Goal: Task Accomplishment & Management: Manage account settings

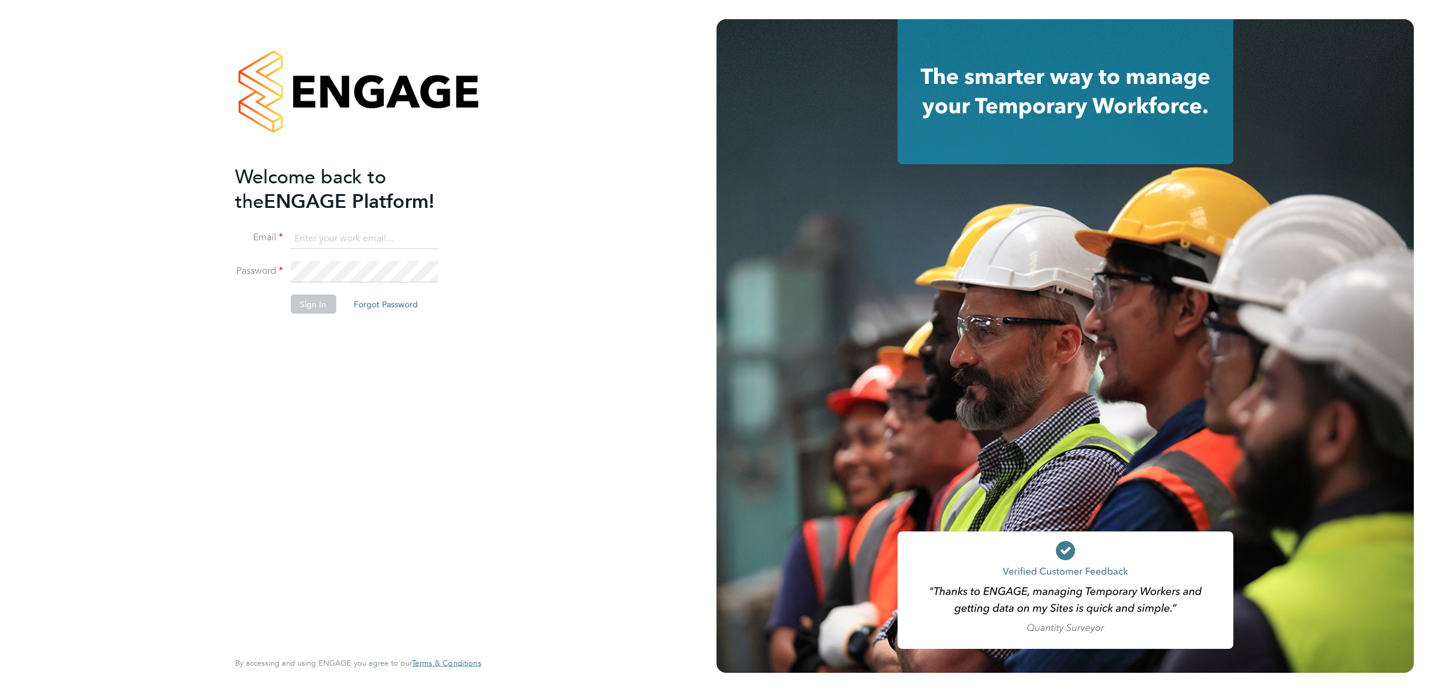
type input "Engage2@pretiumresourcing.co.uk"
click at [312, 292] on li "Password" at bounding box center [352, 278] width 234 height 34
click at [312, 300] on button "Sign In" at bounding box center [313, 304] width 46 height 19
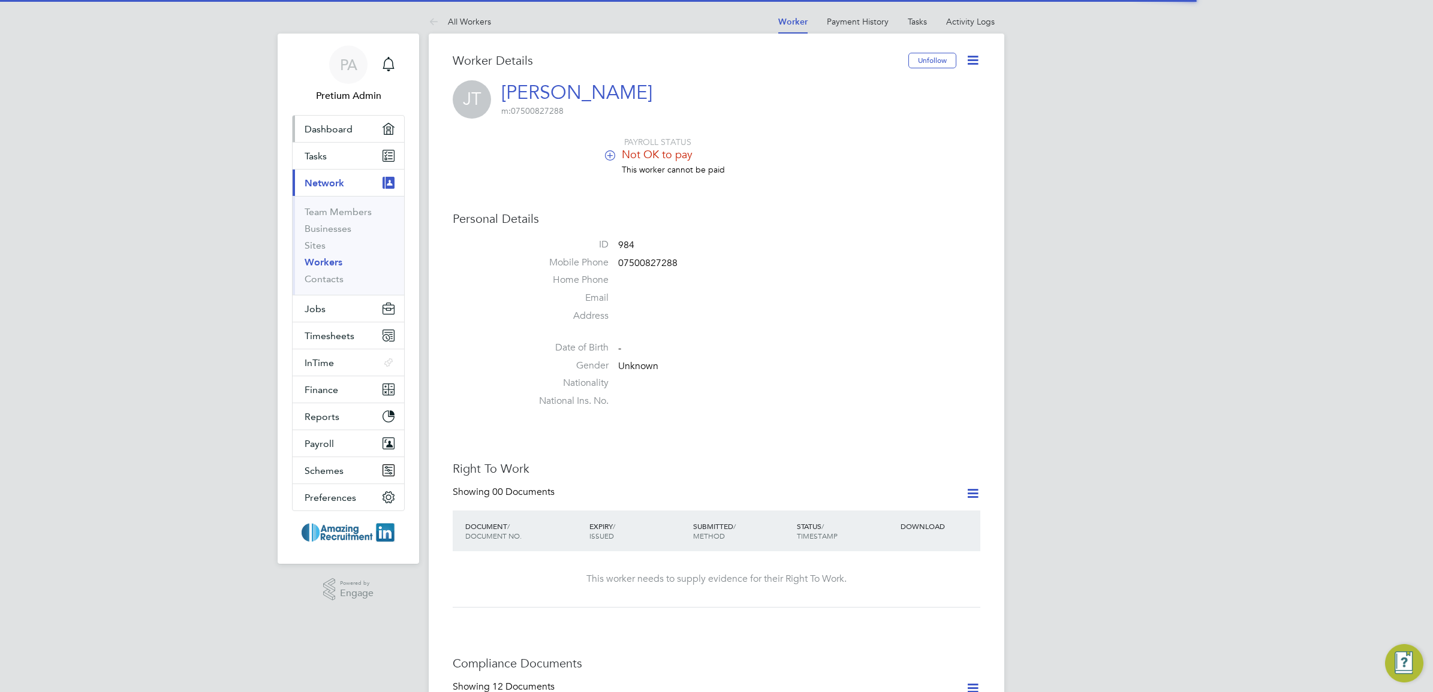
click at [321, 137] on link "Dashboard" at bounding box center [349, 129] width 112 height 26
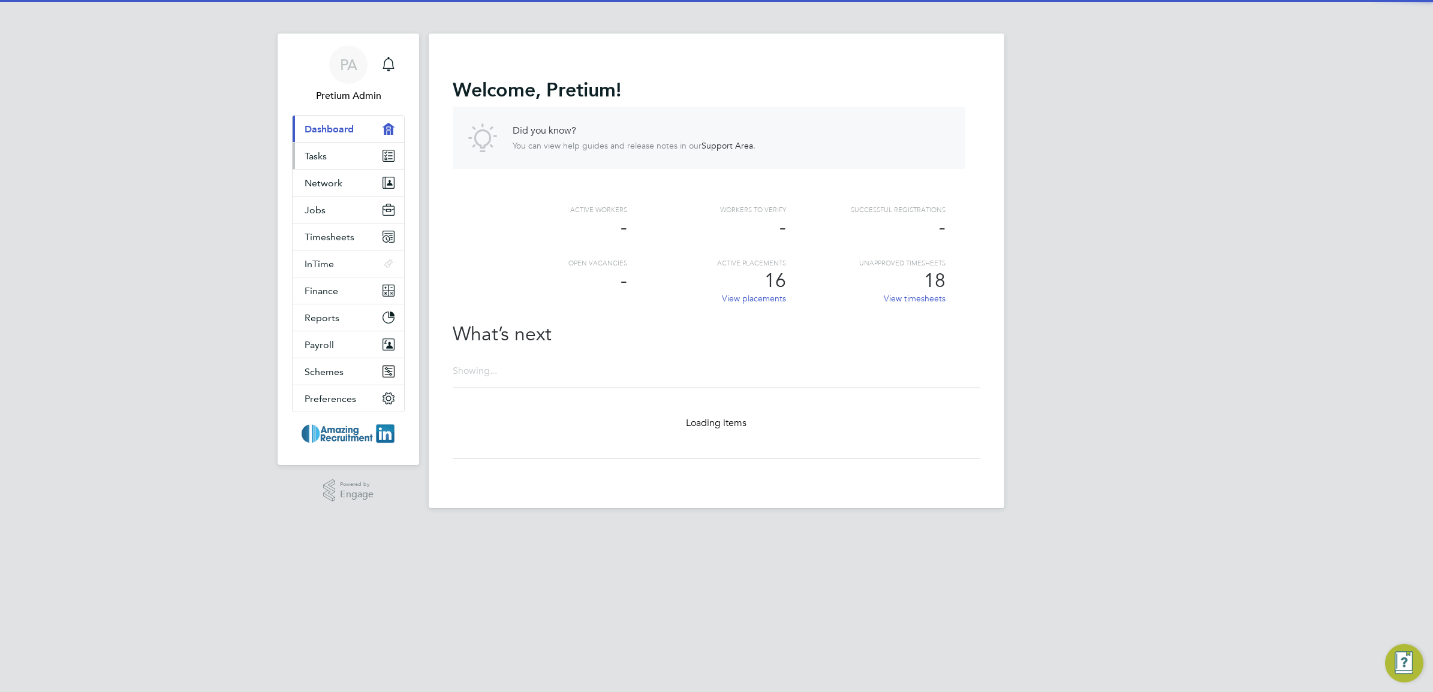
click at [338, 162] on link "Tasks" at bounding box center [349, 156] width 112 height 26
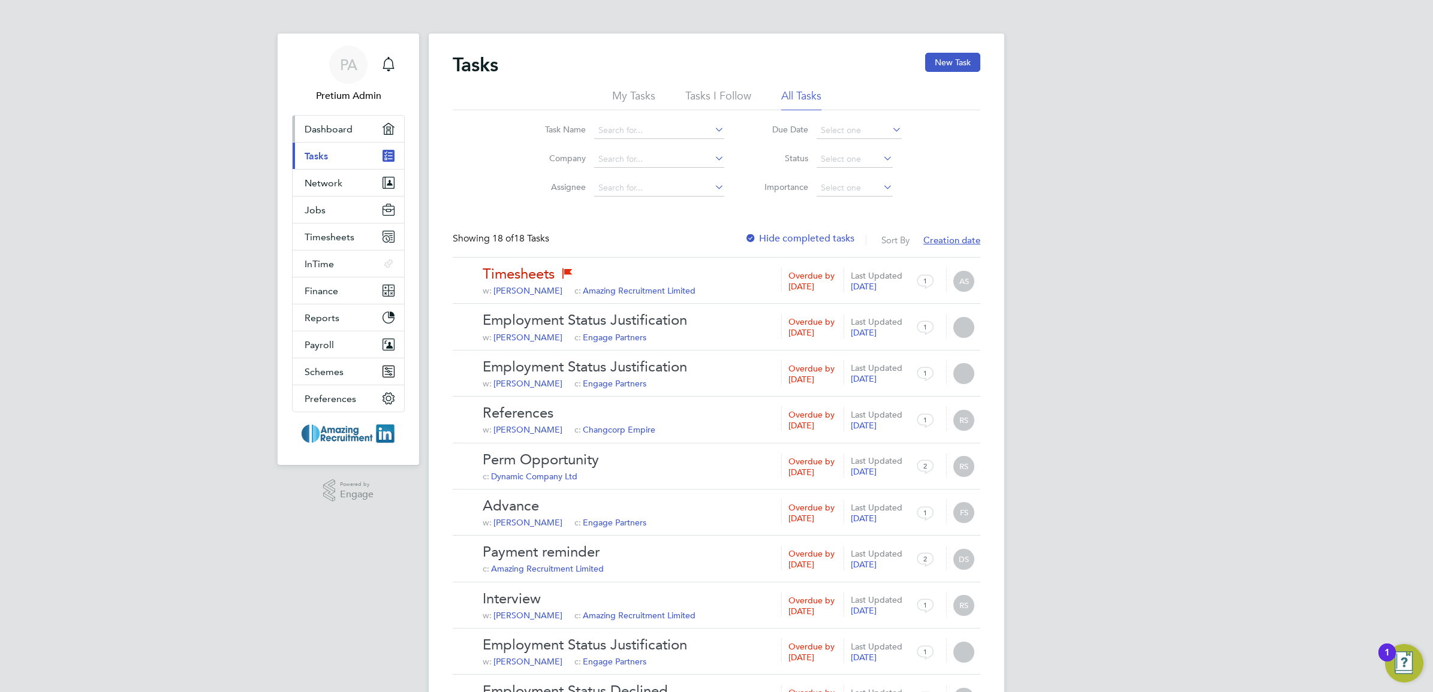
click at [354, 138] on link "Dashboard" at bounding box center [349, 129] width 112 height 26
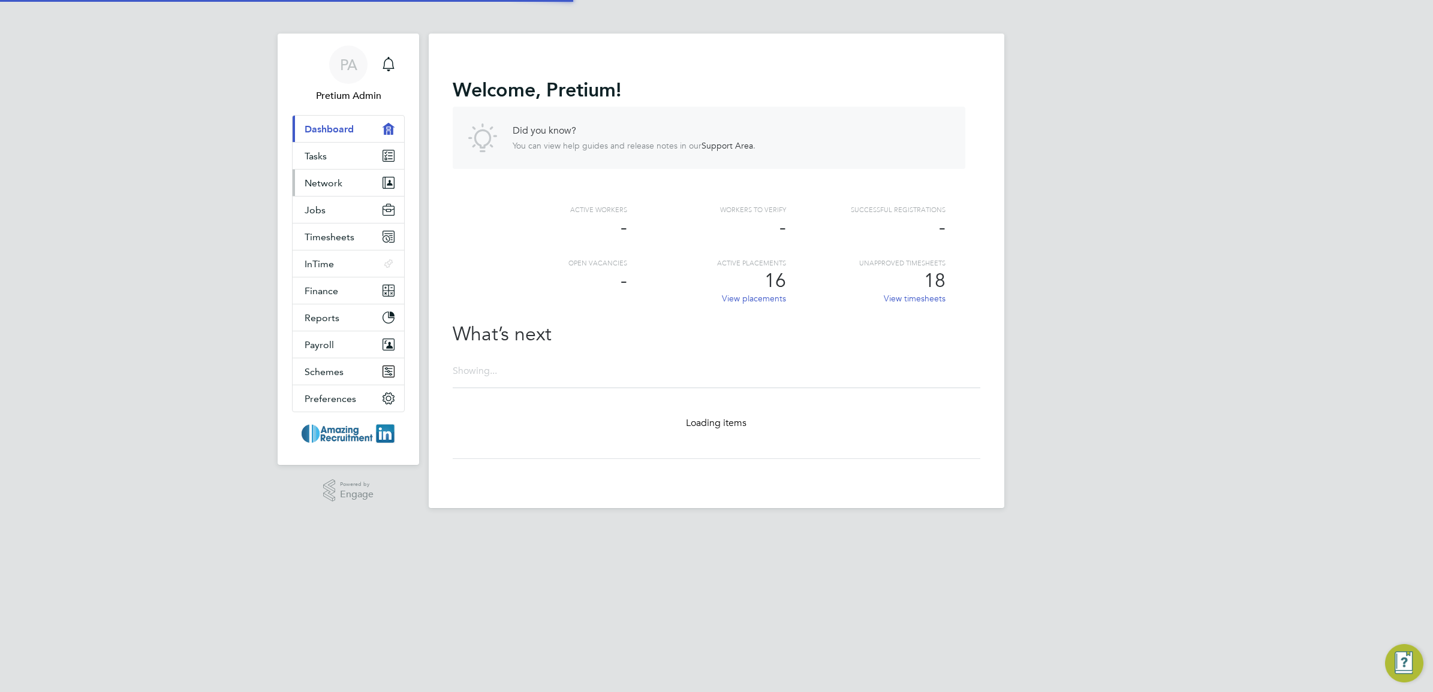
click at [346, 185] on button "Network" at bounding box center [349, 183] width 112 height 26
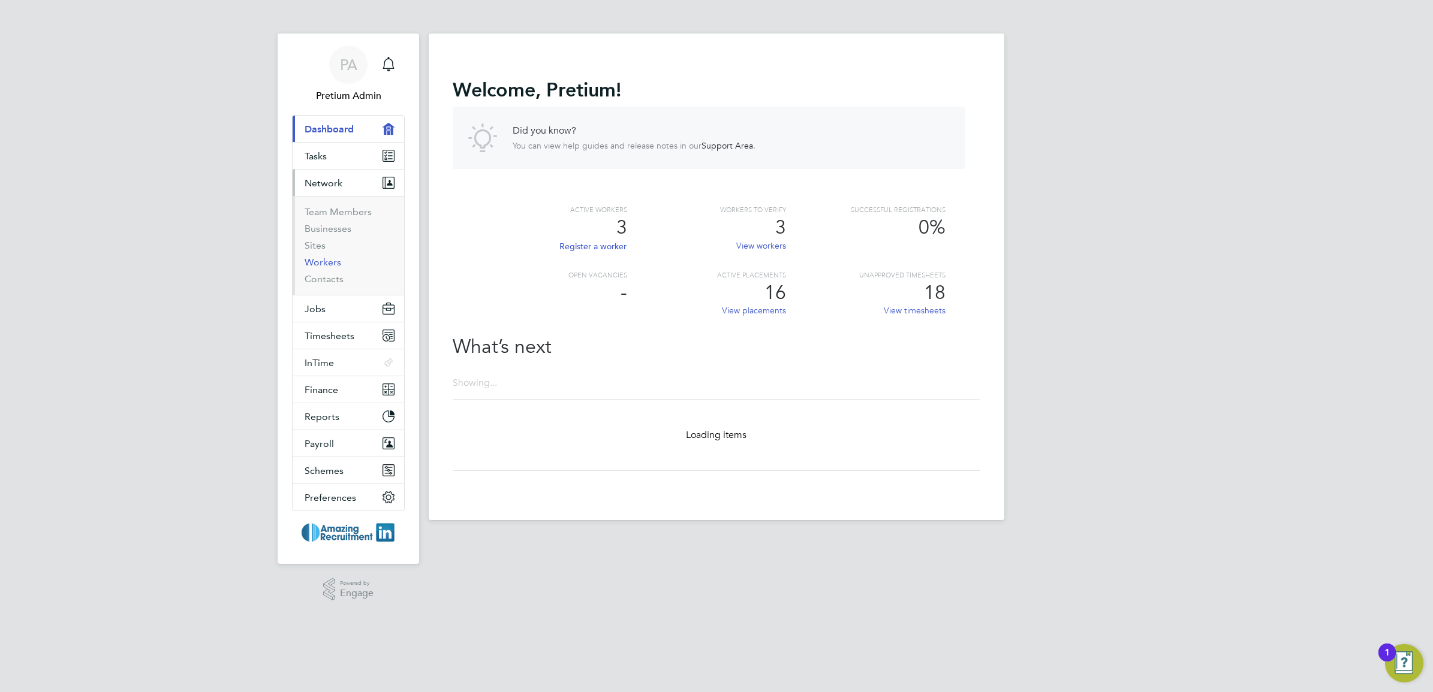
click at [324, 260] on link "Workers" at bounding box center [323, 262] width 37 height 11
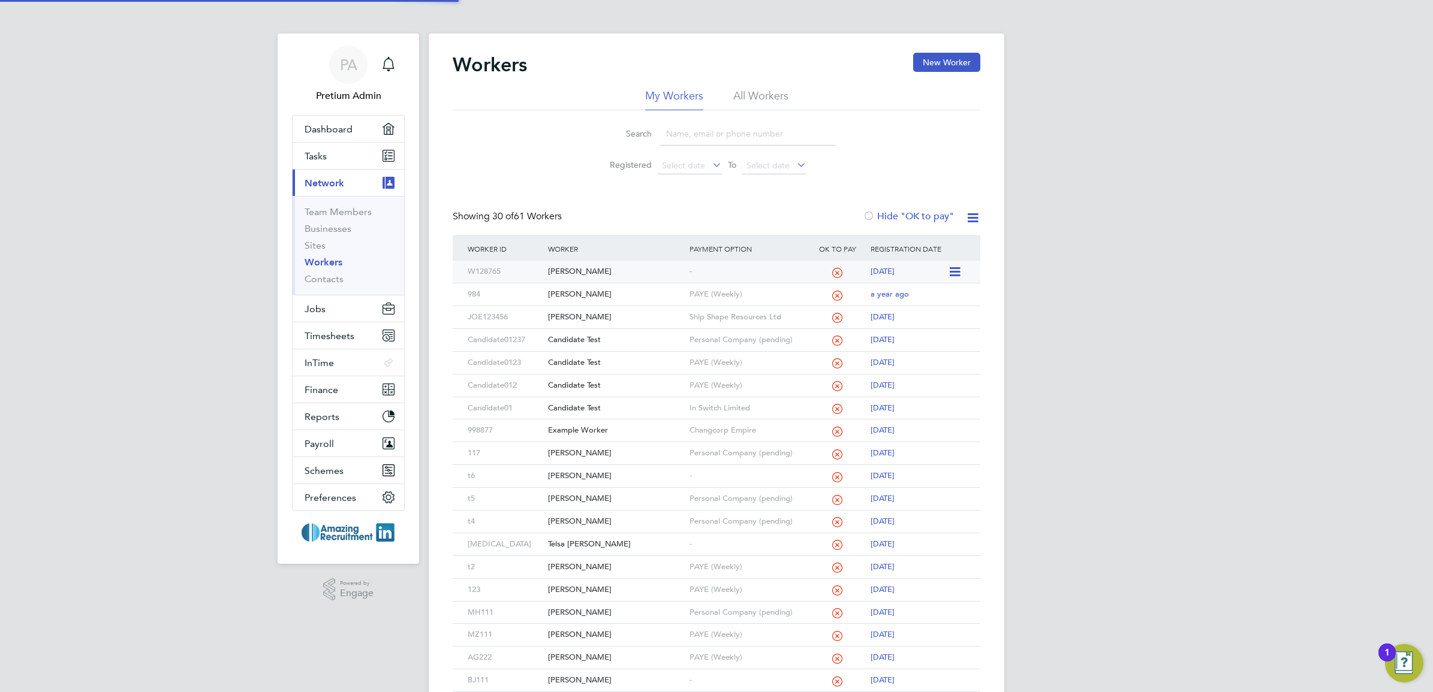
click at [558, 270] on div "[PERSON_NAME]" at bounding box center [615, 272] width 141 height 22
click at [339, 53] on div "PA" at bounding box center [348, 65] width 38 height 38
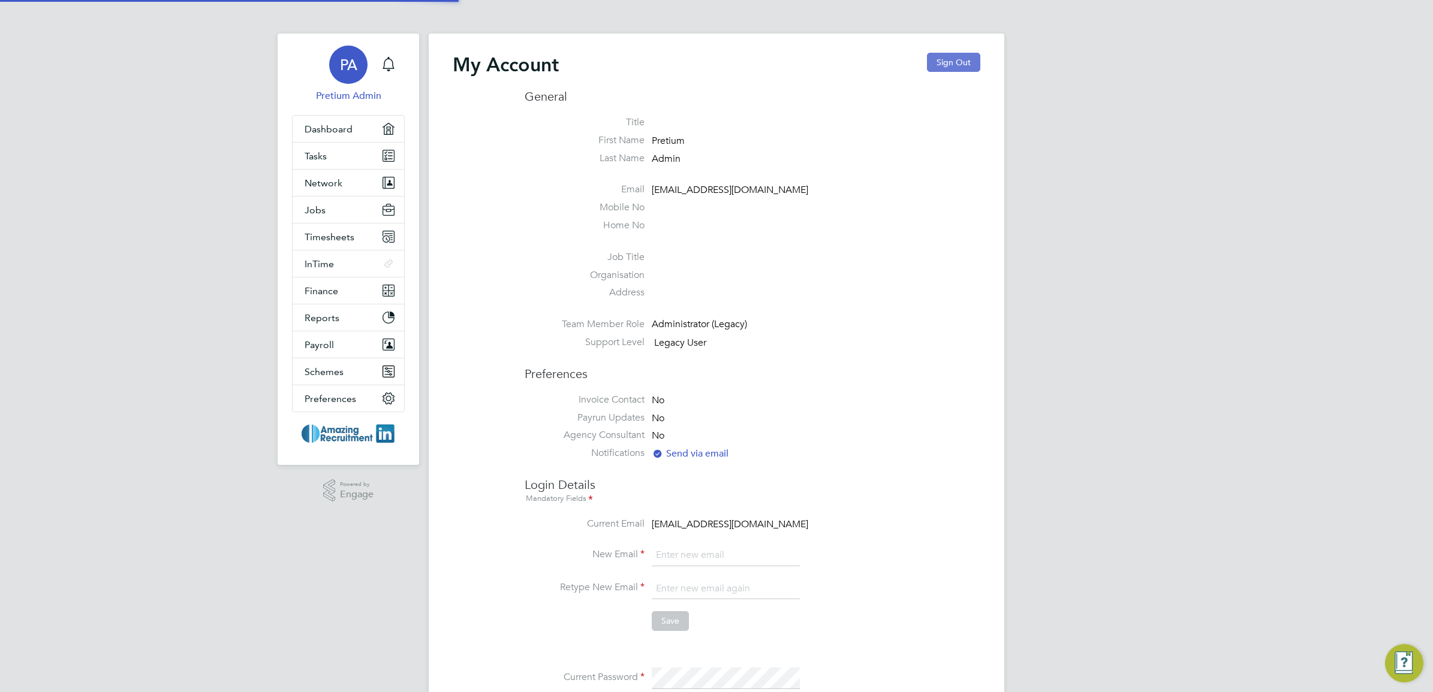
type input "Engage2@pretiumresourcing.co.uk"
click at [941, 57] on button "Sign Out" at bounding box center [953, 62] width 53 height 19
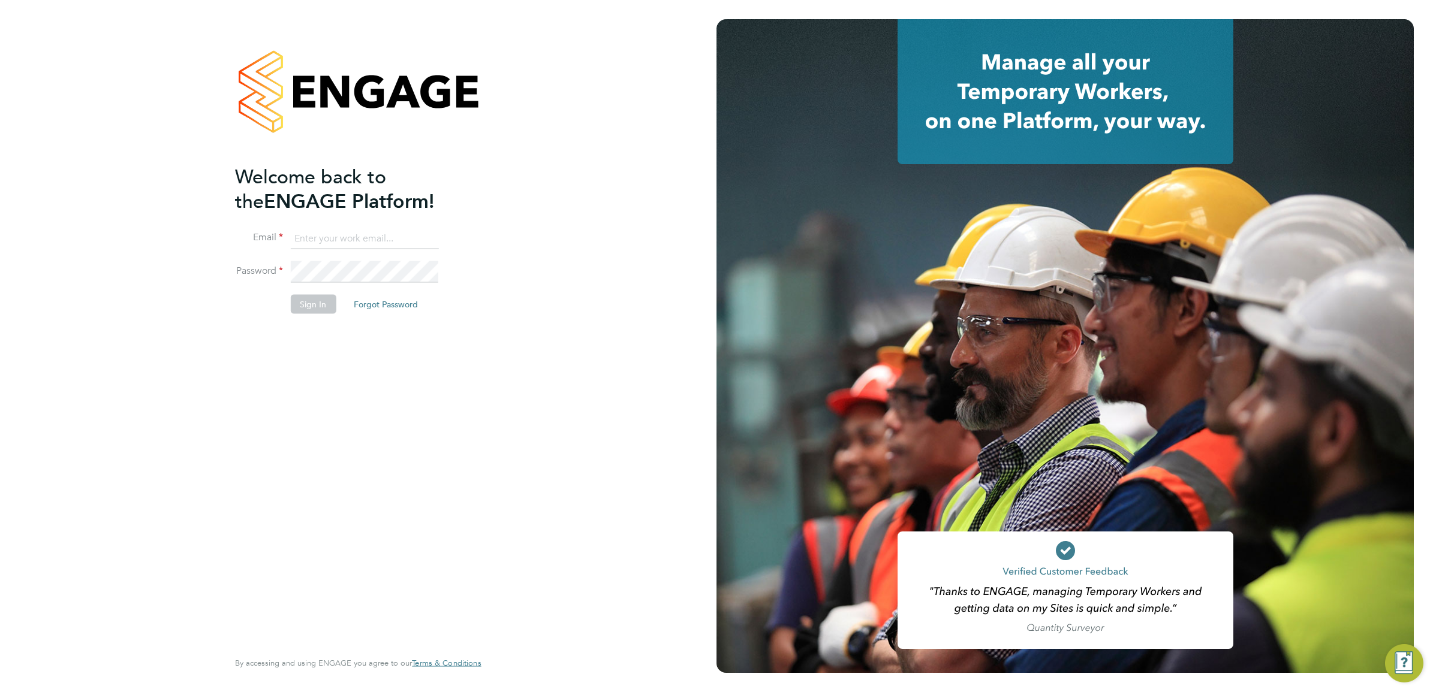
type input "Engage2@pretiumresourcing.co.uk"
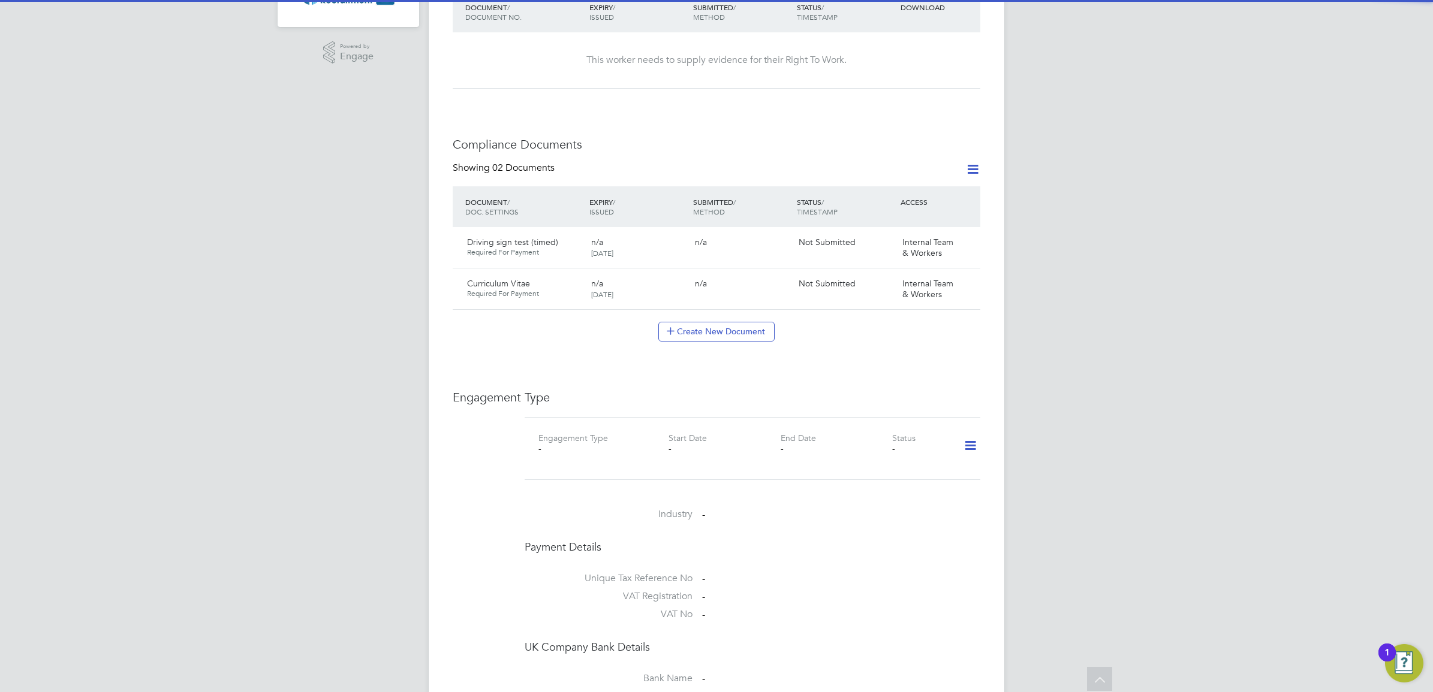
scroll to position [300, 0]
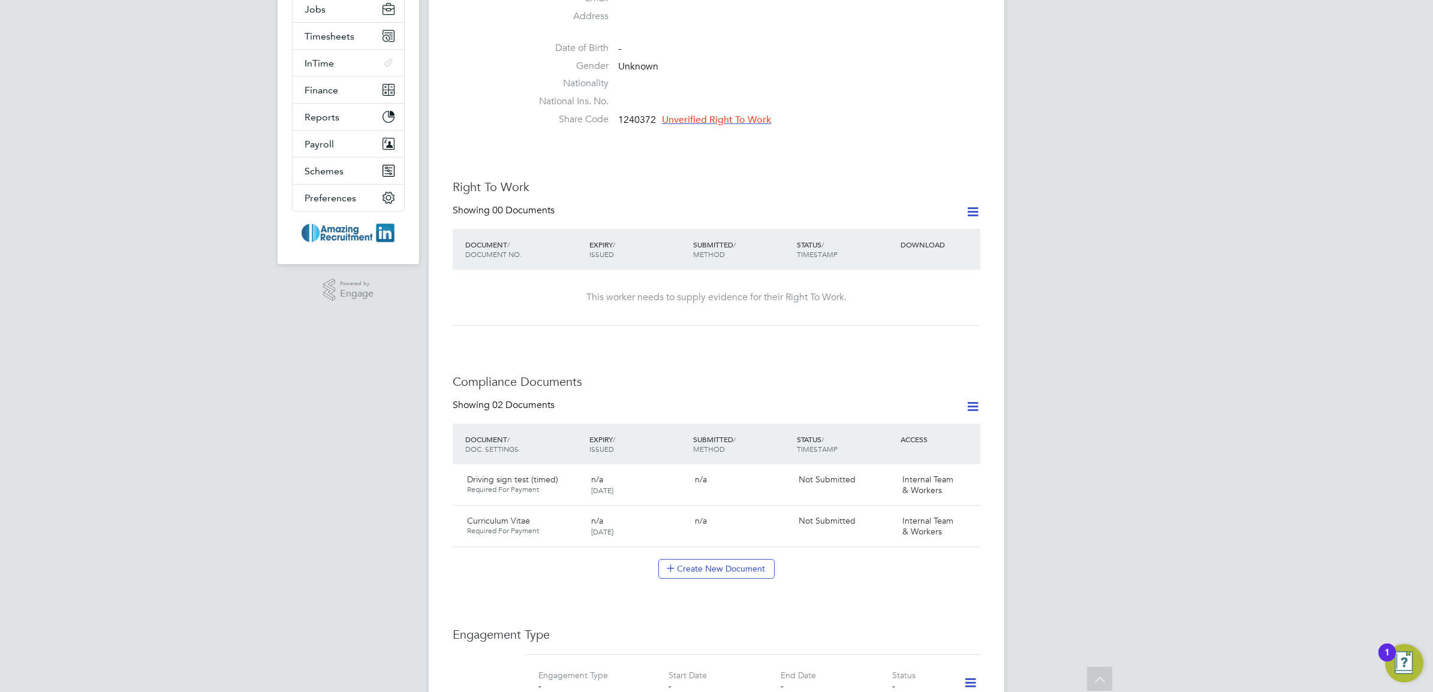
click at [978, 213] on icon at bounding box center [972, 211] width 15 height 15
click at [866, 327] on div "Worker Details Unfollow SS [PERSON_NAME] m: 07855855966 PAYROLL STATUS Not OK t…" at bounding box center [717, 497] width 528 height 1488
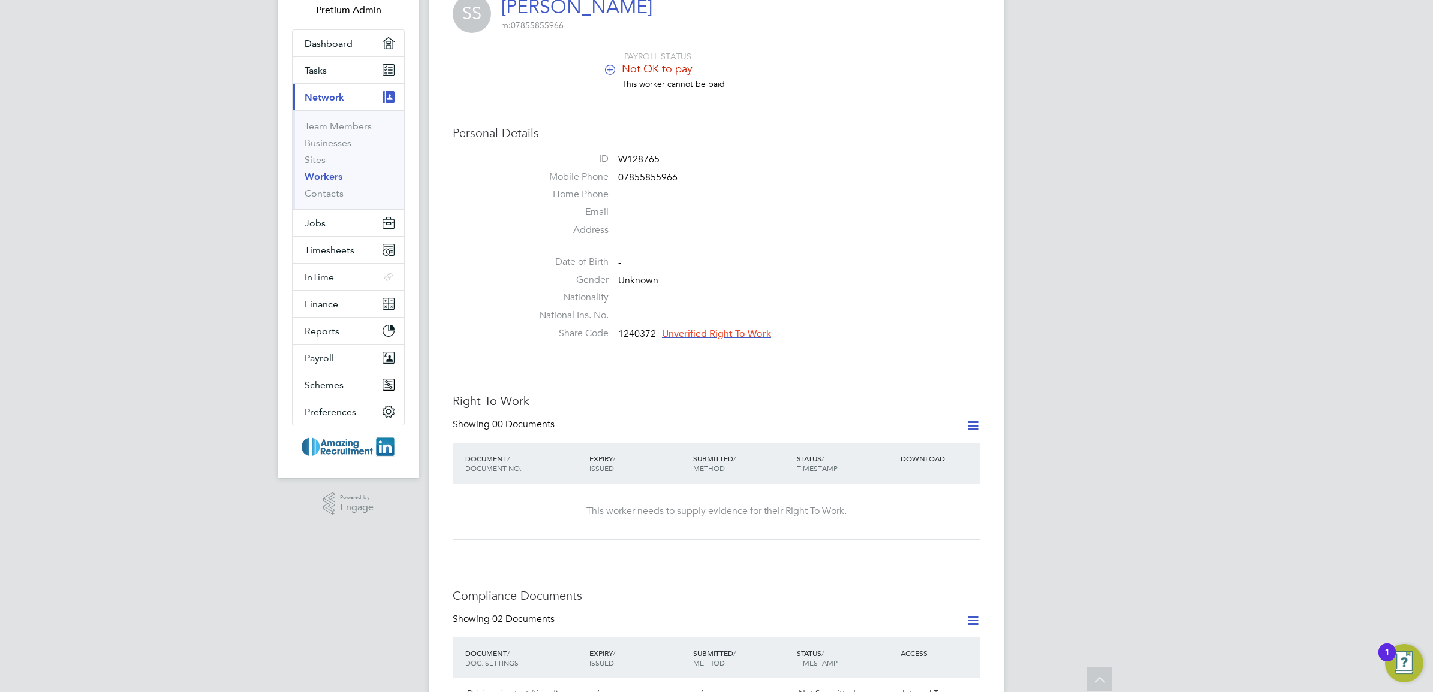
scroll to position [0, 0]
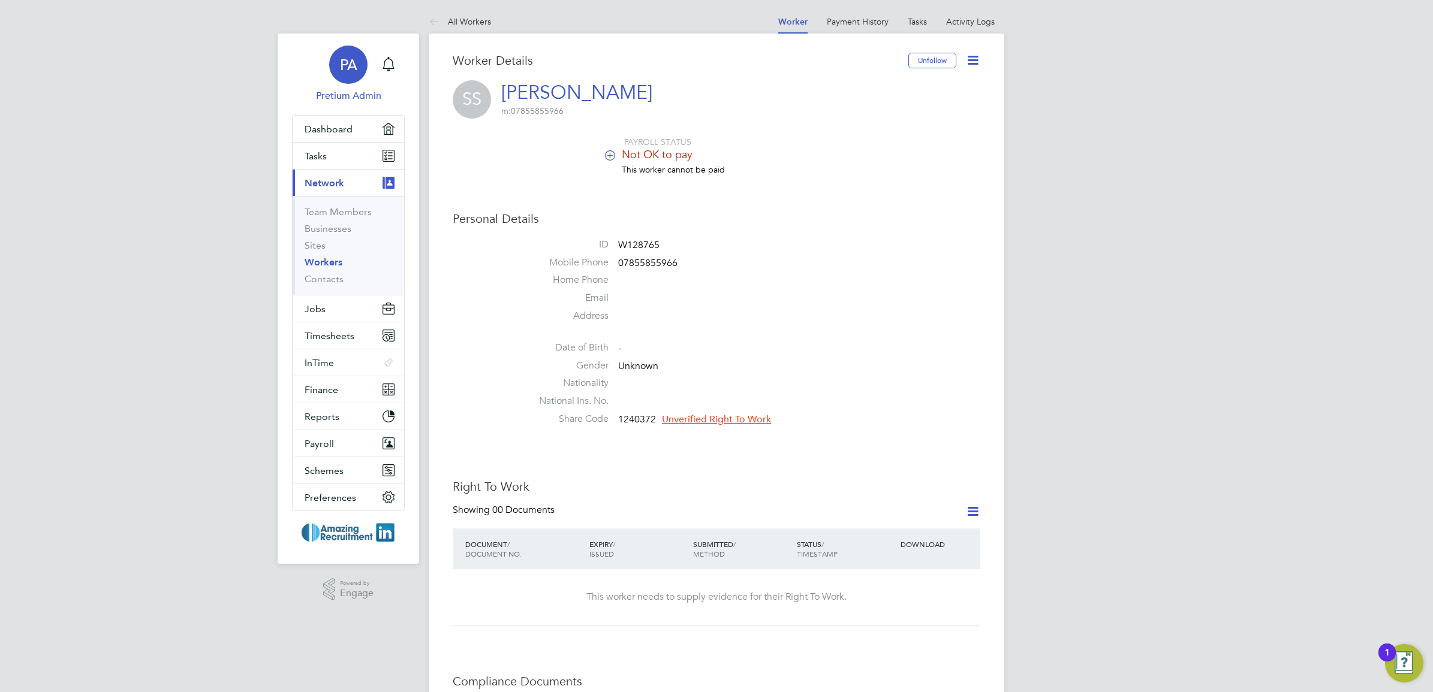
click at [349, 71] on span "PA" at bounding box center [348, 65] width 17 height 16
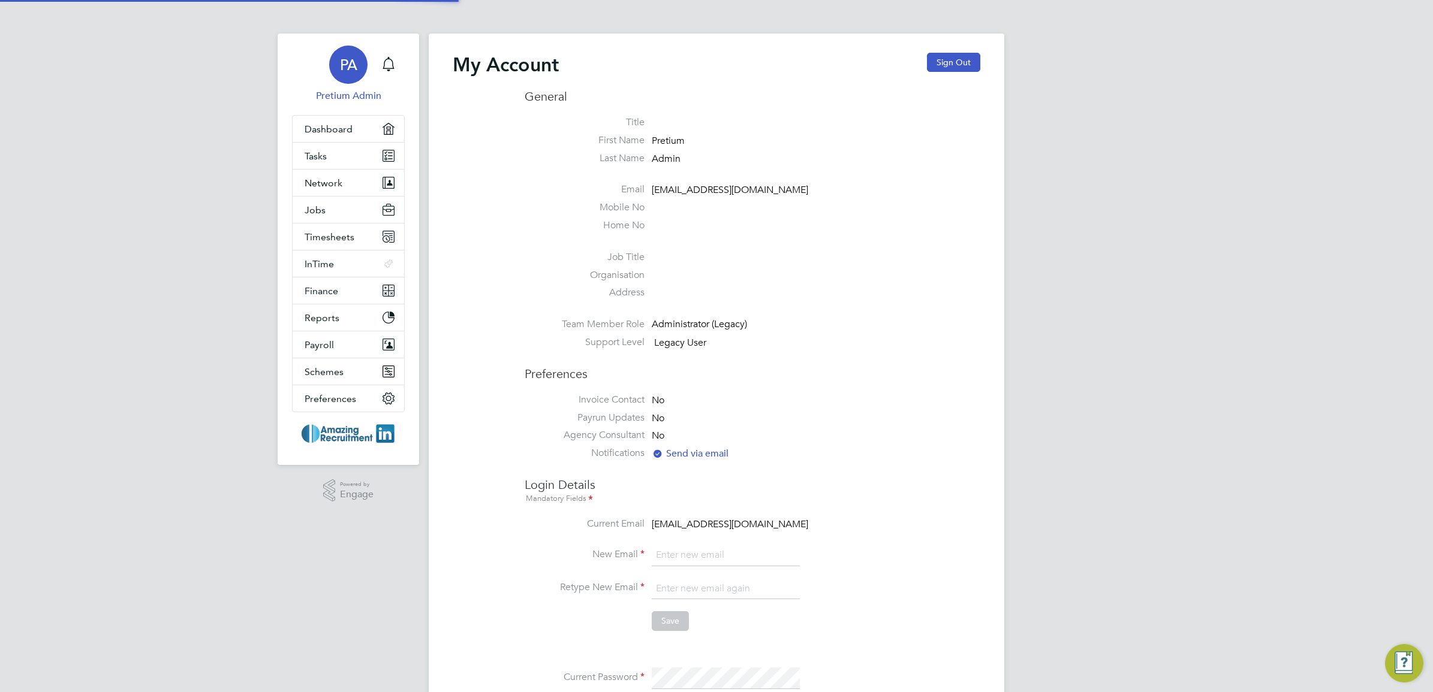
type input "Engage2@pretiumresourcing.co.uk"
click at [396, 60] on div "Main navigation" at bounding box center [389, 65] width 24 height 24
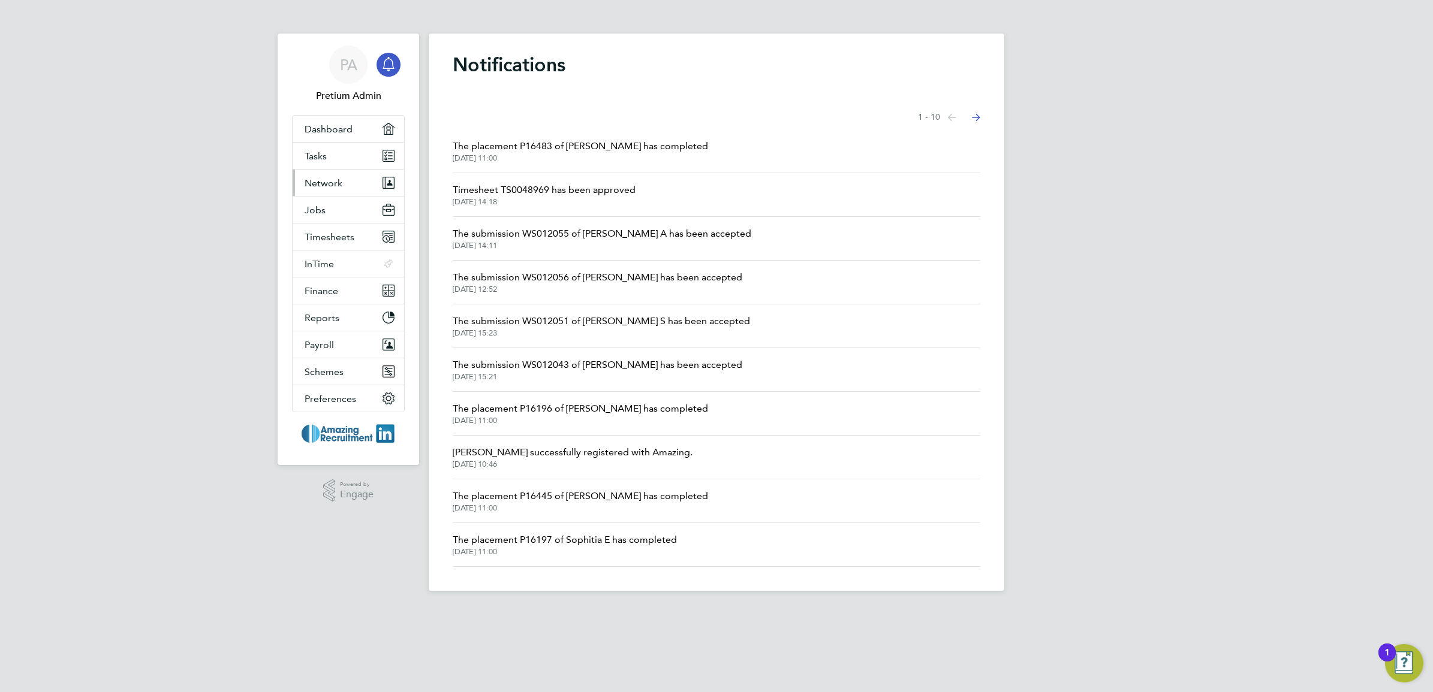
click at [315, 185] on span "Network" at bounding box center [324, 182] width 38 height 11
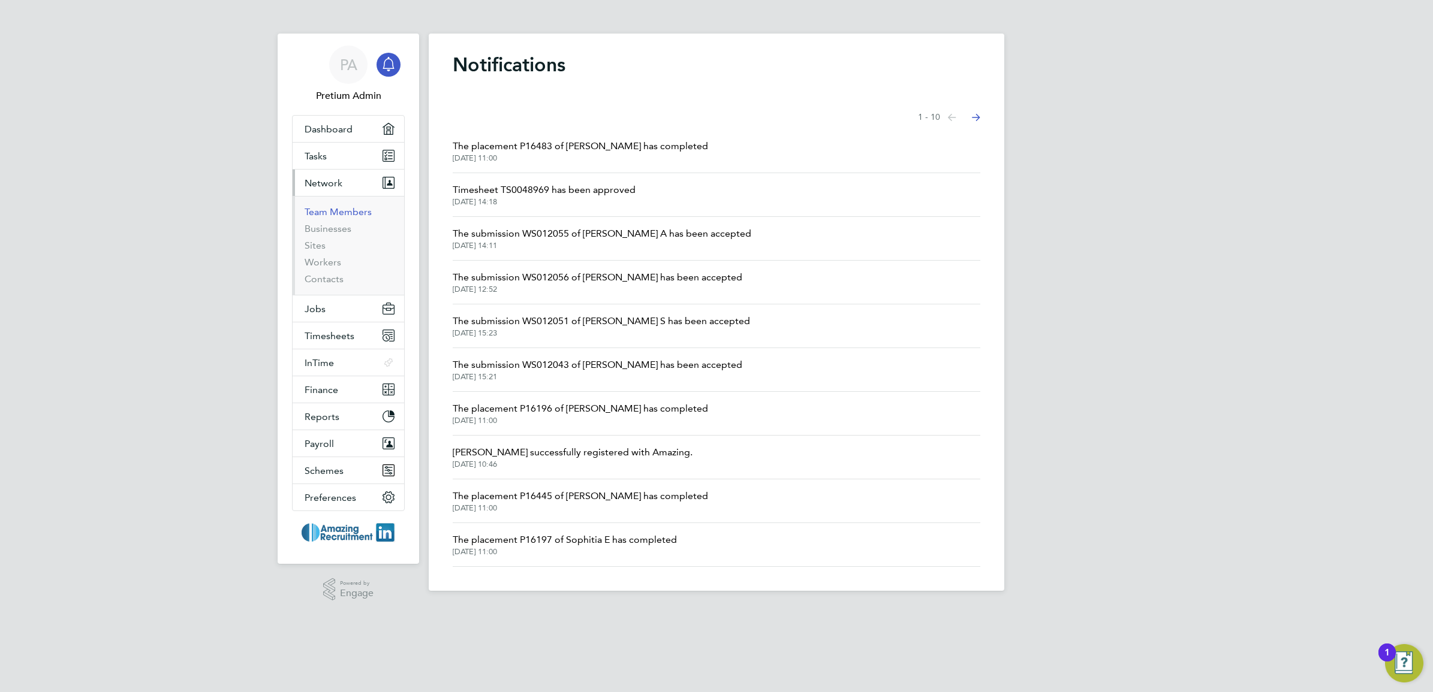
click at [341, 216] on link "Team Members" at bounding box center [338, 211] width 67 height 11
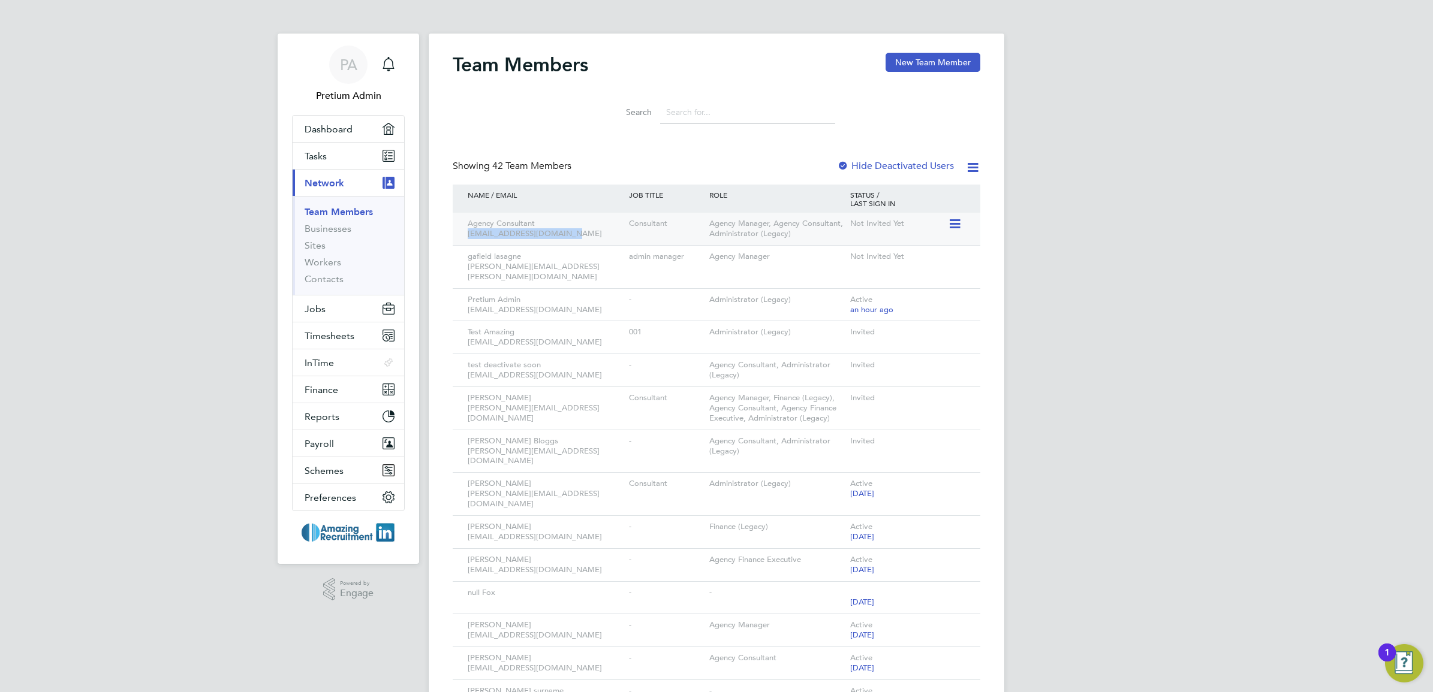
drag, startPoint x: 583, startPoint y: 235, endPoint x: 466, endPoint y: 237, distance: 116.9
click at [466, 237] on div "Agency Consultant amazing@amazingemail.com" at bounding box center [545, 229] width 161 height 32
drag, startPoint x: 466, startPoint y: 237, endPoint x: 609, endPoint y: 171, distance: 157.5
click at [609, 171] on div "Showing 42 Team Members Hide Deactivated Users" at bounding box center [717, 172] width 528 height 25
drag, startPoint x: 550, startPoint y: 447, endPoint x: 453, endPoint y: 429, distance: 98.9
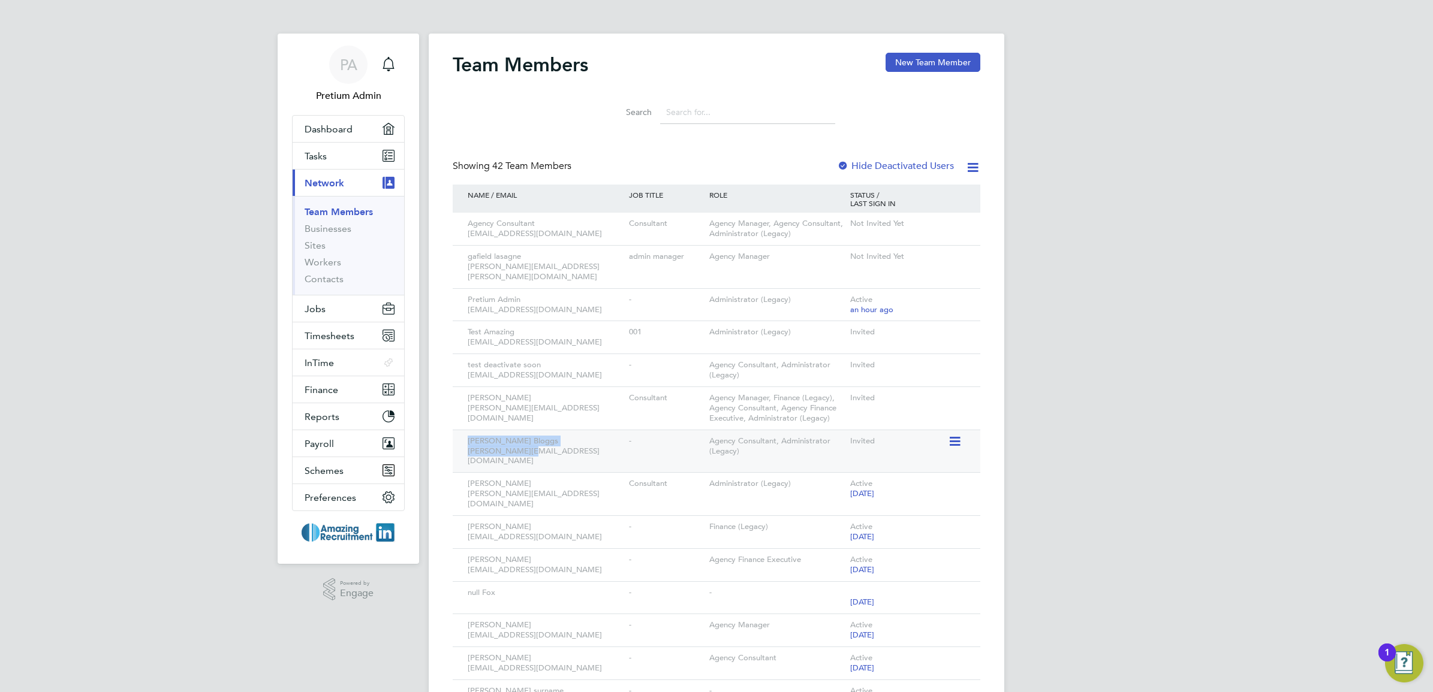
click at [453, 430] on div "Joe Bloggs joe@amazing.com - Agency Consultant, Administrator (Legacy) Invited" at bounding box center [717, 451] width 528 height 43
drag, startPoint x: 453, startPoint y: 429, endPoint x: 550, endPoint y: 441, distance: 97.9
click at [550, 441] on div "Joe Bloggs joe@amazing.com" at bounding box center [545, 451] width 161 height 43
click at [318, 246] on link "Sites" at bounding box center [315, 245] width 21 height 11
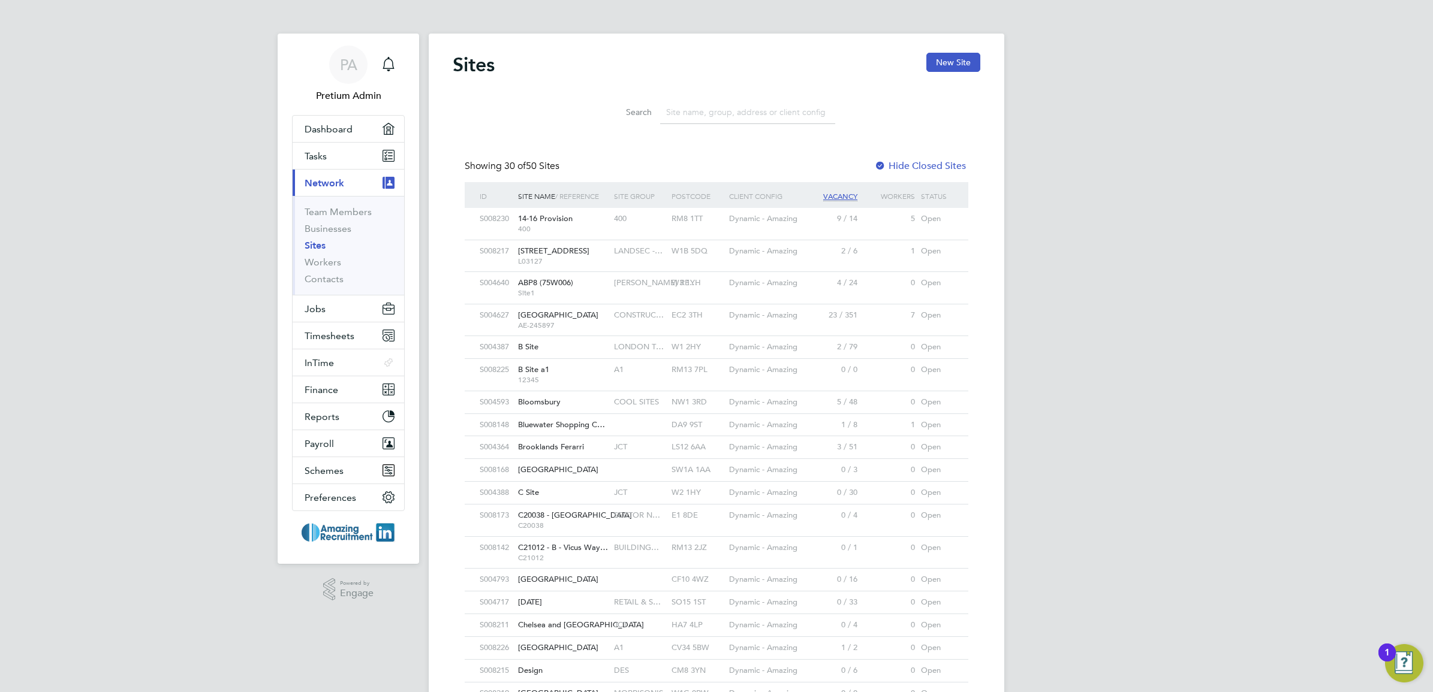
click at [609, 231] on div "14-16 Provision 400" at bounding box center [563, 223] width 96 height 31
click at [328, 266] on link "Workers" at bounding box center [323, 262] width 37 height 11
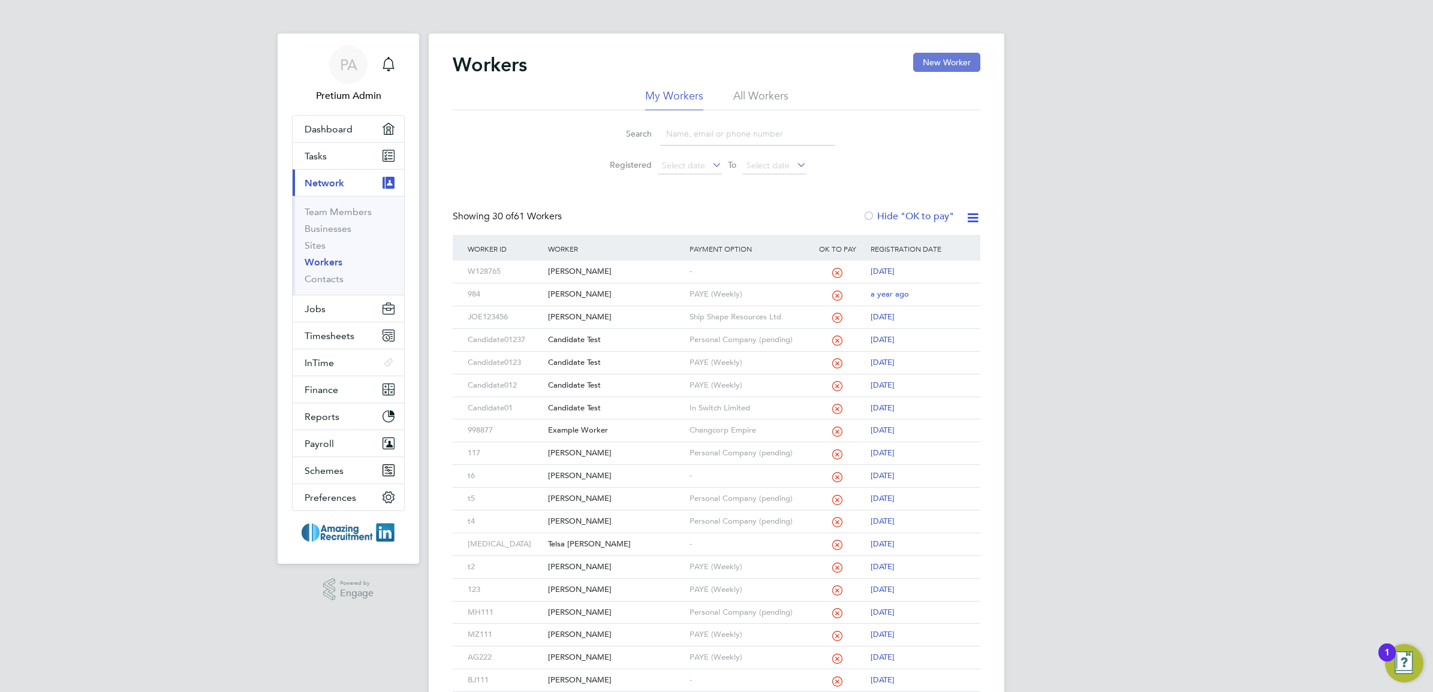
click at [943, 62] on button "New Worker" at bounding box center [946, 62] width 67 height 19
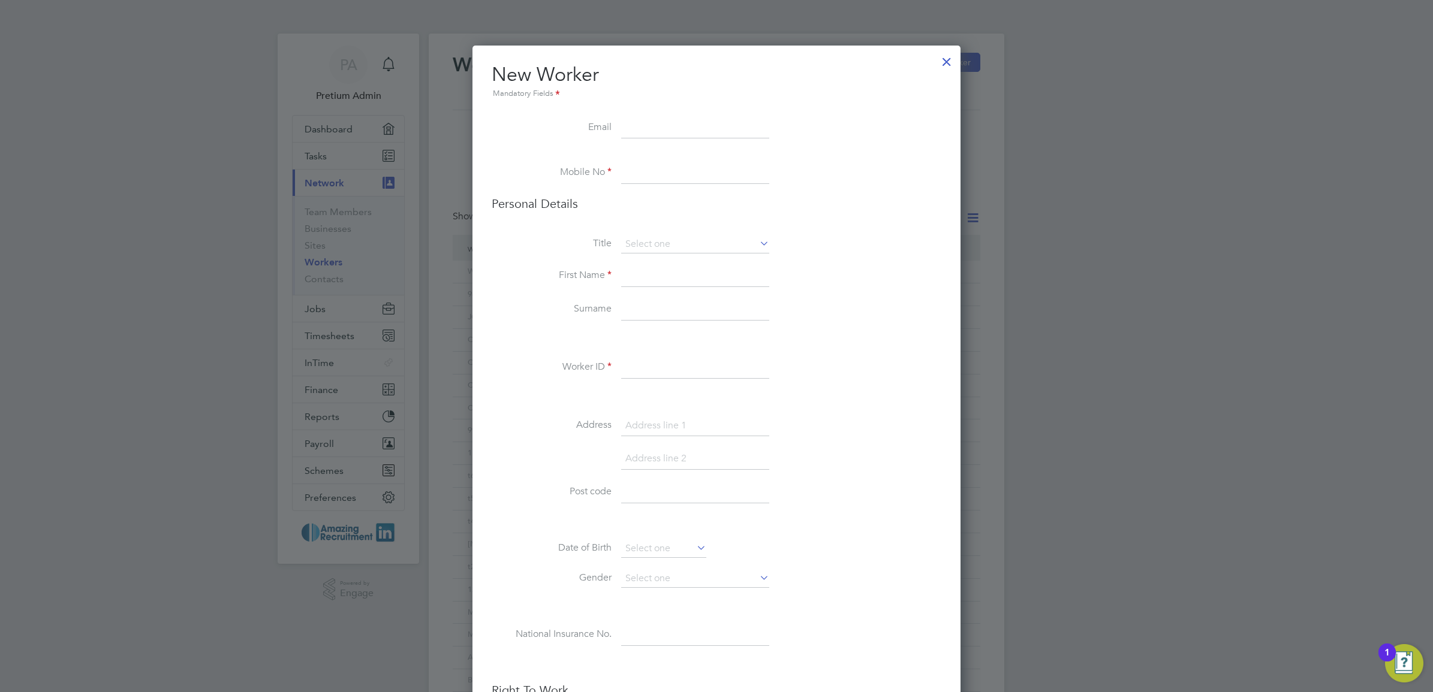
click at [654, 132] on input at bounding box center [695, 129] width 148 height 22
click at [622, 171] on input at bounding box center [695, 173] width 148 height 22
click at [618, 216] on li "Personal Details" at bounding box center [717, 216] width 450 height 40
drag, startPoint x: 616, startPoint y: 365, endPoint x: 597, endPoint y: 363, distance: 19.2
click at [597, 363] on li "Worker ID" at bounding box center [717, 374] width 450 height 34
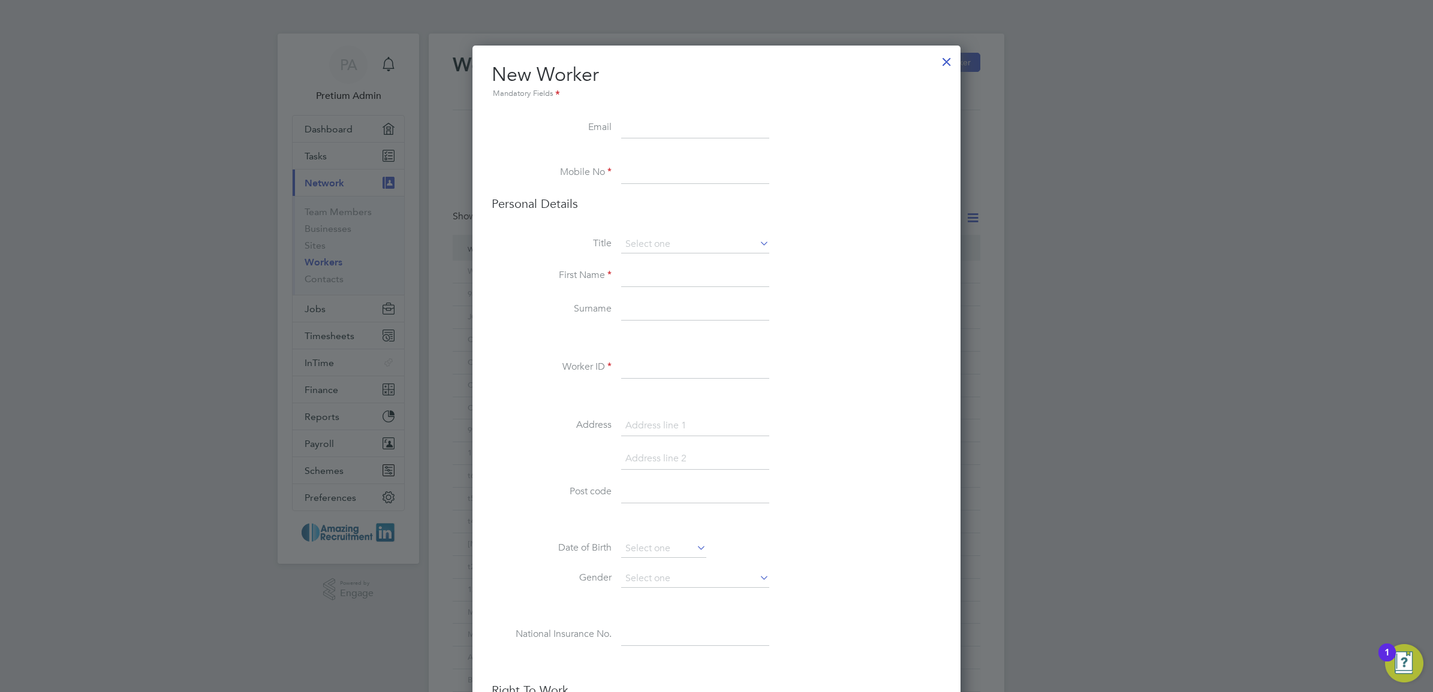
click at [633, 173] on input at bounding box center [695, 173] width 148 height 22
click at [627, 277] on input at bounding box center [695, 277] width 148 height 22
click at [625, 363] on input at bounding box center [695, 368] width 148 height 22
click at [637, 133] on input at bounding box center [695, 129] width 148 height 22
click at [639, 130] on input at bounding box center [695, 129] width 148 height 22
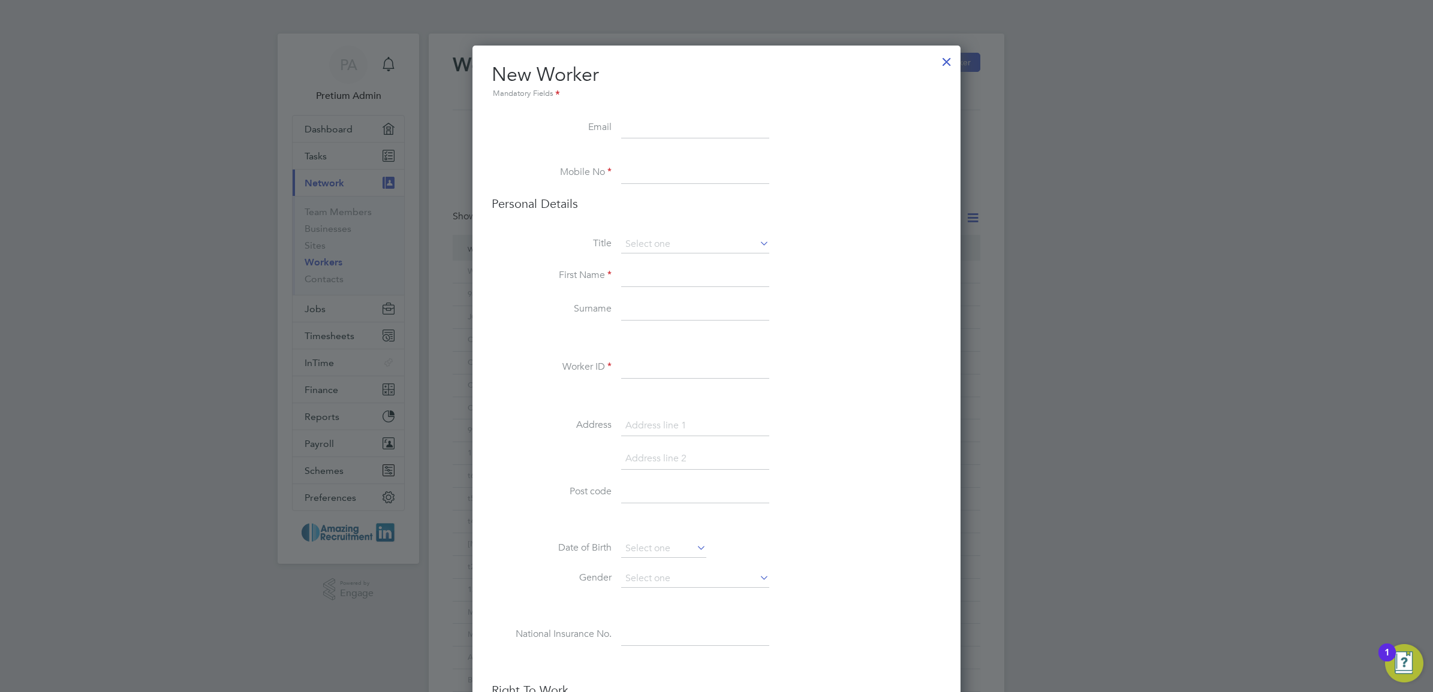
click at [639, 174] on input at bounding box center [695, 173] width 148 height 22
click at [618, 278] on li "First Name" at bounding box center [717, 283] width 450 height 34
click at [661, 368] on input at bounding box center [695, 368] width 148 height 22
click at [652, 192] on li "Mobile No" at bounding box center [717, 179] width 450 height 34
click at [666, 179] on input at bounding box center [695, 173] width 148 height 22
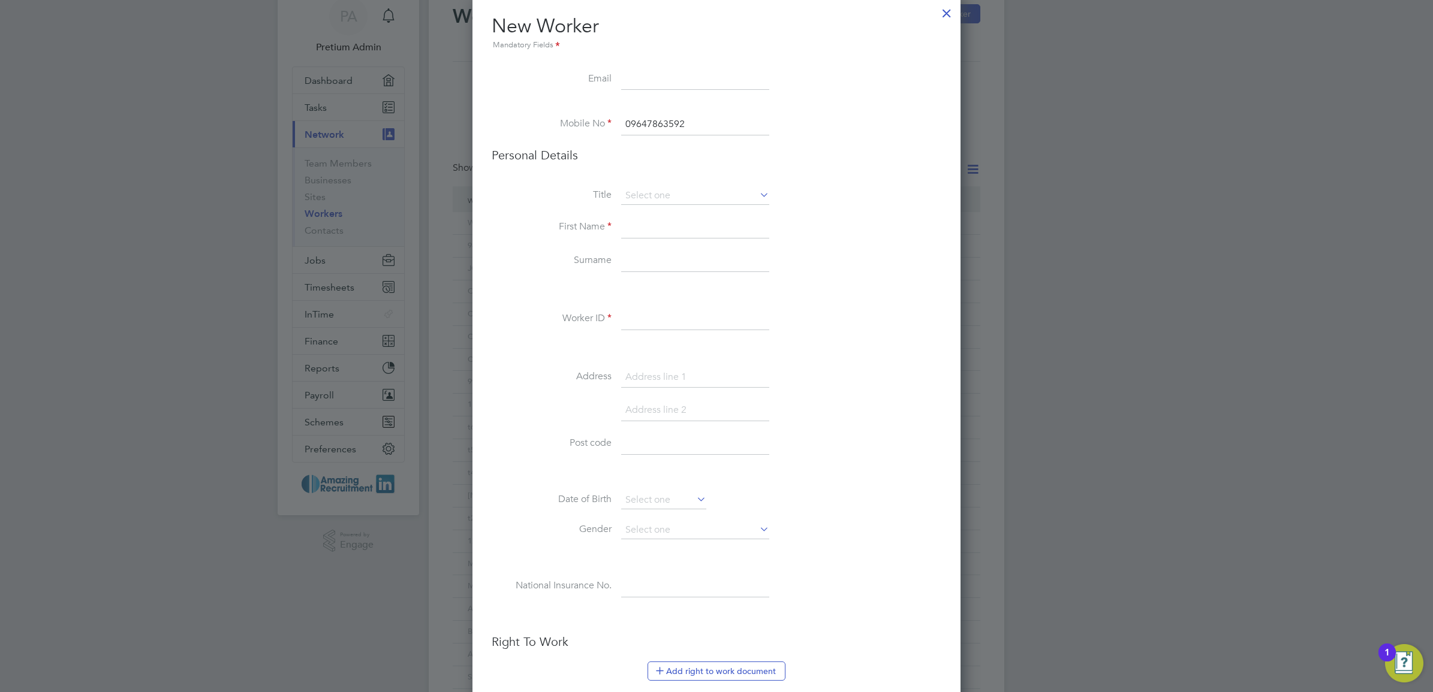
scroll to position [75, 0]
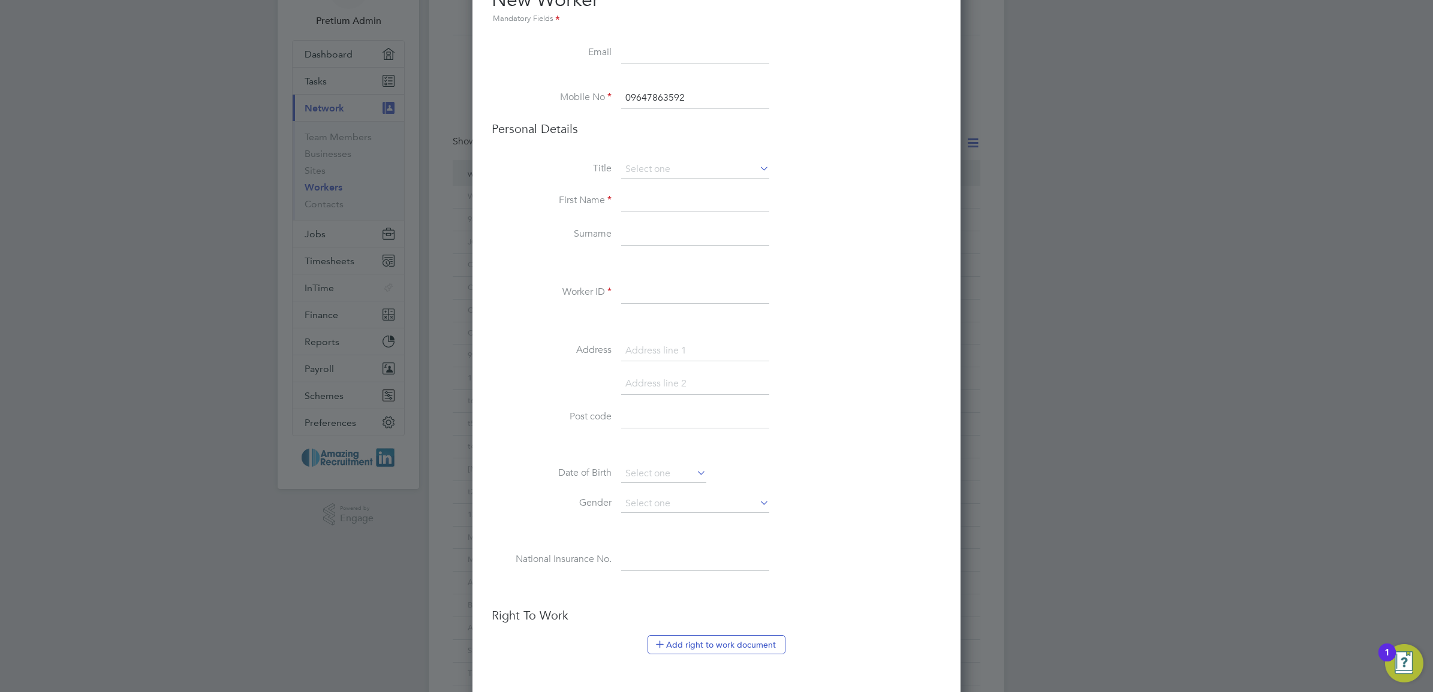
type input "09647863592"
click at [660, 197] on input at bounding box center [695, 202] width 148 height 22
type input "Chantay"
click at [628, 291] on input at bounding box center [695, 293] width 148 height 22
click at [883, 340] on div "Title First Name Chantay Surname Worker ID 123456 Address Post code Date of Bir…" at bounding box center [717, 378] width 450 height 435
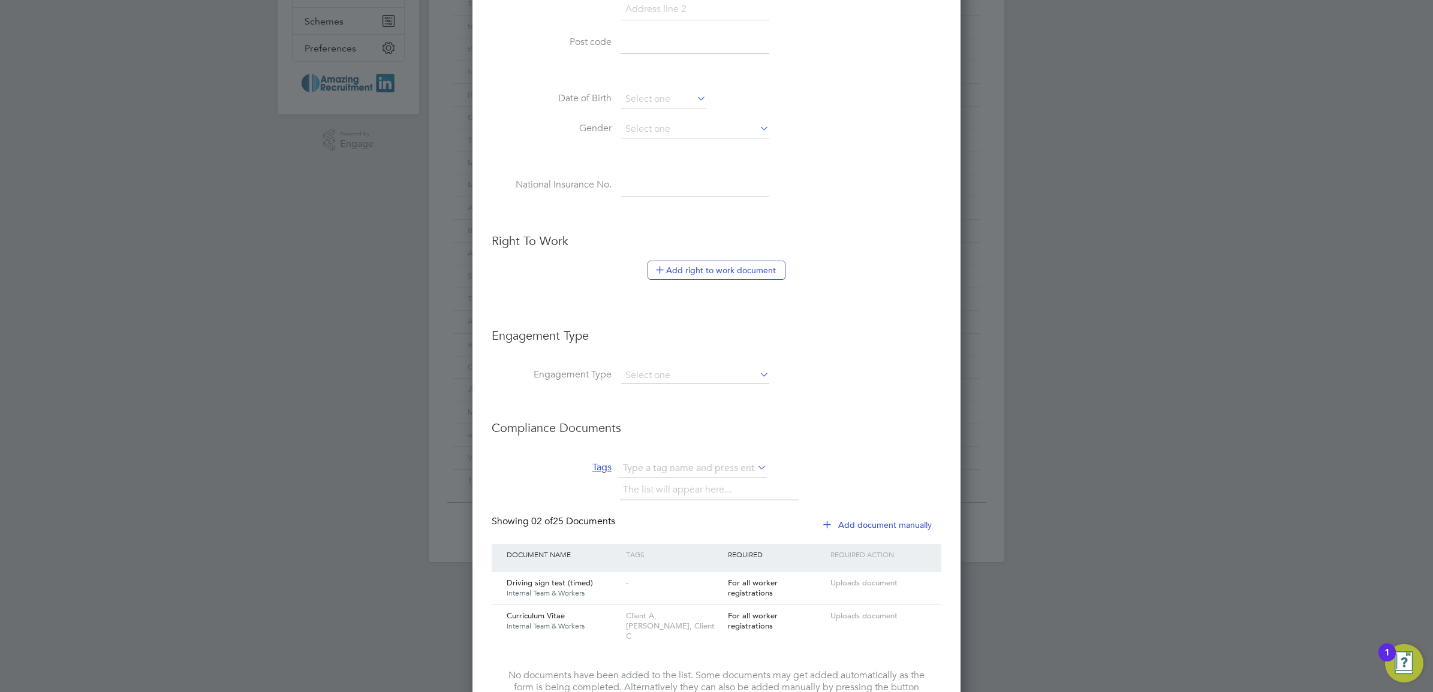
scroll to position [601, 0]
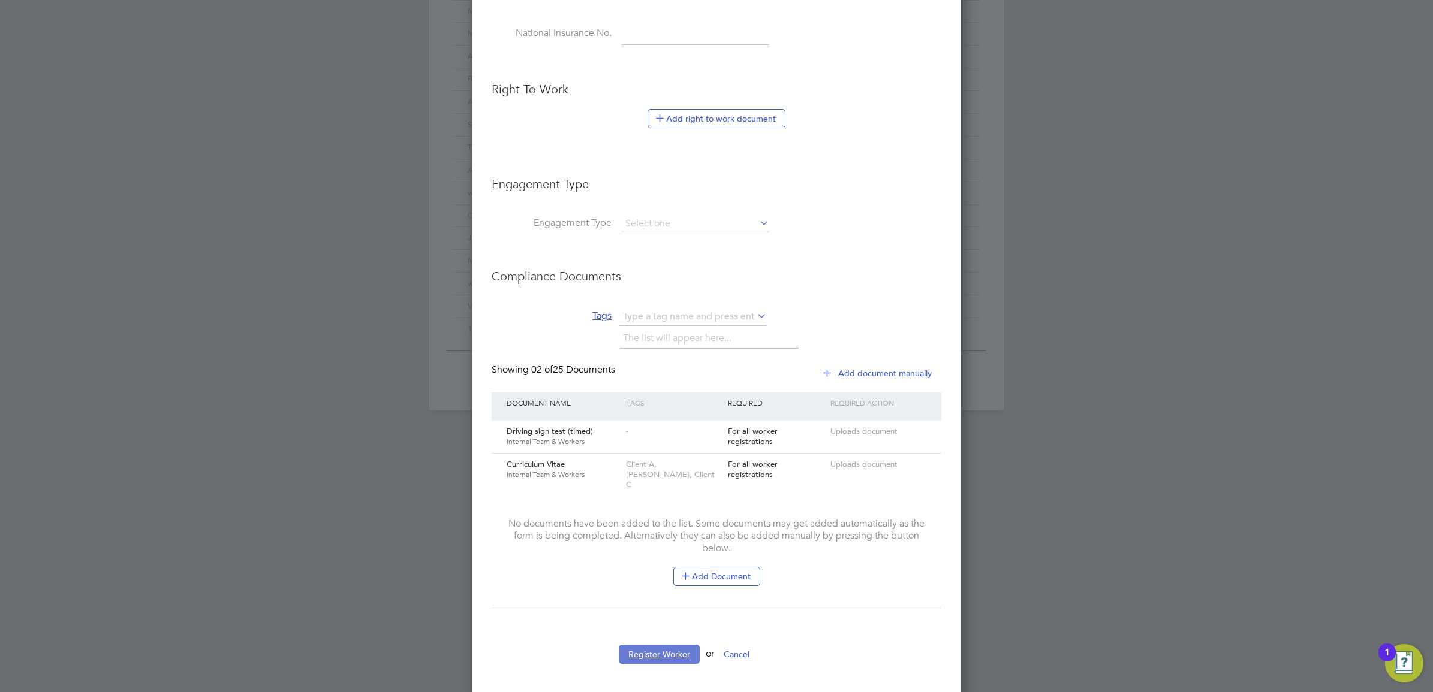
click at [661, 645] on button "Register Worker" at bounding box center [659, 654] width 81 height 19
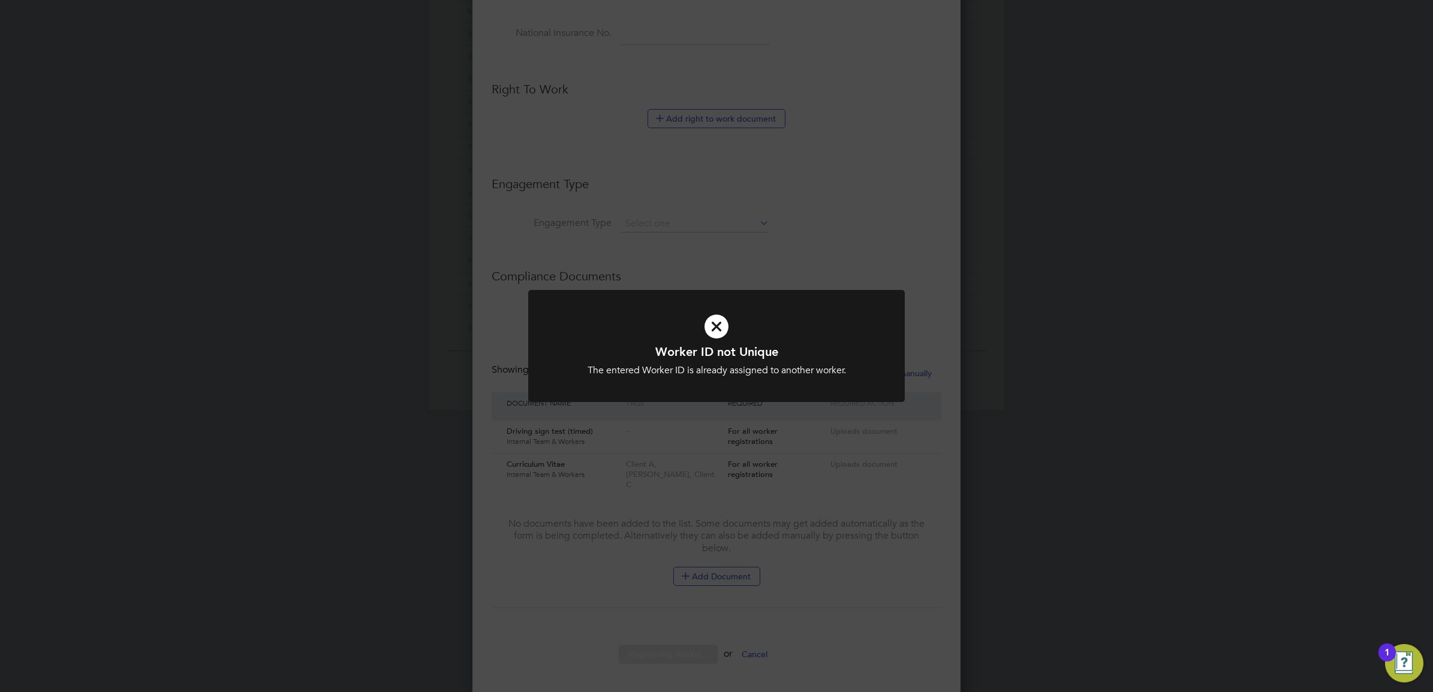
click at [722, 456] on div "Worker ID not Unique The entered Worker ID is already assigned to another worke…" at bounding box center [716, 346] width 1433 height 692
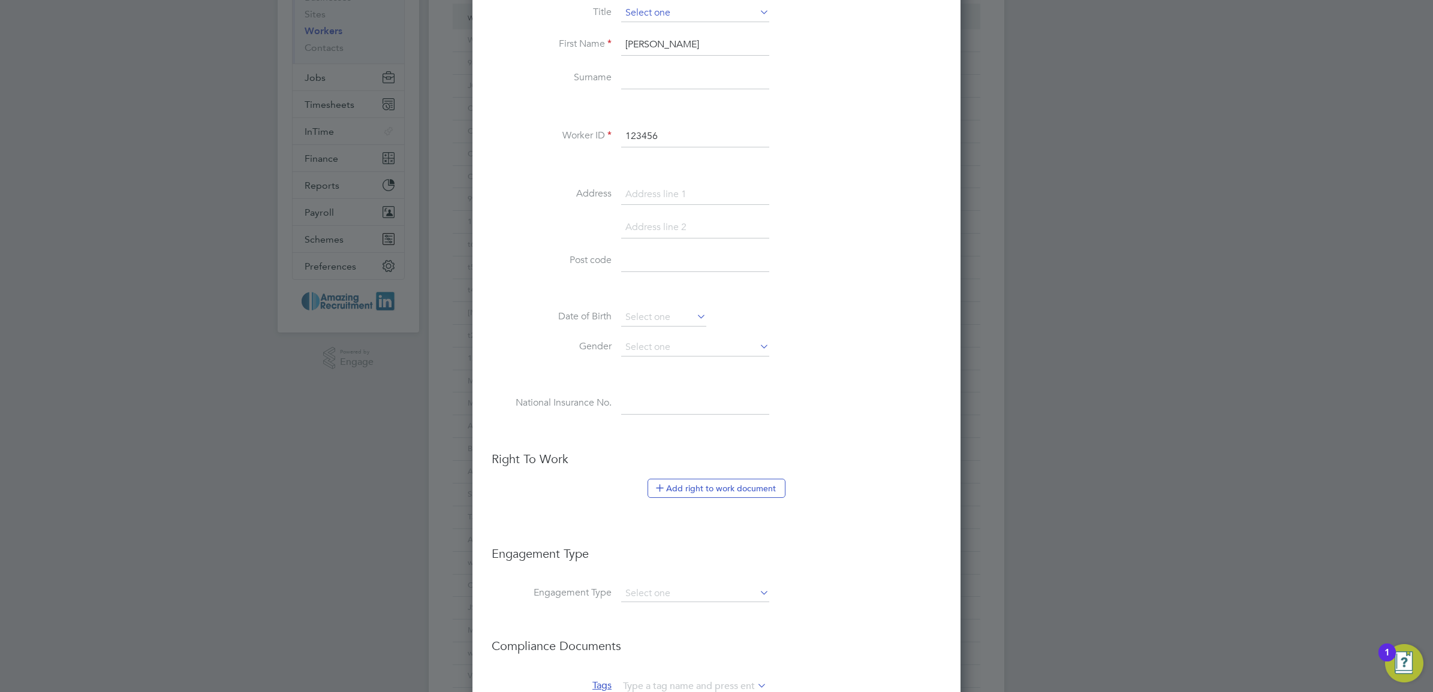
scroll to position [77, 0]
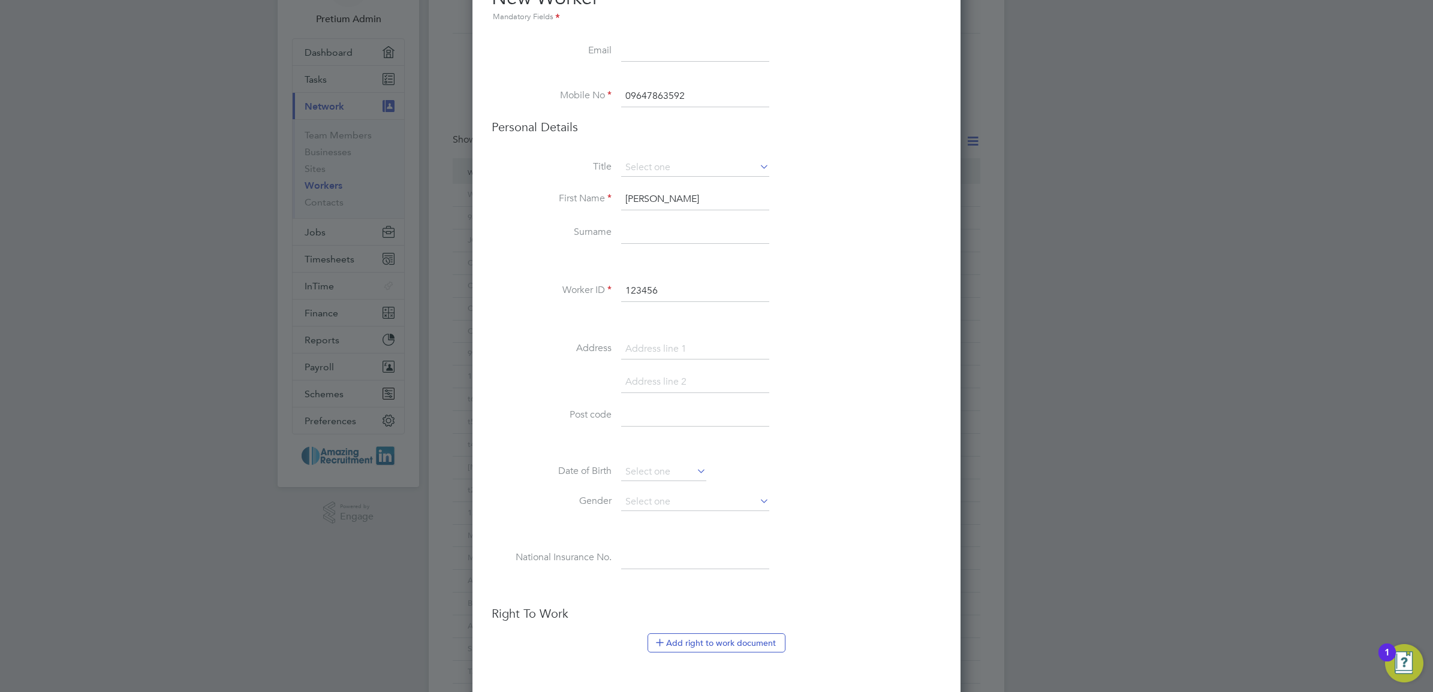
drag, startPoint x: 682, startPoint y: 289, endPoint x: 366, endPoint y: 278, distance: 315.6
click at [429, 280] on div "Workers New Worker My Workers All Workers Search Registered Select date To Sele…" at bounding box center [717, 446] width 576 height 978
type input "187439"
click at [817, 355] on li "Address" at bounding box center [717, 356] width 450 height 34
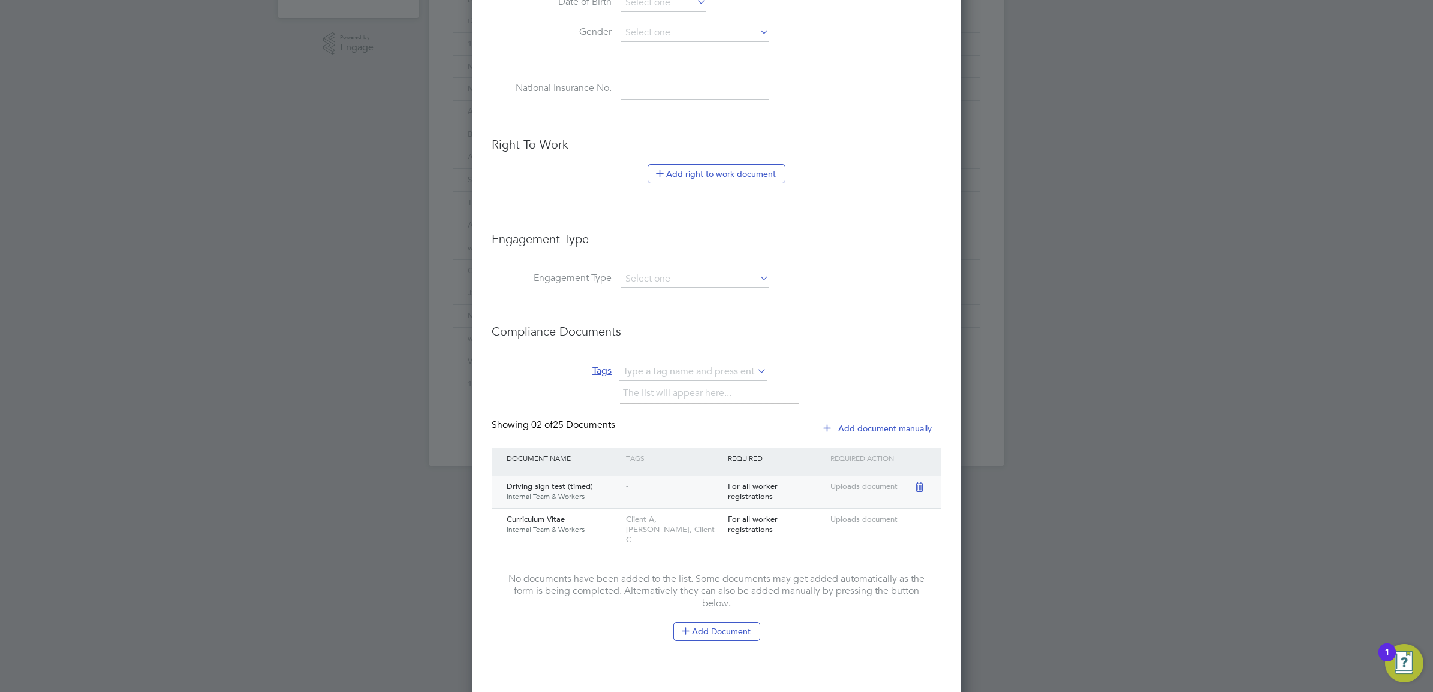
scroll to position [601, 0]
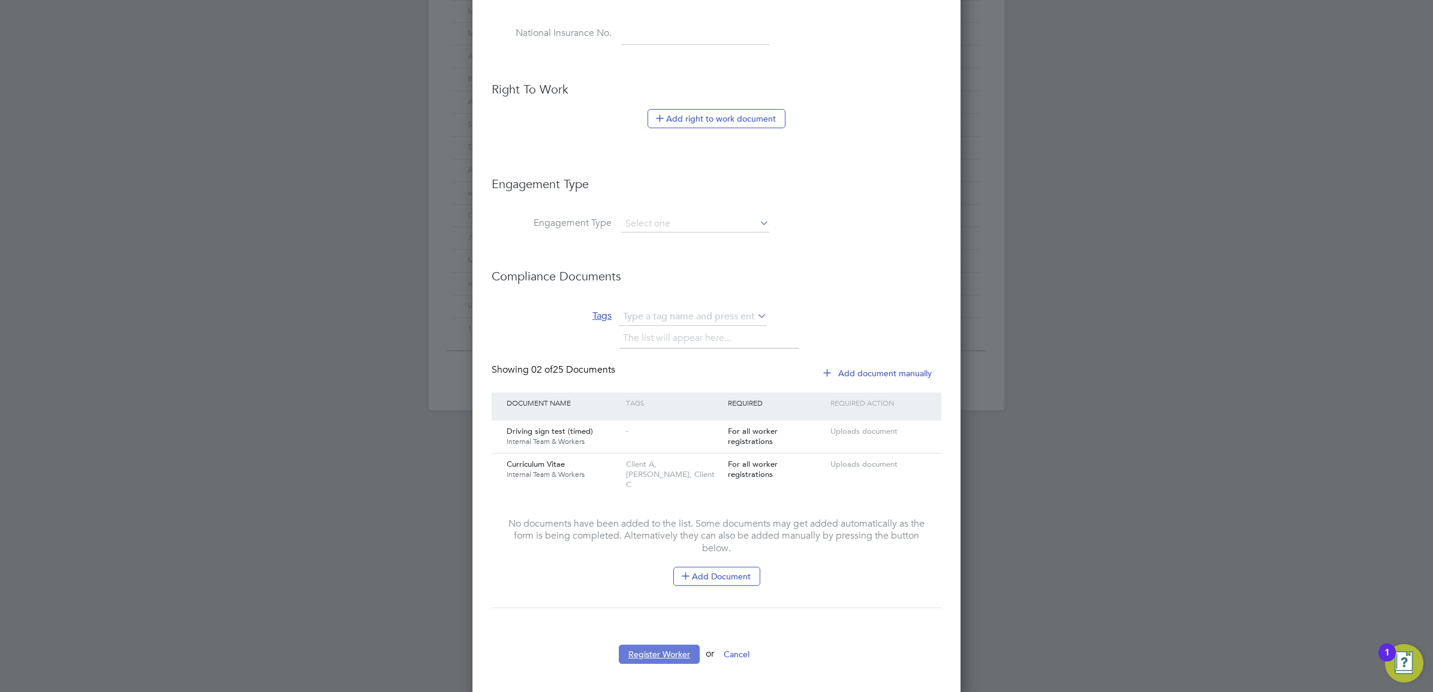
click at [642, 646] on button "Register Worker" at bounding box center [659, 654] width 81 height 19
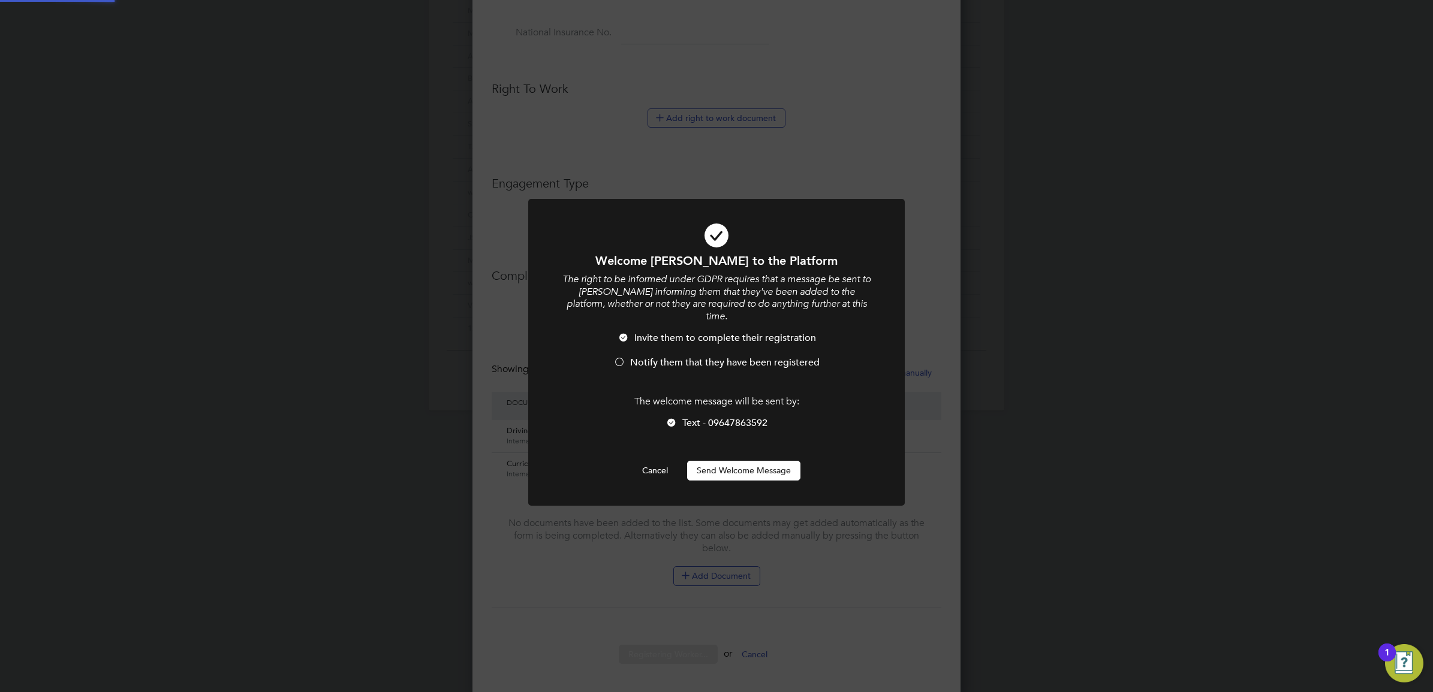
scroll to position [0, 0]
click at [639, 357] on span "Notify them that they have been registered" at bounding box center [724, 363] width 189 height 12
click at [742, 461] on button "Send Welcome Message" at bounding box center [743, 470] width 113 height 19
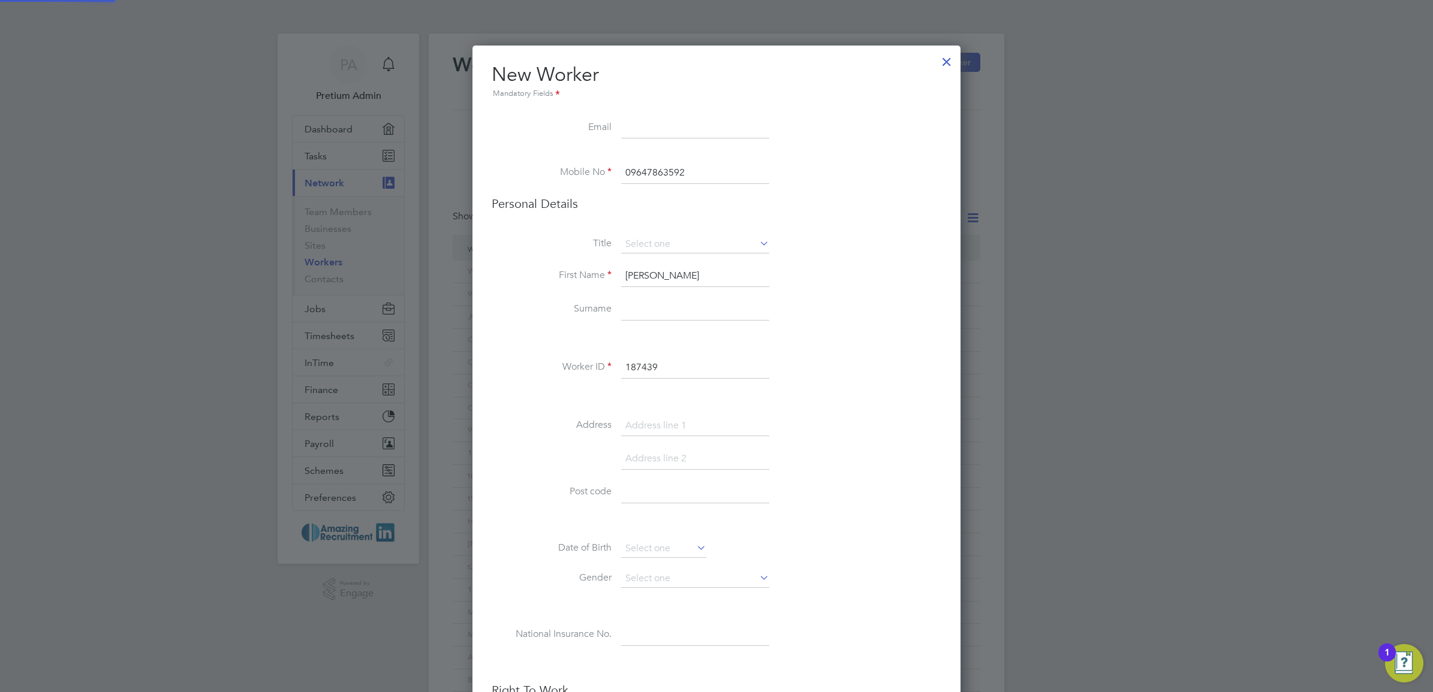
scroll to position [601, 0]
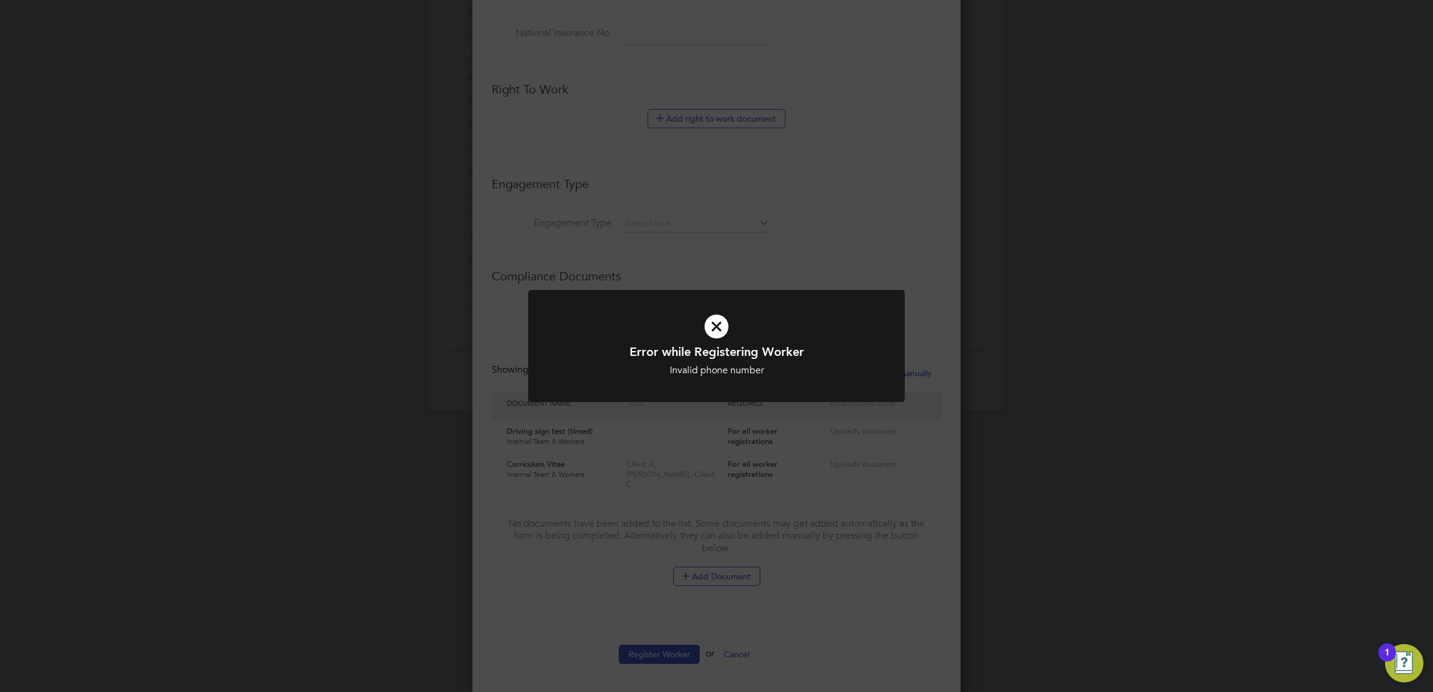
click at [734, 453] on div "Error while Registering Worker Invalid phone number Cancel Okay" at bounding box center [716, 346] width 1433 height 692
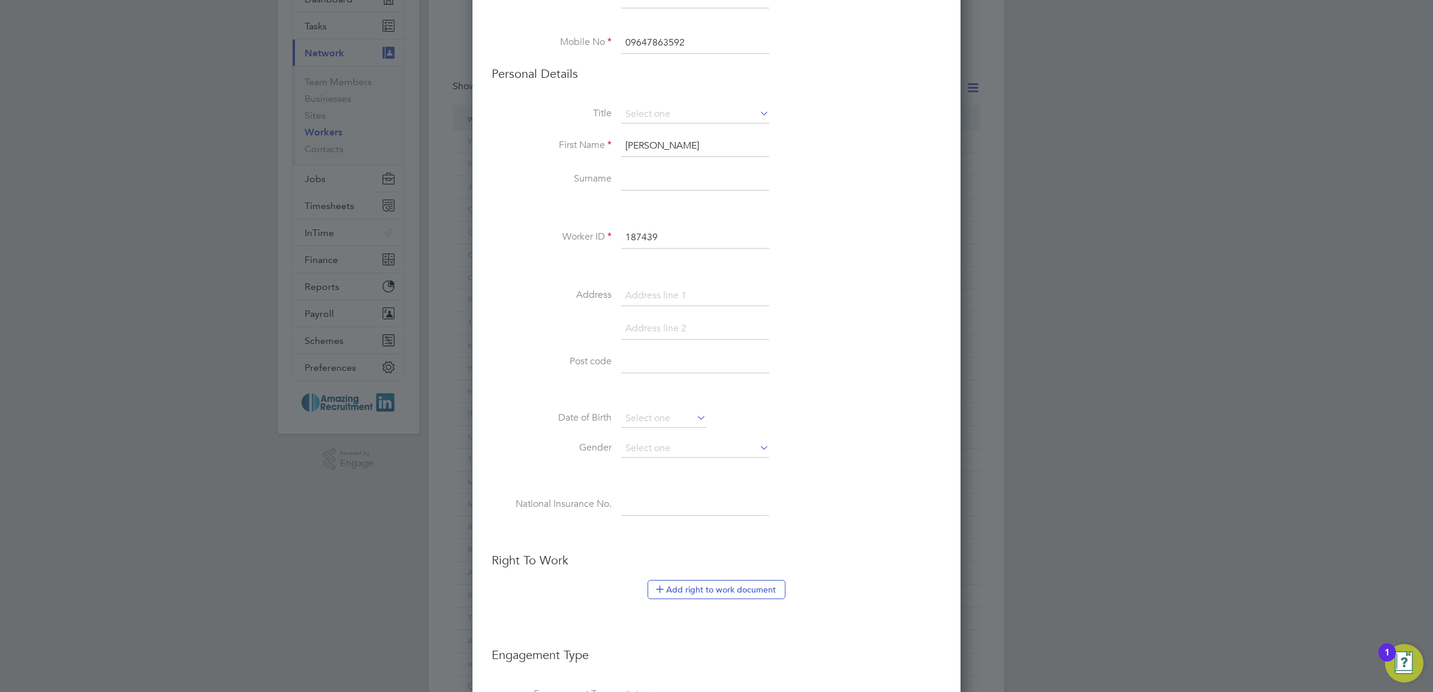
scroll to position [0, 0]
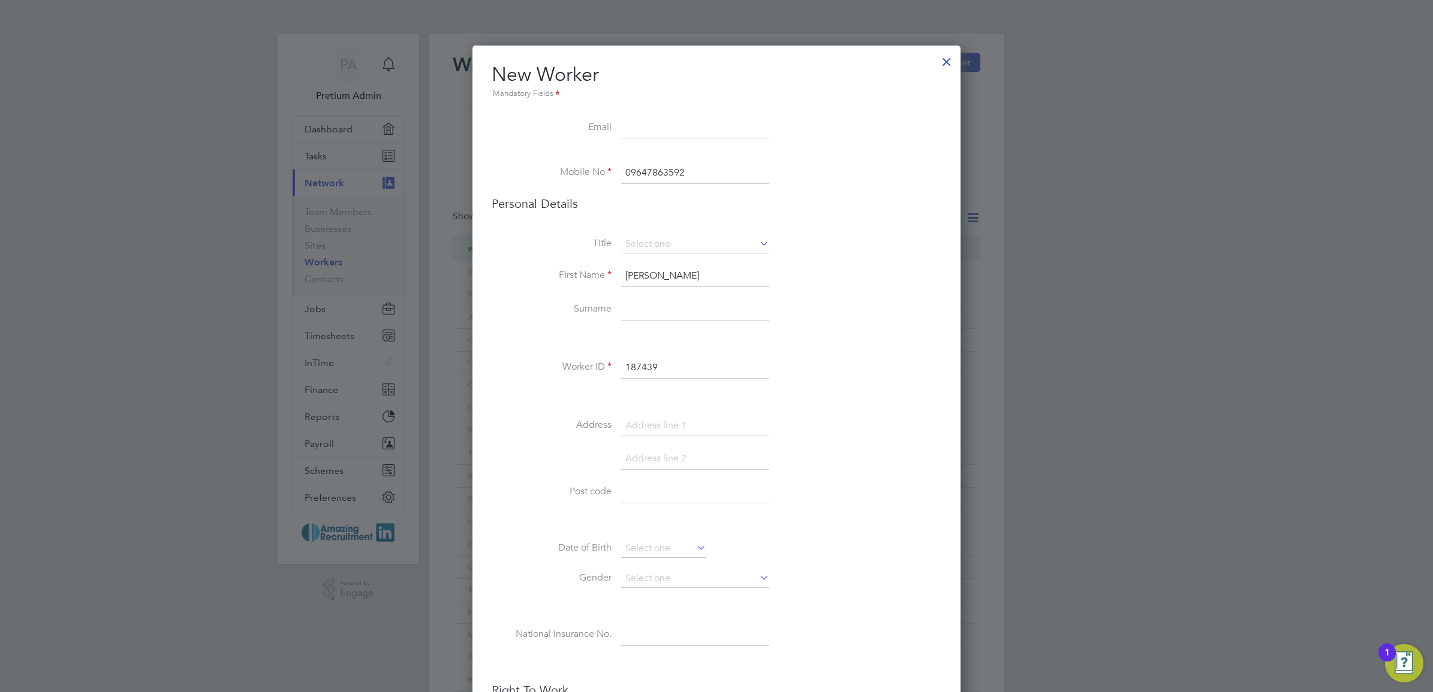
drag, startPoint x: 693, startPoint y: 173, endPoint x: 309, endPoint y: 147, distance: 385.2
click at [429, 168] on div "Workers New Worker My Workers All Workers Search Registered Select date To Sele…" at bounding box center [717, 523] width 576 height 978
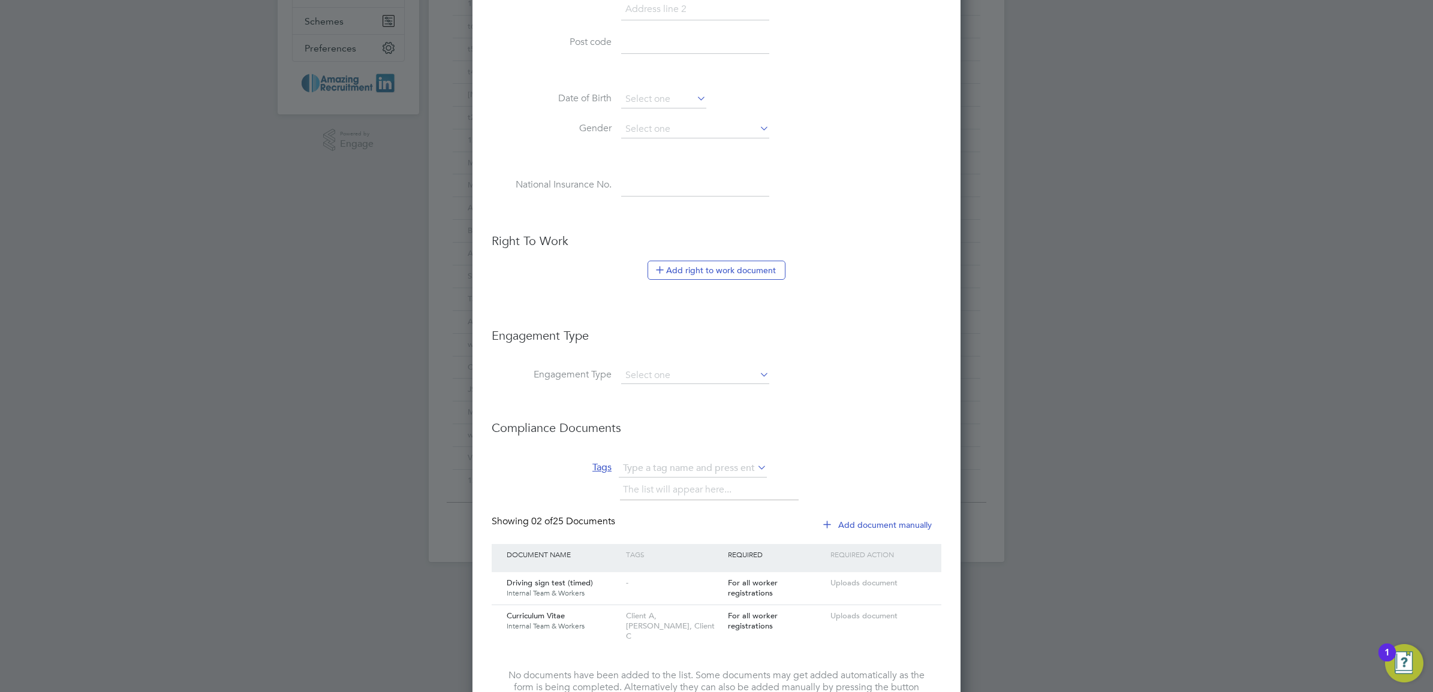
click at [872, 399] on ul "New Worker Mandatory Fields Email Mobile No 09647863592 Personal Details Title …" at bounding box center [717, 220] width 450 height 1215
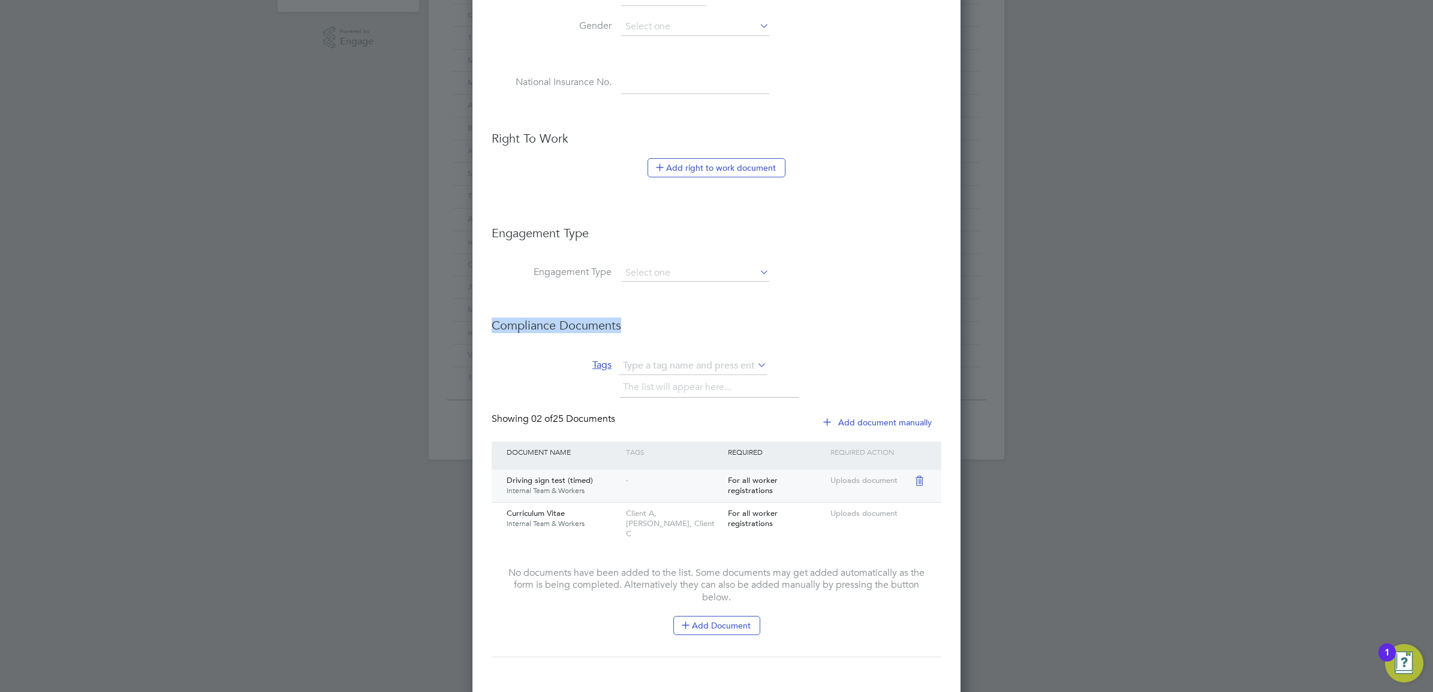
scroll to position [601, 0]
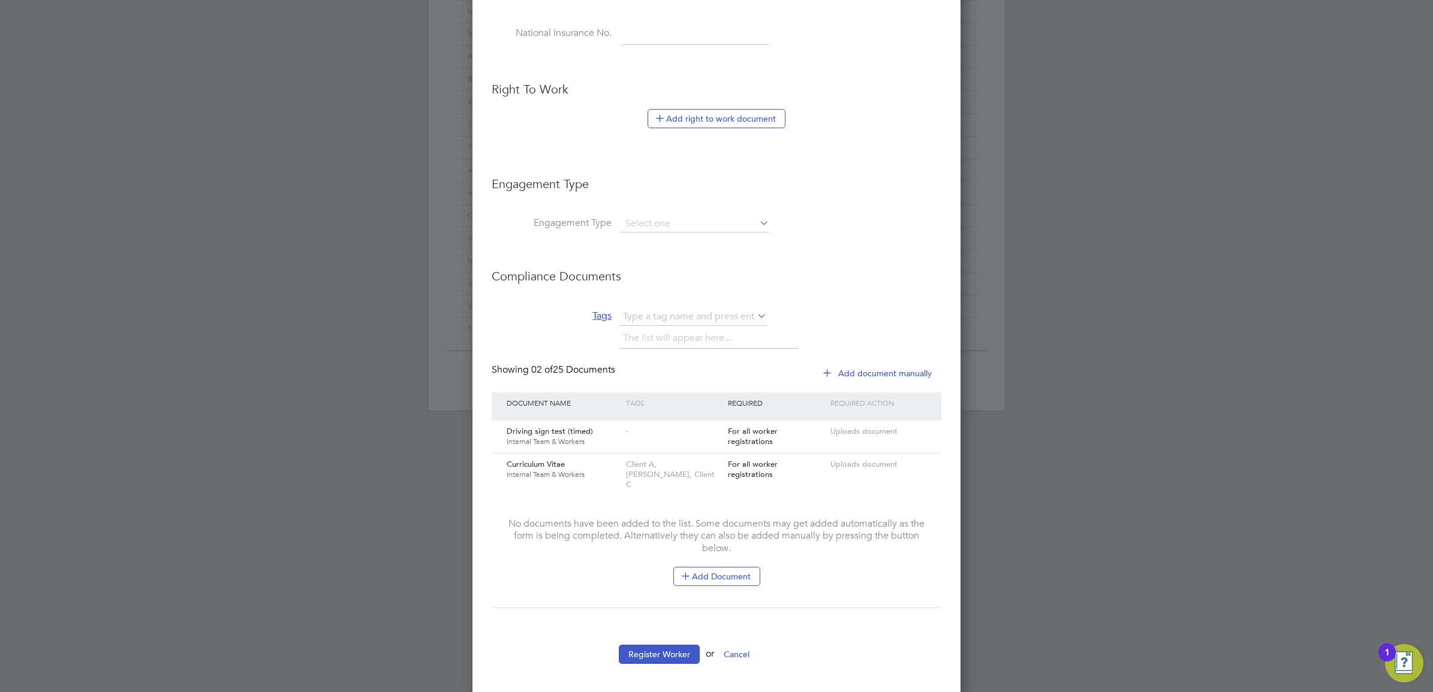
click at [808, 645] on li "Register Worker or Cancel" at bounding box center [717, 660] width 450 height 31
click at [663, 645] on button "Register Worker" at bounding box center [659, 654] width 81 height 19
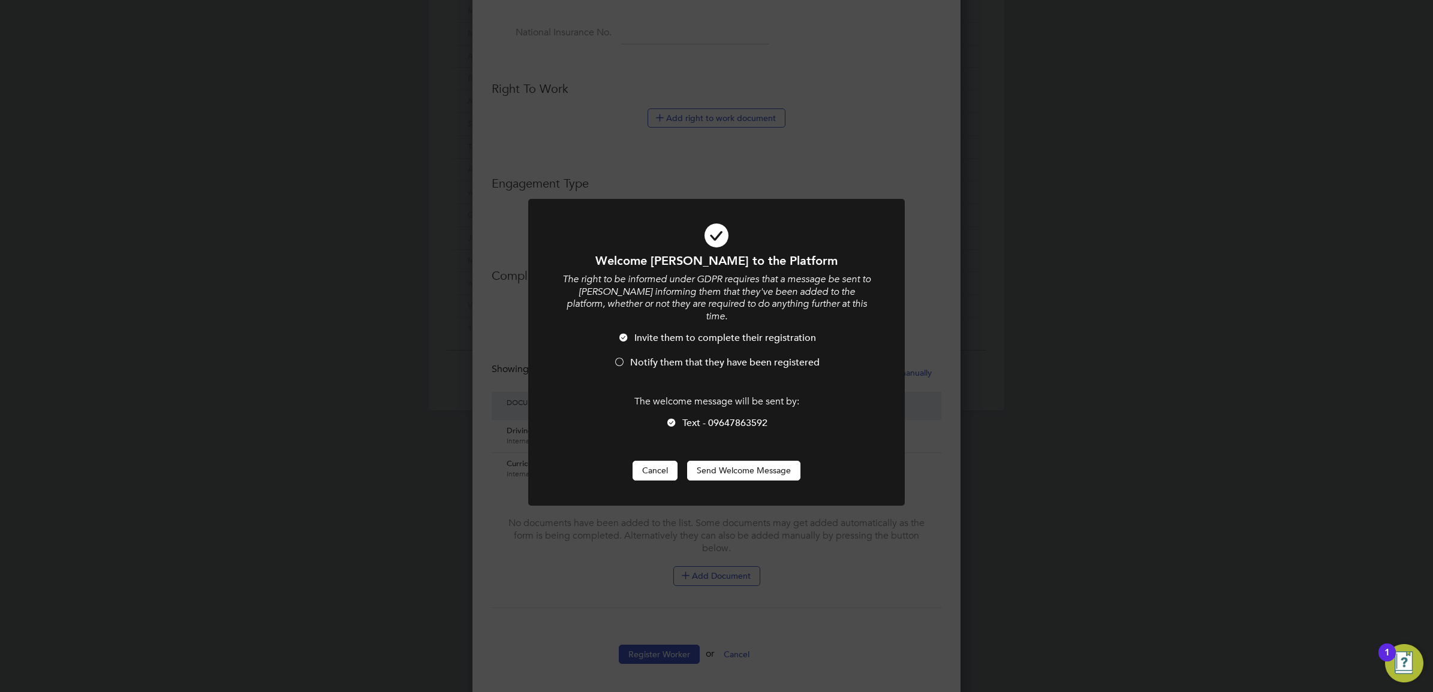
click at [660, 461] on button "Cancel" at bounding box center [655, 470] width 45 height 19
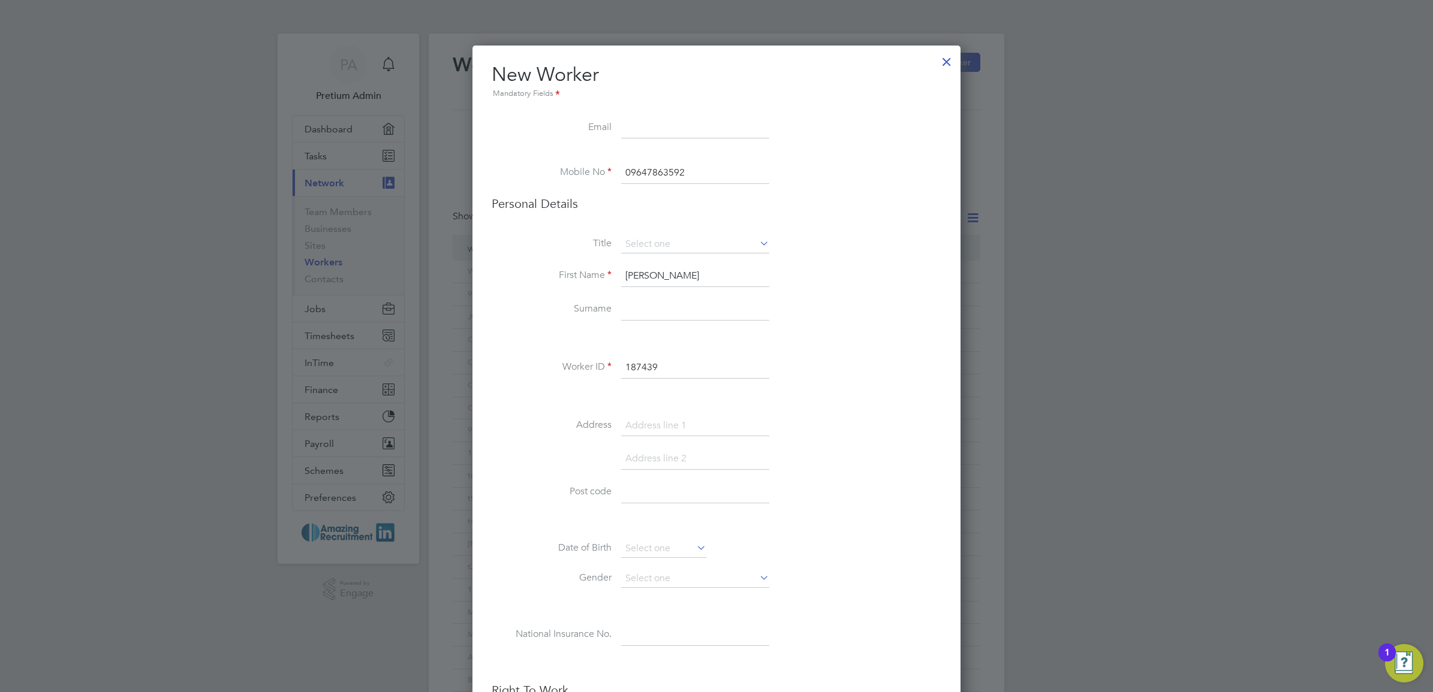
scroll to position [601, 0]
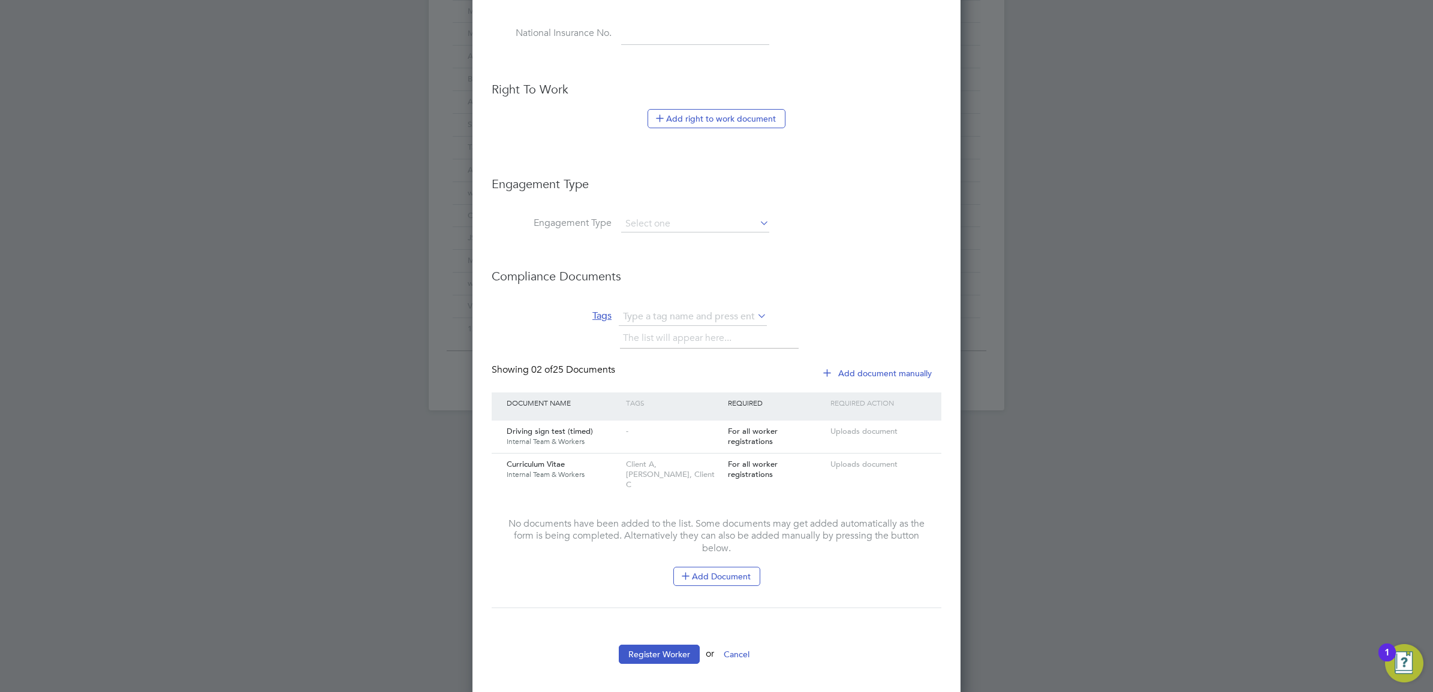
click at [742, 645] on button "Cancel" at bounding box center [736, 654] width 45 height 19
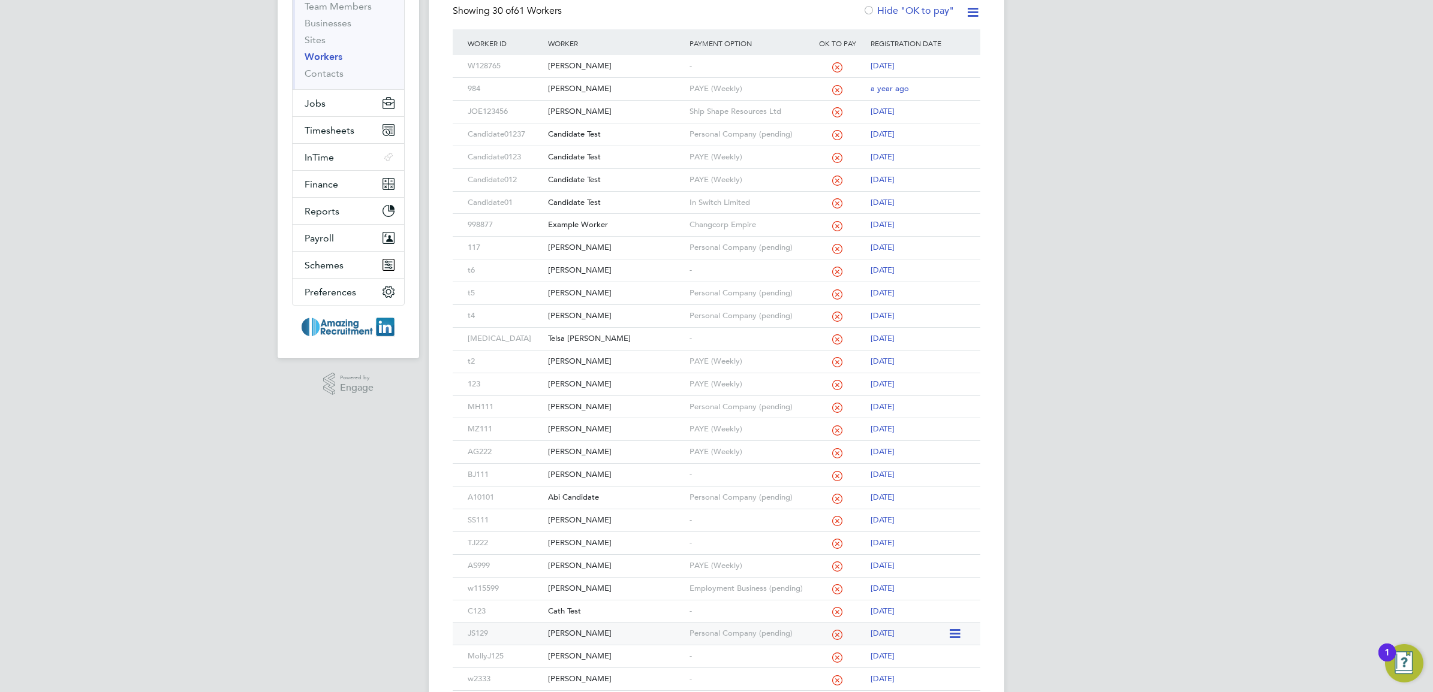
scroll to position [0, 0]
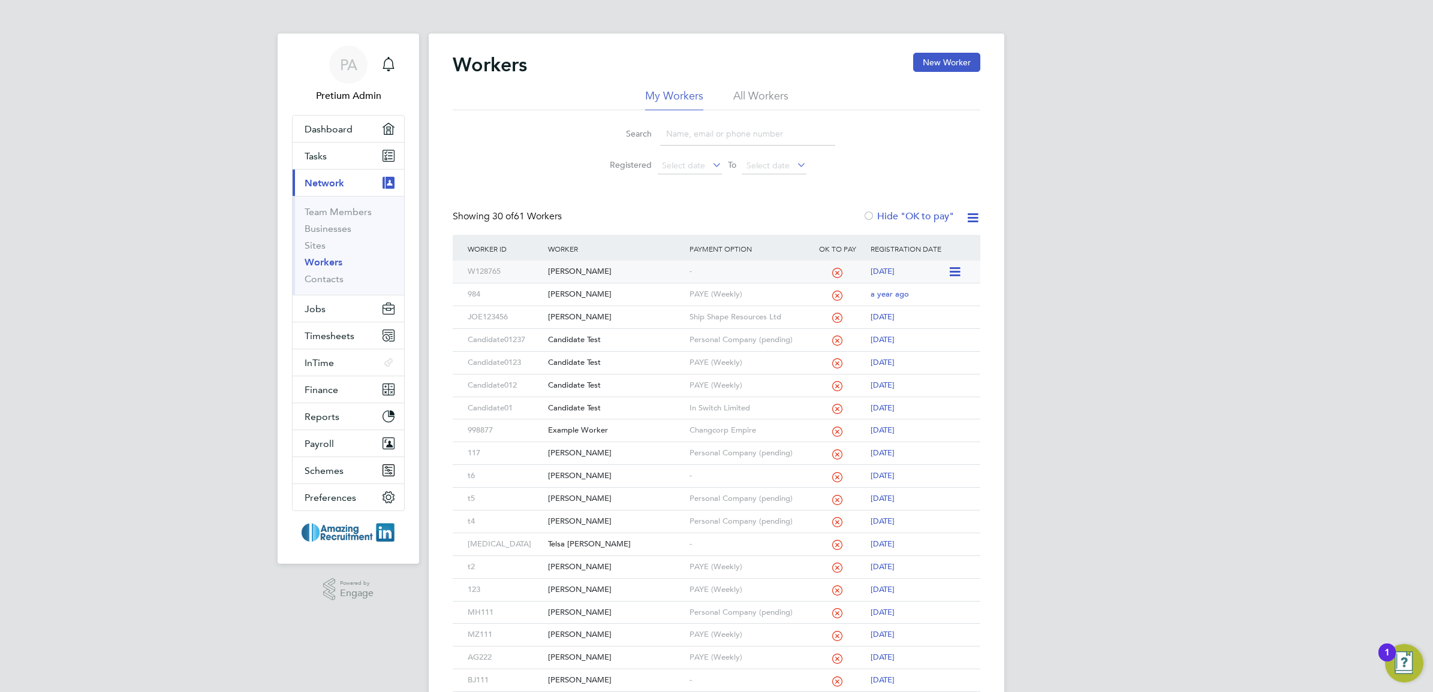
click at [971, 274] on div "W128765 Sasha Smith - 4 months ago" at bounding box center [717, 272] width 528 height 22
click at [955, 274] on icon at bounding box center [954, 272] width 12 height 14
click at [1084, 331] on div "PA Pretium Admin Notifications Applications: Dashboard Tasks Current page: Netw…" at bounding box center [716, 515] width 1433 height 1031
click at [957, 272] on icon at bounding box center [954, 272] width 12 height 14
click at [942, 66] on button "New Worker" at bounding box center [946, 62] width 67 height 19
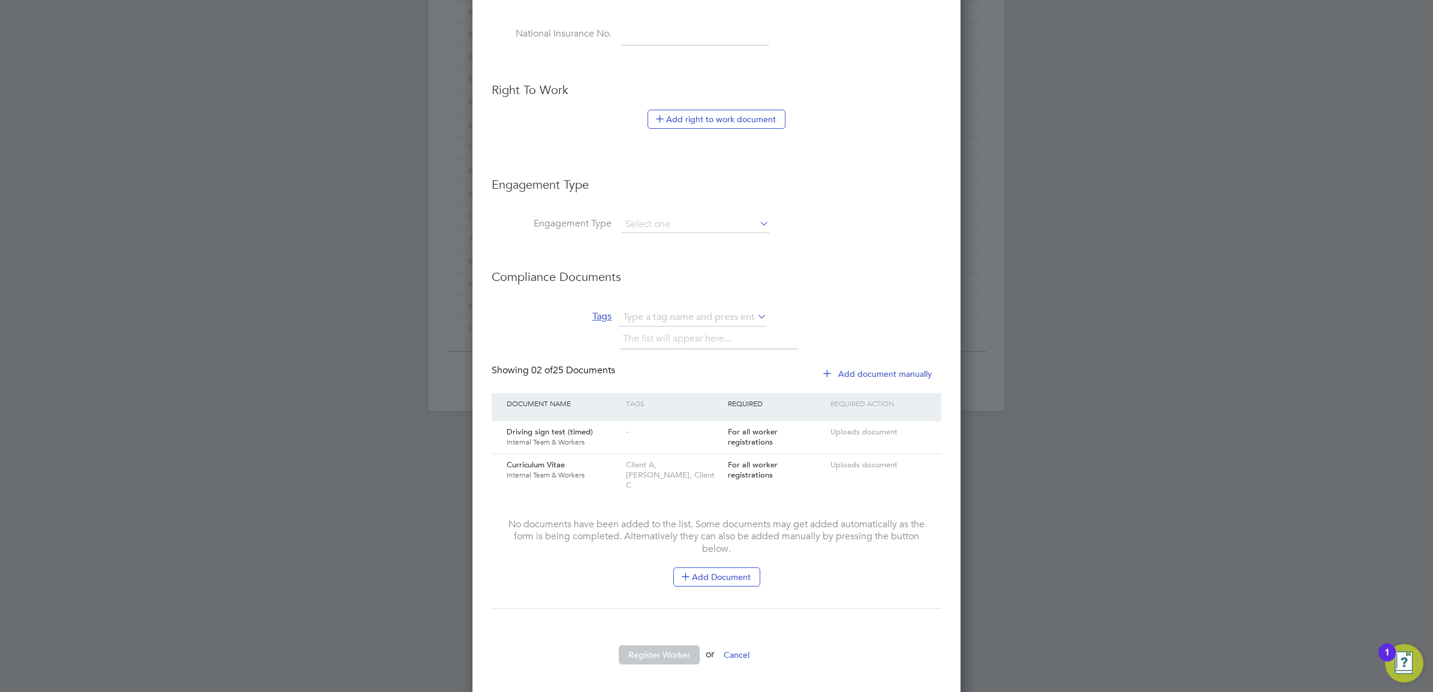
scroll to position [601, 0]
click at [744, 645] on button "Cancel" at bounding box center [736, 654] width 45 height 19
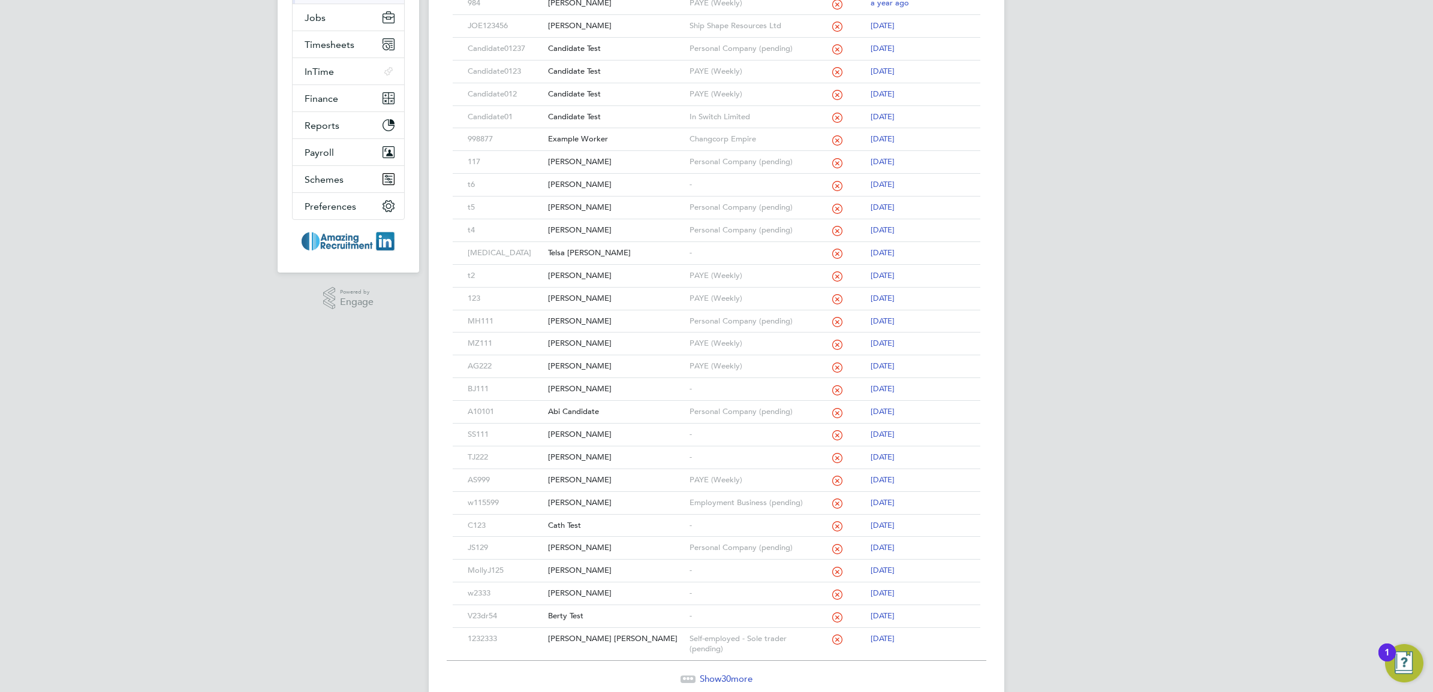
scroll to position [0, 0]
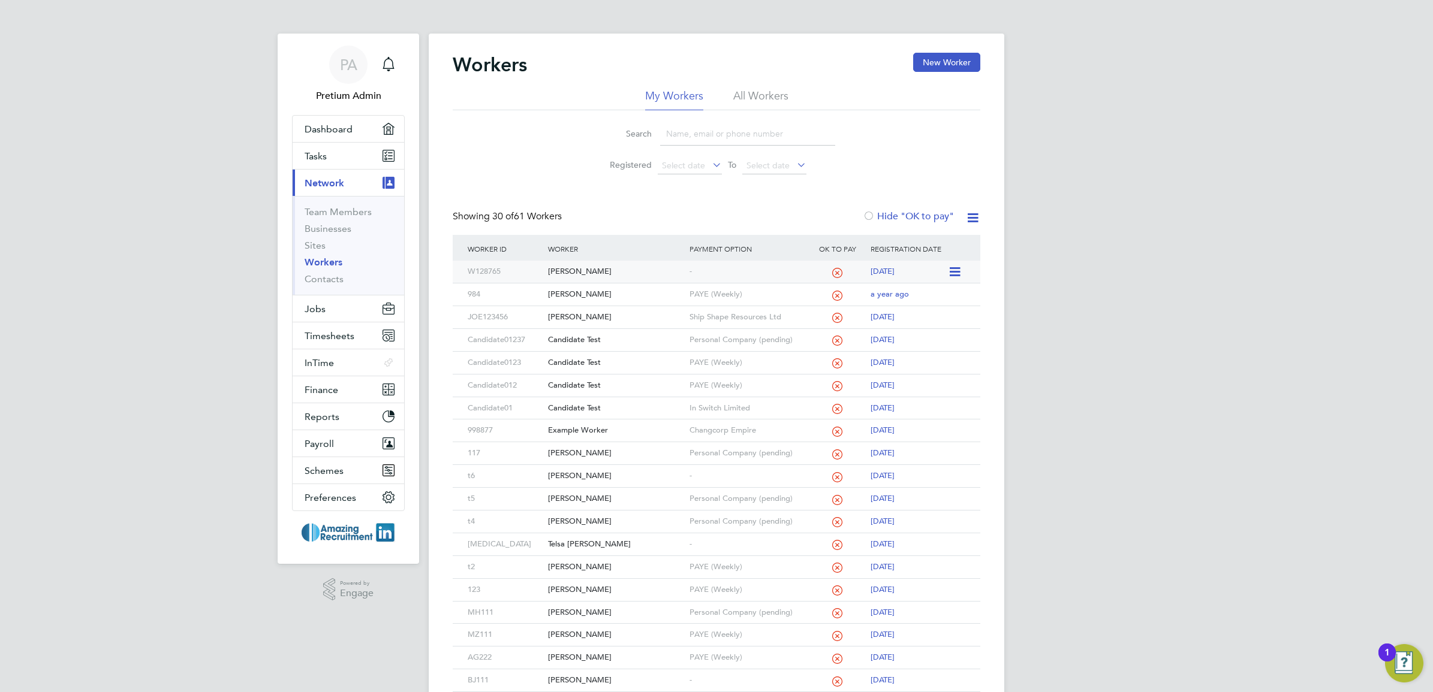
click at [588, 274] on div "Sasha Smith" at bounding box center [615, 272] width 141 height 22
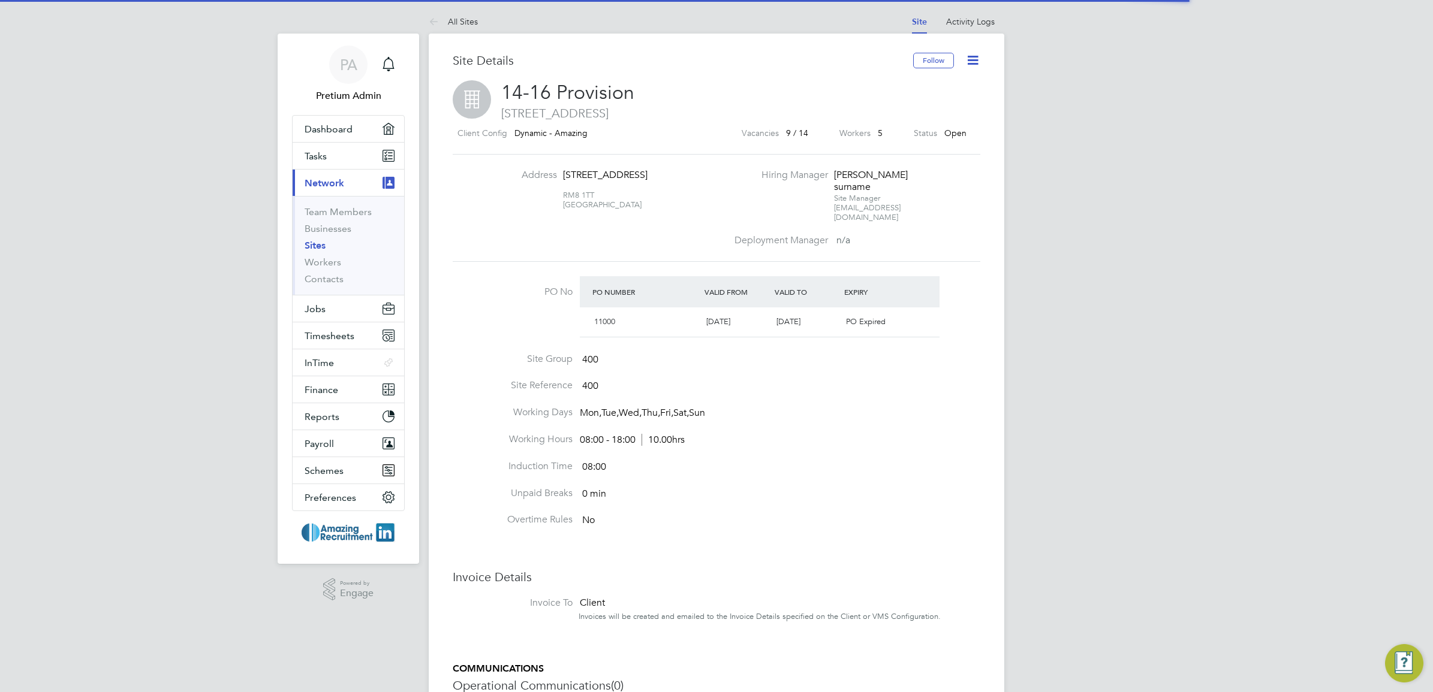
scroll to position [20, 113]
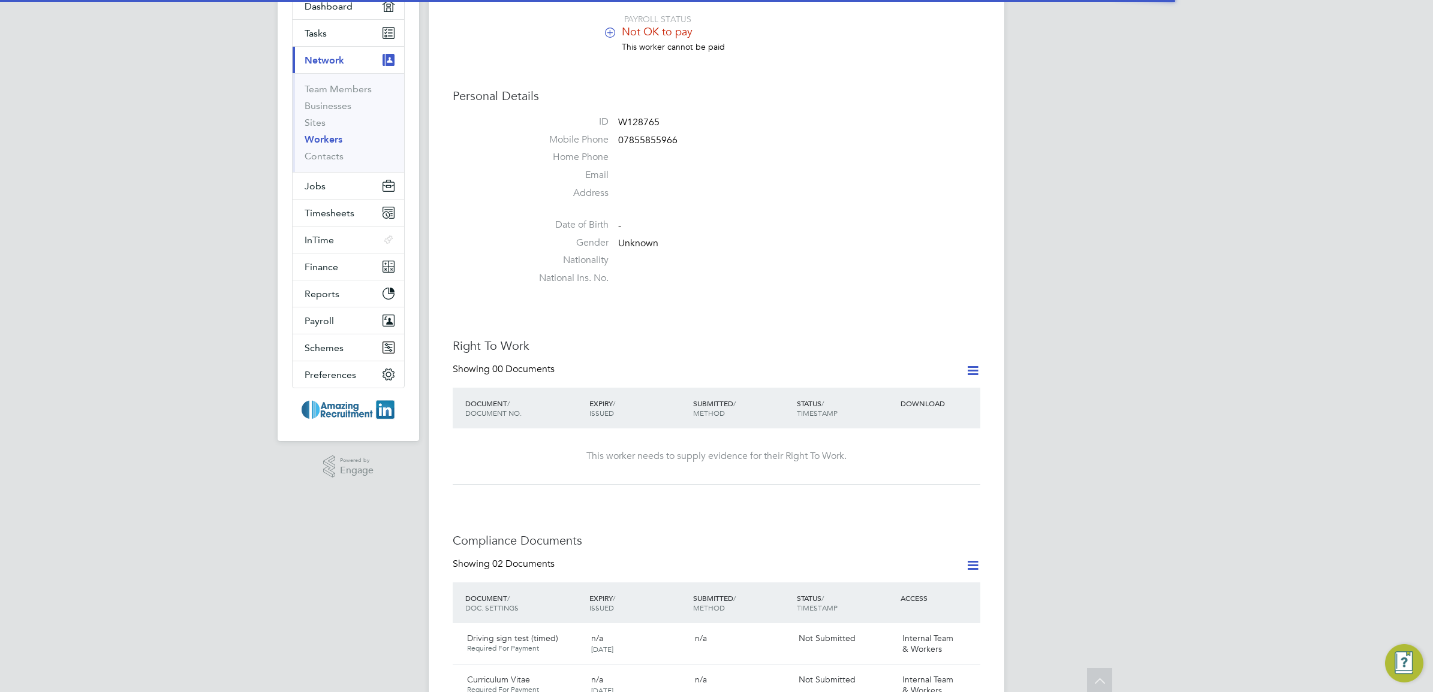
scroll to position [300, 0]
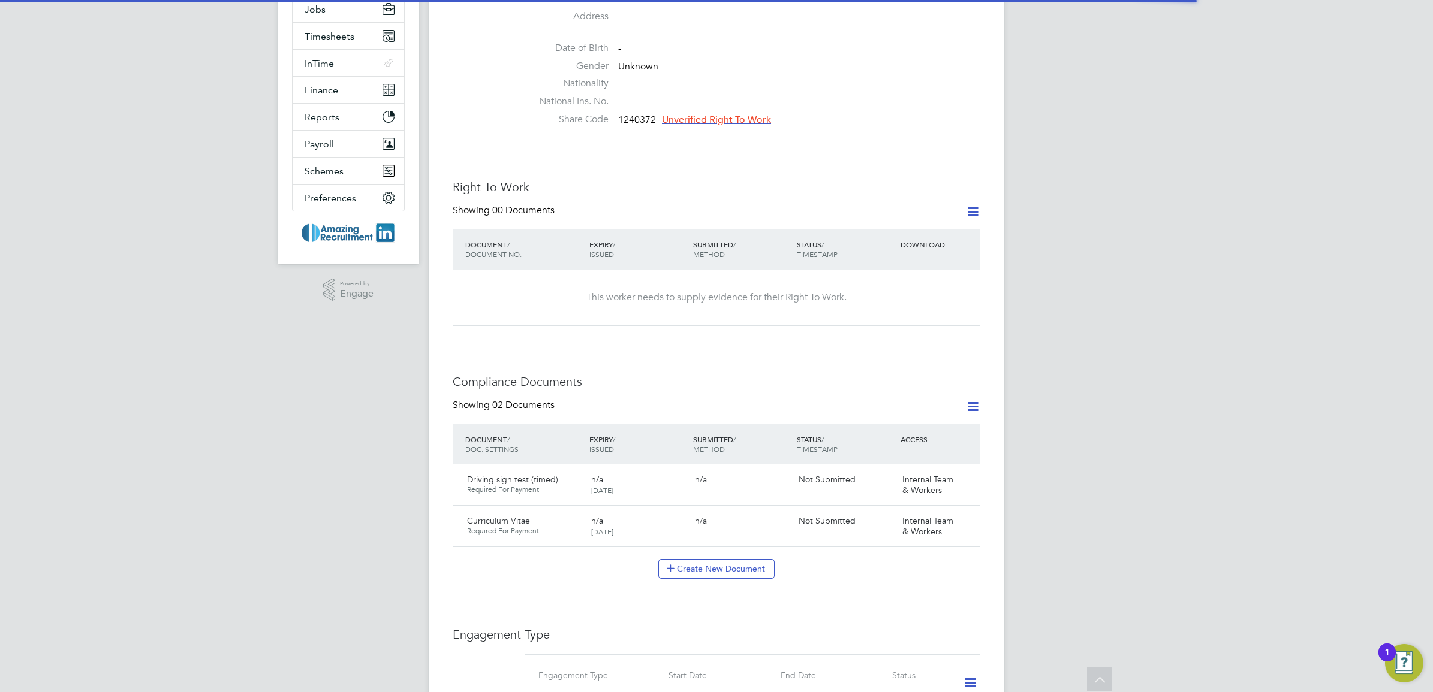
click at [978, 210] on icon at bounding box center [972, 211] width 15 height 15
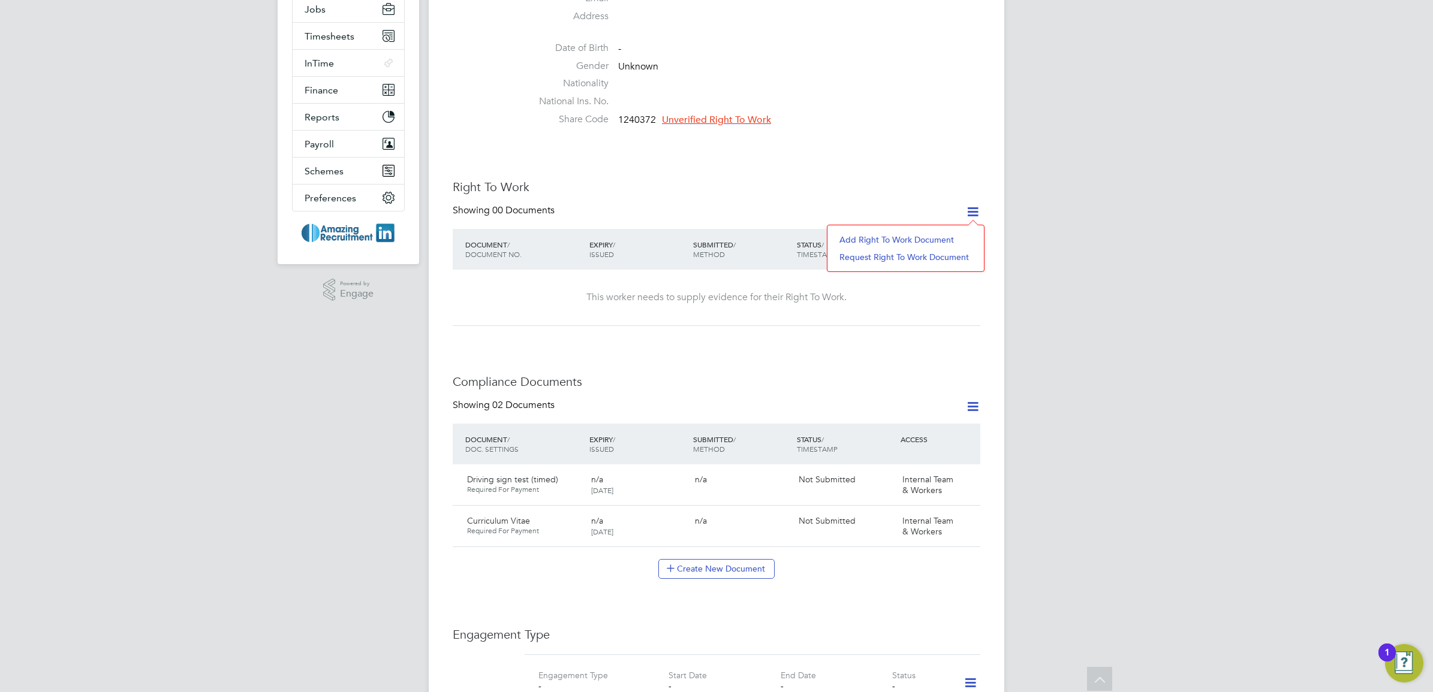
drag, startPoint x: 730, startPoint y: 155, endPoint x: 727, endPoint y: 160, distance: 6.2
click at [731, 156] on div "Worker Details Unfollow SS [PERSON_NAME] m: 07855855966 PAYROLL STATUS Not OK t…" at bounding box center [717, 497] width 528 height 1488
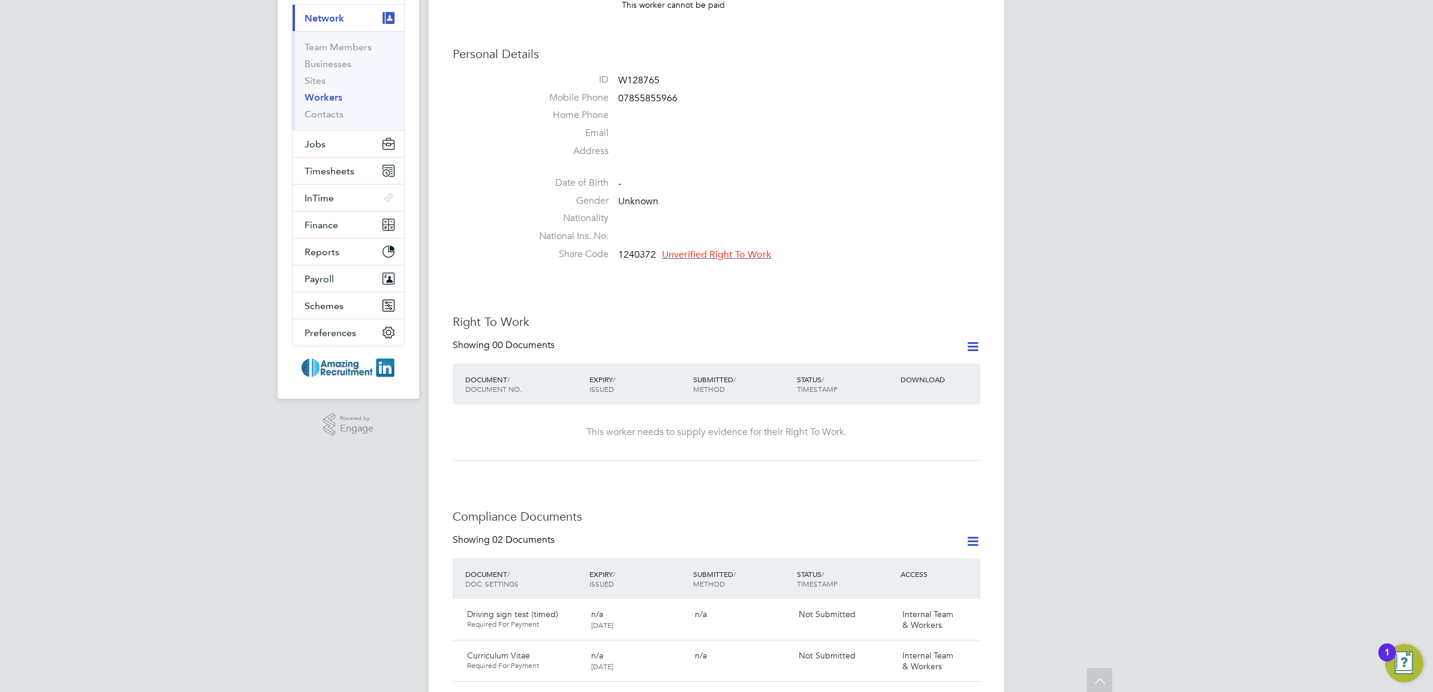
scroll to position [0, 0]
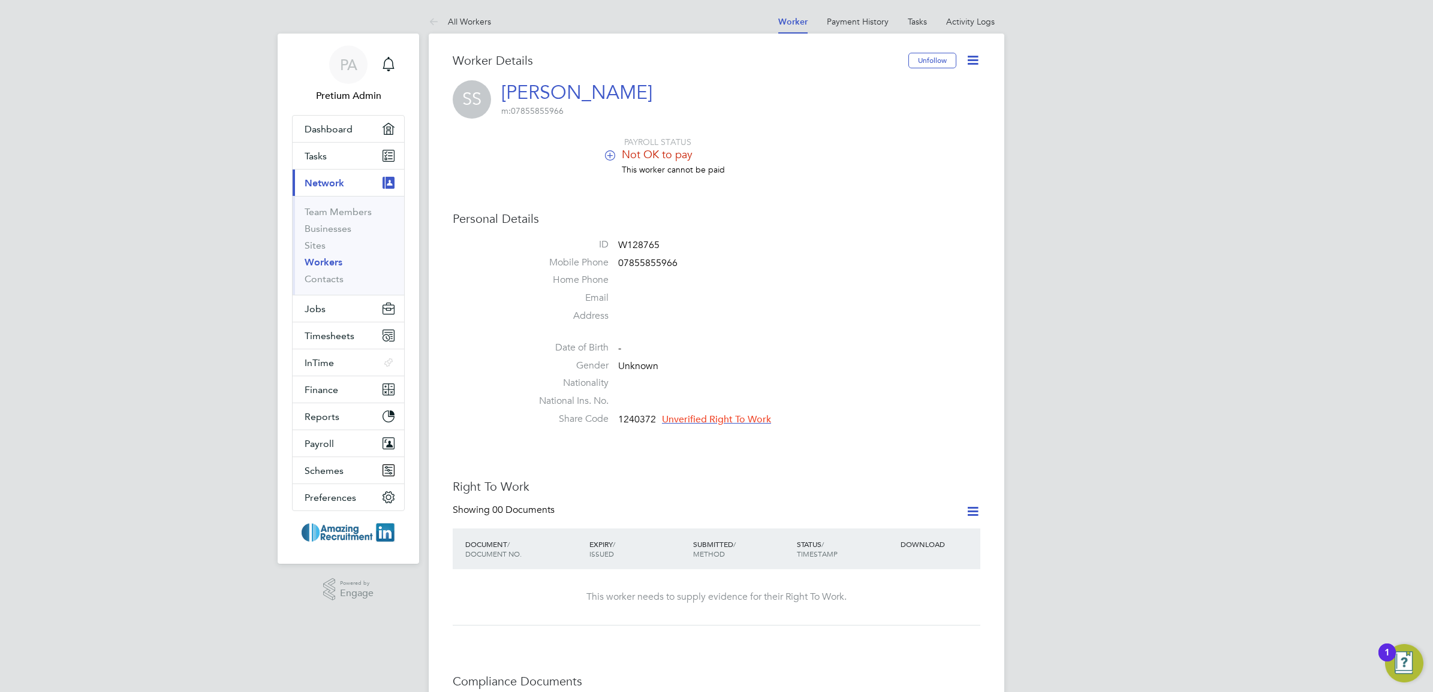
click at [970, 60] on icon at bounding box center [972, 60] width 15 height 15
click at [886, 135] on li "Edit Personal Details e" at bounding box center [904, 139] width 150 height 17
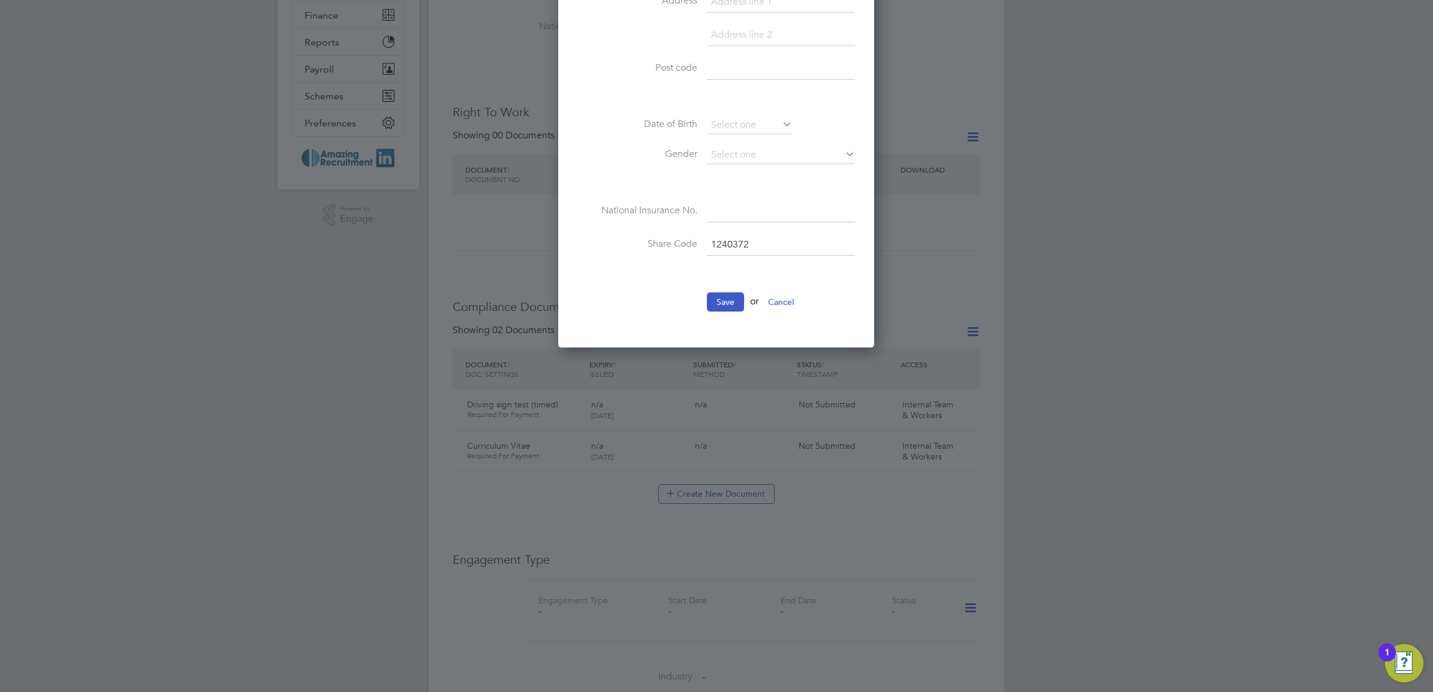
scroll to position [300, 0]
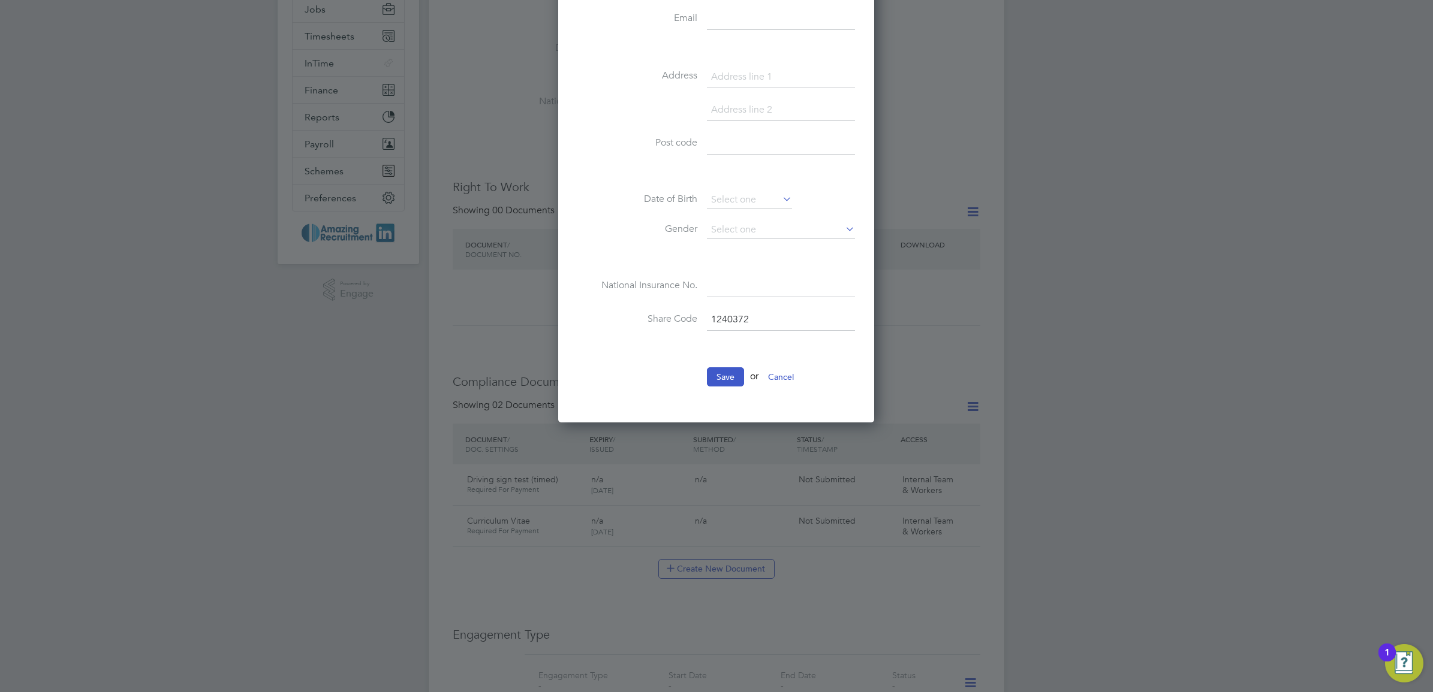
drag, startPoint x: 792, startPoint y: 320, endPoint x: 691, endPoint y: 319, distance: 101.3
click at [691, 319] on li "Share Code 1240372" at bounding box center [716, 326] width 278 height 34
click at [793, 380] on button "Cancel" at bounding box center [780, 377] width 45 height 19
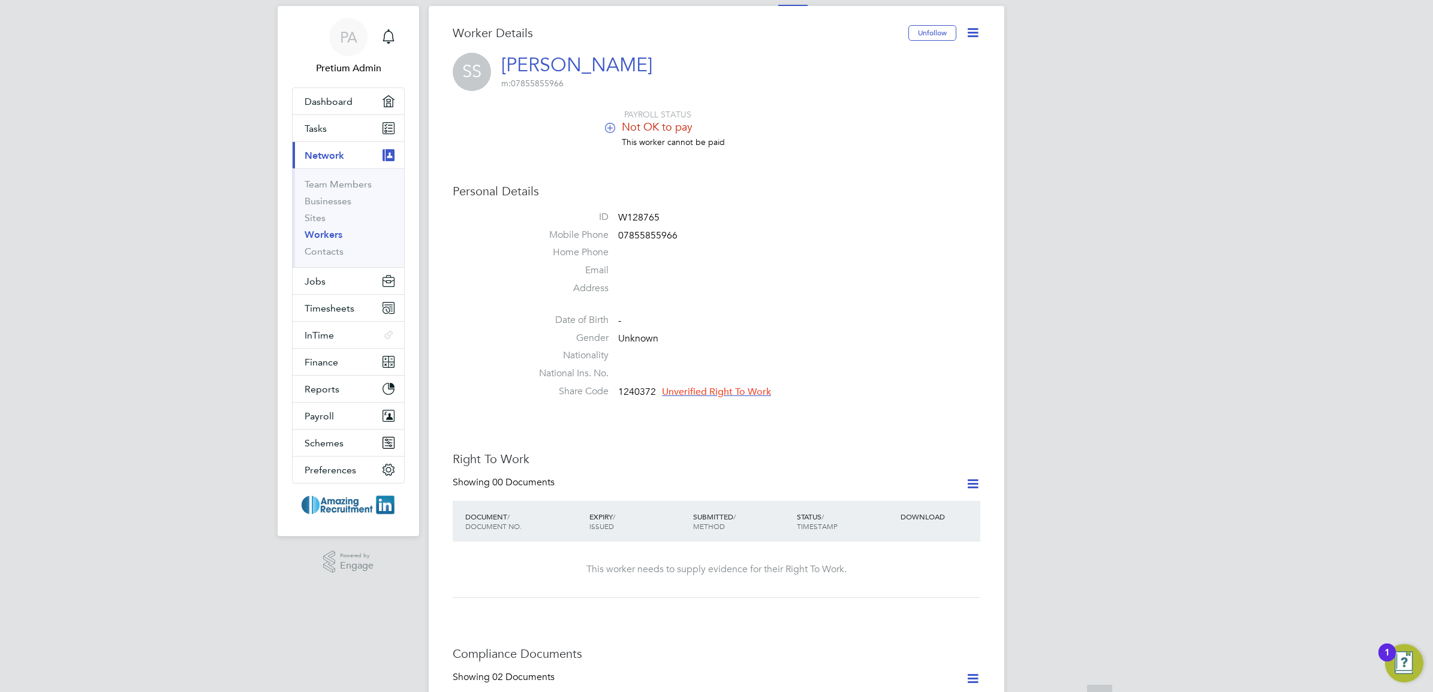
scroll to position [0, 0]
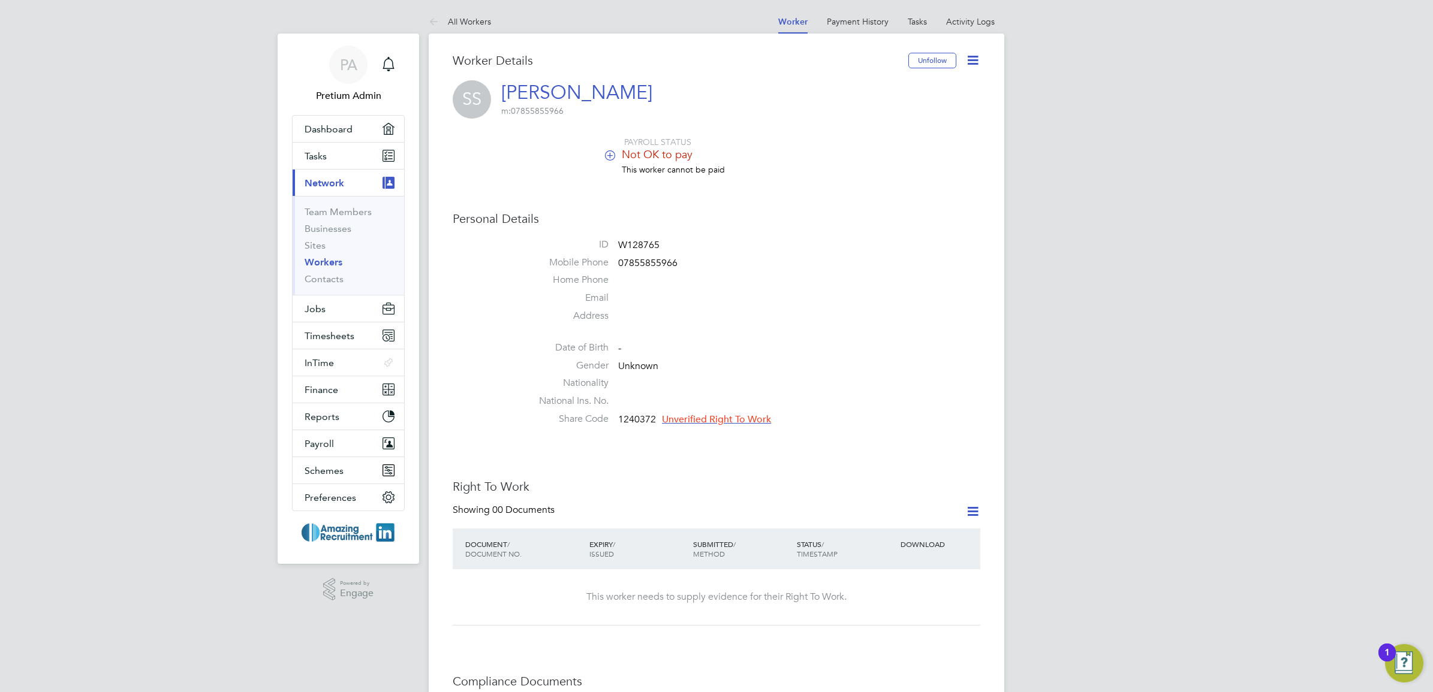
click at [700, 420] on span "Unverified Right To Work" at bounding box center [716, 420] width 109 height 12
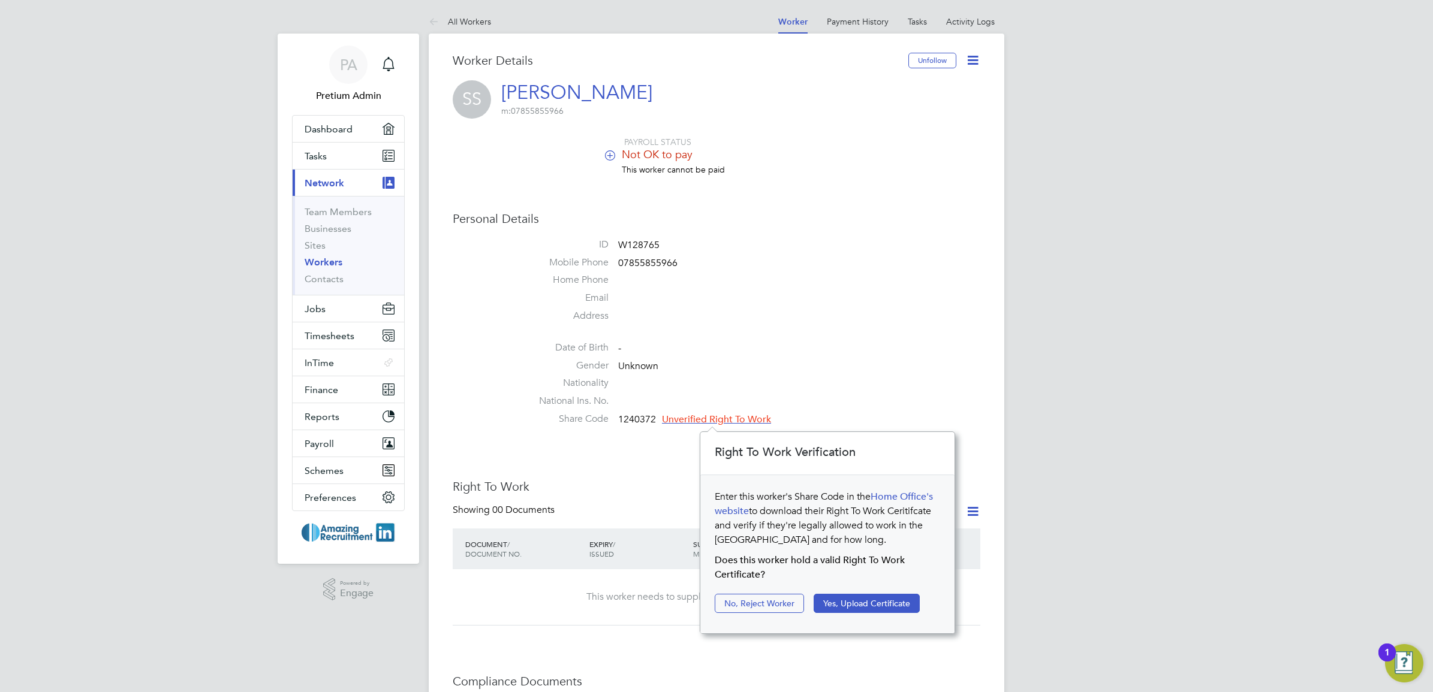
scroll to position [203, 255]
click at [868, 318] on li "Address" at bounding box center [753, 319] width 456 height 18
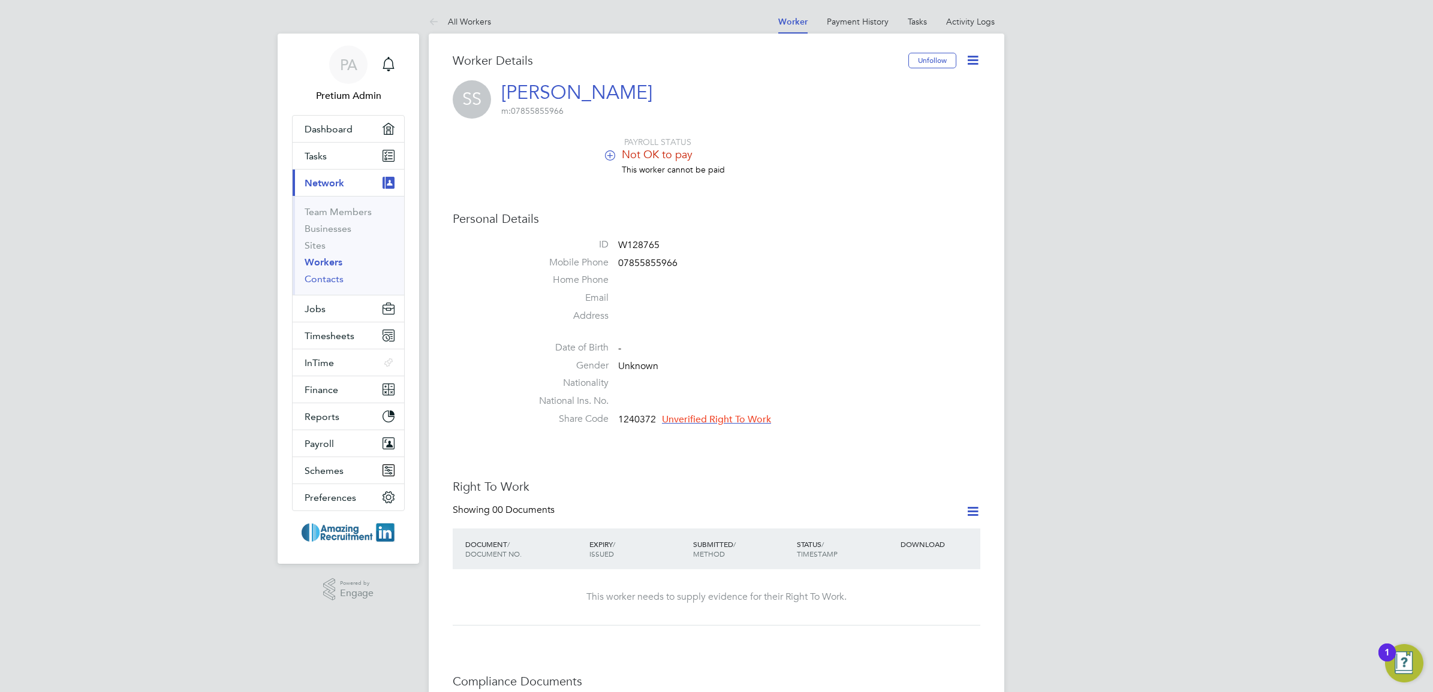
click at [328, 280] on link "Contacts" at bounding box center [324, 278] width 39 height 11
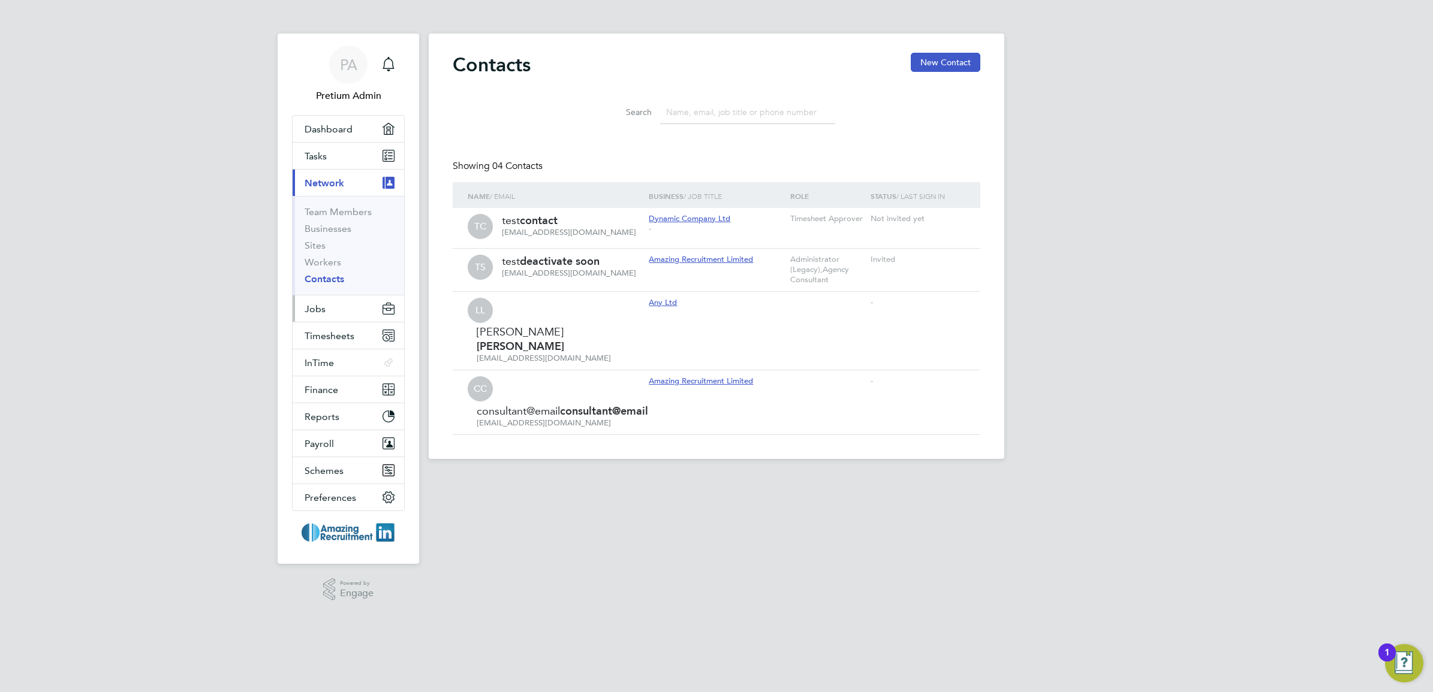
click at [315, 312] on span "Jobs" at bounding box center [315, 308] width 21 height 11
click at [339, 315] on button "Jobs" at bounding box center [349, 309] width 112 height 26
click at [339, 307] on button "Jobs" at bounding box center [349, 309] width 112 height 26
click at [313, 312] on span "Jobs" at bounding box center [315, 308] width 21 height 11
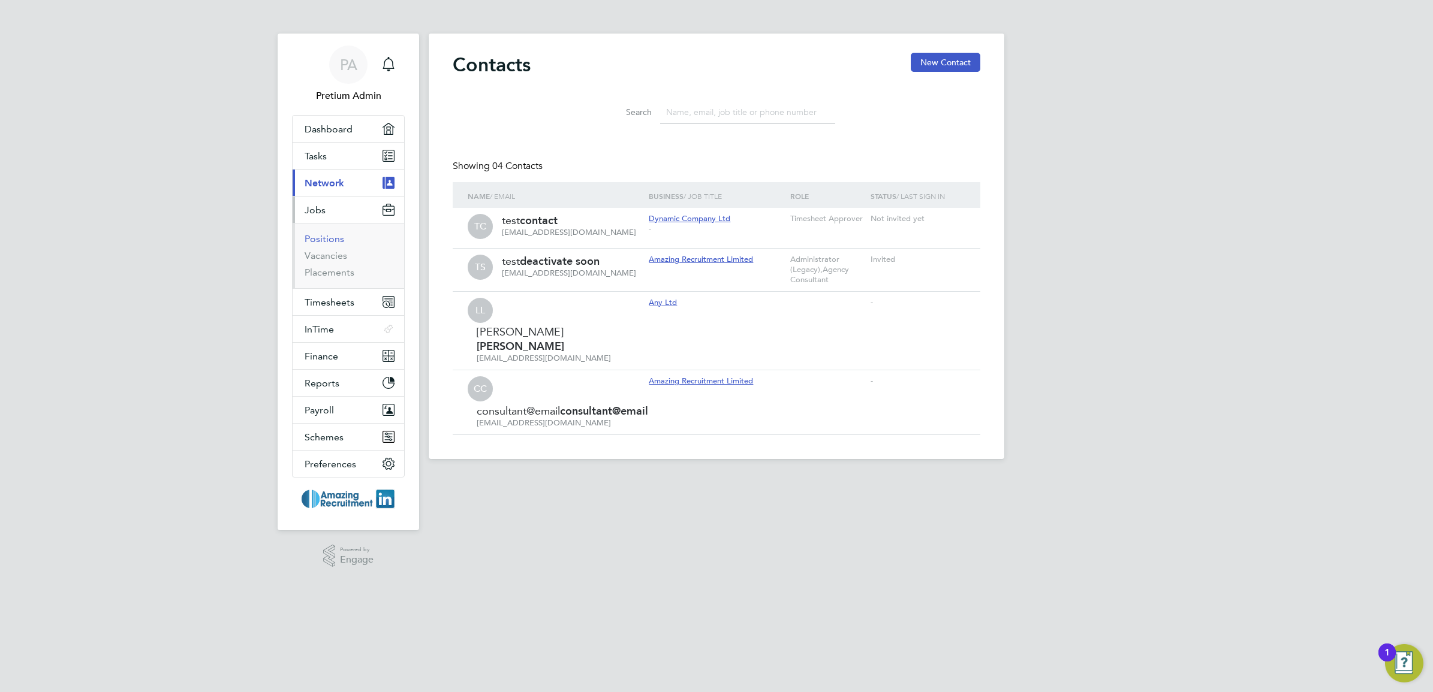
click at [327, 239] on link "Positions" at bounding box center [325, 238] width 40 height 11
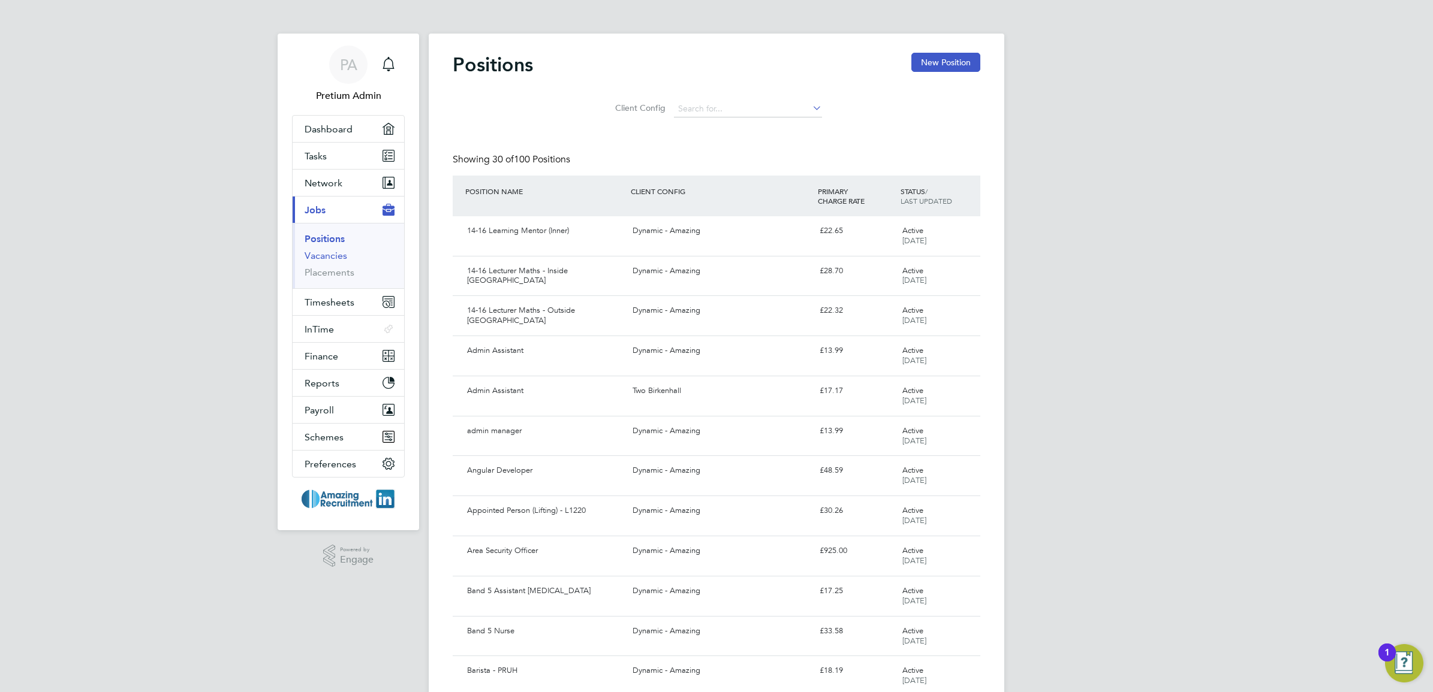
click at [321, 261] on link "Vacancies" at bounding box center [326, 255] width 43 height 11
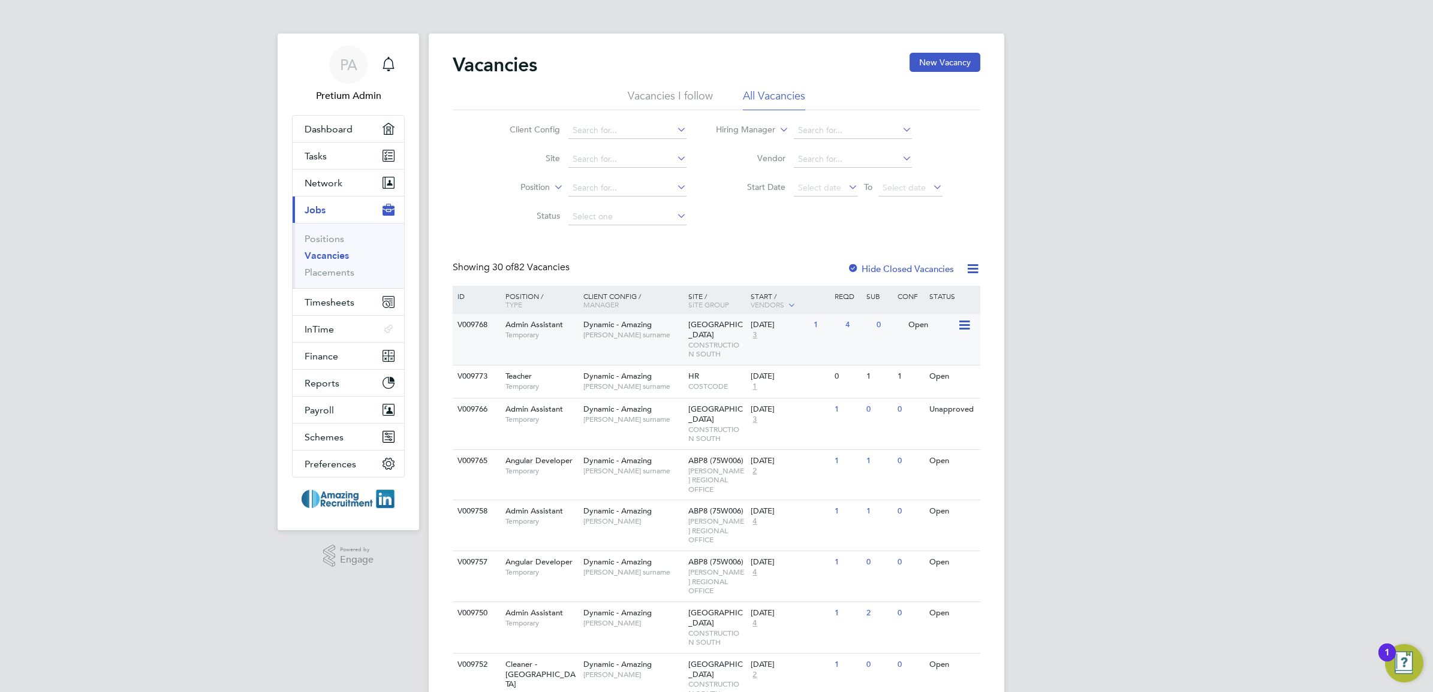
click at [640, 335] on span "[PERSON_NAME] surname" at bounding box center [632, 335] width 99 height 10
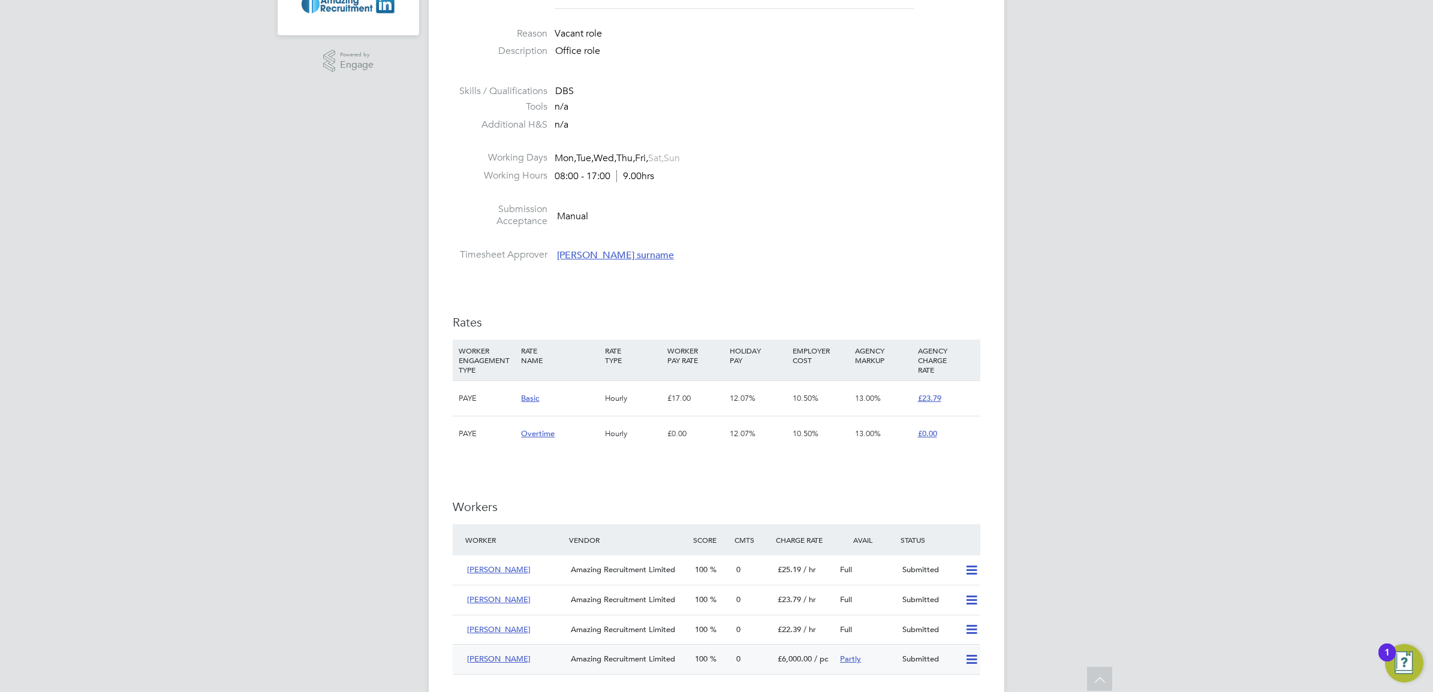
scroll to position [450, 0]
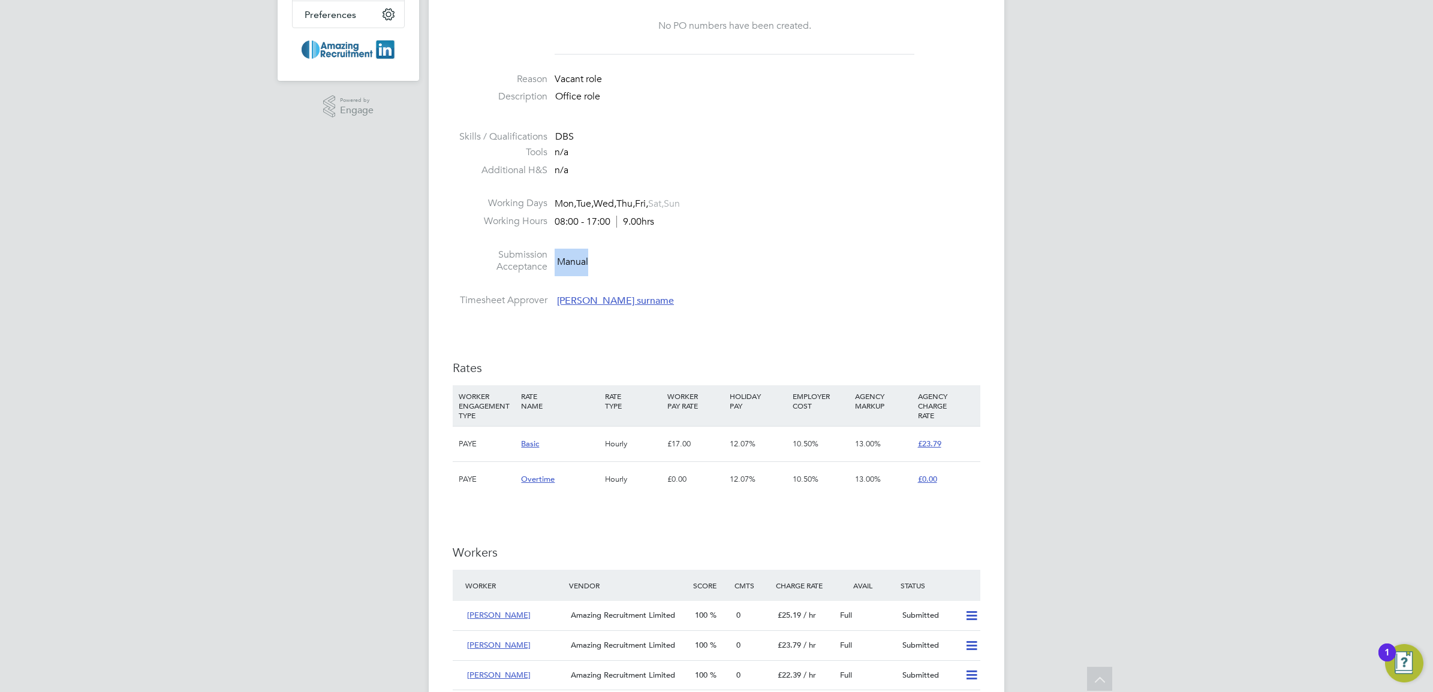
drag, startPoint x: 624, startPoint y: 264, endPoint x: 553, endPoint y: 259, distance: 70.9
click at [553, 259] on li "Submission Acceptance Manual" at bounding box center [717, 264] width 528 height 31
click at [615, 259] on li "Submission Acceptance Manual" at bounding box center [717, 264] width 528 height 31
click at [571, 262] on span "Manual" at bounding box center [572, 261] width 31 height 12
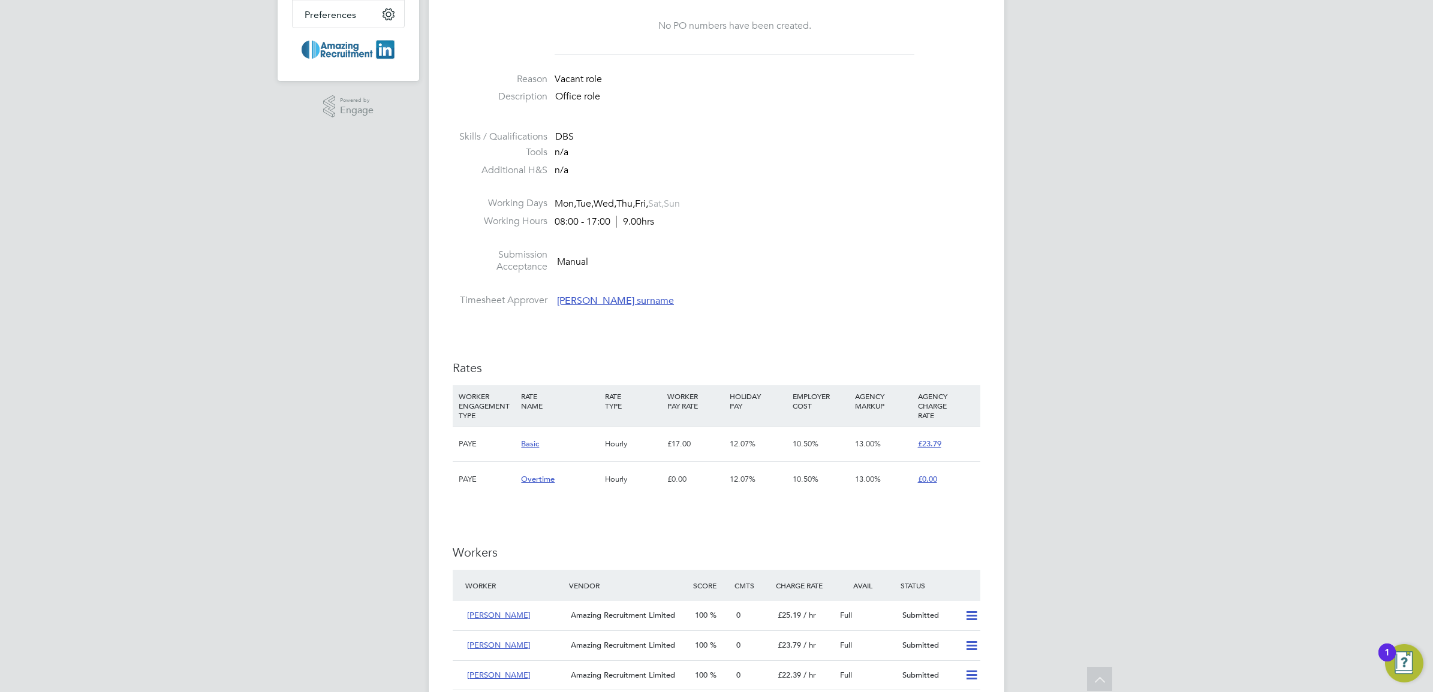
drag, startPoint x: 571, startPoint y: 262, endPoint x: 741, endPoint y: 282, distance: 170.9
click at [741, 282] on li at bounding box center [717, 287] width 528 height 16
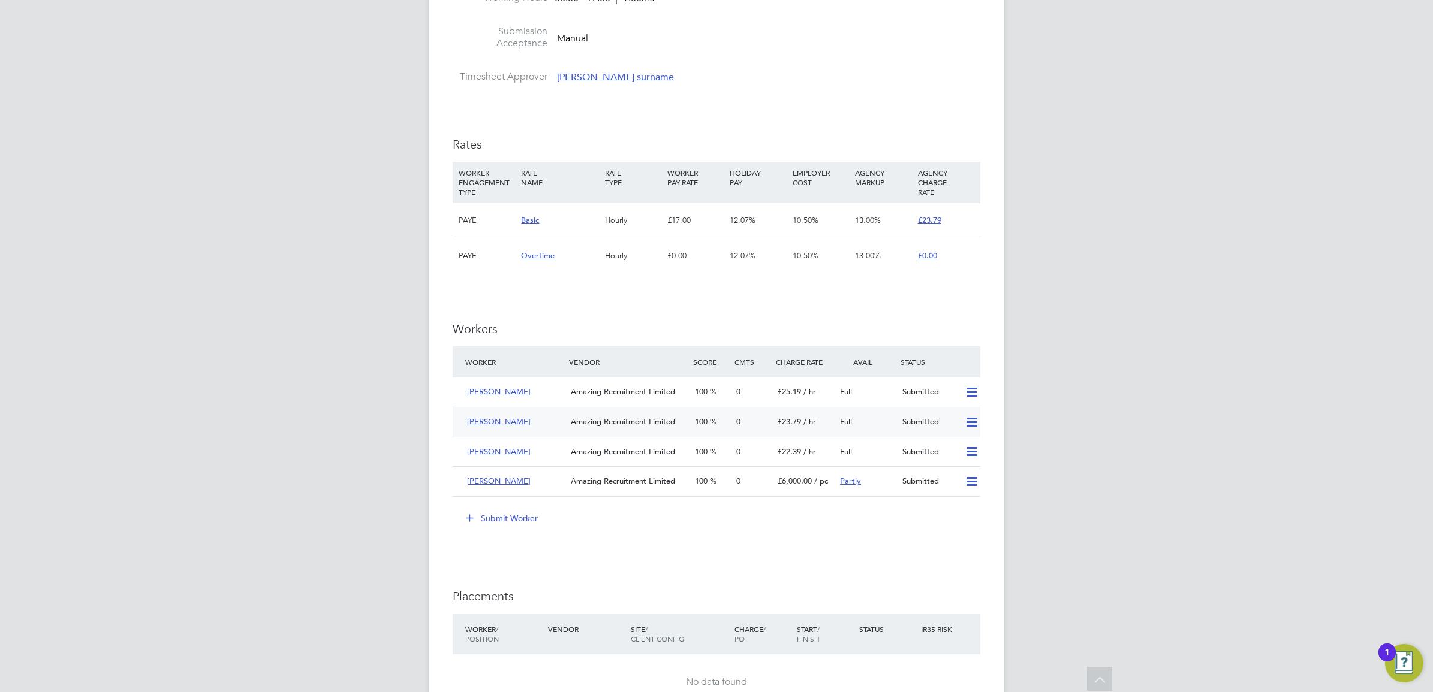
scroll to position [675, 0]
click at [972, 480] on icon at bounding box center [971, 481] width 15 height 10
click at [868, 520] on div "Submit Worker" at bounding box center [718, 517] width 523 height 19
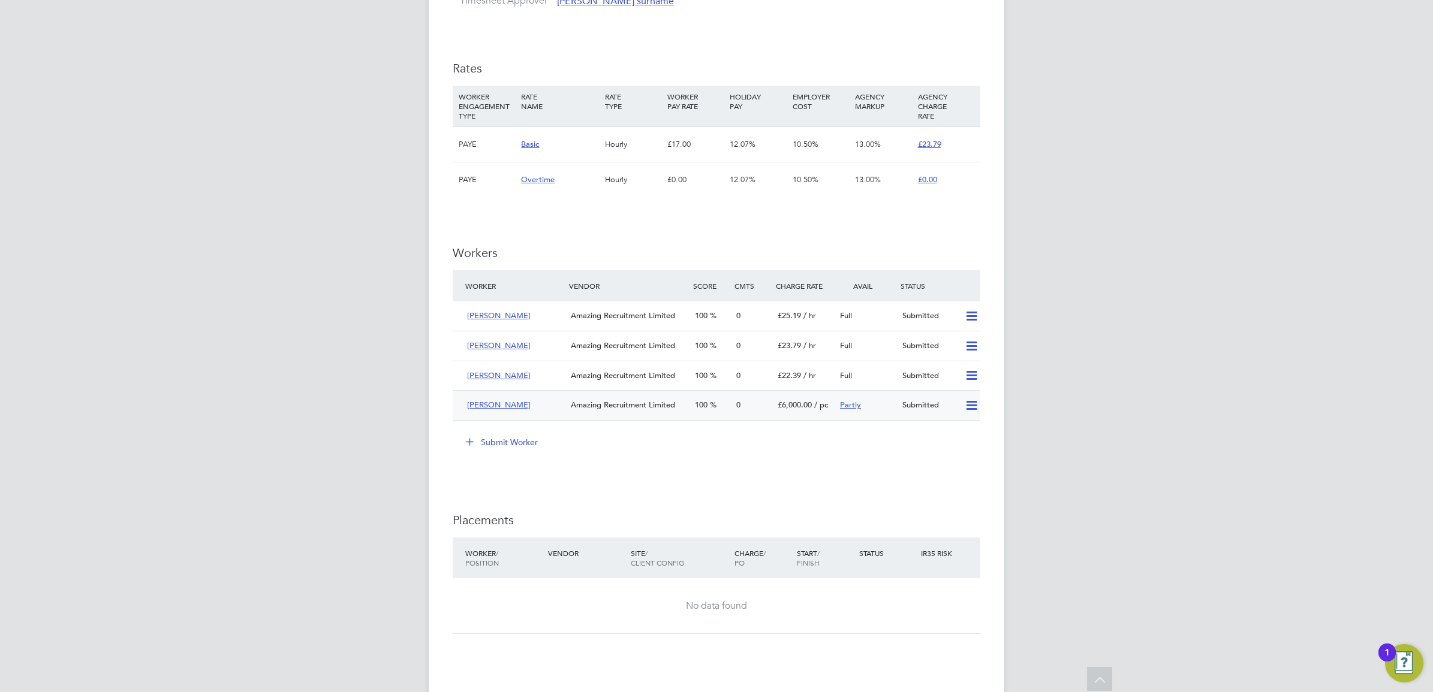
click at [974, 410] on icon at bounding box center [971, 406] width 15 height 10
click at [811, 463] on li "Submit Worker" at bounding box center [717, 448] width 528 height 31
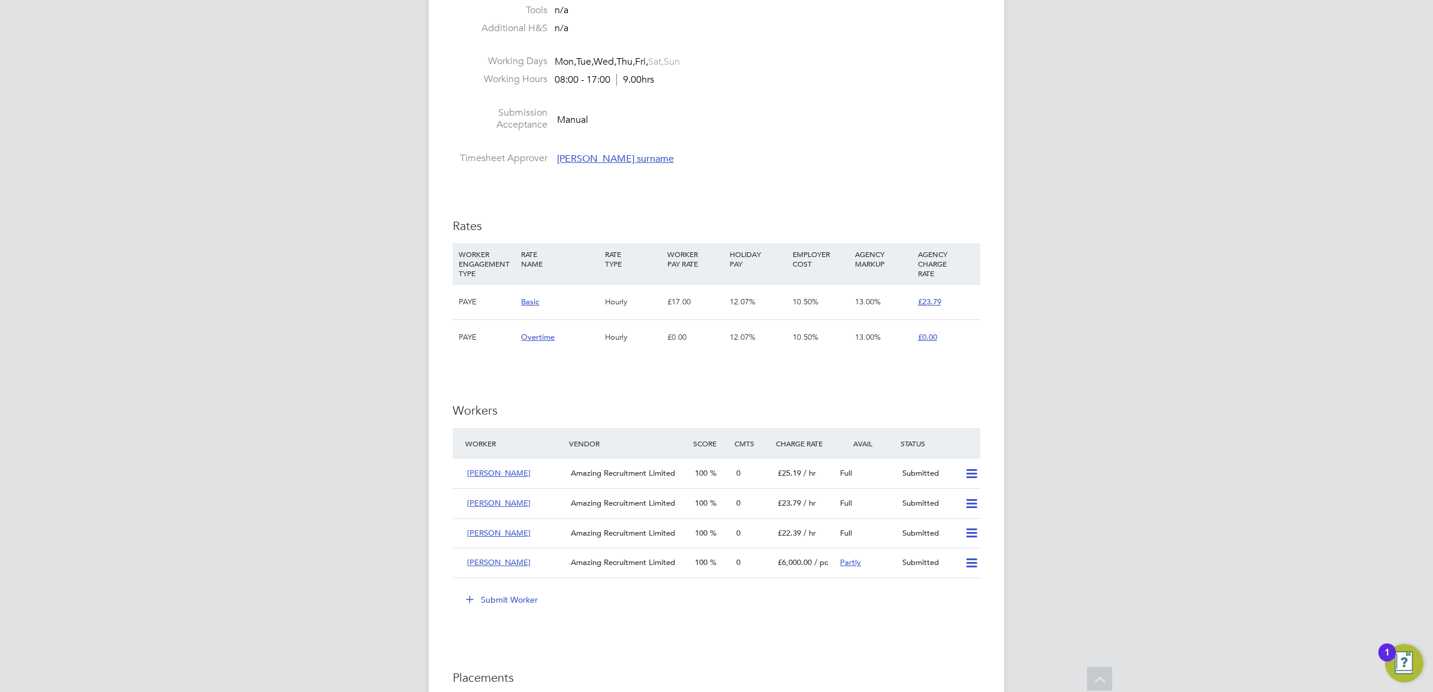
scroll to position [525, 0]
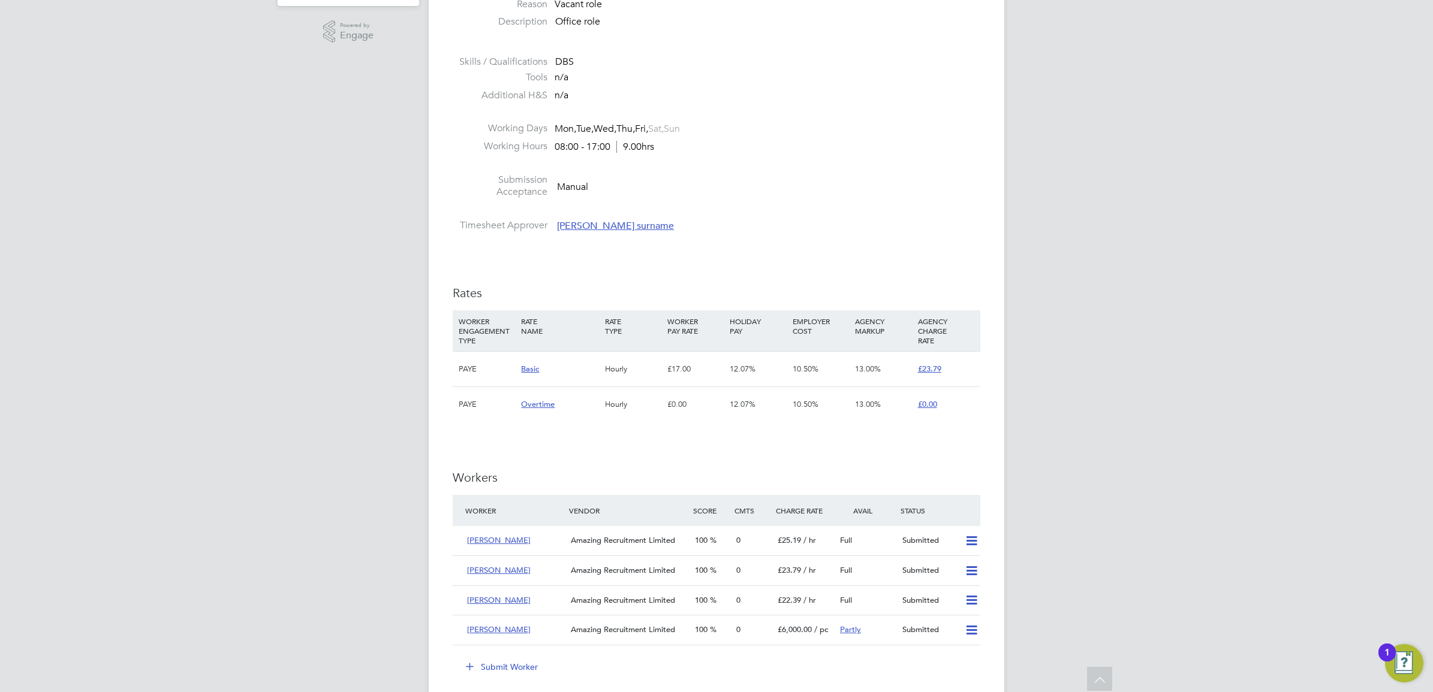
click at [583, 188] on span "Manual" at bounding box center [572, 186] width 31 height 12
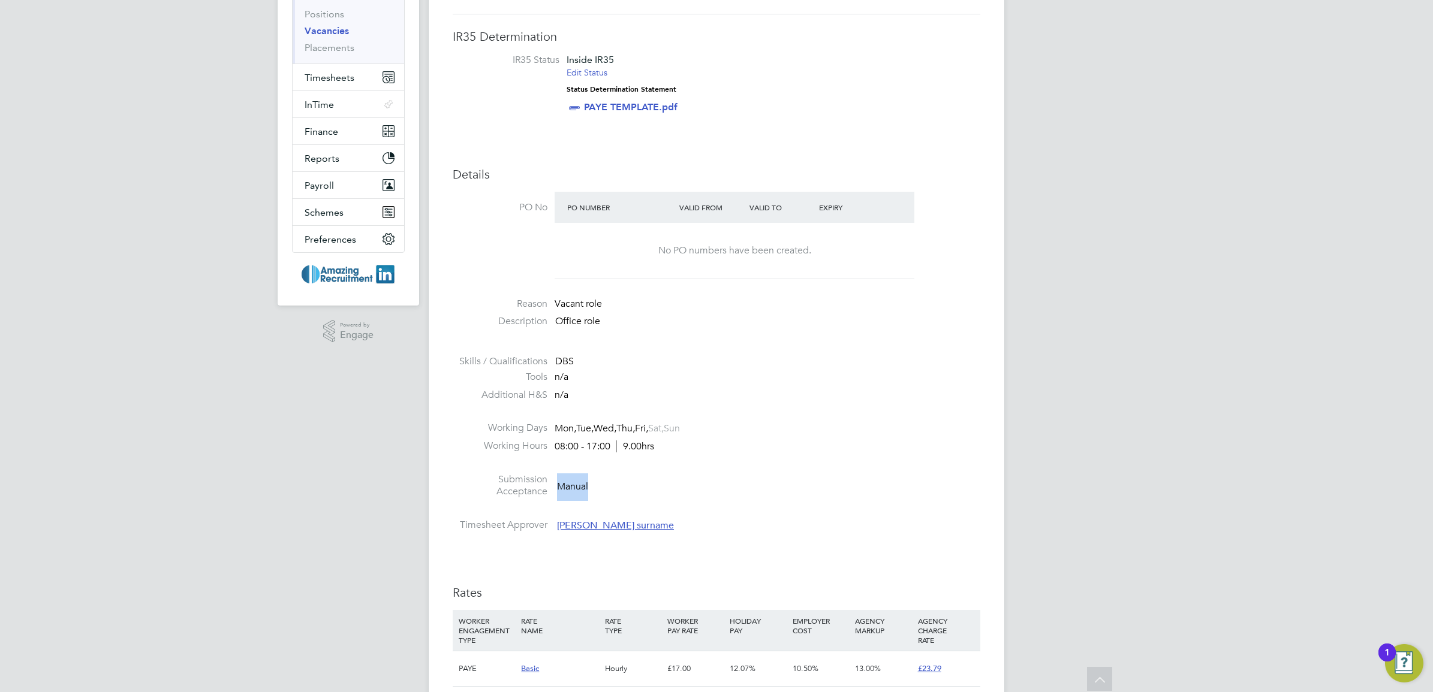
scroll to position [0, 0]
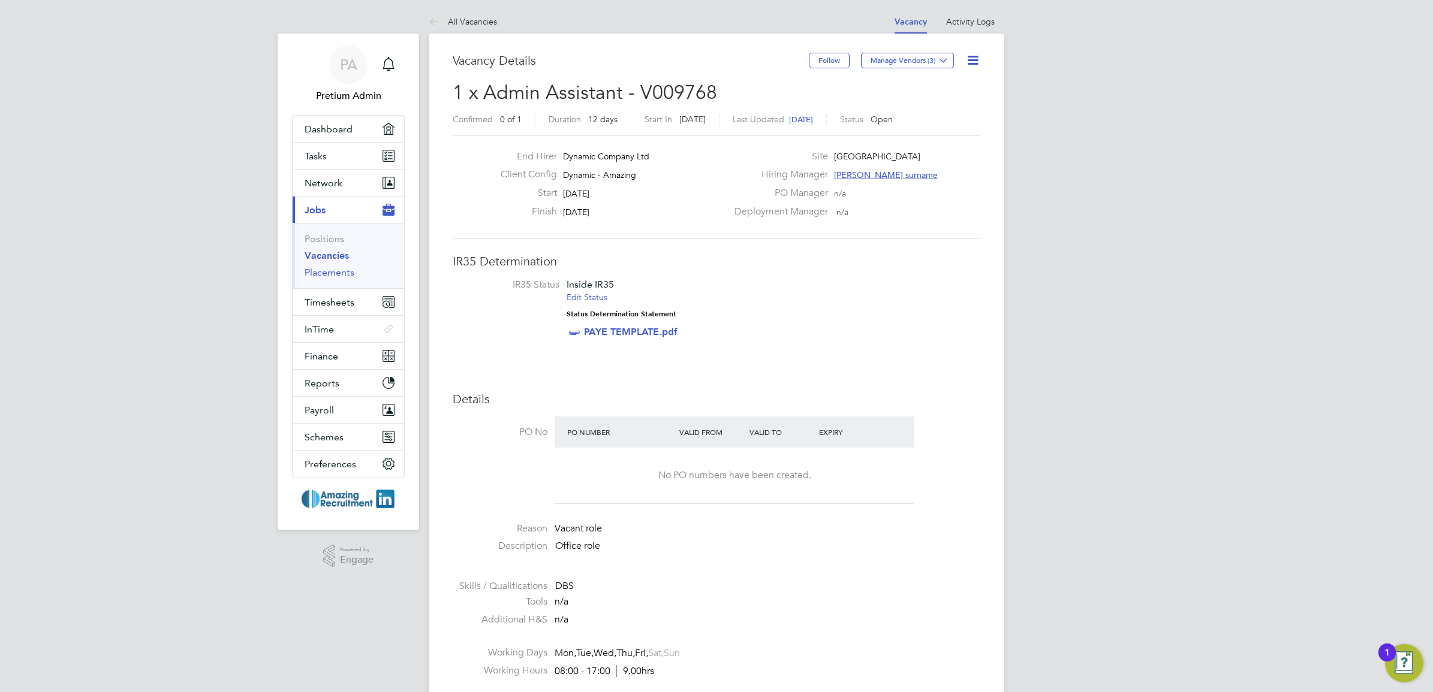
click at [332, 276] on link "Placements" at bounding box center [330, 272] width 50 height 11
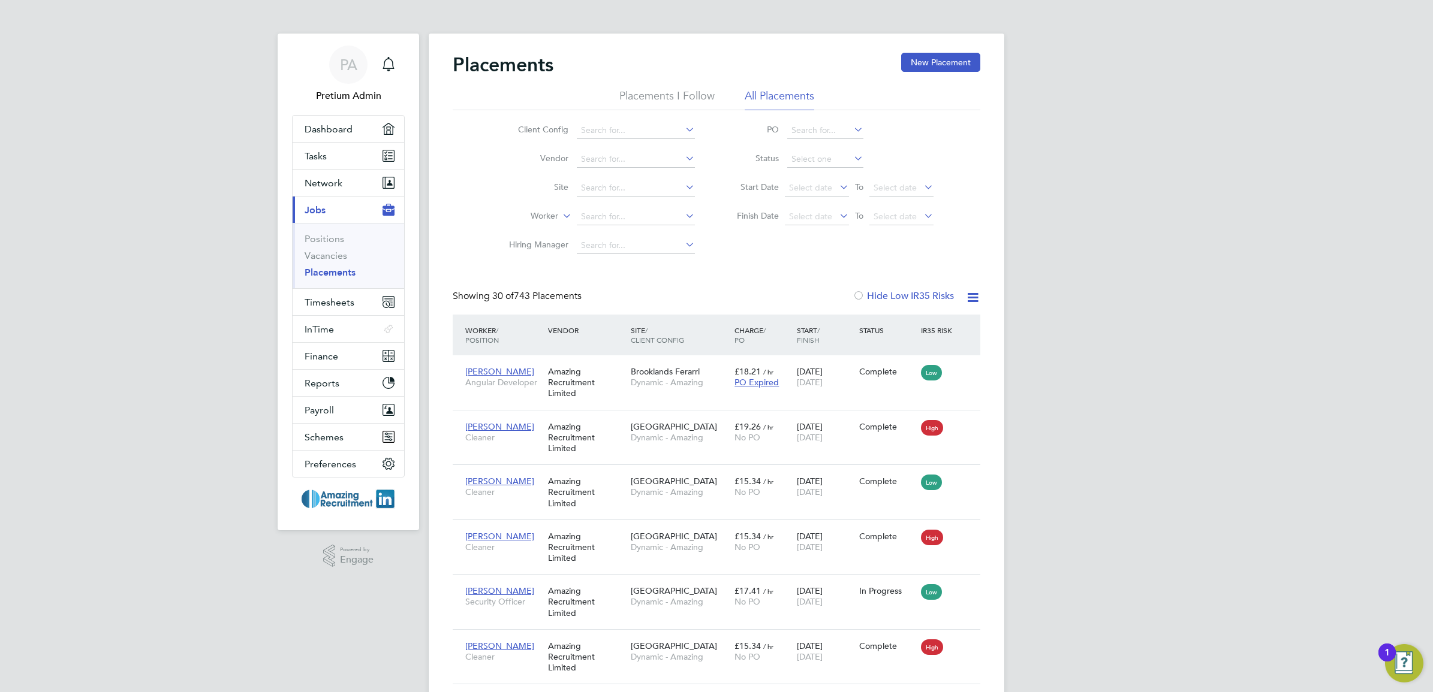
scroll to position [34, 104]
click at [960, 369] on icon at bounding box center [965, 372] width 12 height 14
click at [828, 156] on input at bounding box center [825, 159] width 76 height 17
click at [826, 203] on li "Pending" at bounding box center [825, 207] width 77 height 16
type input "Pending"
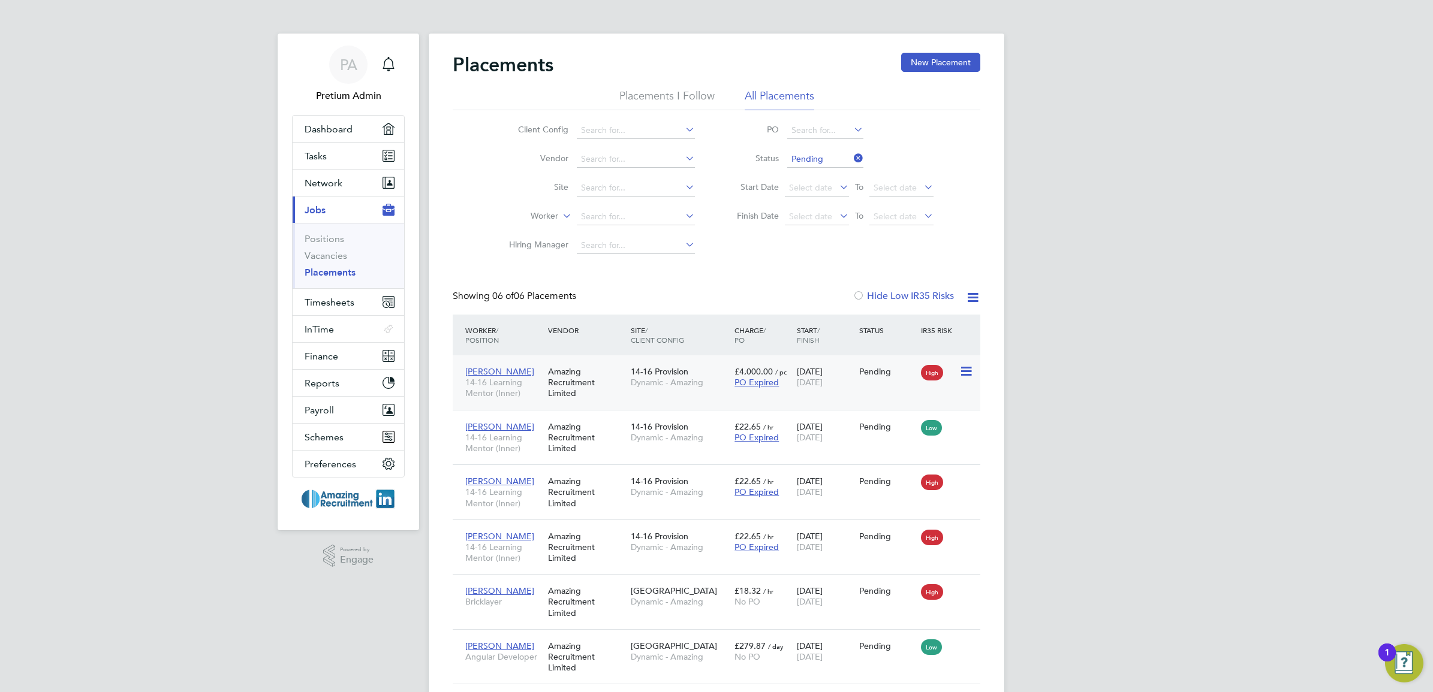
click at [964, 369] on icon at bounding box center [965, 372] width 12 height 14
click at [788, 284] on div "Placements New Placement Placements I Follow All Placements Client Config Vendo…" at bounding box center [717, 369] width 528 height 632
click at [967, 375] on icon at bounding box center [965, 372] width 12 height 14
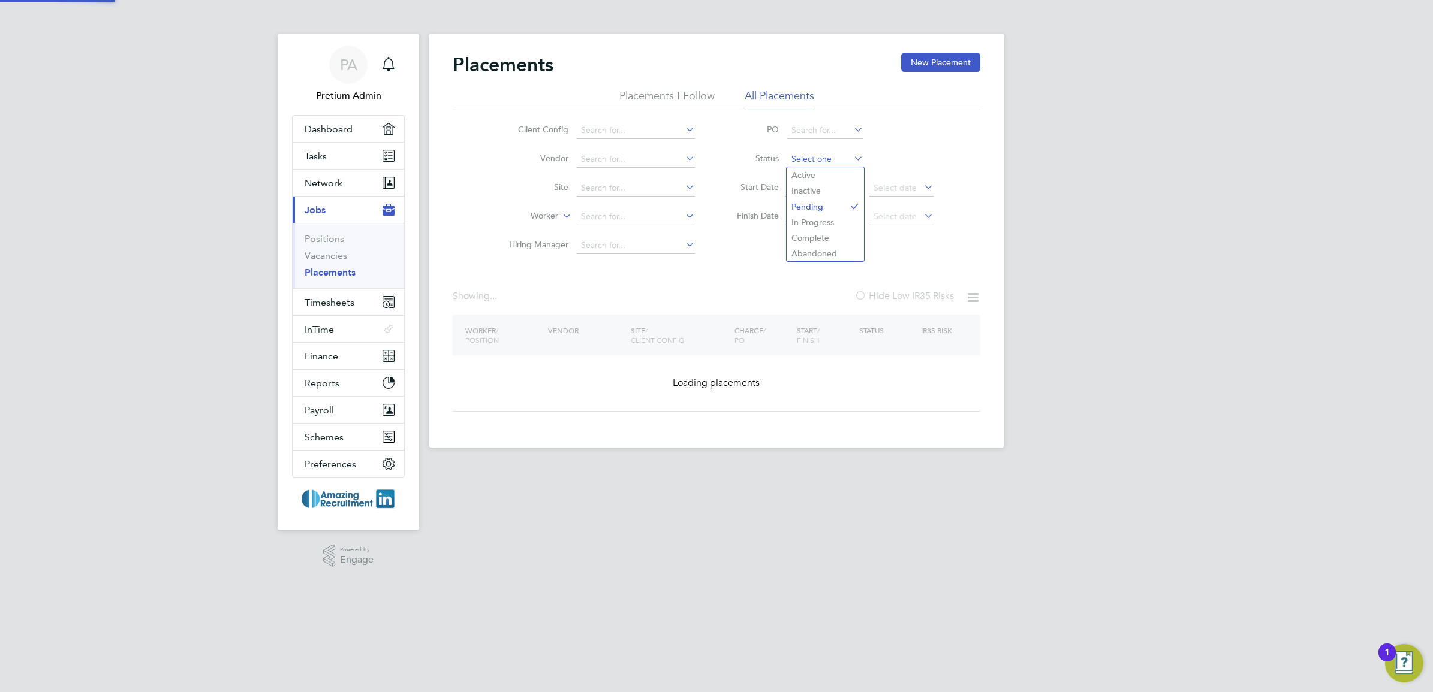
click at [808, 153] on input at bounding box center [825, 159] width 76 height 17
click at [829, 228] on li "In Progress" at bounding box center [825, 223] width 77 height 16
type input "In Progress"
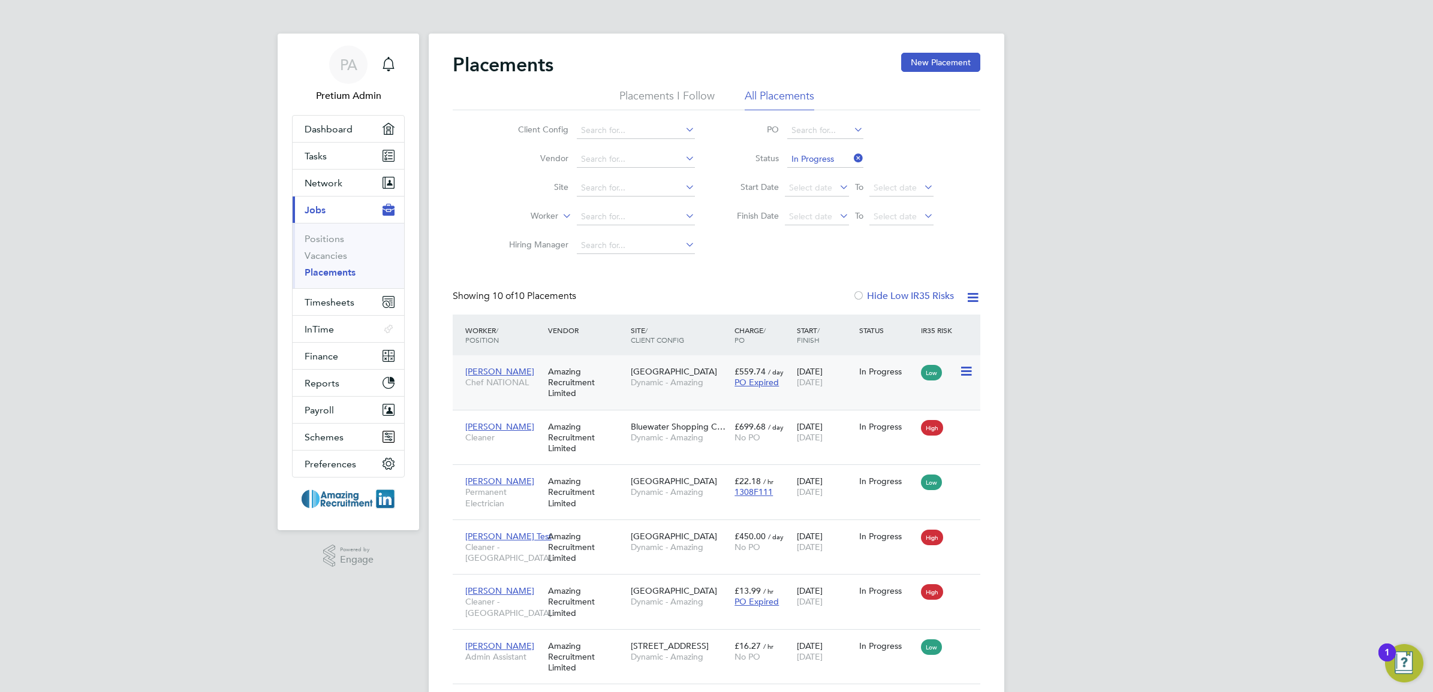
click at [615, 373] on div "Amazing Recruitment Limited" at bounding box center [586, 382] width 83 height 45
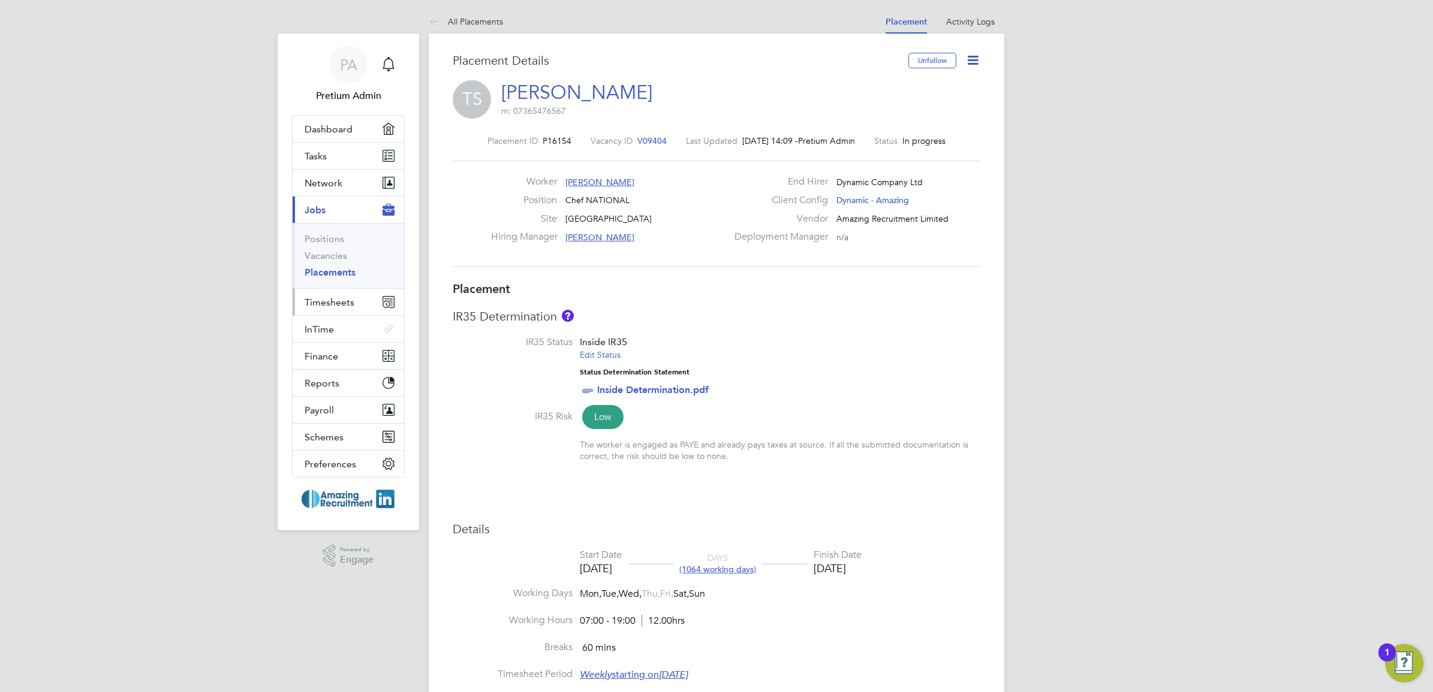
click at [348, 300] on span "Timesheets" at bounding box center [330, 302] width 50 height 11
drag, startPoint x: 975, startPoint y: 139, endPoint x: 835, endPoint y: 140, distance: 140.3
click at [835, 140] on div "Placement ID P16154 Vacancy ID V09404 Last Updated [DATE] 14:09 - Pretium Admin…" at bounding box center [717, 141] width 528 height 11
drag, startPoint x: 835, startPoint y: 140, endPoint x: 966, endPoint y: 144, distance: 130.8
click at [966, 144] on div "Placement ID P16154 Vacancy ID V09404 Last Updated [DATE] 14:09 - Pretium Admin…" at bounding box center [717, 141] width 528 height 11
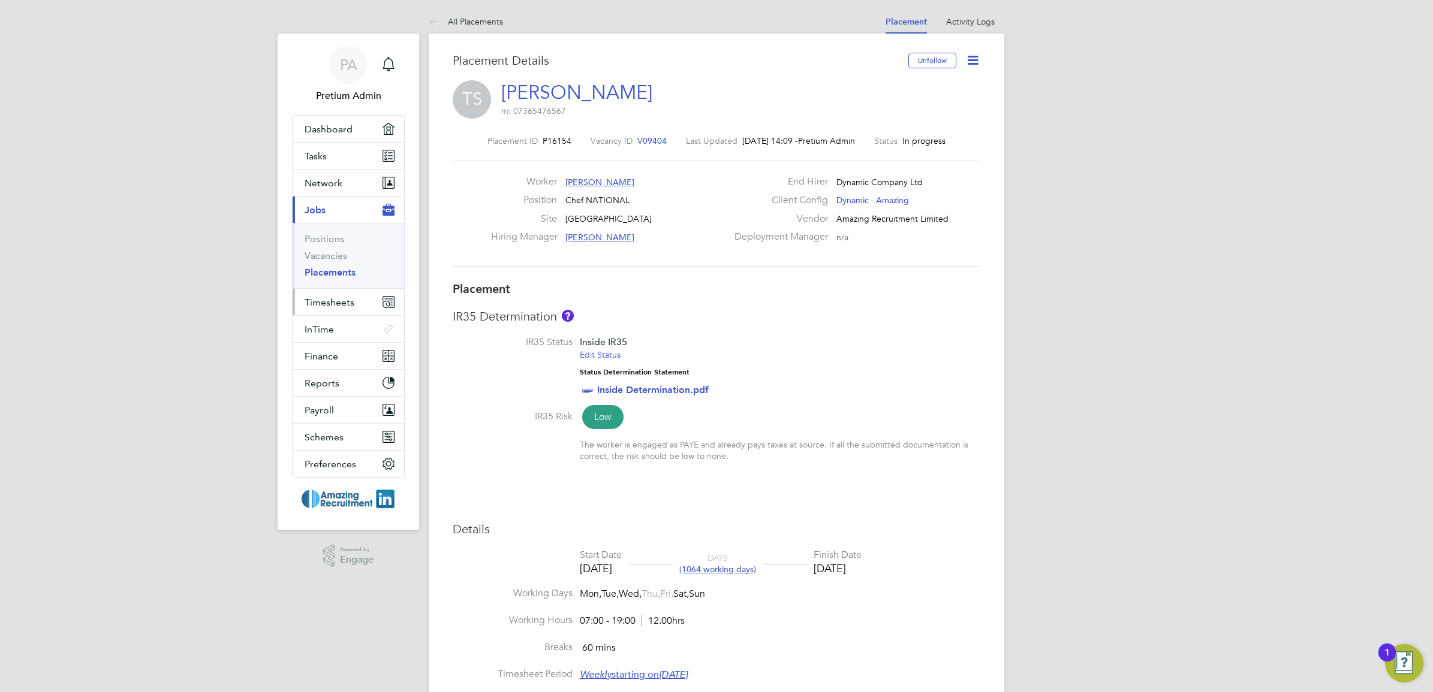
click at [359, 298] on button "Timesheets" at bounding box center [349, 302] width 112 height 26
click at [341, 270] on link "Timesheets" at bounding box center [330, 265] width 50 height 11
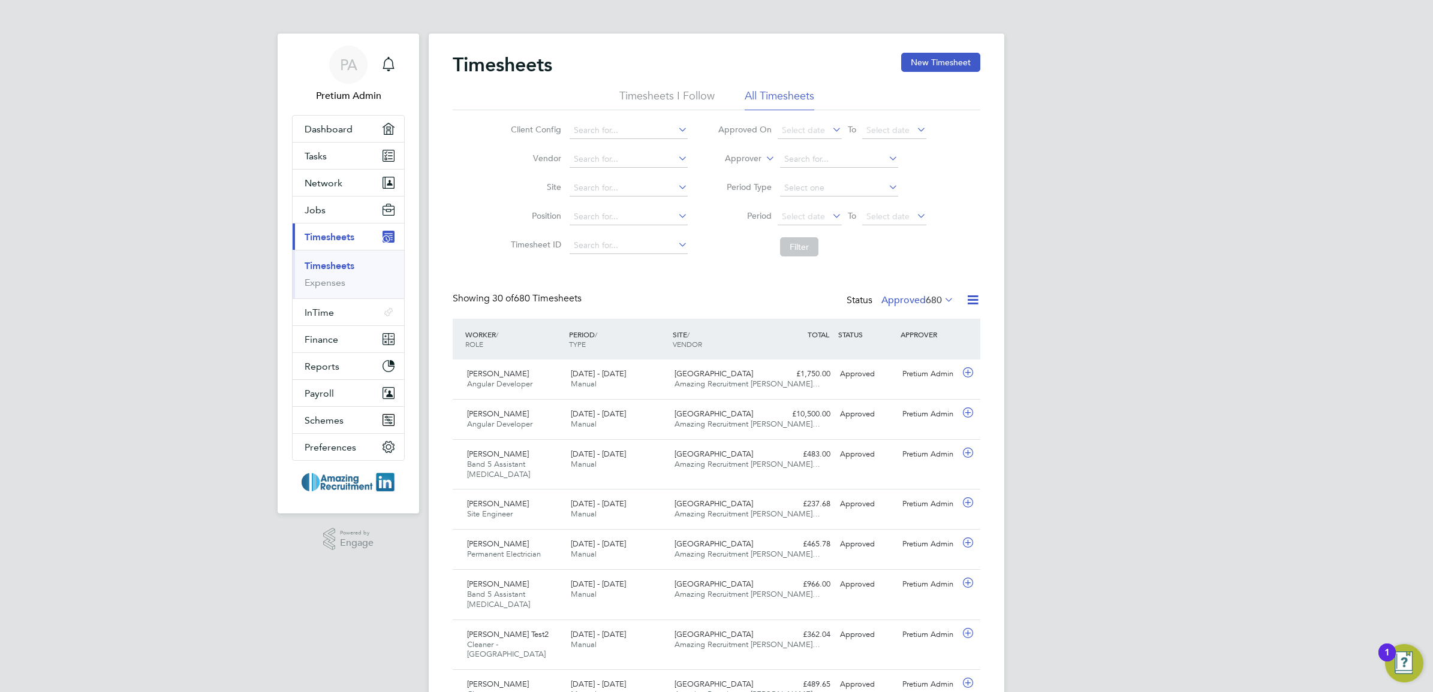
scroll to position [40, 104]
click at [944, 62] on button "New Timesheet" at bounding box center [940, 62] width 79 height 19
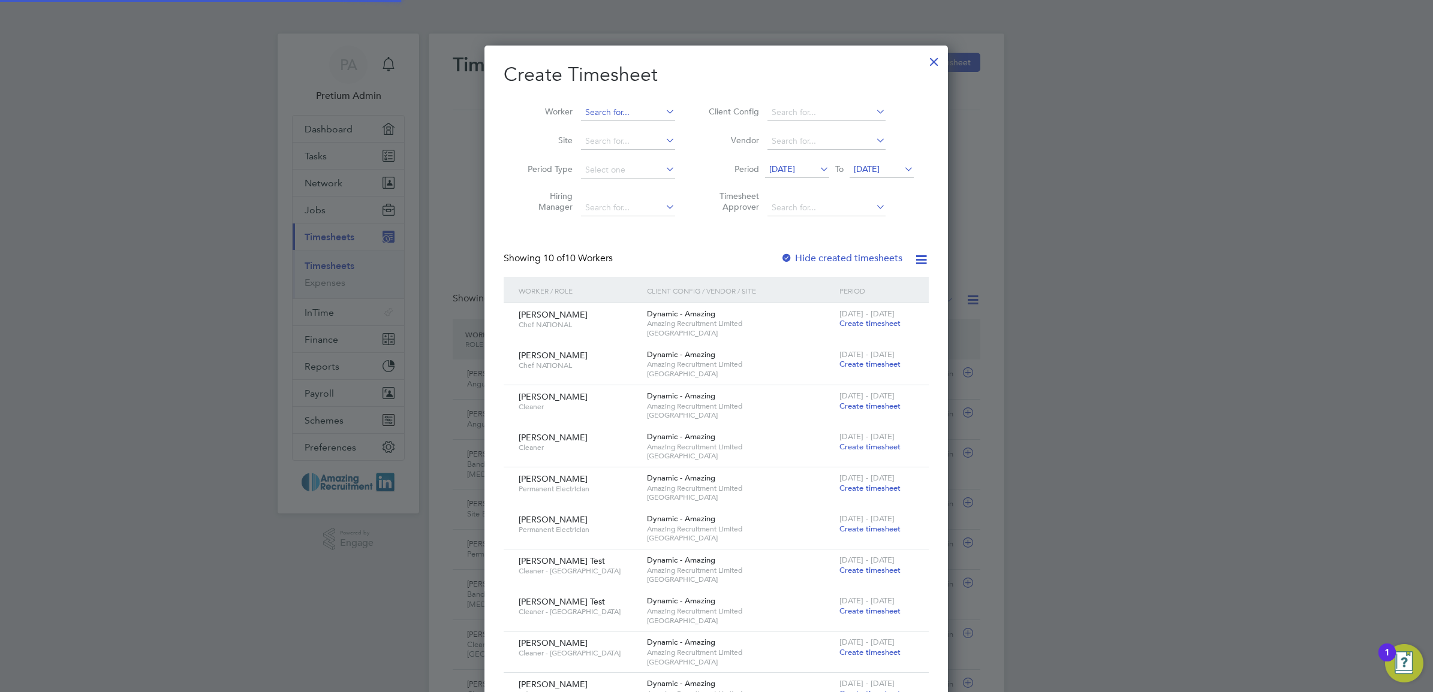
click at [613, 113] on input at bounding box center [628, 112] width 94 height 17
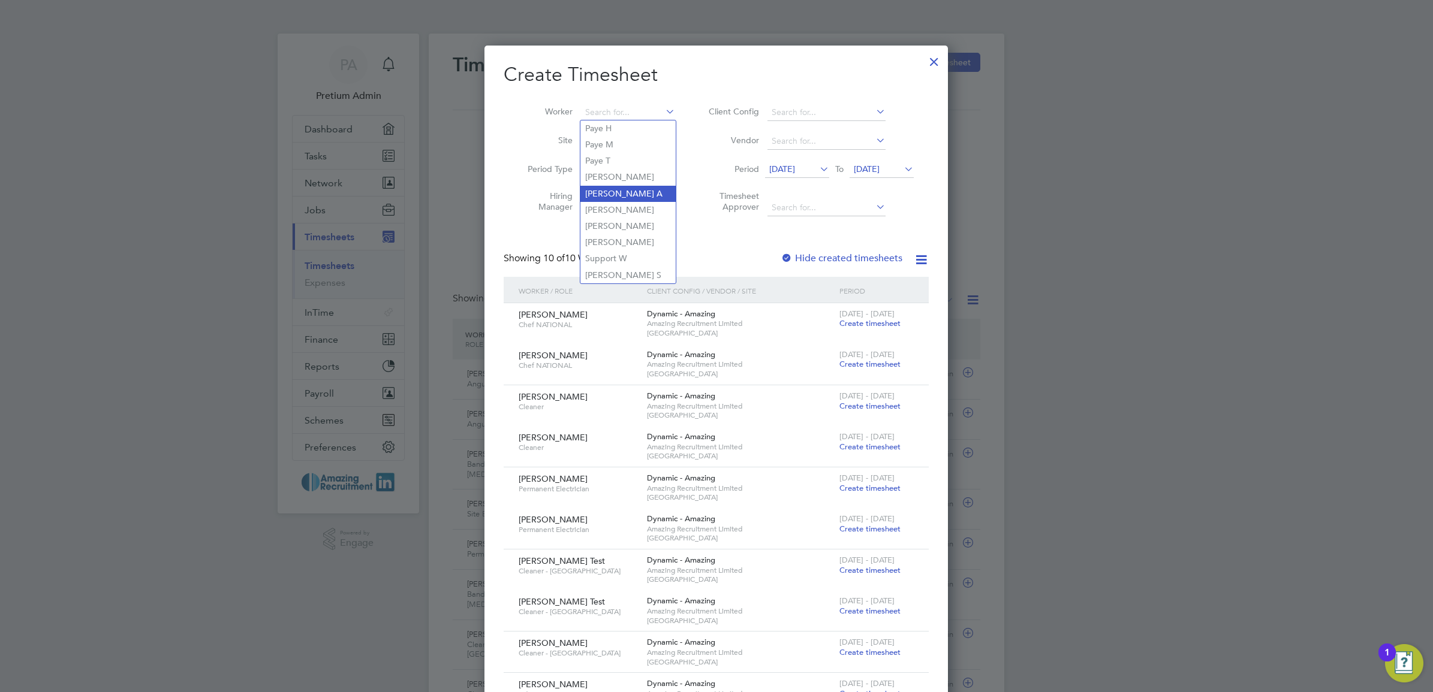
click at [634, 189] on li "[PERSON_NAME] A" at bounding box center [627, 194] width 95 height 16
type input "[PERSON_NAME] A"
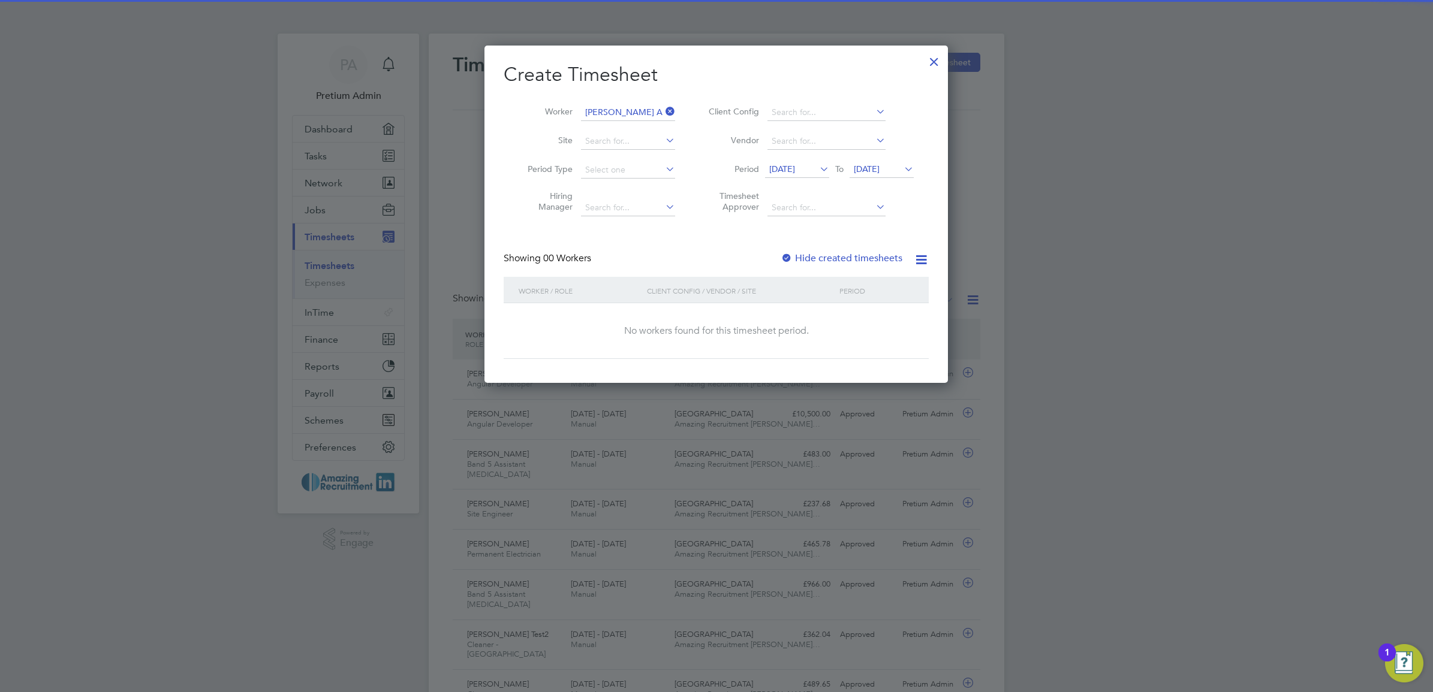
click at [795, 170] on span "[DATE]" at bounding box center [782, 169] width 26 height 11
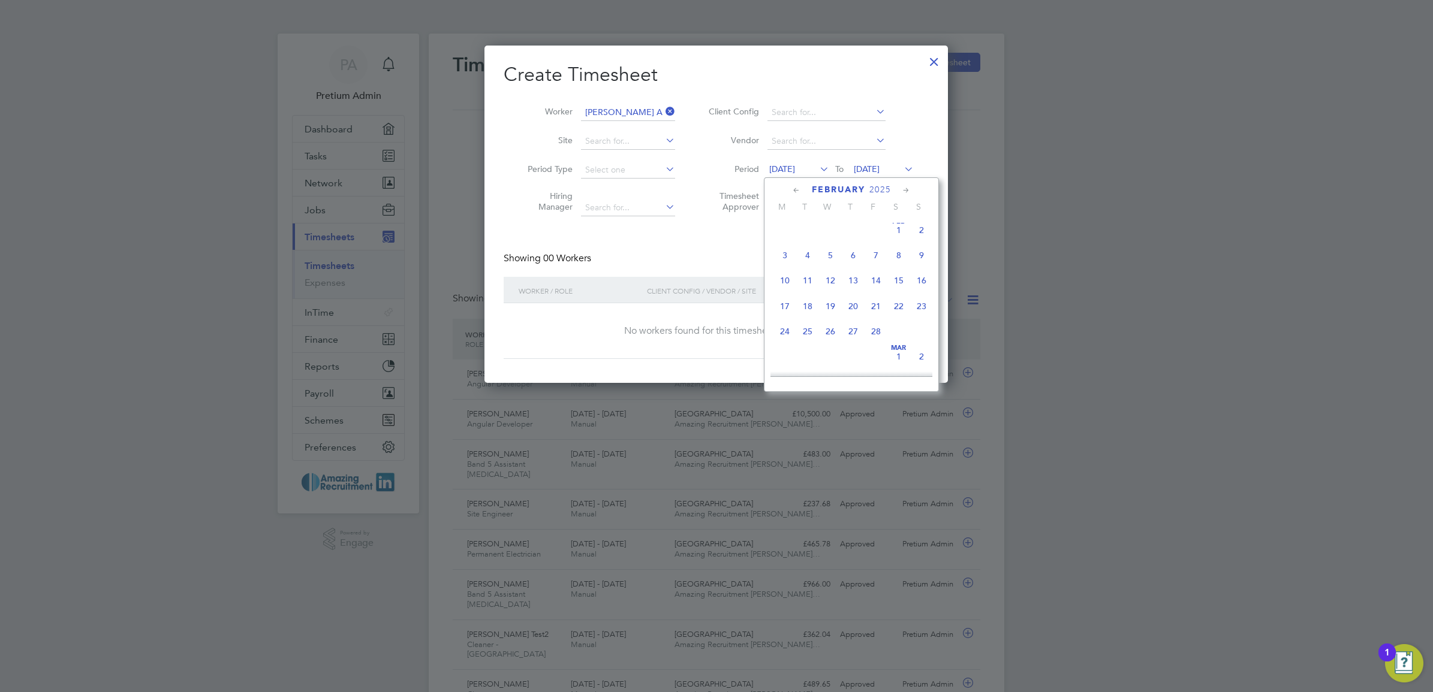
click at [784, 263] on span "3" at bounding box center [784, 255] width 23 height 23
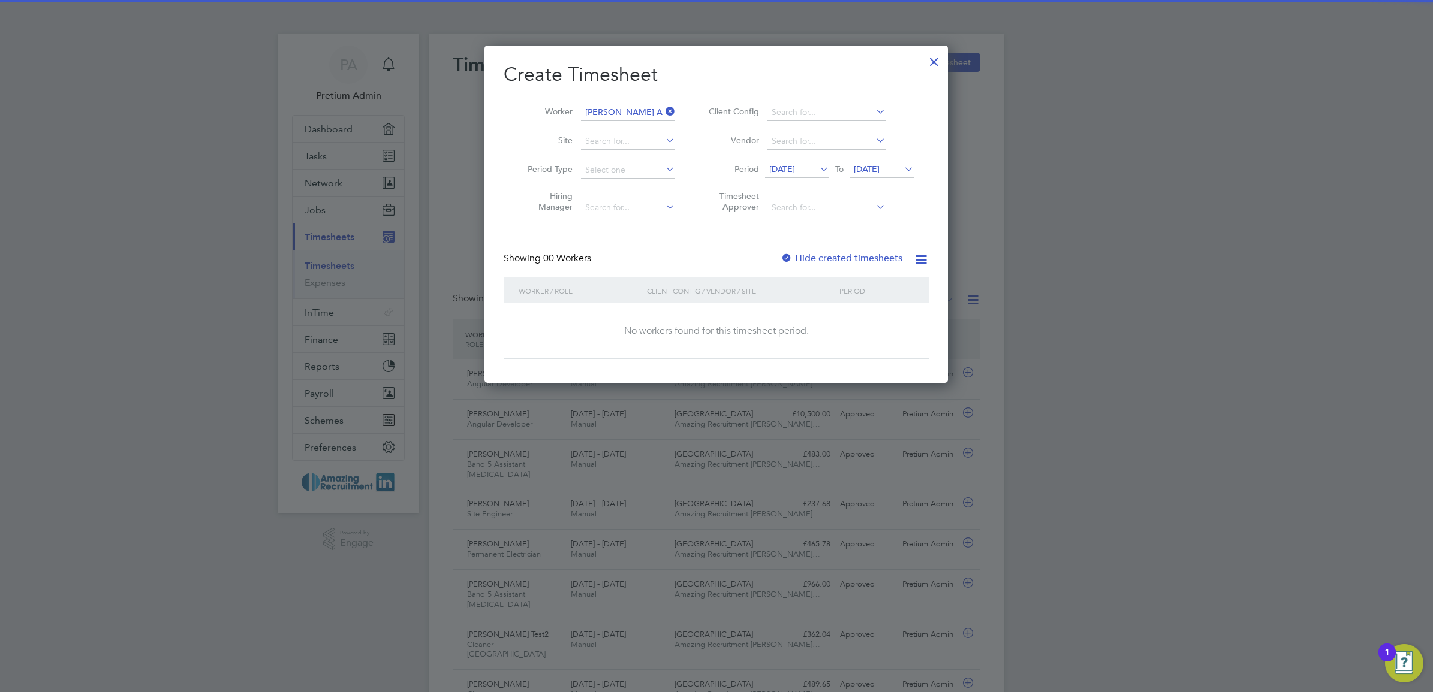
click at [586, 103] on li "Worker [PERSON_NAME] A" at bounding box center [597, 112] width 186 height 29
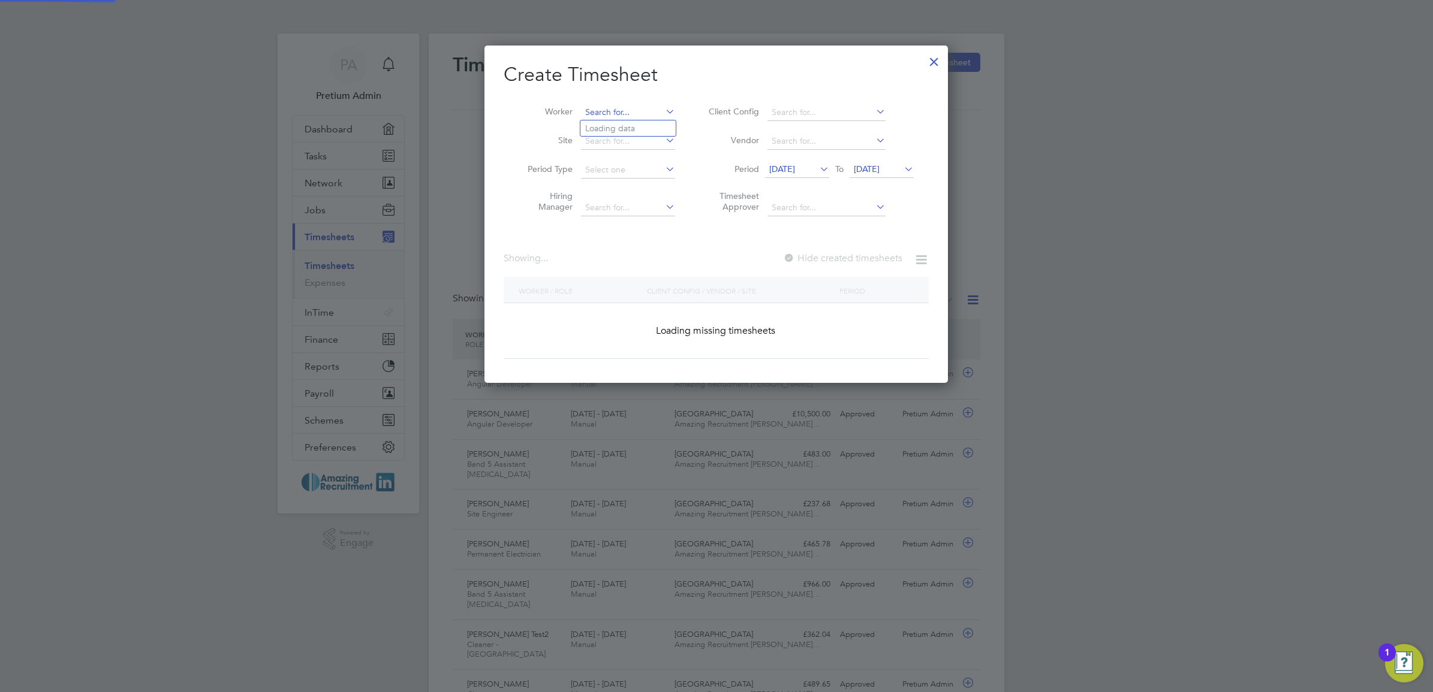
click at [619, 113] on input at bounding box center [628, 112] width 94 height 17
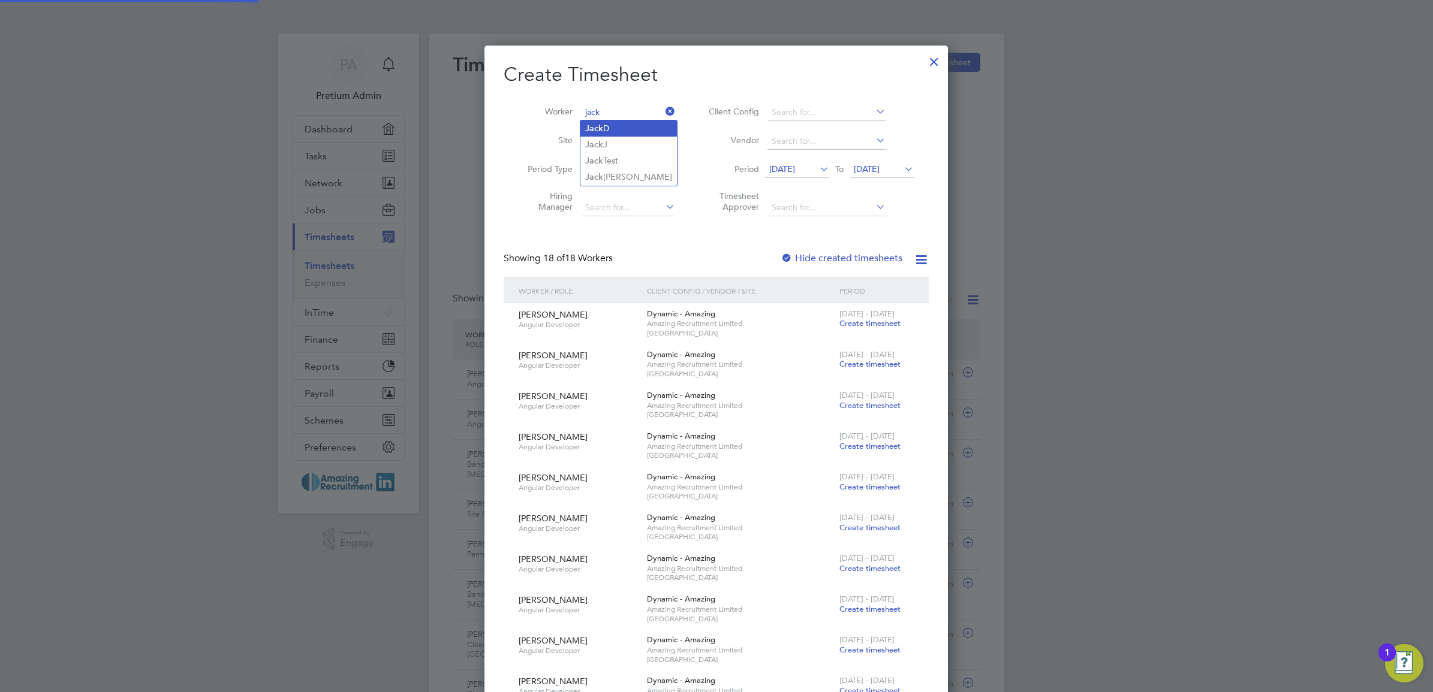
click at [619, 133] on li "[PERSON_NAME]" at bounding box center [628, 129] width 97 height 16
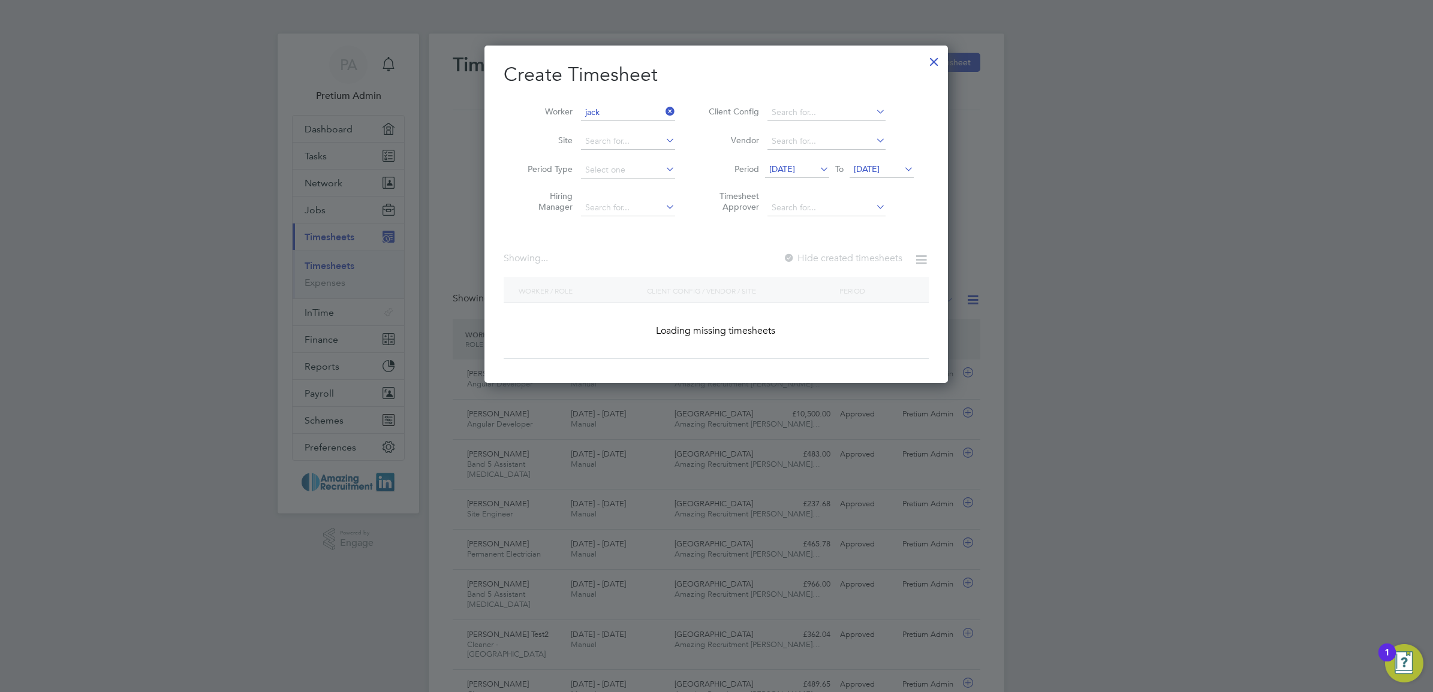
type input "[PERSON_NAME]"
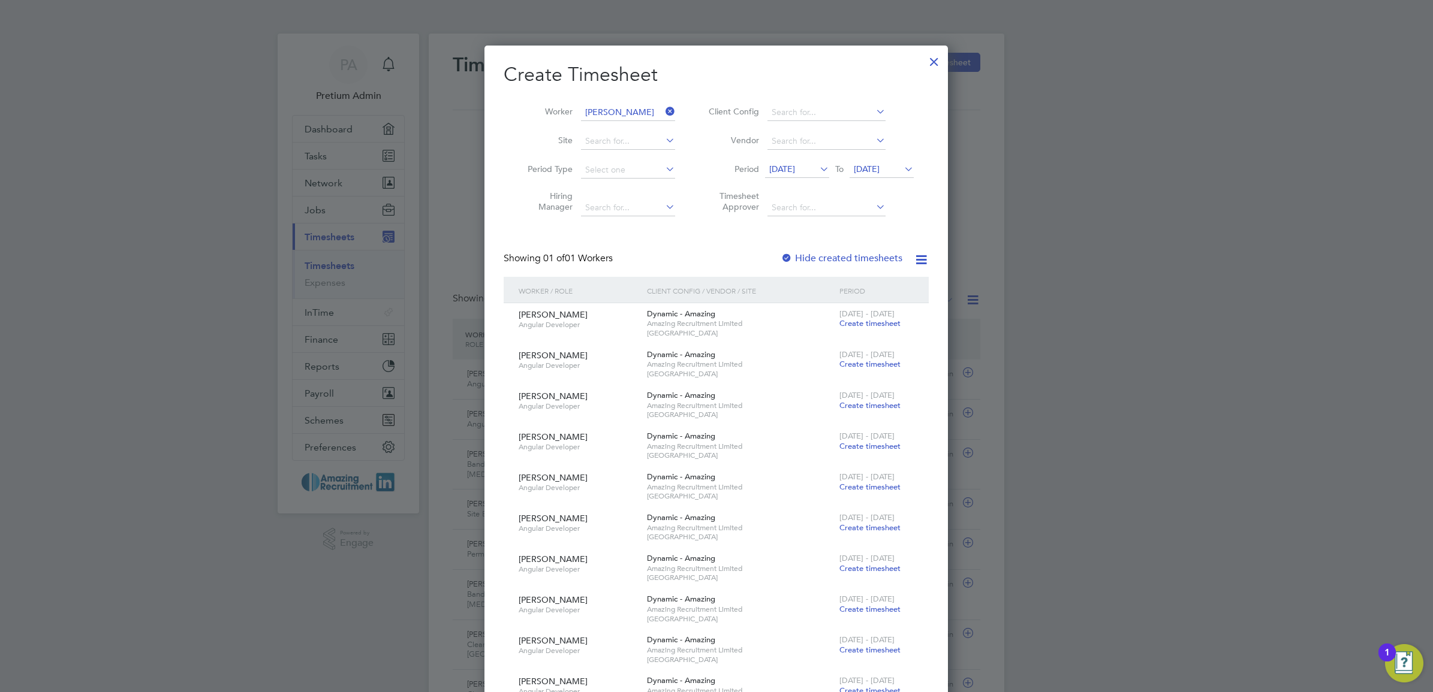
click at [856, 318] on div "[DATE] - [DATE] Create timesheet" at bounding box center [876, 319] width 80 height 32
drag, startPoint x: 856, startPoint y: 318, endPoint x: 905, endPoint y: 367, distance: 69.1
click at [855, 324] on span "Create timesheet" at bounding box center [869, 323] width 61 height 10
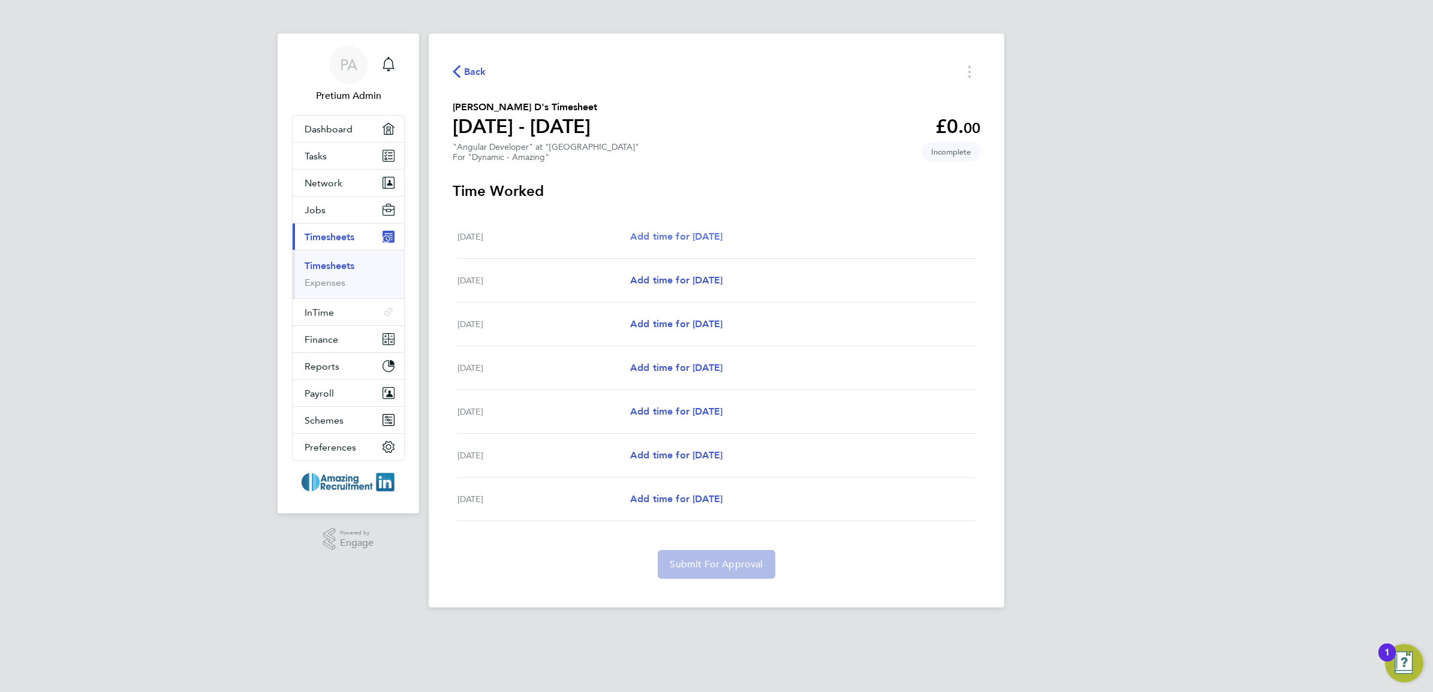
click at [695, 239] on span "Add time for [DATE]" at bounding box center [676, 236] width 92 height 11
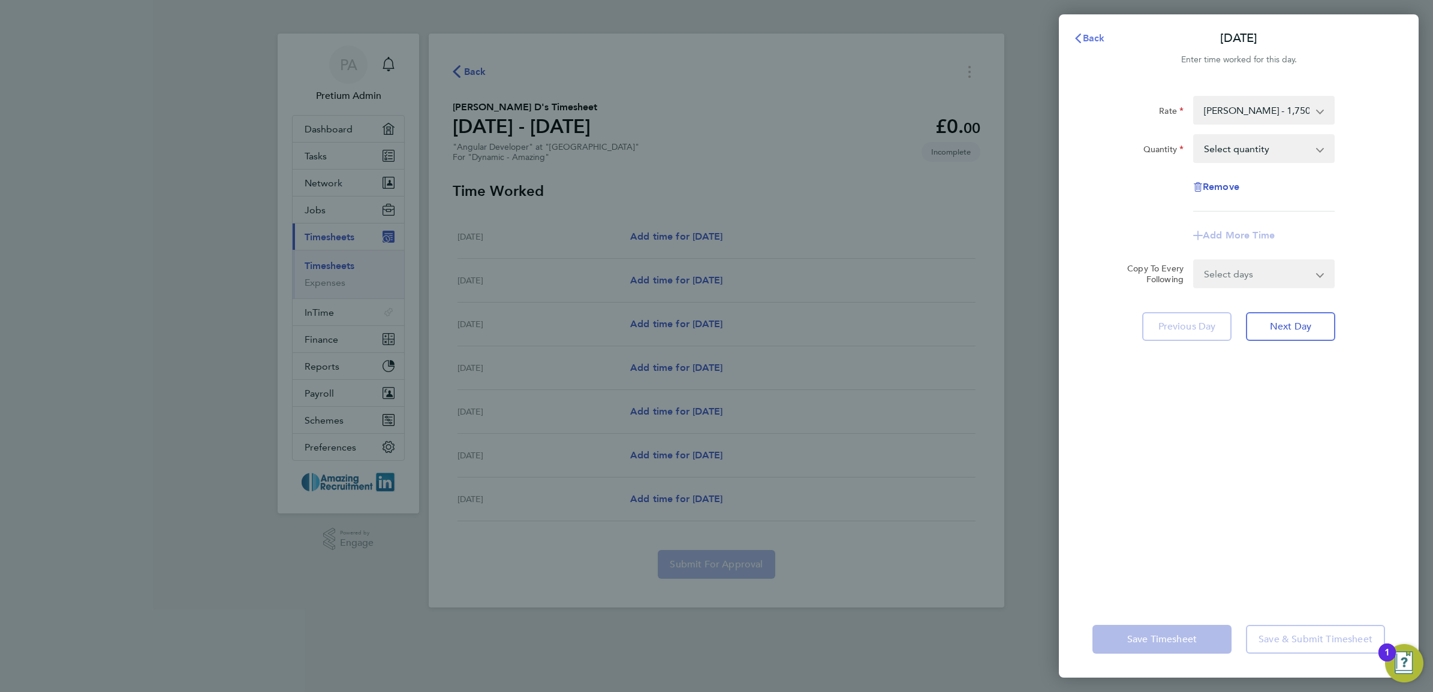
click at [1089, 38] on span "Back" at bounding box center [1094, 37] width 22 height 11
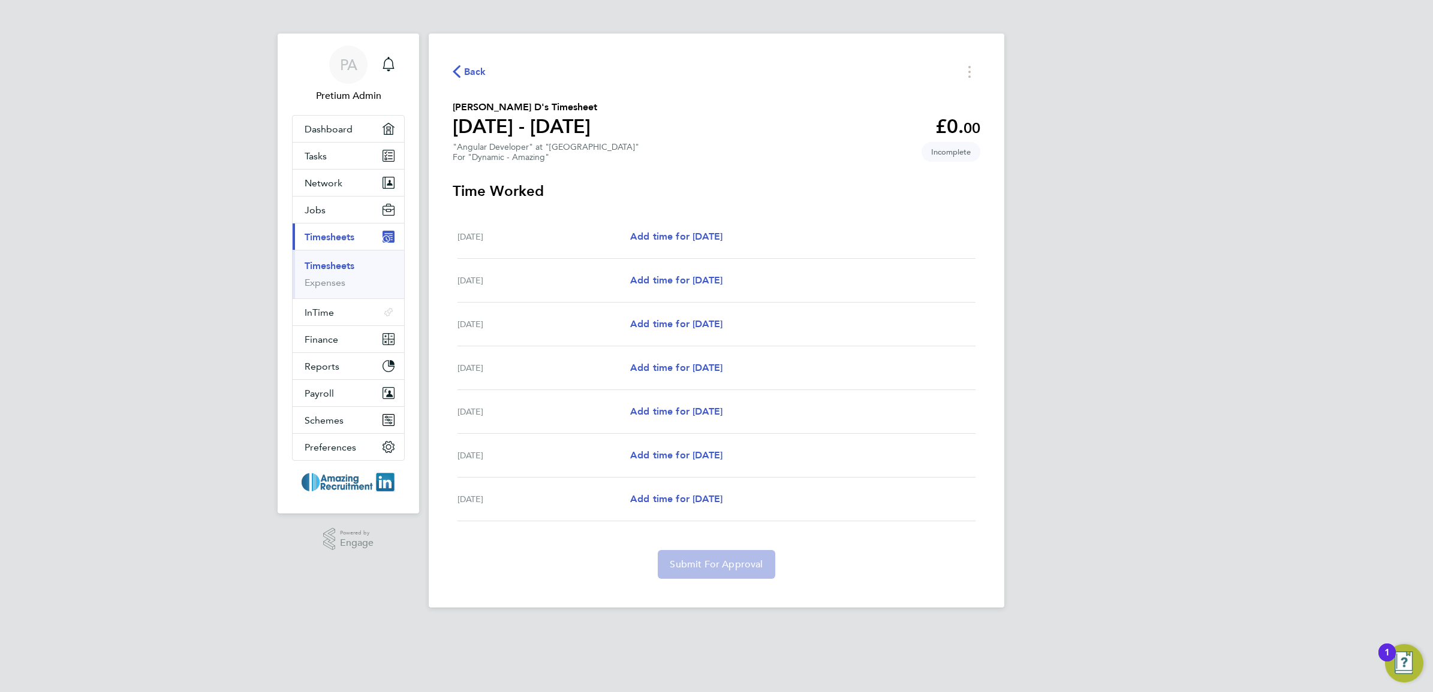
click at [324, 267] on link "Timesheets" at bounding box center [330, 265] width 50 height 11
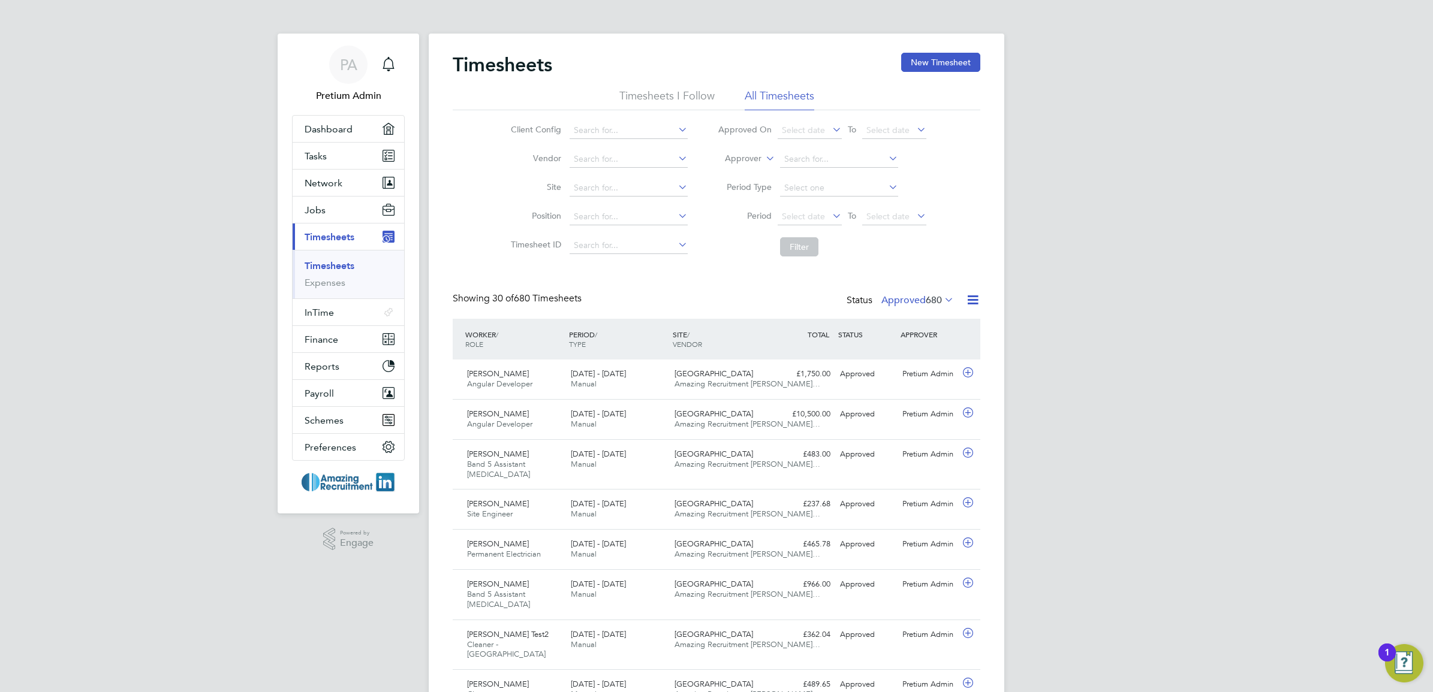
click at [912, 302] on label "Approved 680" at bounding box center [917, 300] width 73 height 12
click at [902, 302] on label "Approved 680" at bounding box center [917, 300] width 73 height 12
click at [739, 157] on label "Approver" at bounding box center [734, 159] width 54 height 12
click at [742, 173] on li "Worker" at bounding box center [731, 173] width 59 height 16
click at [796, 153] on input at bounding box center [839, 159] width 118 height 17
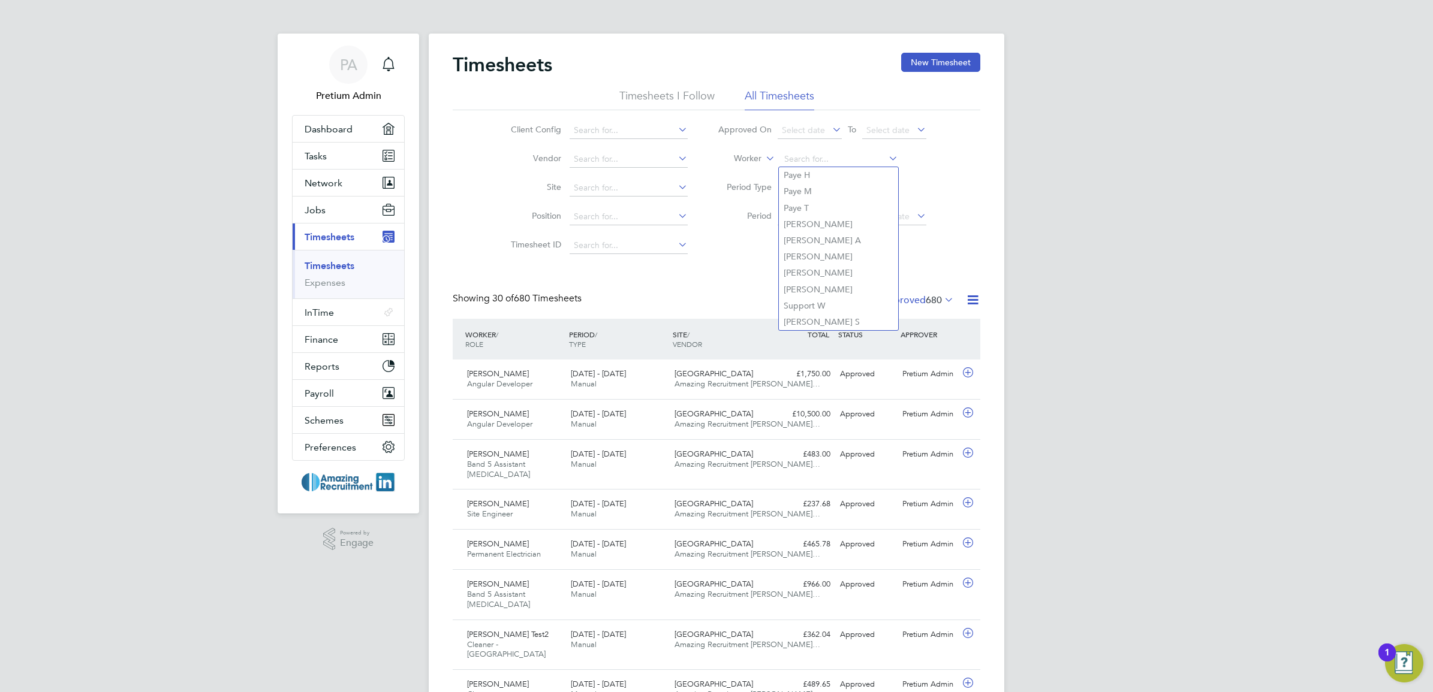
click at [724, 250] on li "Filter" at bounding box center [822, 246] width 239 height 31
click at [810, 157] on input at bounding box center [839, 159] width 118 height 17
click at [834, 244] on li "[PERSON_NAME] A" at bounding box center [838, 241] width 119 height 16
type input "[PERSON_NAME] A"
click at [796, 251] on button "Filter" at bounding box center [799, 246] width 38 height 19
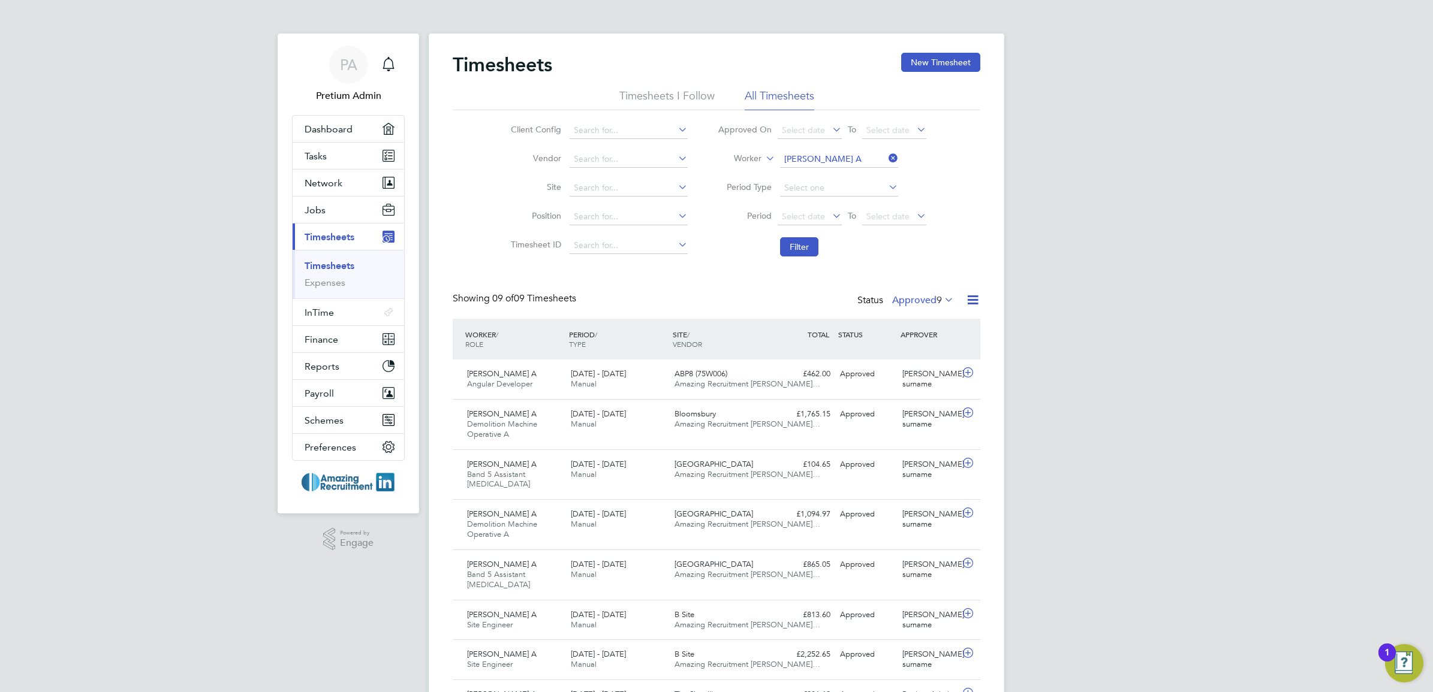
click at [919, 300] on label "Approved 9" at bounding box center [923, 300] width 62 height 12
click at [833, 291] on div "Timesheets New Timesheet Timesheets I Follow All Timesheets Client Config Vendo…" at bounding box center [717, 407] width 528 height 708
click at [969, 303] on icon at bounding box center [972, 300] width 15 height 15
click at [937, 252] on li "Filter" at bounding box center [822, 246] width 239 height 31
click at [886, 155] on icon at bounding box center [886, 158] width 0 height 17
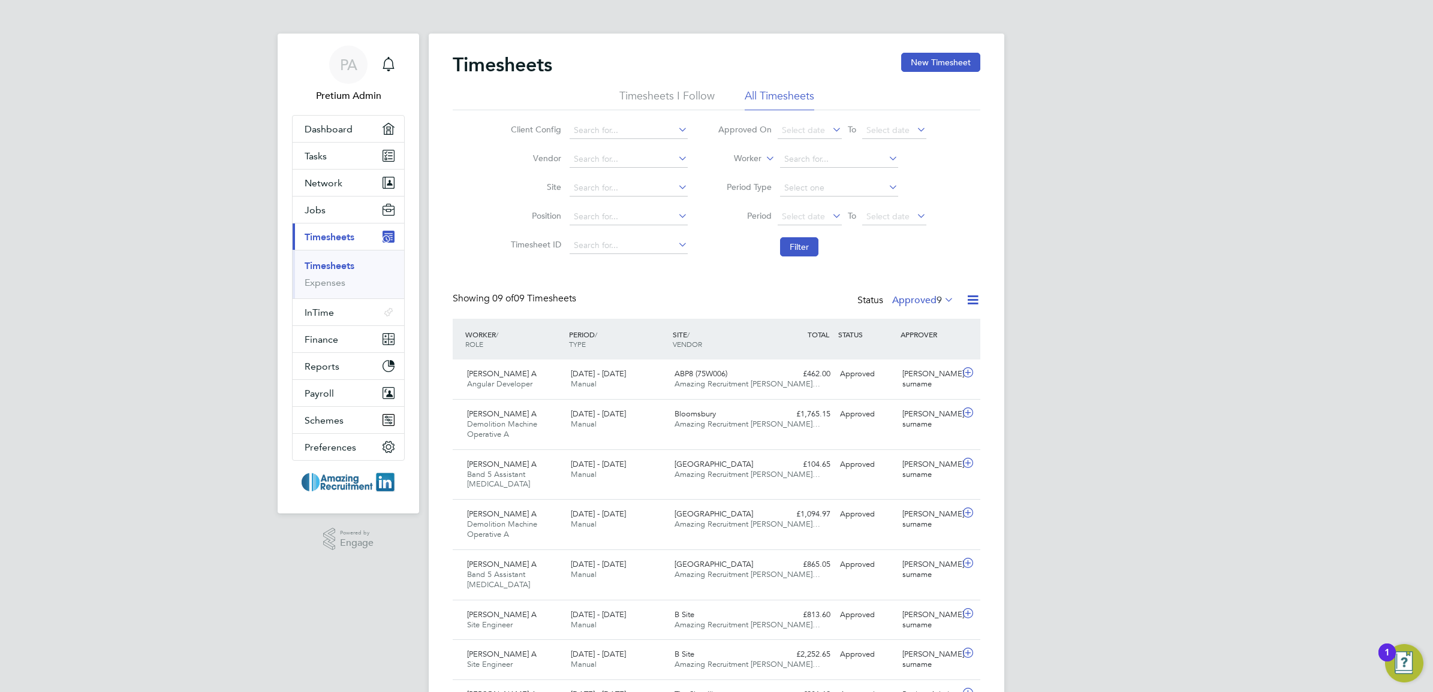
drag, startPoint x: 800, startPoint y: 246, endPoint x: 928, endPoint y: 80, distance: 209.6
click at [800, 248] on button "Filter" at bounding box center [799, 246] width 38 height 19
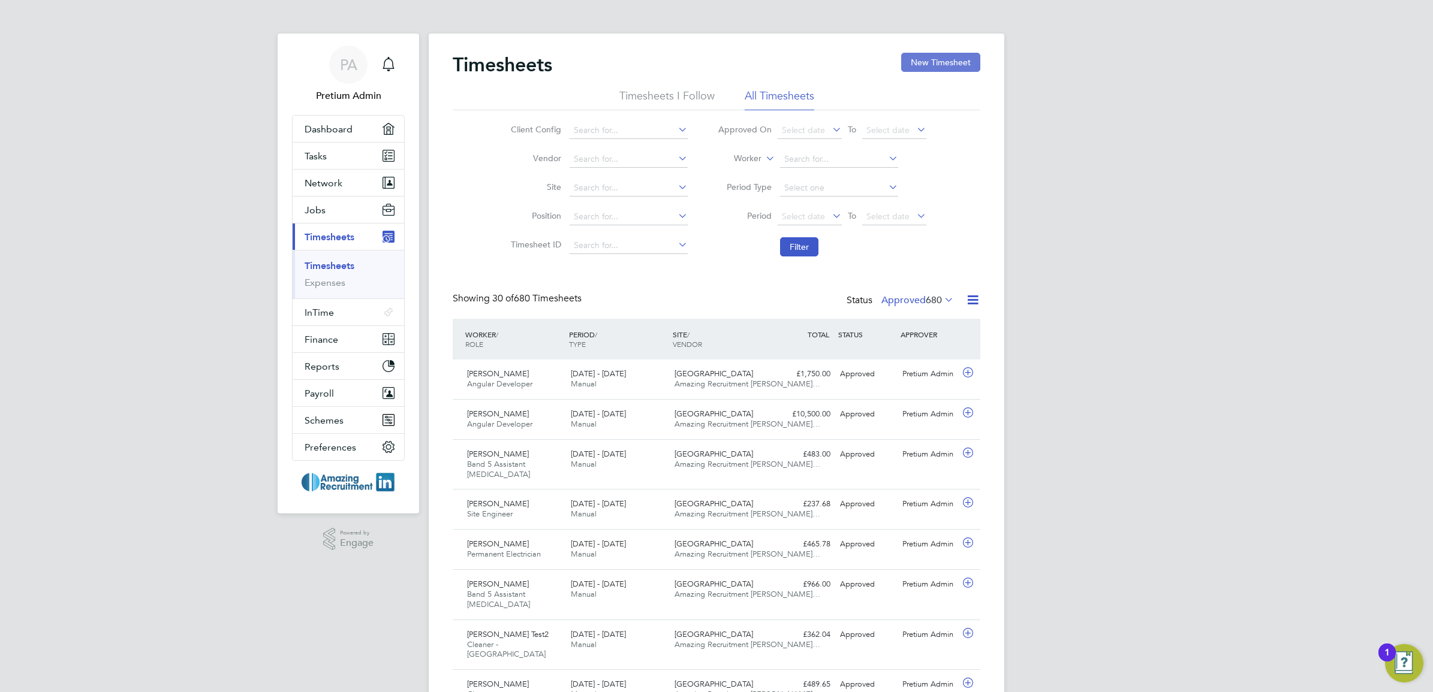
click at [937, 59] on button "New Timesheet" at bounding box center [940, 62] width 79 height 19
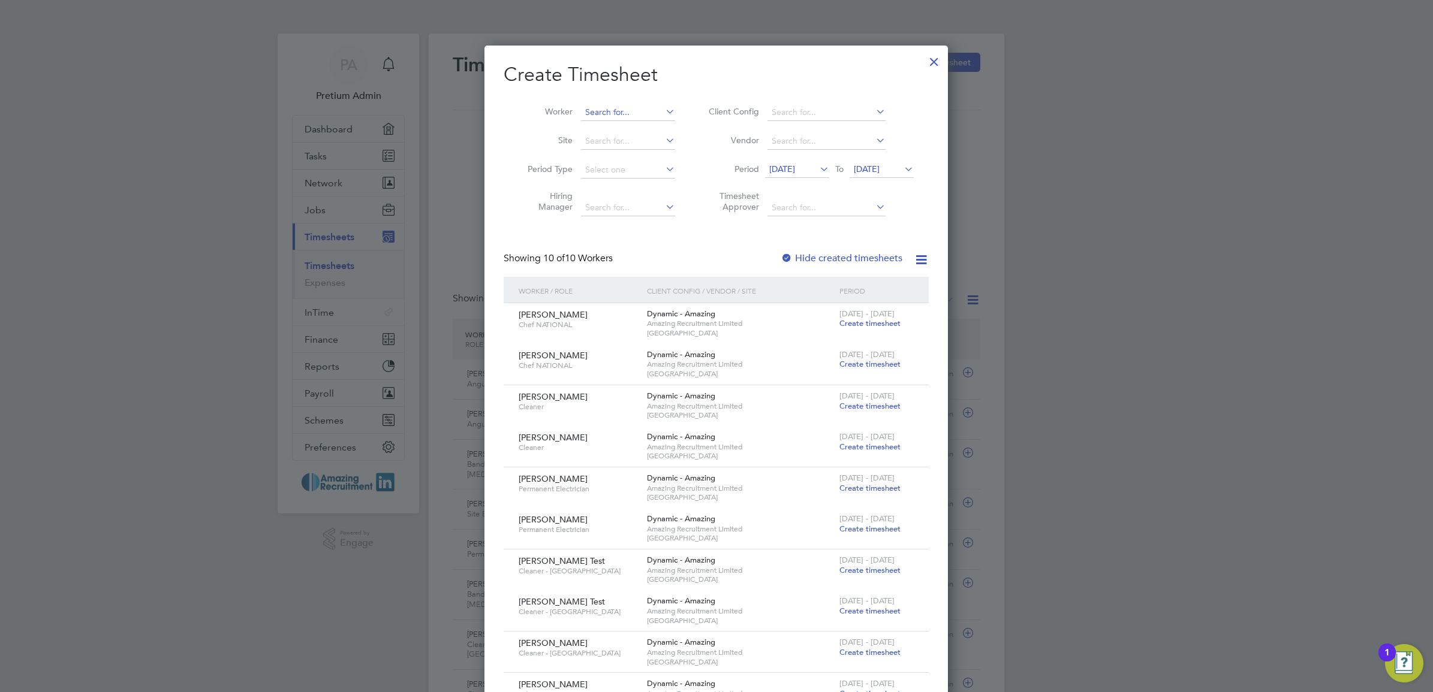
click at [622, 112] on input at bounding box center [628, 112] width 94 height 17
click at [622, 140] on li "[PERSON_NAME] J" at bounding box center [629, 145] width 99 height 16
type input "[PERSON_NAME]"
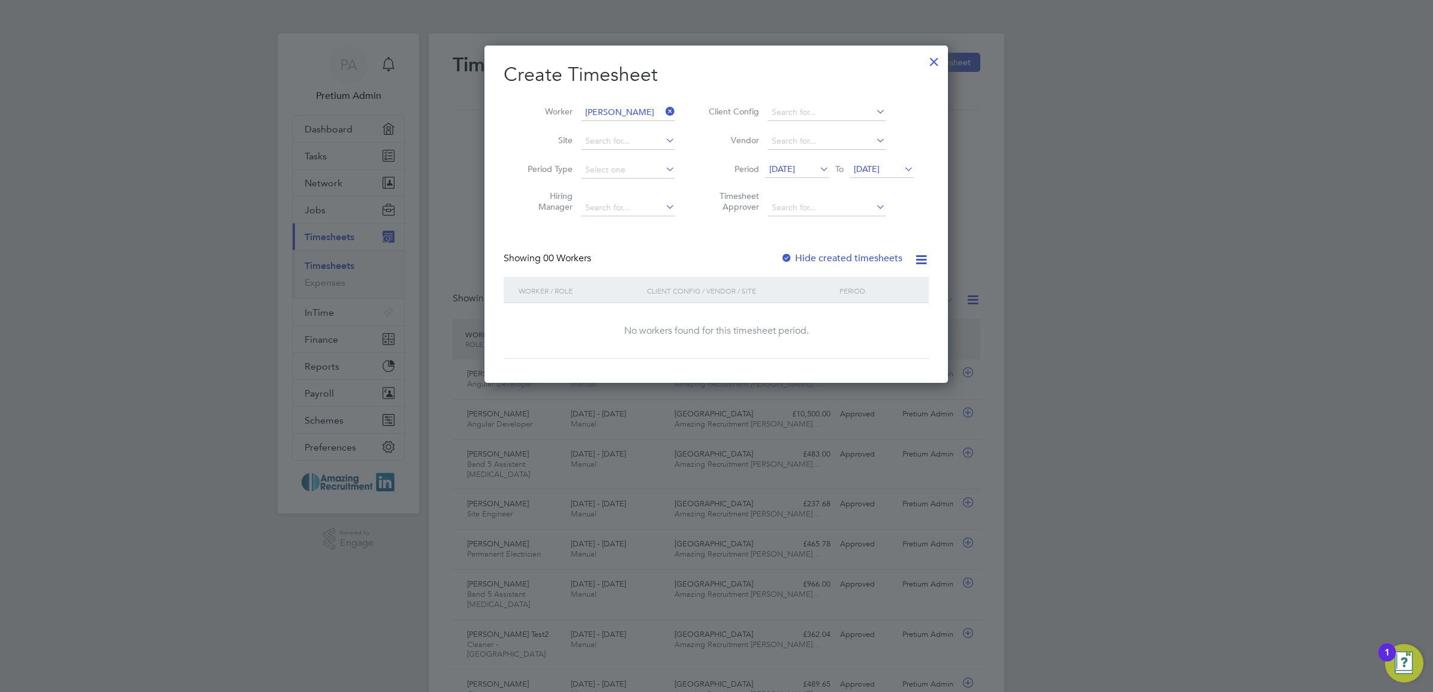
click at [621, 109] on input "[PERSON_NAME]" at bounding box center [628, 112] width 94 height 17
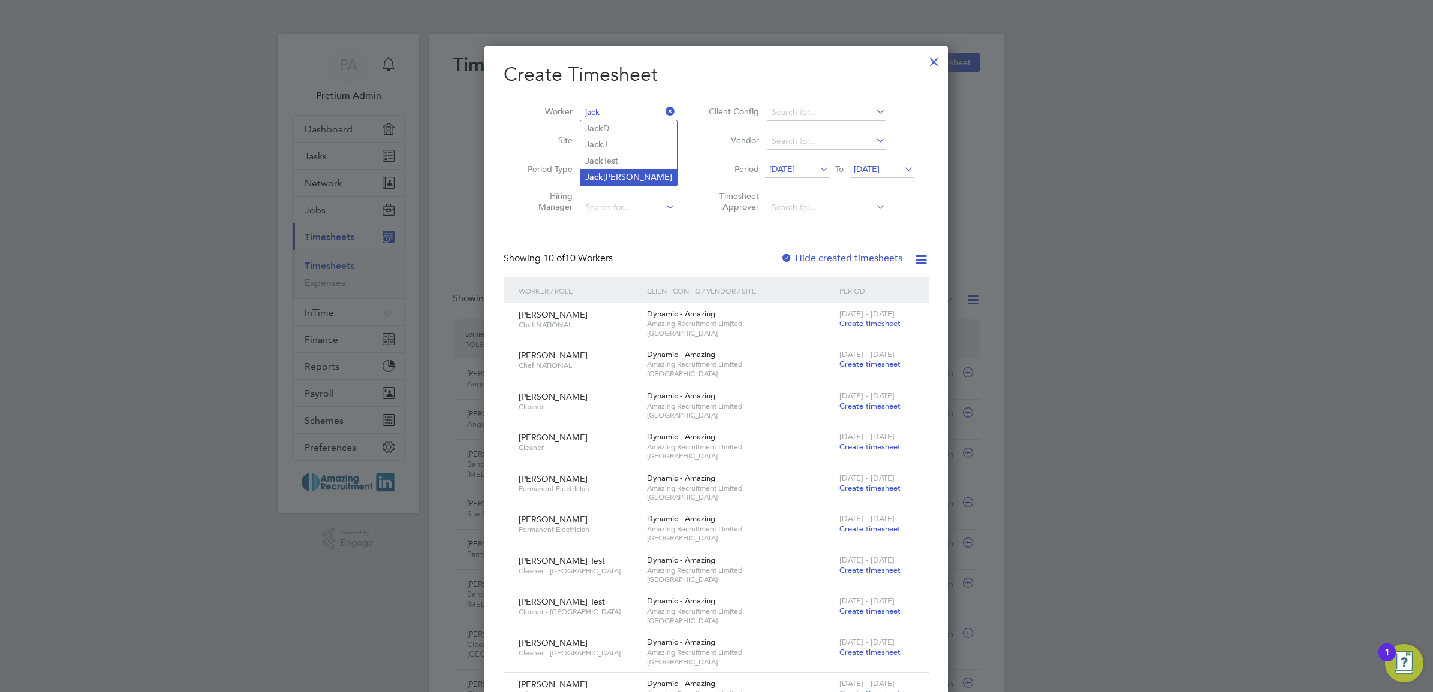
click at [628, 179] on li "[PERSON_NAME]" at bounding box center [628, 177] width 97 height 16
type input "[PERSON_NAME]"
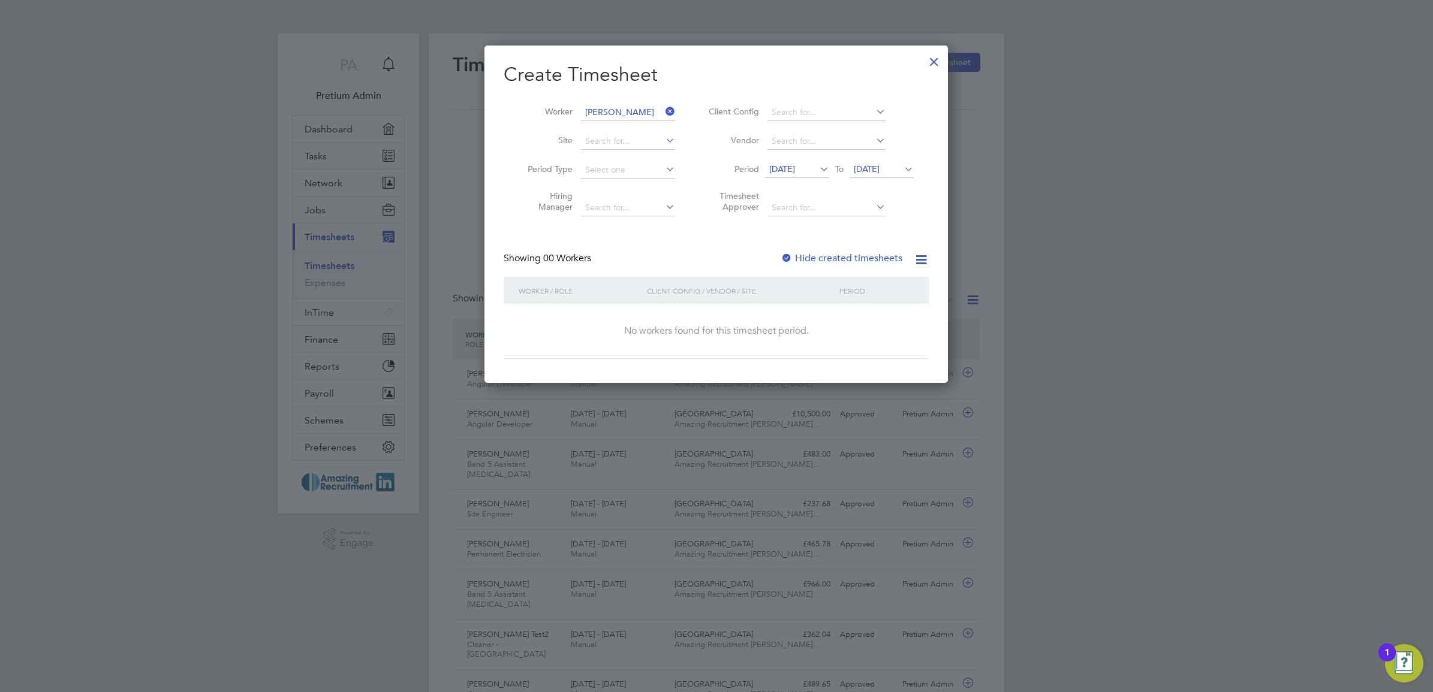
click at [788, 168] on span "[DATE]" at bounding box center [782, 169] width 26 height 11
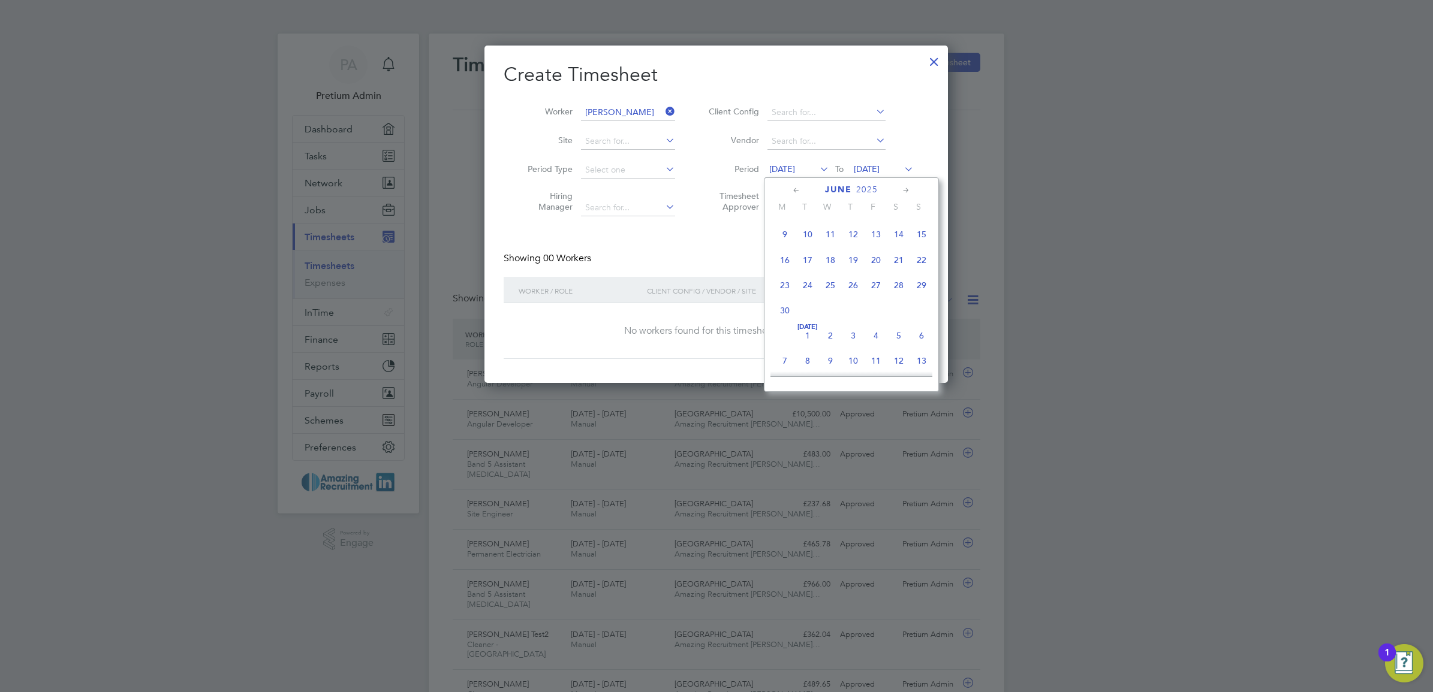
click at [784, 238] on span "9" at bounding box center [784, 234] width 23 height 23
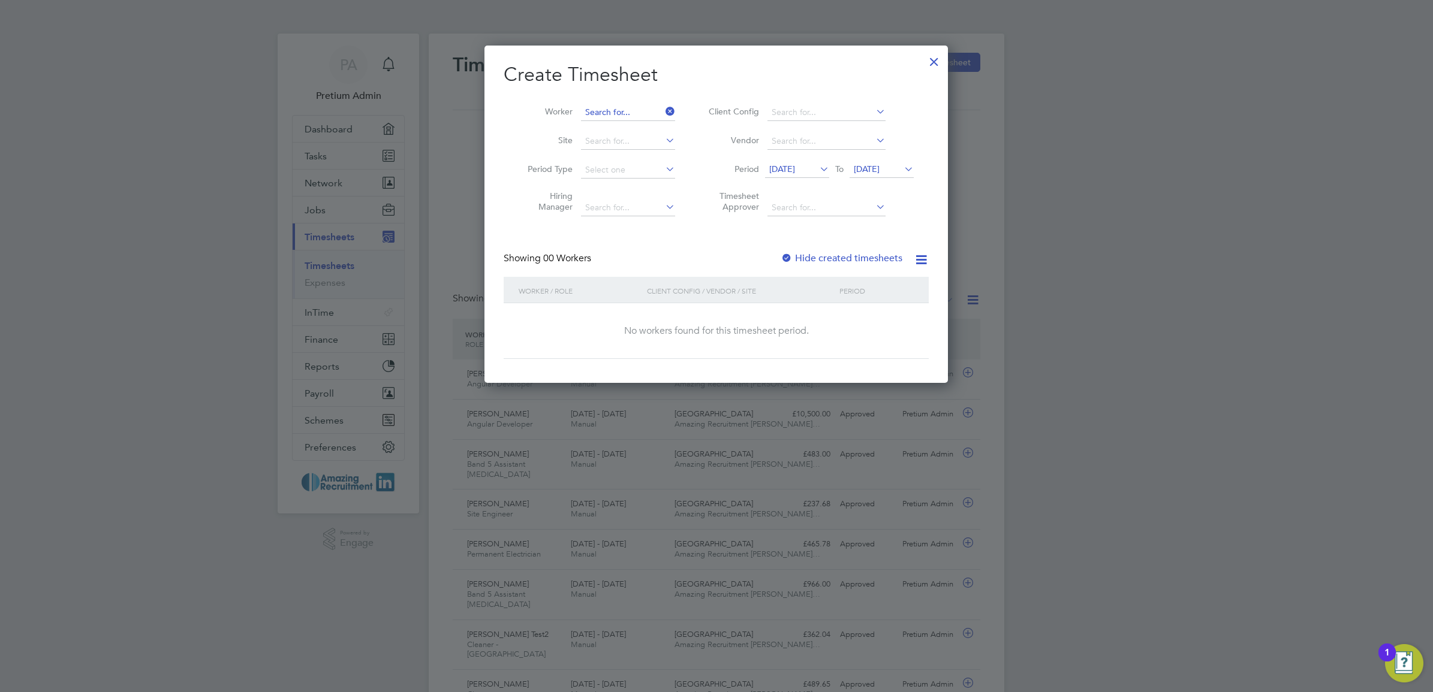
click at [615, 111] on input at bounding box center [628, 112] width 94 height 17
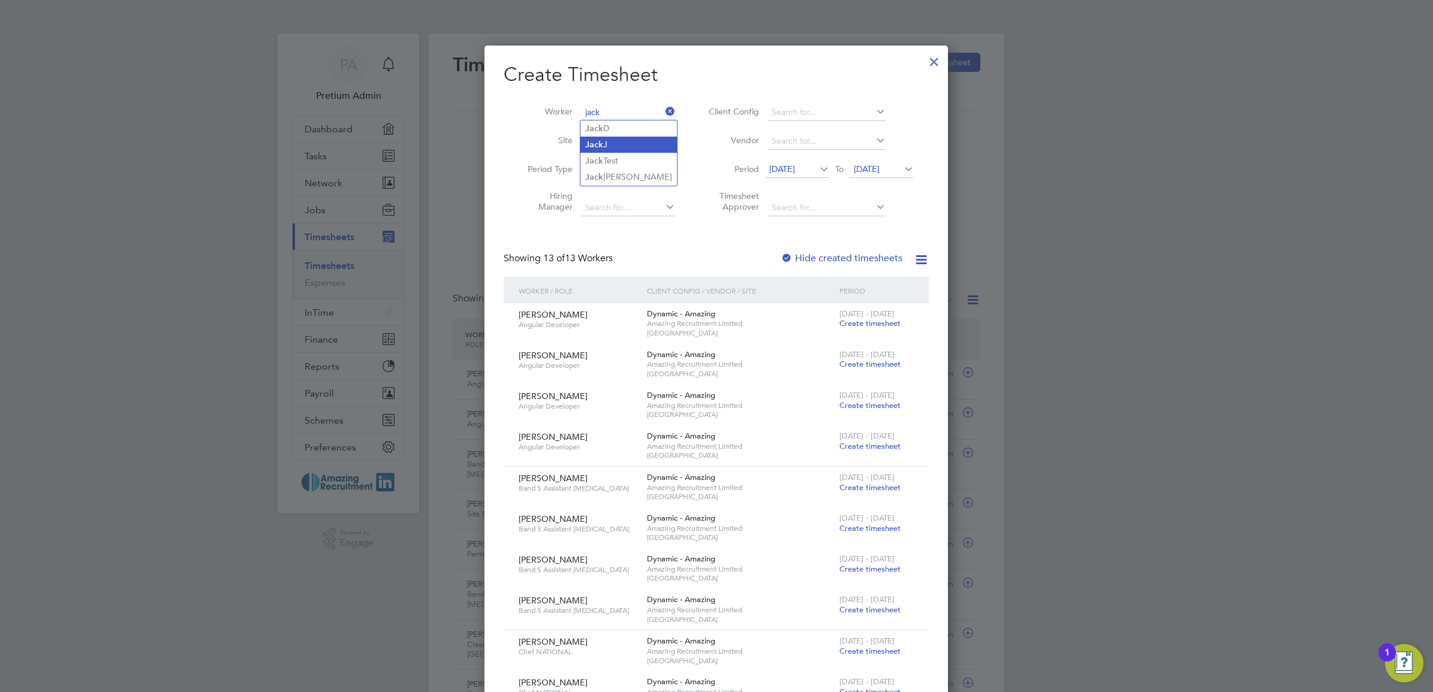
click at [613, 144] on li "[PERSON_NAME]" at bounding box center [628, 145] width 97 height 16
type input "[PERSON_NAME]"
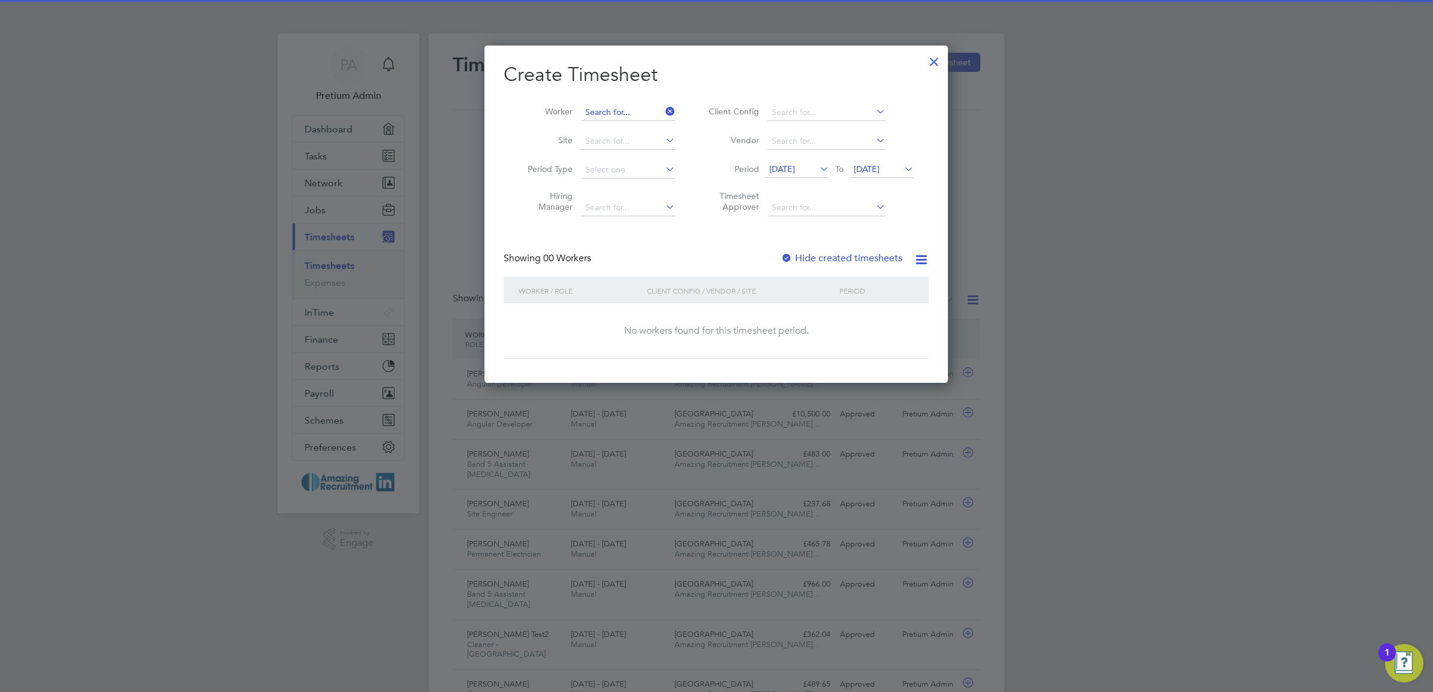
click at [603, 107] on input at bounding box center [628, 112] width 94 height 17
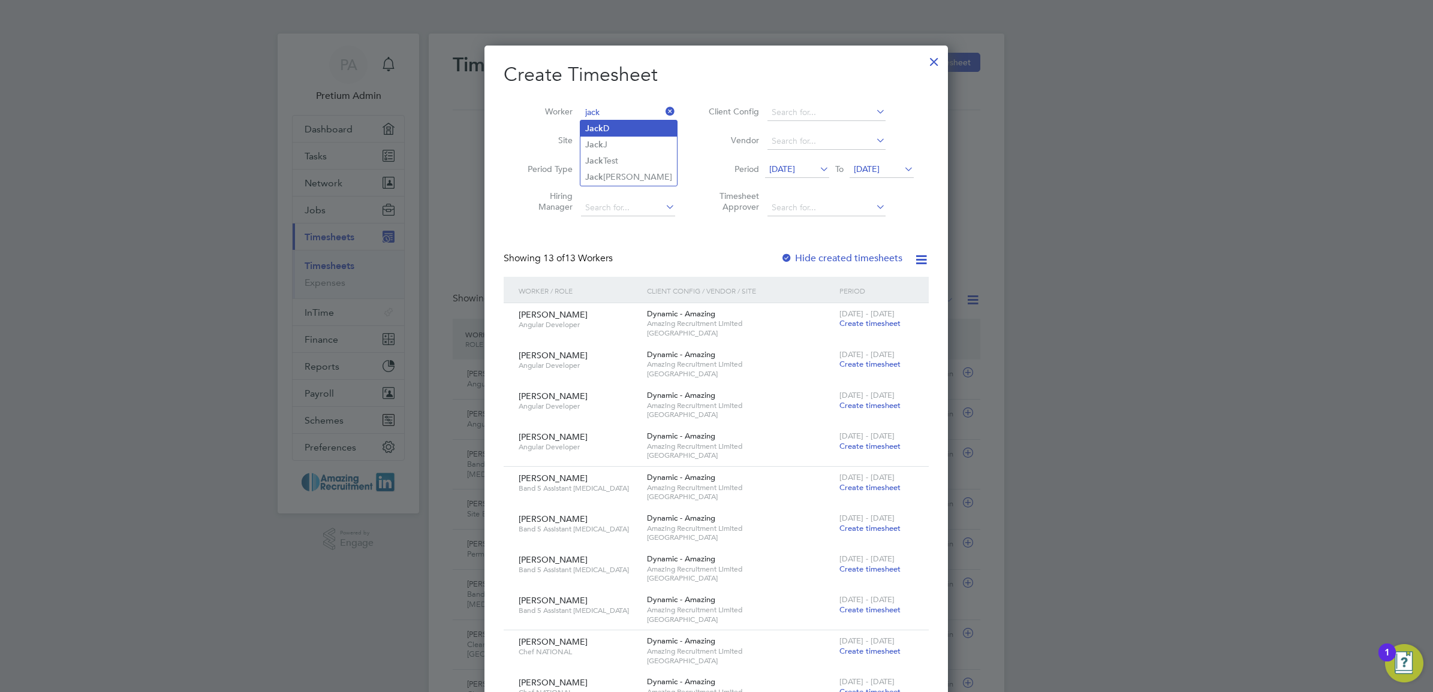
click at [618, 122] on li "[PERSON_NAME]" at bounding box center [628, 129] width 97 height 16
type input "[PERSON_NAME]"
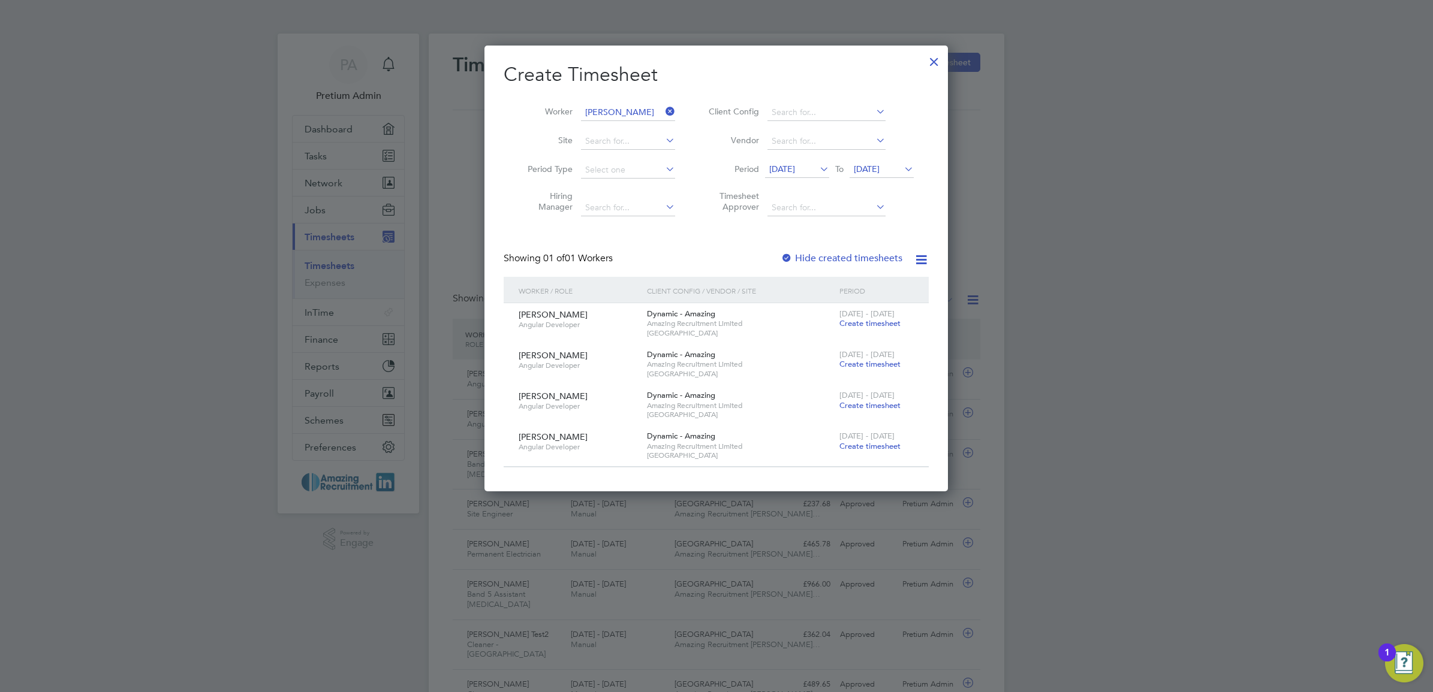
click at [784, 169] on span "[DATE]" at bounding box center [782, 169] width 26 height 11
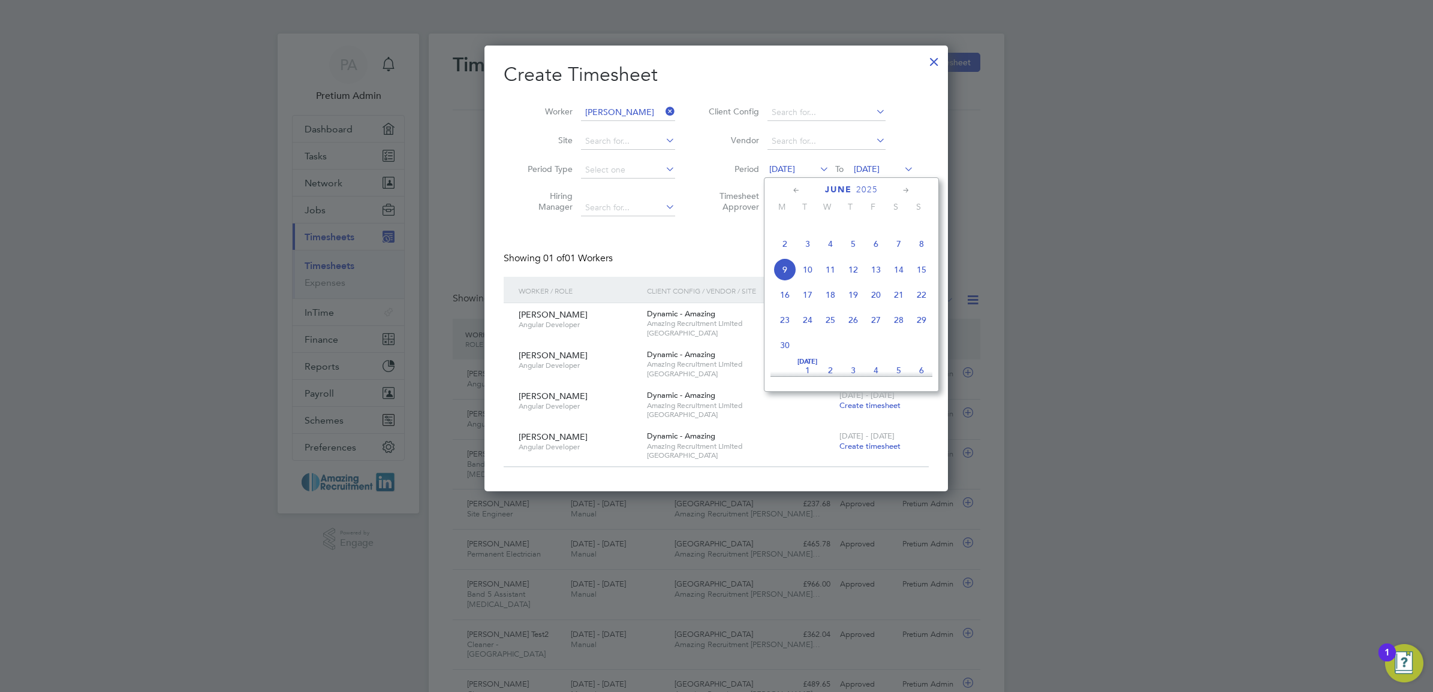
click at [718, 248] on div "Create Timesheet Worker Jack D Site Period Type Hiring Manager Client Config Ve…" at bounding box center [716, 264] width 425 height 405
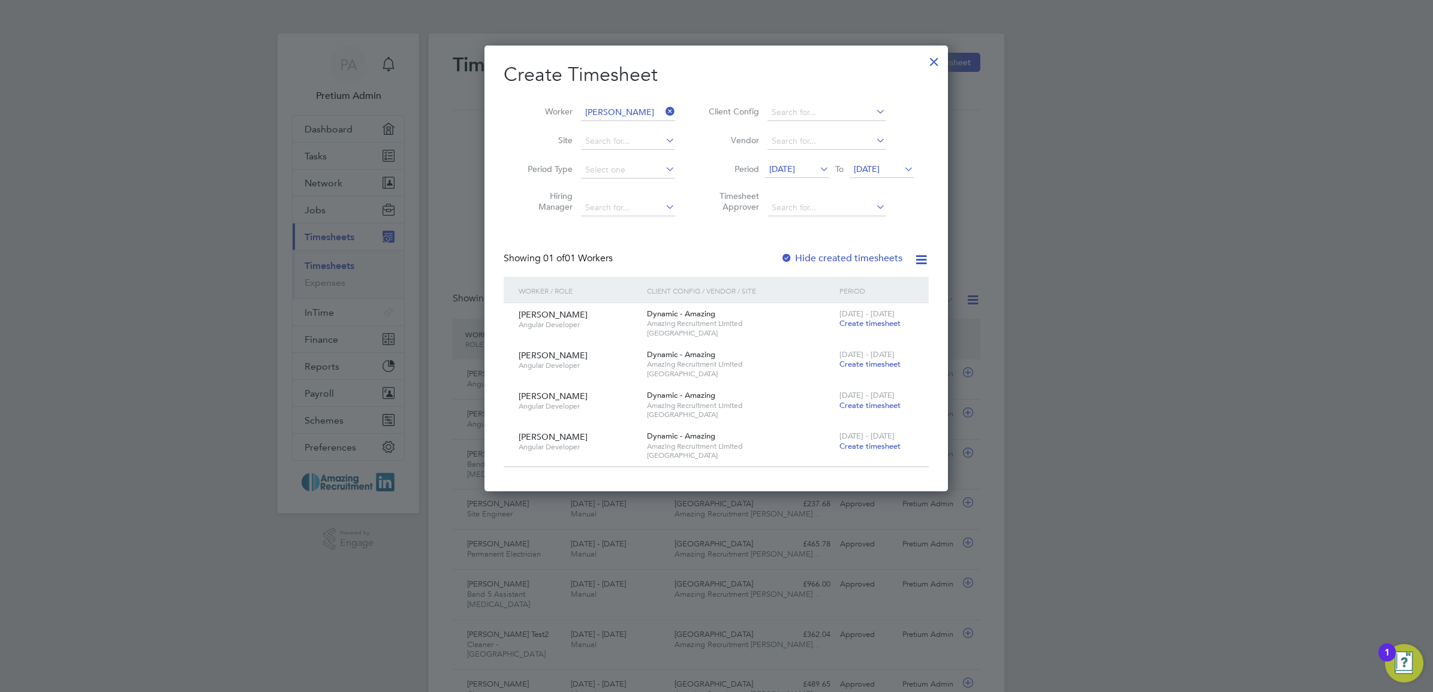
click at [864, 324] on span "Create timesheet" at bounding box center [869, 323] width 61 height 10
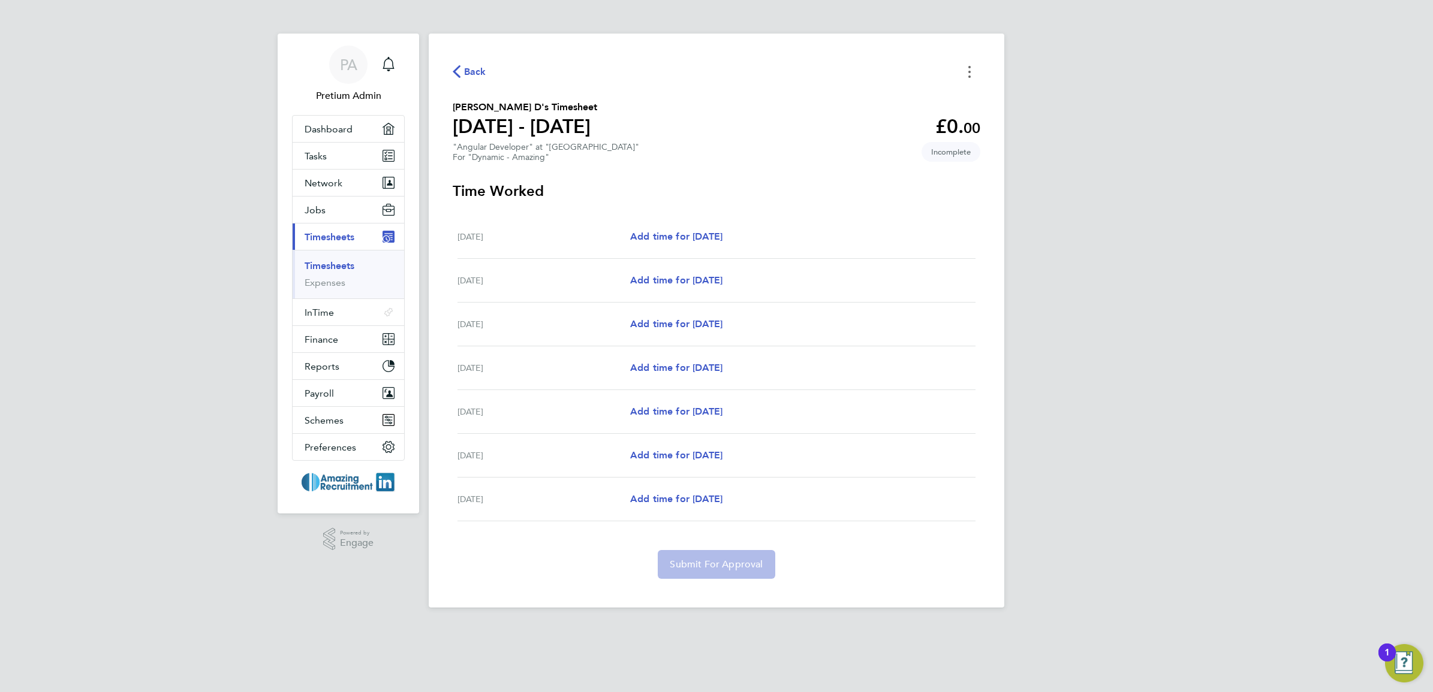
click at [967, 72] on button "Timesheets Menu" at bounding box center [970, 71] width 22 height 19
click at [763, 127] on section "[PERSON_NAME] D's Timesheet [DATE] - [DATE] £0. 00 "Angular Developer" at "[GEO…" at bounding box center [717, 131] width 528 height 62
click at [687, 240] on span "Add time for [DATE]" at bounding box center [676, 236] width 92 height 11
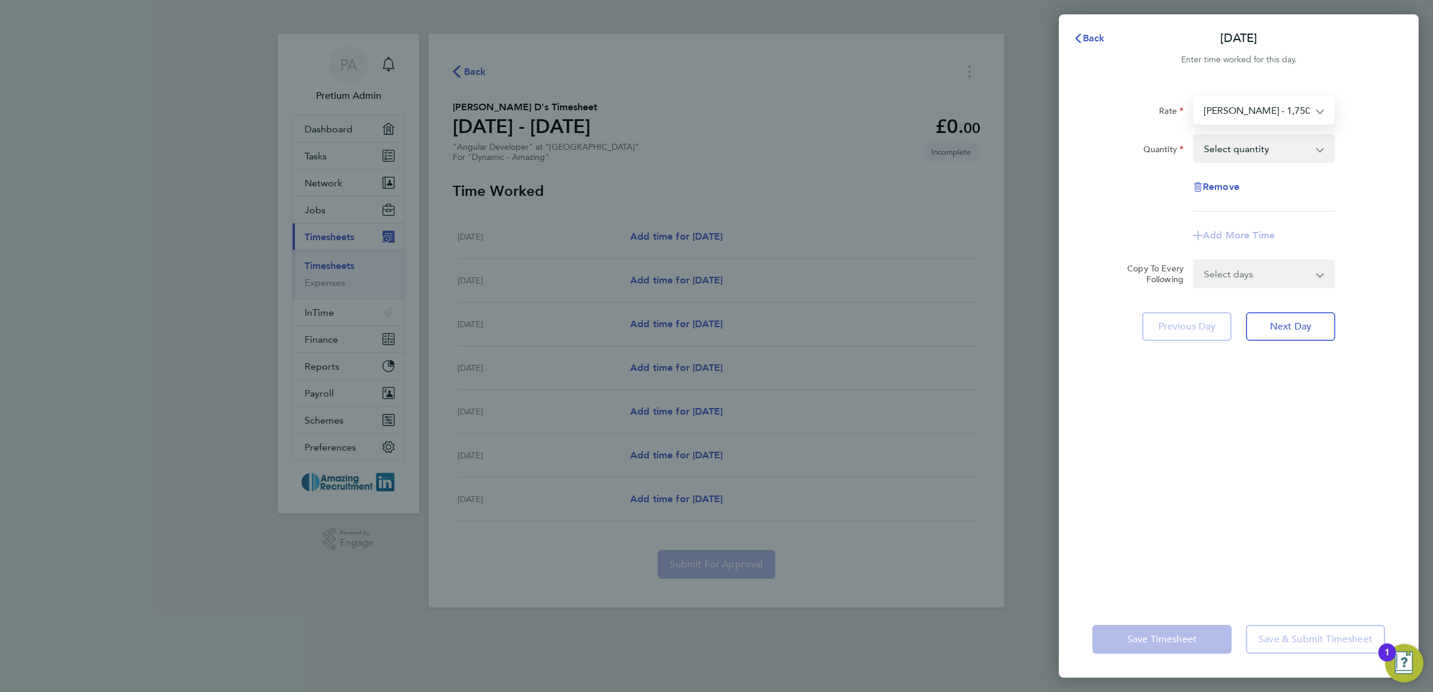
drag, startPoint x: 1251, startPoint y: 106, endPoint x: 1242, endPoint y: 106, distance: 9.0
click at [1251, 106] on select "[PERSON_NAME] - 1,750.00 Basic - 279.87 Jubilee BH - 699.68 PAY RATE - 600.00 X…" at bounding box center [1256, 110] width 125 height 26
click at [1143, 183] on div "Remove" at bounding box center [1239, 187] width 302 height 29
click at [1291, 150] on select "Select quantity 0.5 1" at bounding box center [1256, 149] width 125 height 26
click at [1260, 103] on select "[PERSON_NAME] - 1,750.00 Basic - 279.87 Jubilee BH - 699.68 PAY RATE - 600.00 X…" at bounding box center [1256, 110] width 125 height 26
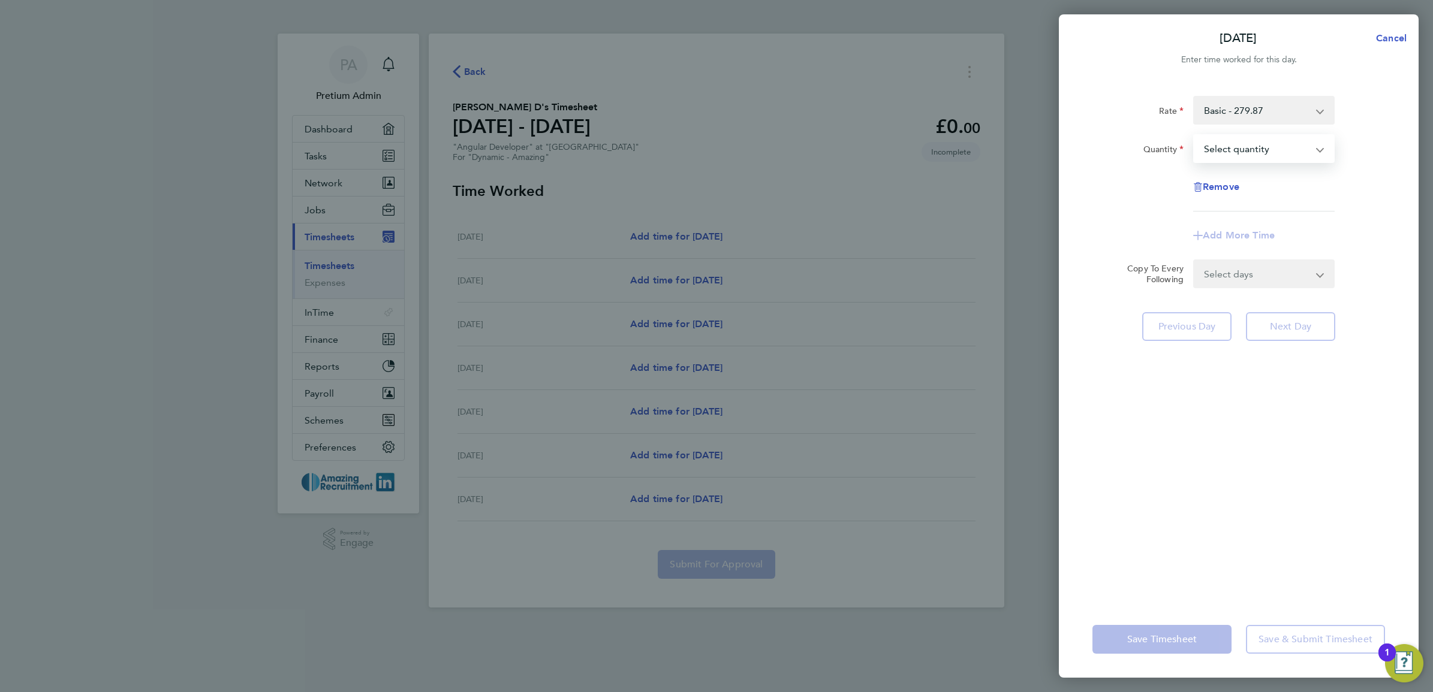
click at [1233, 153] on select "Select quantity 0.5 1" at bounding box center [1256, 149] width 125 height 26
select select "1"
click at [1194, 136] on select "Select quantity 0.5 1" at bounding box center [1256, 149] width 125 height 26
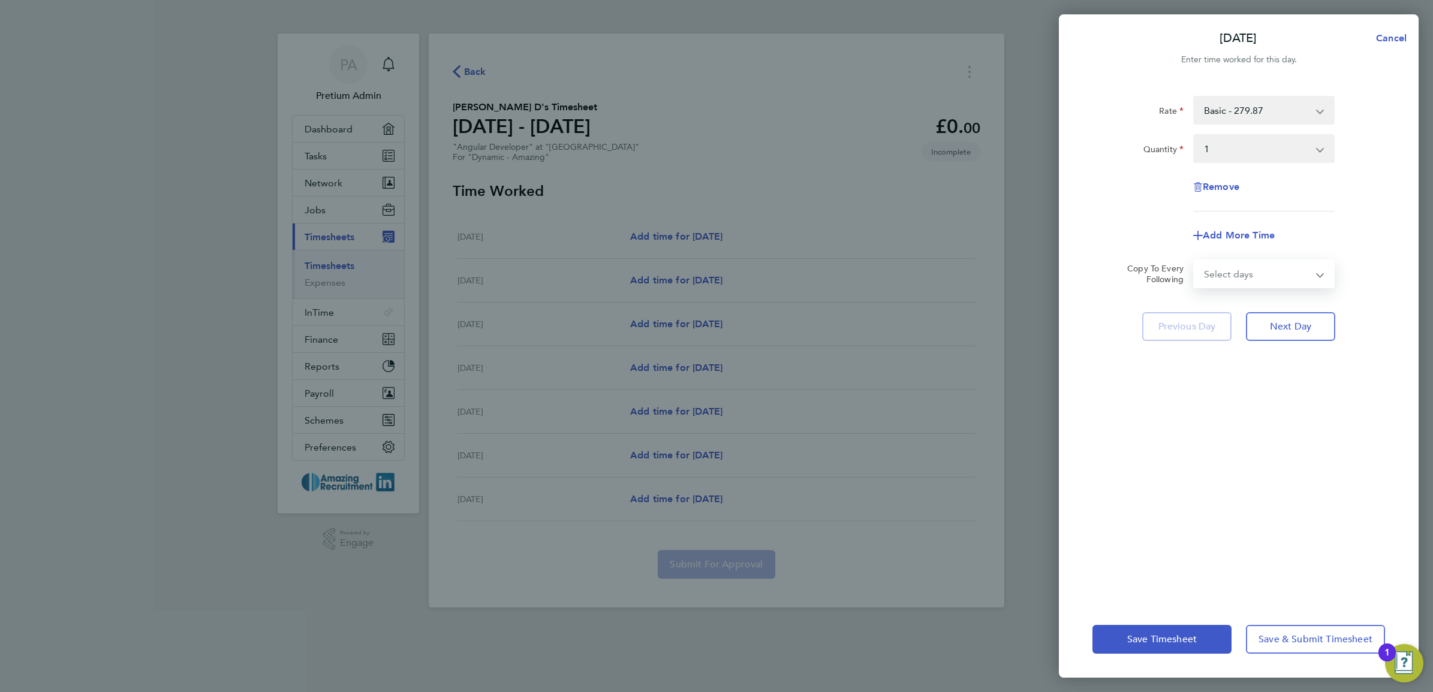
click at [1303, 267] on select "Select days Day Weekday (Mon-Fri) [DATE] [DATE] [DATE] [DATE] [DATE] [DATE]" at bounding box center [1257, 274] width 126 height 26
select select "WEEKDAY"
click at [1194, 261] on select "Select days Day Weekday (Mon-Fri) [DATE] [DATE] [DATE] [DATE] [DATE] [DATE]" at bounding box center [1257, 274] width 126 height 26
select select "[DATE]"
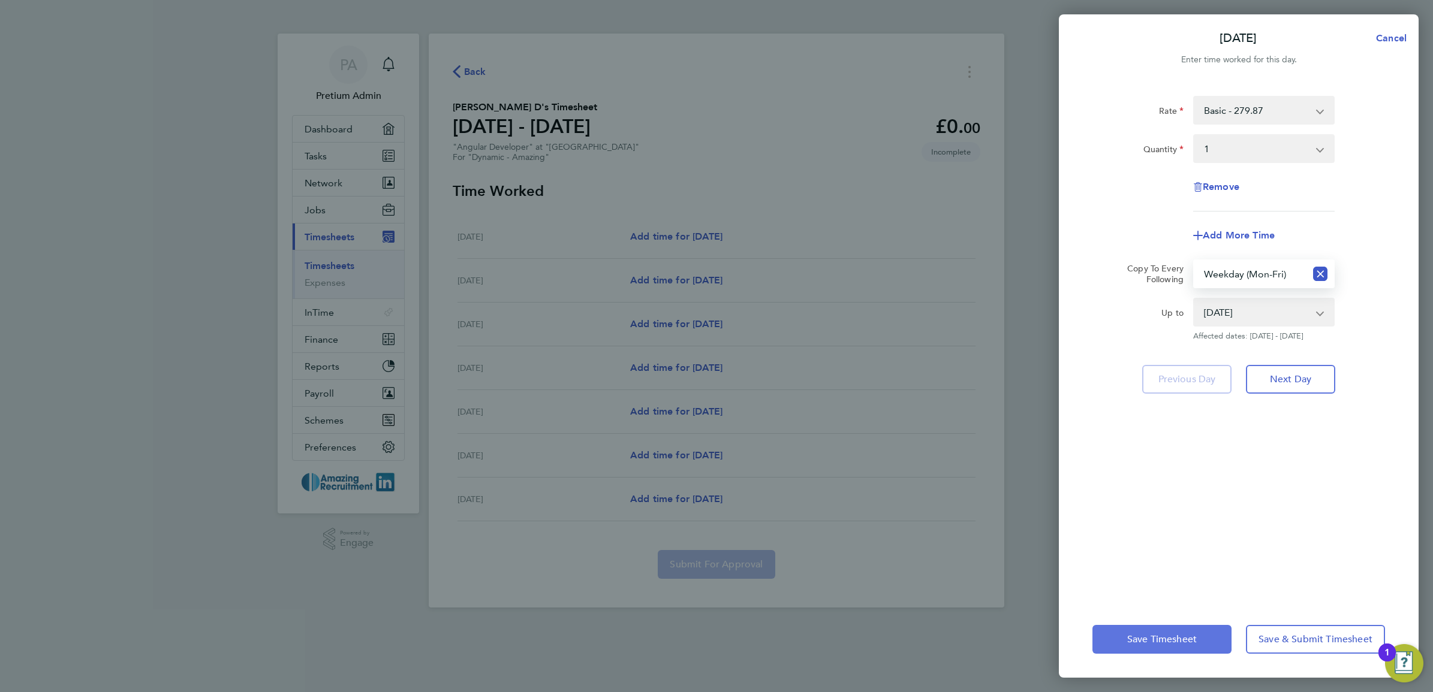
click at [1161, 639] on span "Save Timesheet" at bounding box center [1162, 640] width 70 height 12
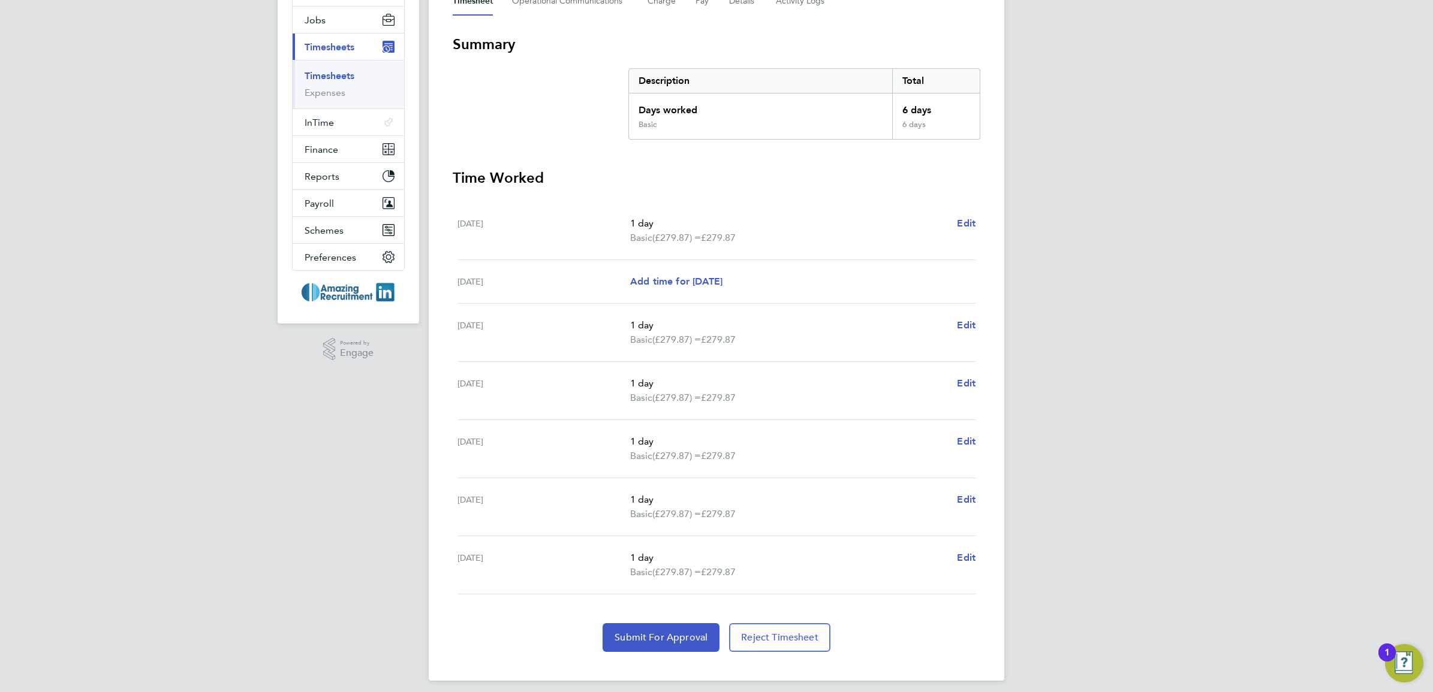
scroll to position [199, 0]
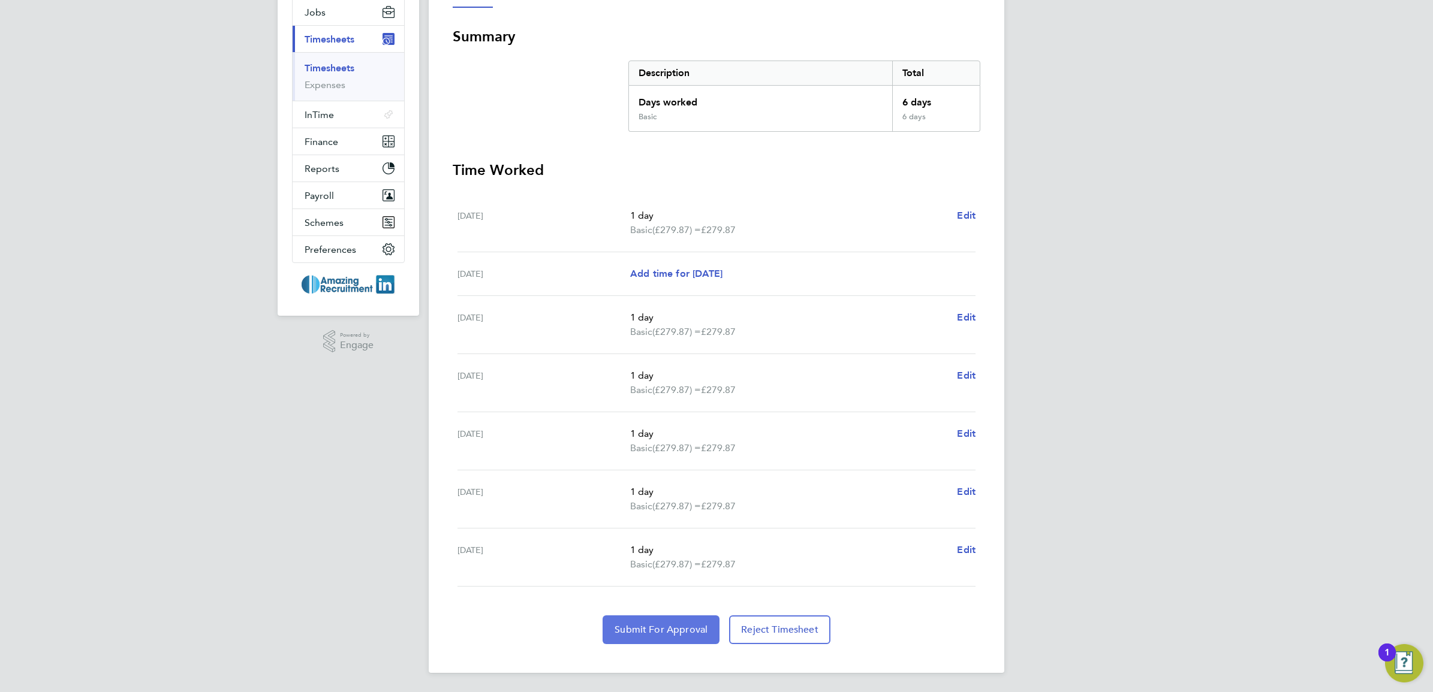
click at [664, 627] on span "Submit For Approval" at bounding box center [661, 630] width 93 height 12
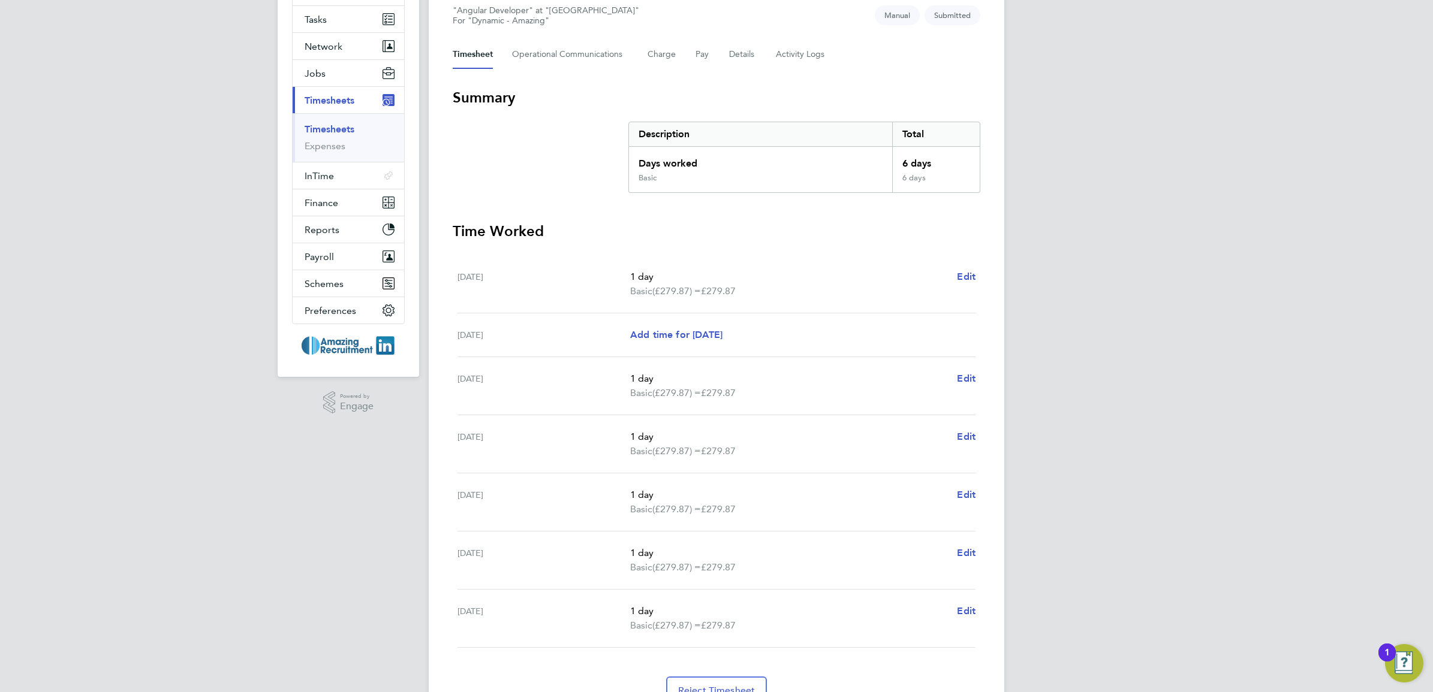
scroll to position [0, 0]
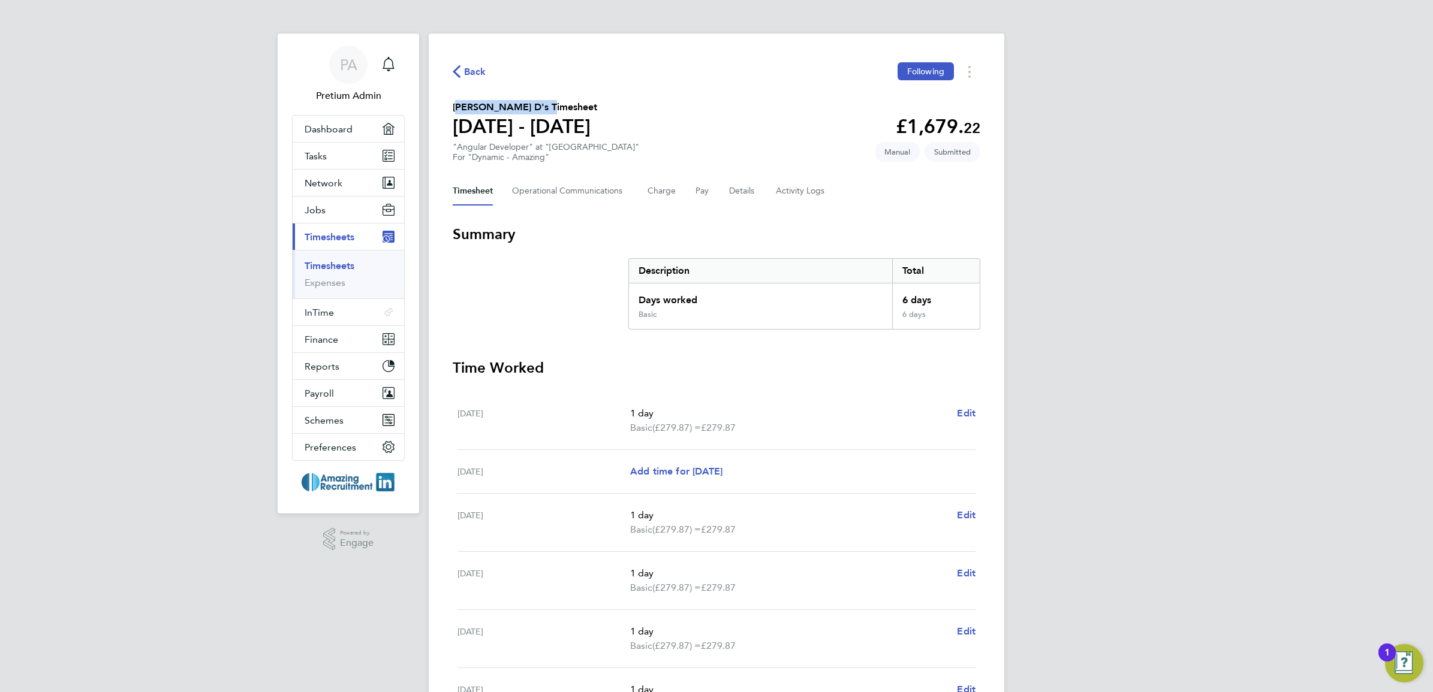
drag, startPoint x: 451, startPoint y: 106, endPoint x: 549, endPoint y: 106, distance: 97.7
click at [549, 106] on div "Back Following [PERSON_NAME] D's Timesheet [DATE] - [DATE] £1,679. 22 "Angular …" at bounding box center [717, 453] width 576 height 838
drag, startPoint x: 549, startPoint y: 106, endPoint x: 510, endPoint y: 128, distance: 45.4
click at [510, 128] on h1 "[DATE] - [DATE]" at bounding box center [525, 127] width 144 height 24
click at [598, 192] on Communications-tab "Operational Communications" at bounding box center [570, 191] width 116 height 29
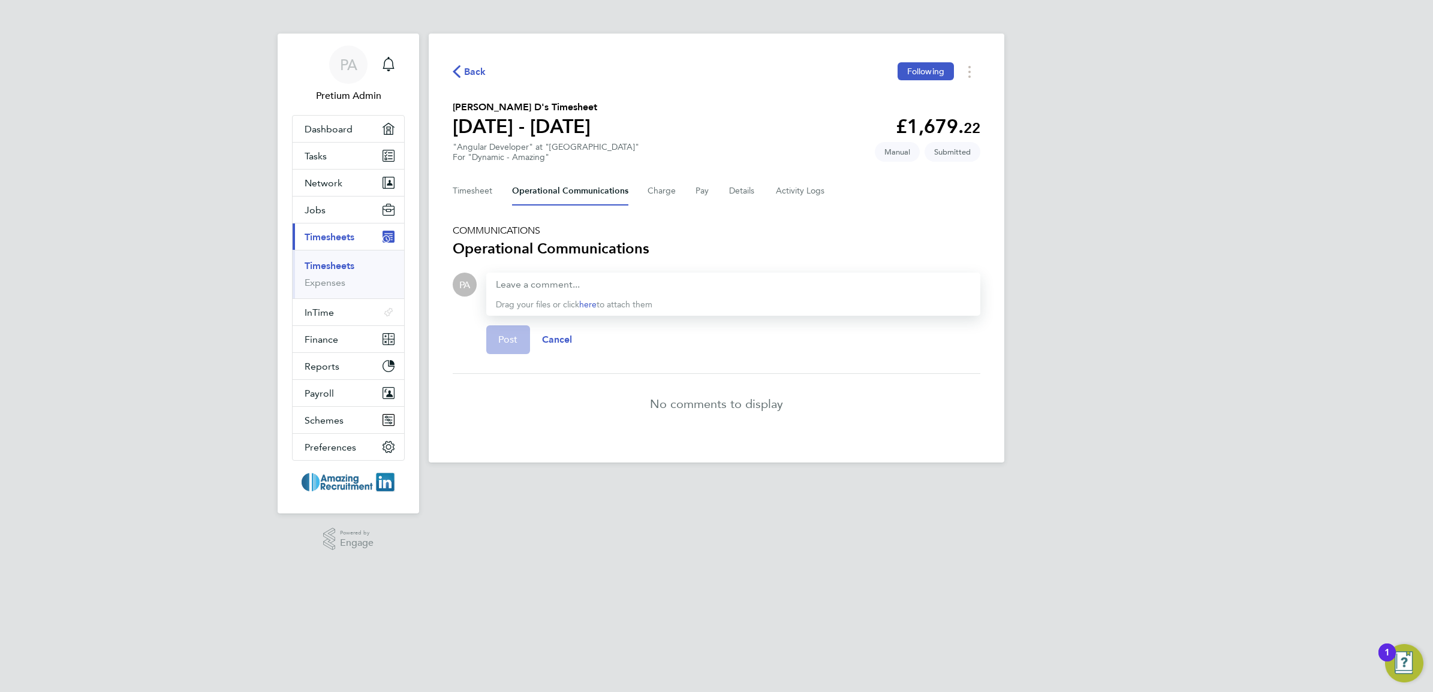
click at [687, 282] on div at bounding box center [733, 285] width 475 height 14
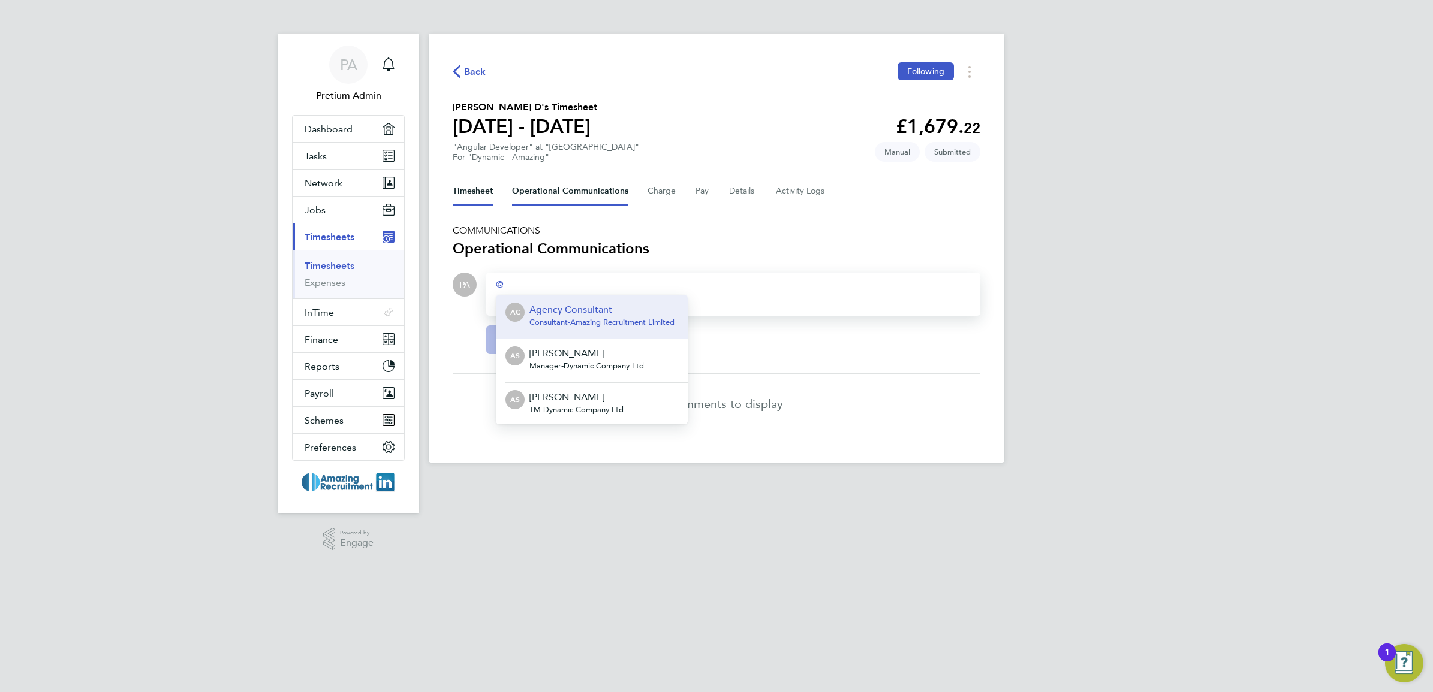
click at [477, 191] on button "Timesheet" at bounding box center [473, 191] width 40 height 29
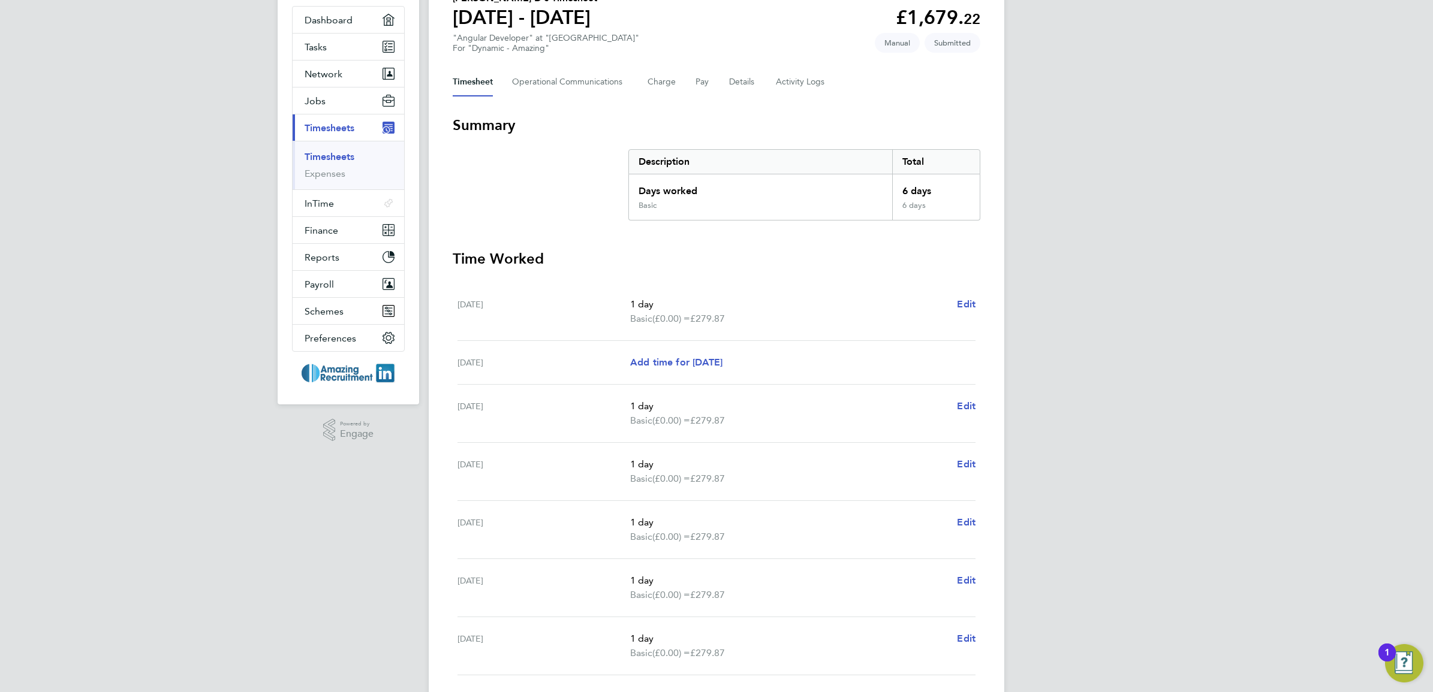
scroll to position [198, 0]
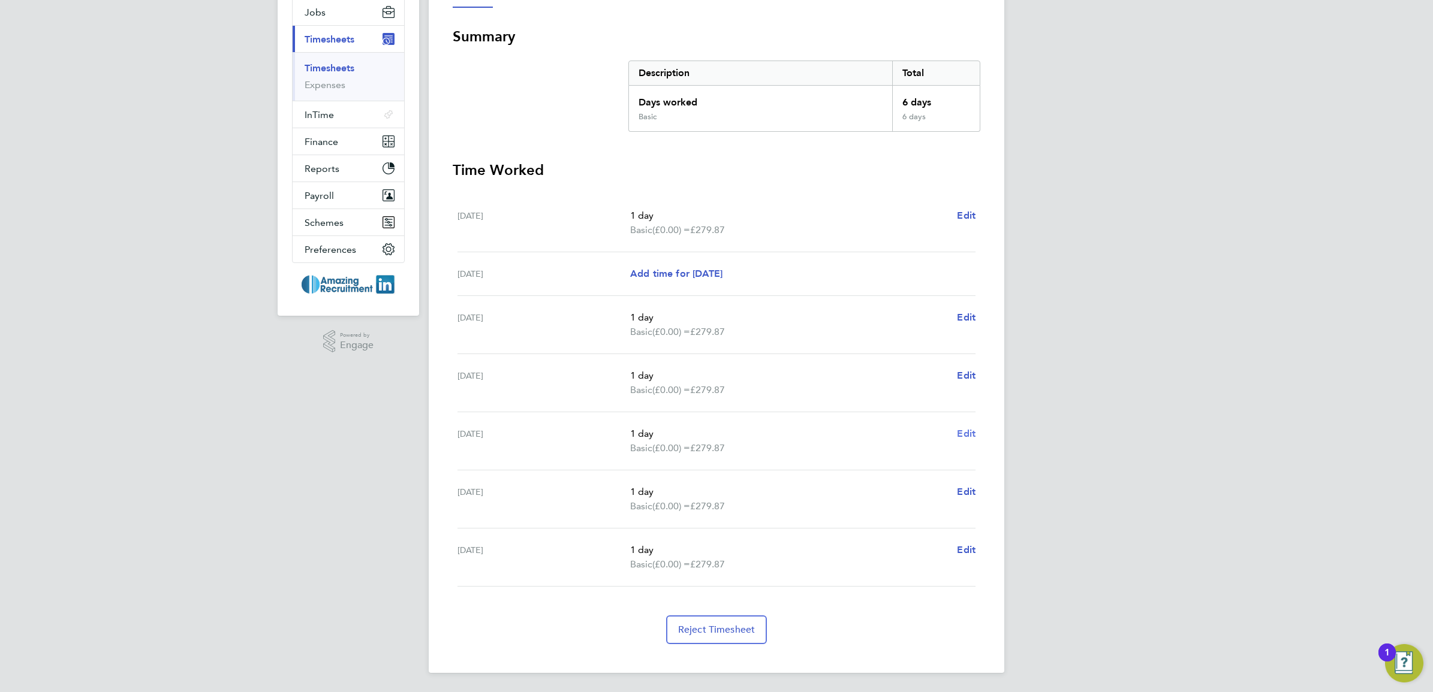
click at [961, 432] on span "Edit" at bounding box center [966, 433] width 19 height 11
select select "1"
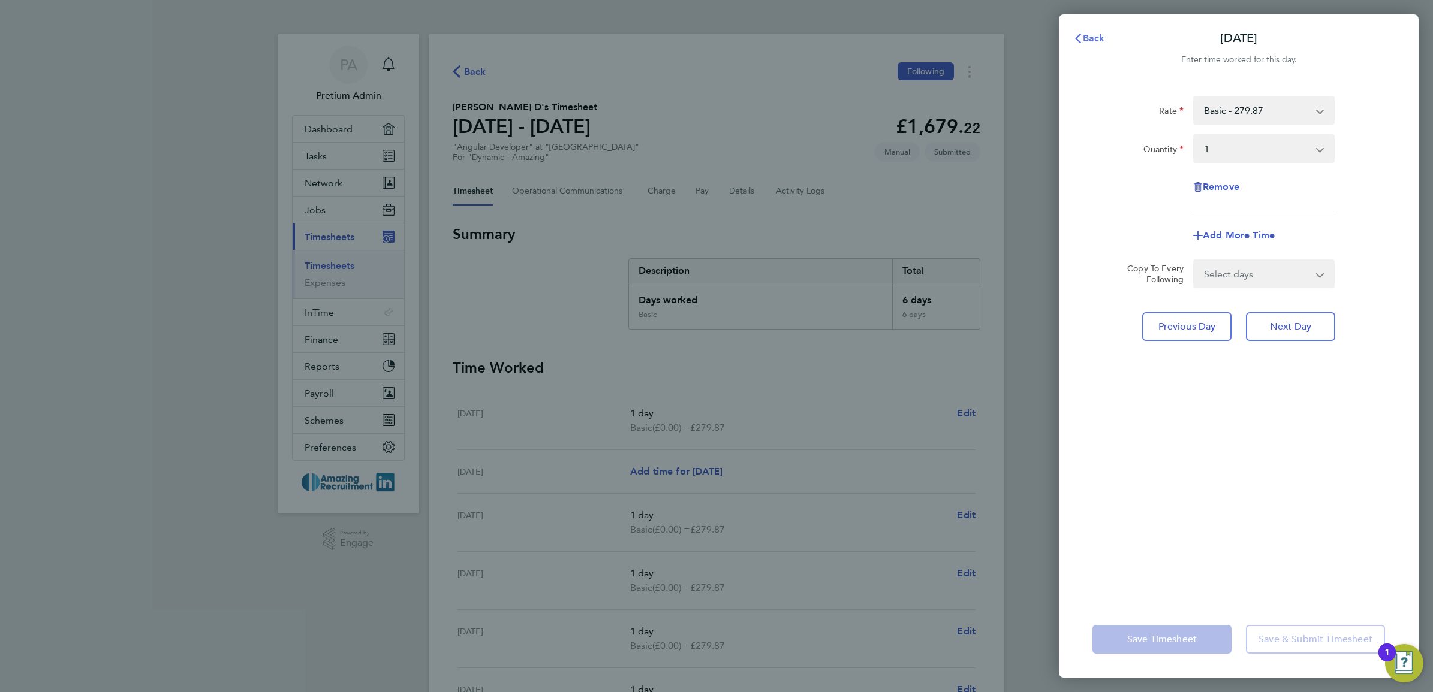
click at [1099, 37] on span "Back" at bounding box center [1094, 37] width 22 height 11
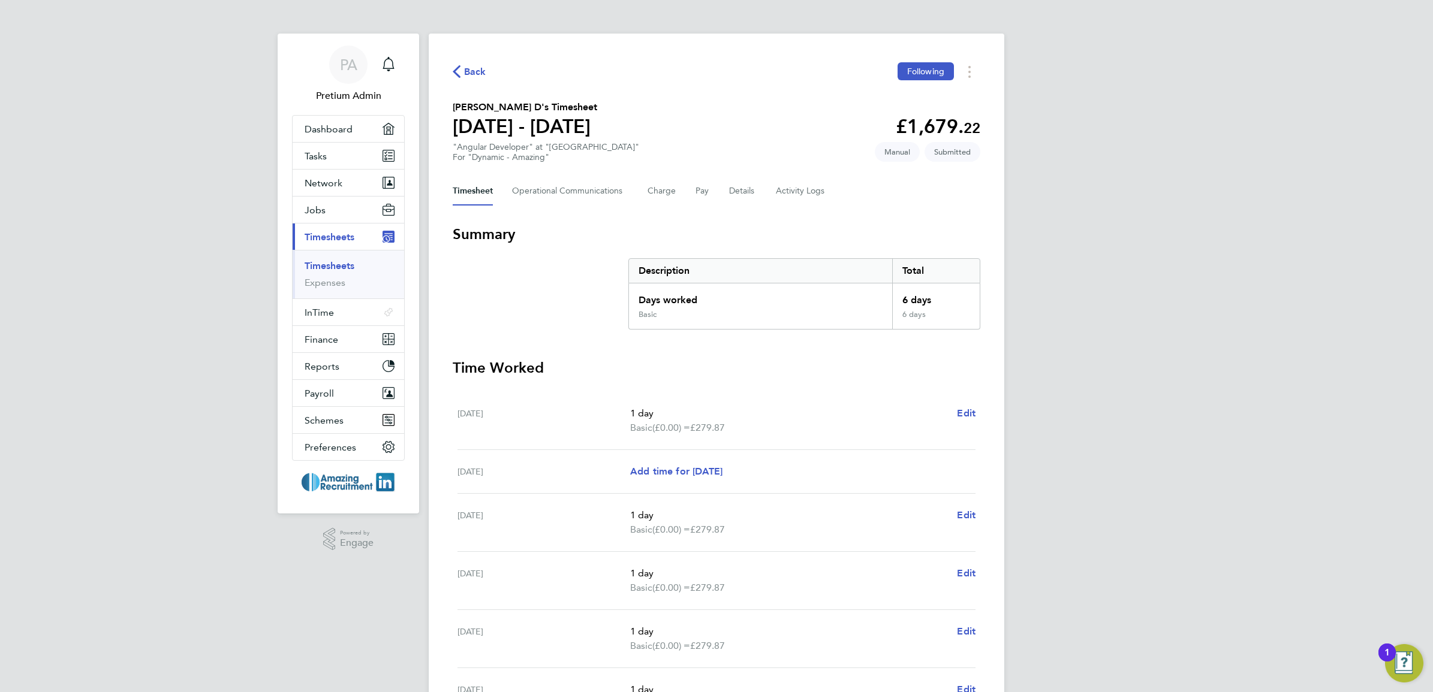
click at [344, 266] on link "Timesheets" at bounding box center [330, 265] width 50 height 11
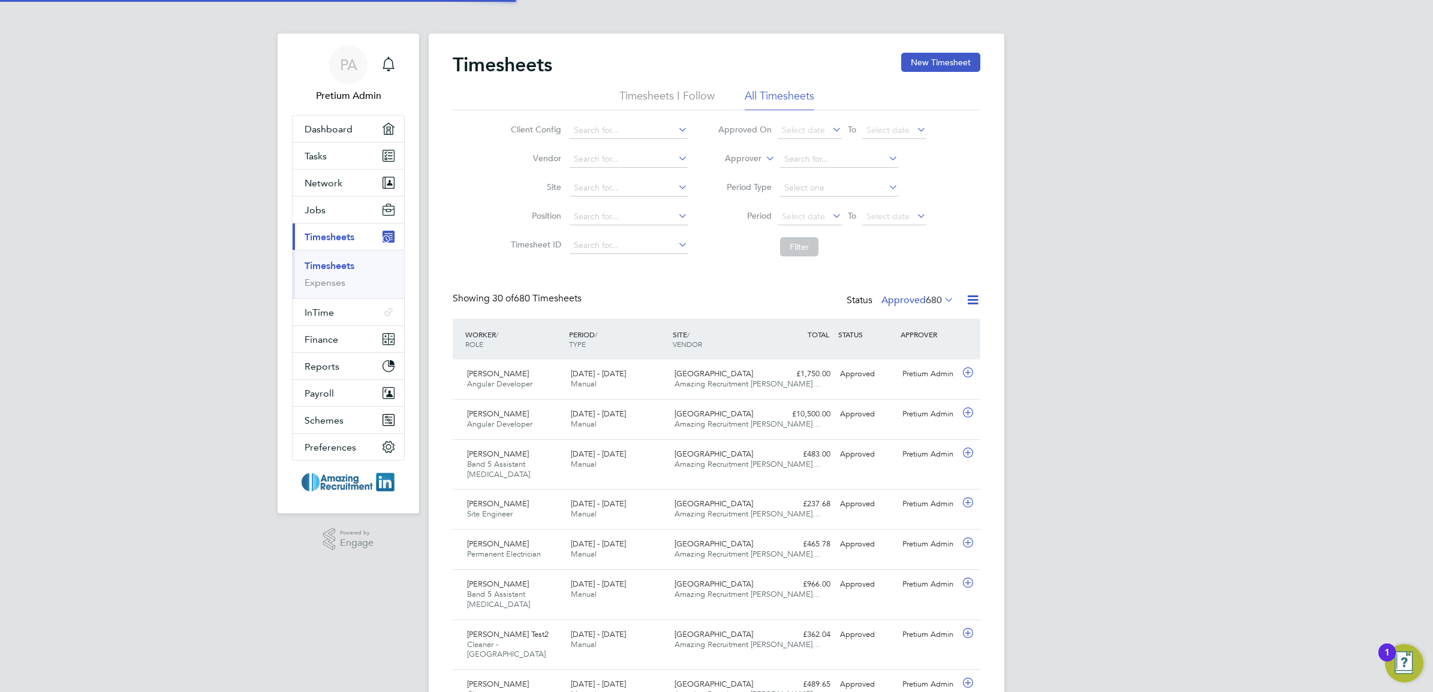
scroll to position [40, 104]
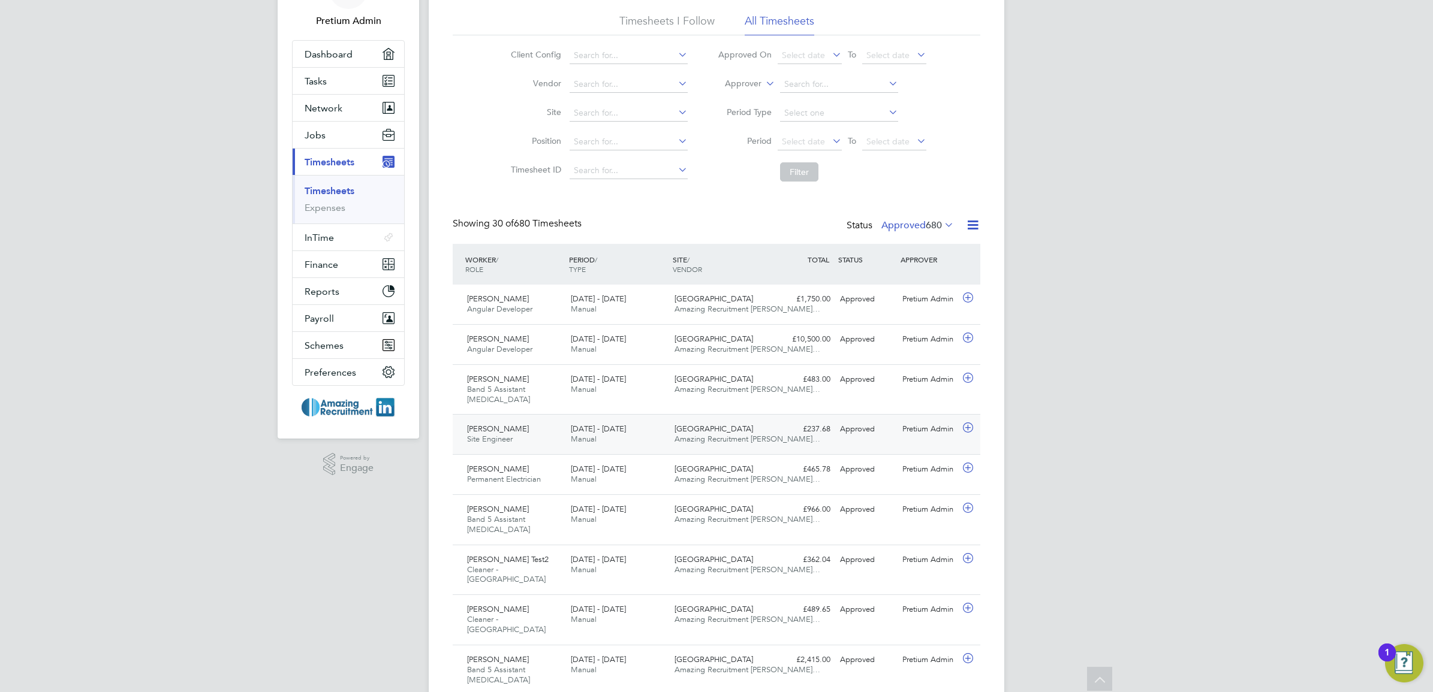
click at [600, 418] on div "[PERSON_NAME] Site Engineer [DATE] - [DATE] [DATE] - [DATE] Manual Aldgate East…" at bounding box center [717, 434] width 528 height 40
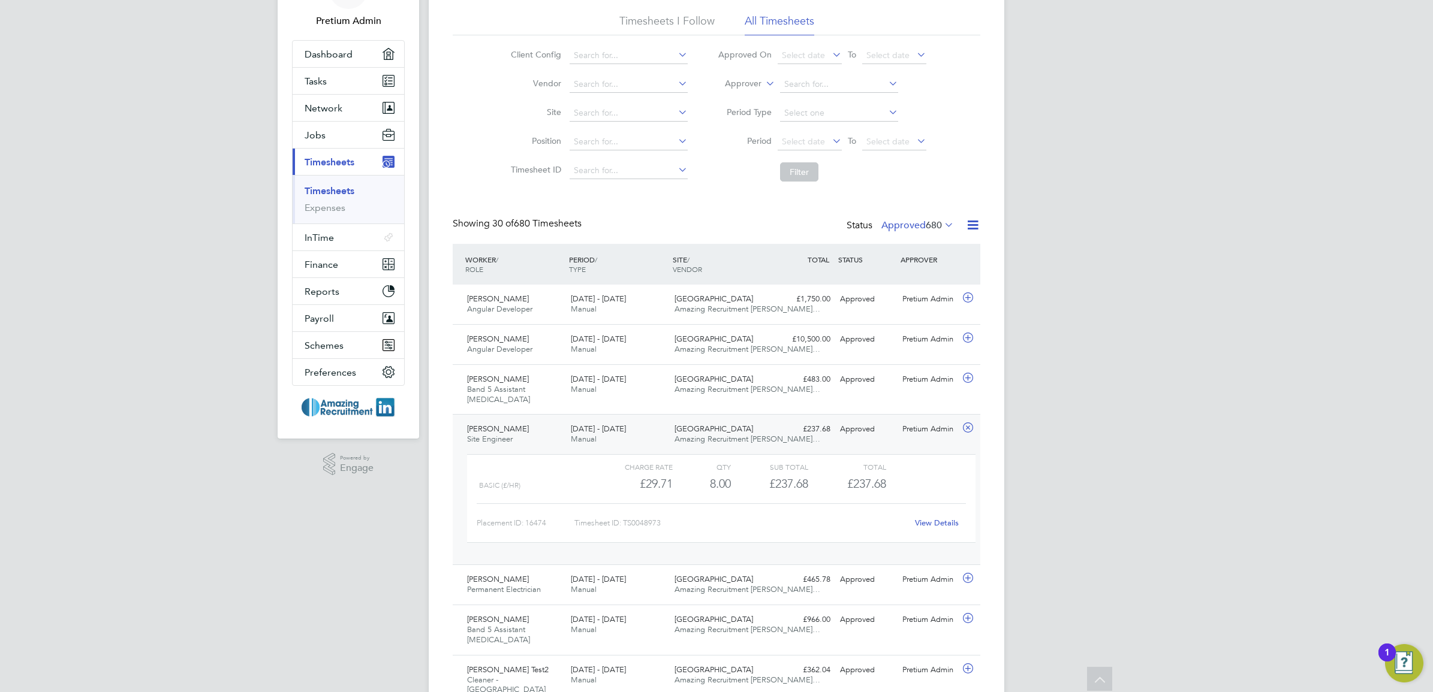
click at [941, 520] on link "View Details" at bounding box center [937, 523] width 44 height 10
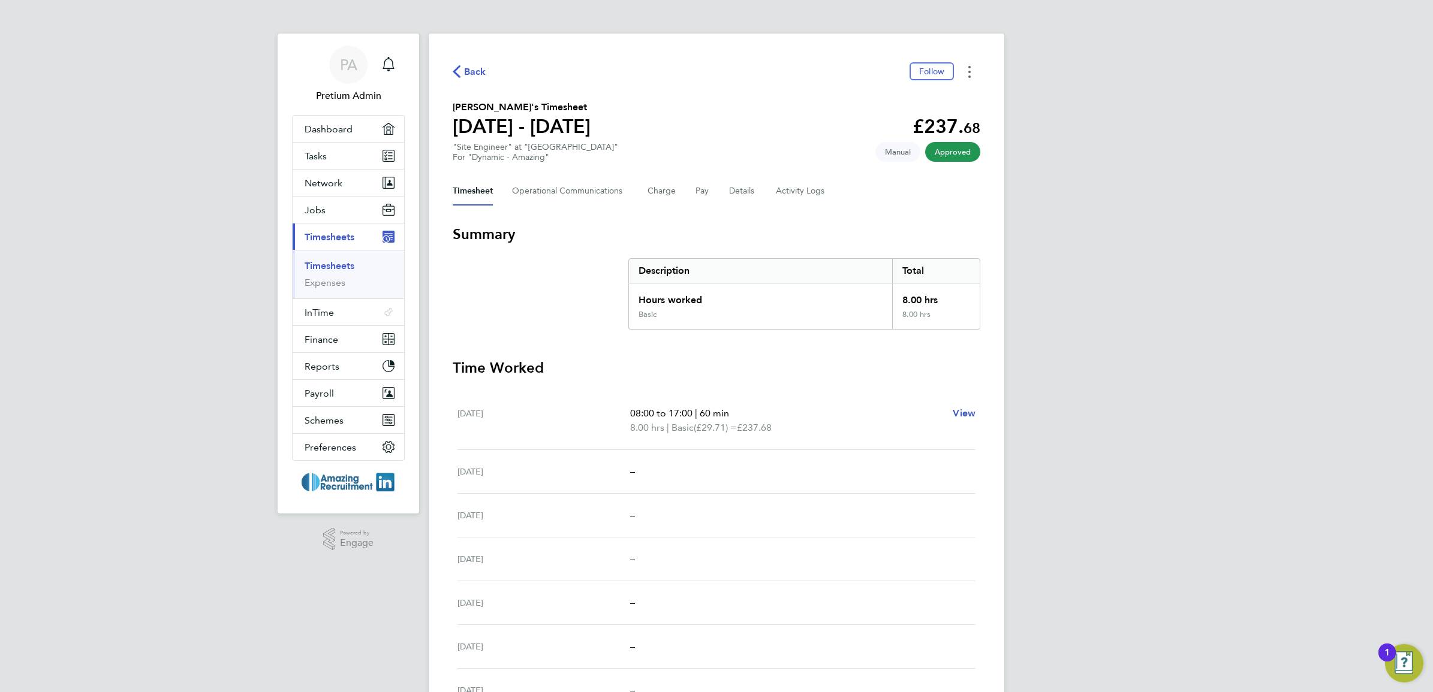
click at [971, 73] on button "Timesheets Menu" at bounding box center [970, 71] width 22 height 19
click at [682, 112] on section "Angela Specimen's Timesheet 07 - 13 Oct 2024 £237. 68 "Site Engineer" at "Aldga…" at bounding box center [717, 131] width 528 height 62
click at [740, 192] on button "Details" at bounding box center [743, 191] width 28 height 29
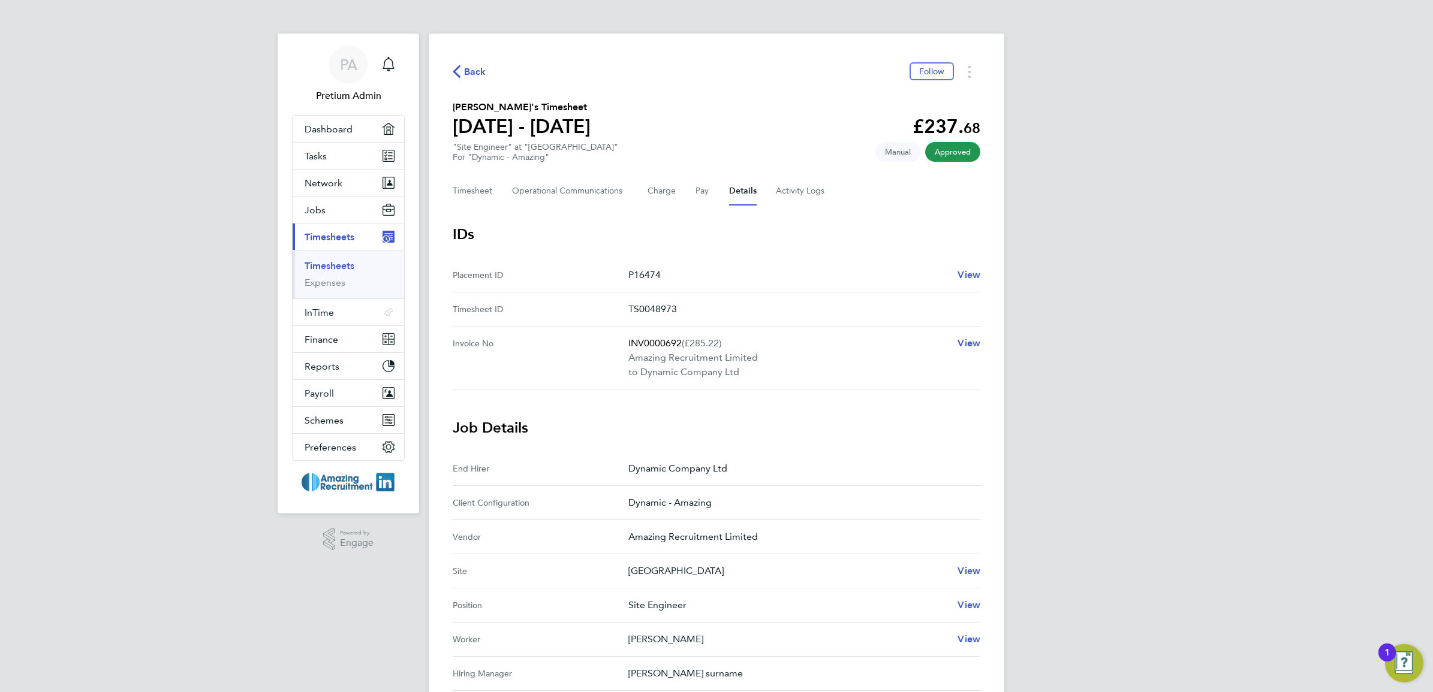
click at [661, 341] on p "INV0000692 (£285.22)" at bounding box center [788, 343] width 320 height 14
click at [654, 339] on p "INV0000692 (£285.22)" at bounding box center [788, 343] width 320 height 14
click at [324, 339] on span "Finance" at bounding box center [322, 339] width 34 height 11
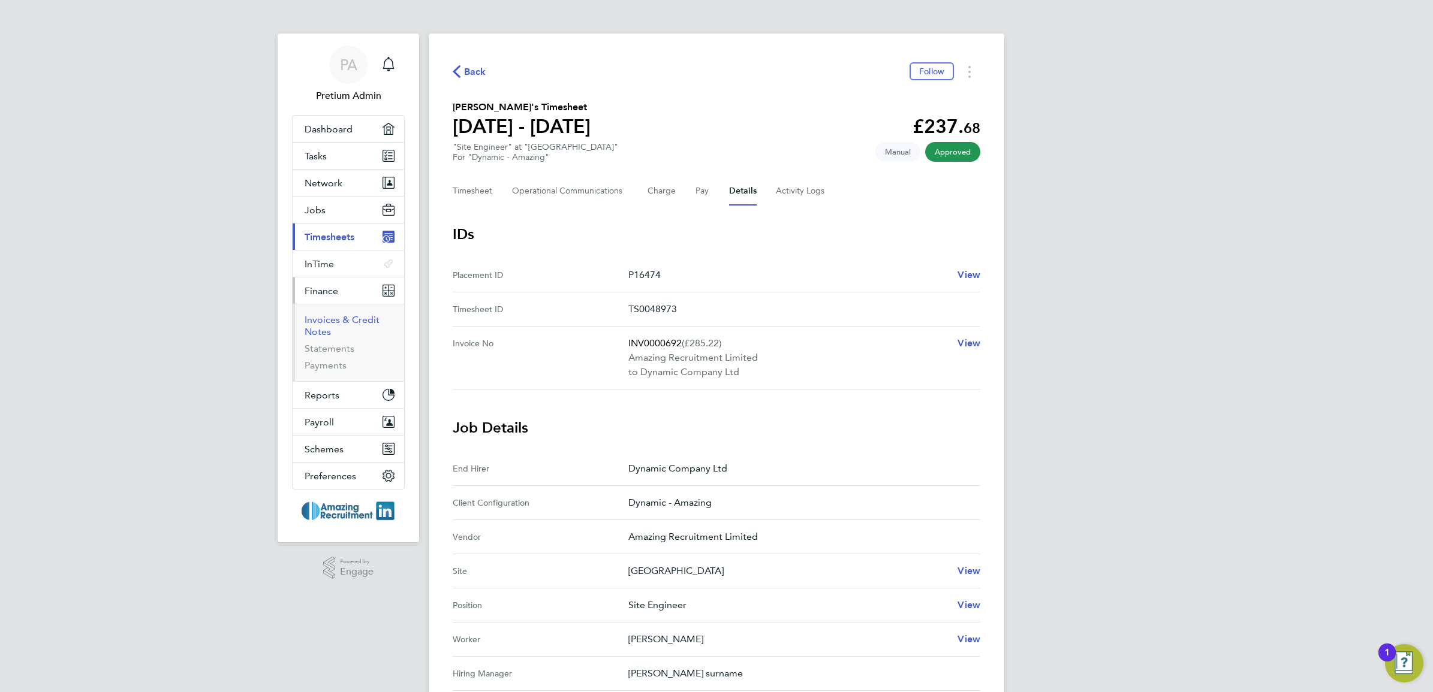
click at [328, 324] on link "Invoices & Credit Notes" at bounding box center [342, 325] width 75 height 23
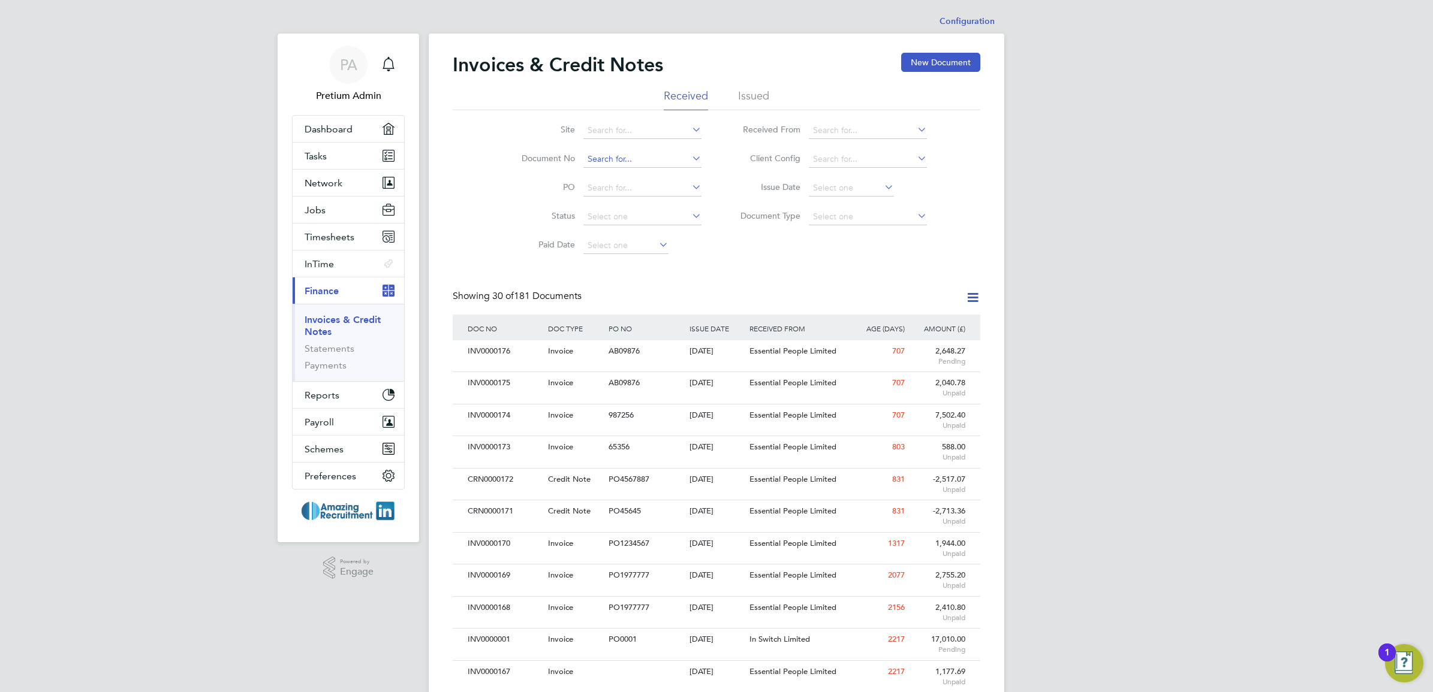
click at [612, 159] on input at bounding box center [642, 159] width 118 height 17
paste input "INV0000692"
type input "INV0000692"
click at [528, 180] on li "PO" at bounding box center [603, 188] width 225 height 29
click at [619, 156] on input at bounding box center [642, 159] width 118 height 17
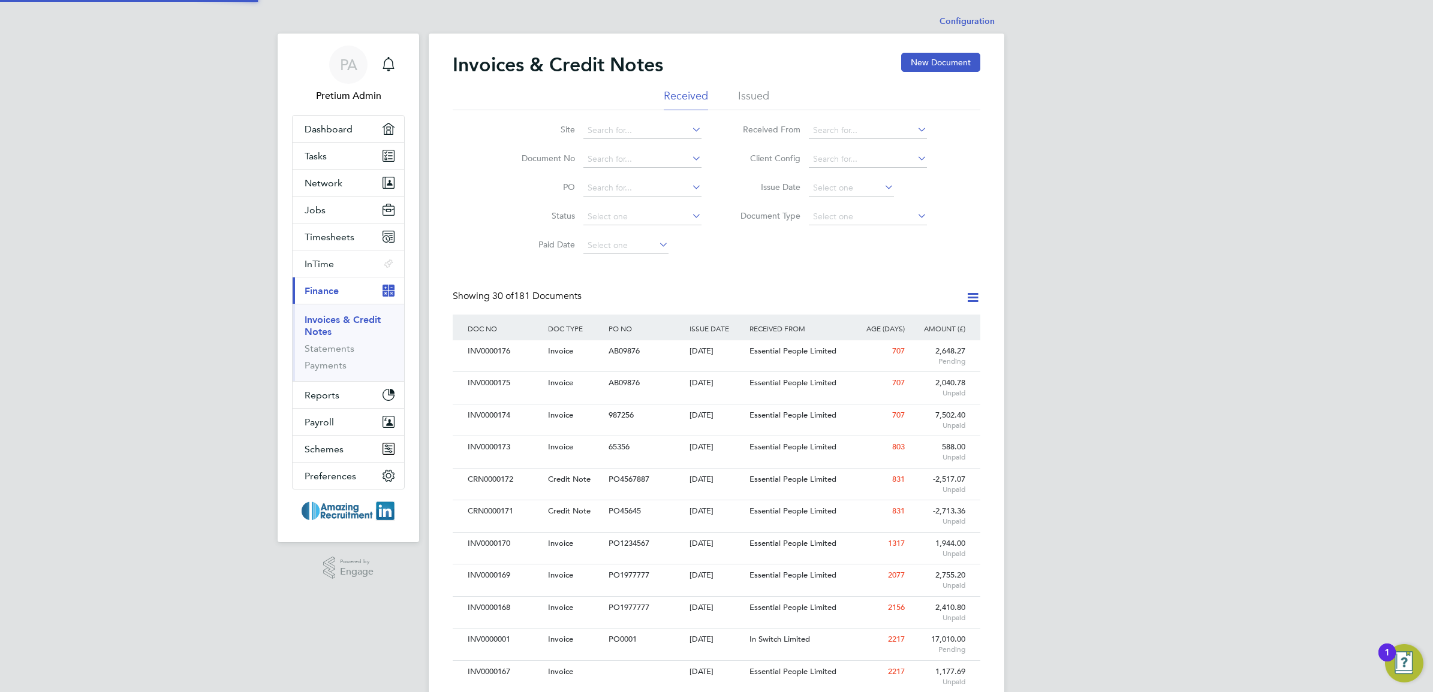
click at [766, 85] on div "Invoices & Credit Notes New Document" at bounding box center [717, 71] width 528 height 36
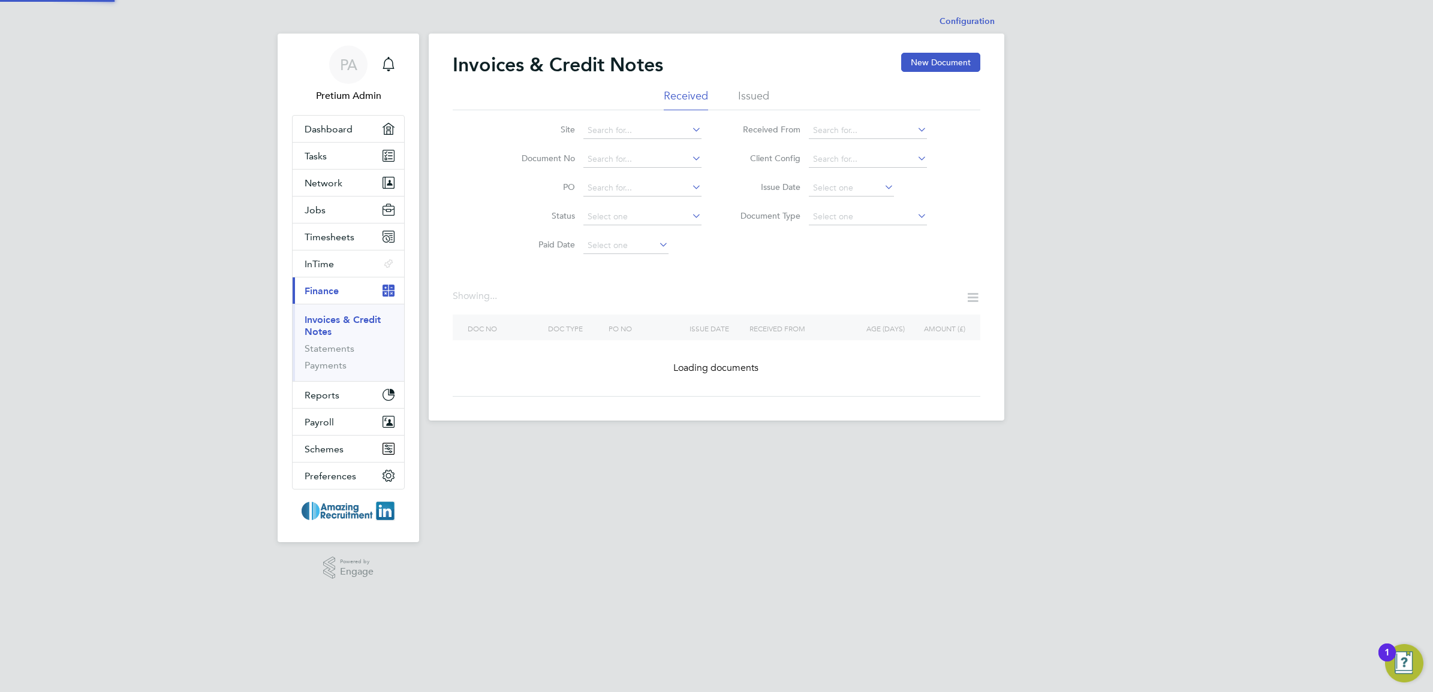
click at [755, 97] on li "Issued" at bounding box center [753, 100] width 31 height 22
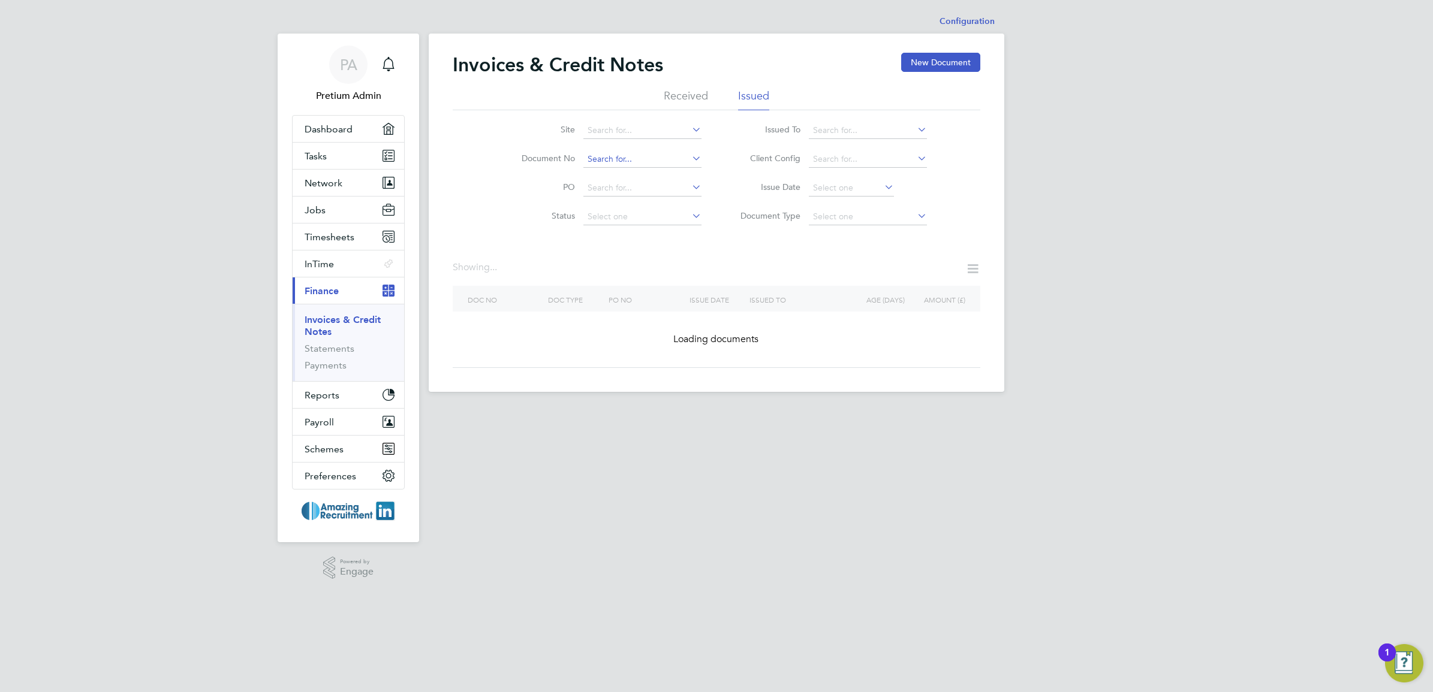
click at [625, 158] on input at bounding box center [642, 159] width 118 height 17
paste input "INV0000692"
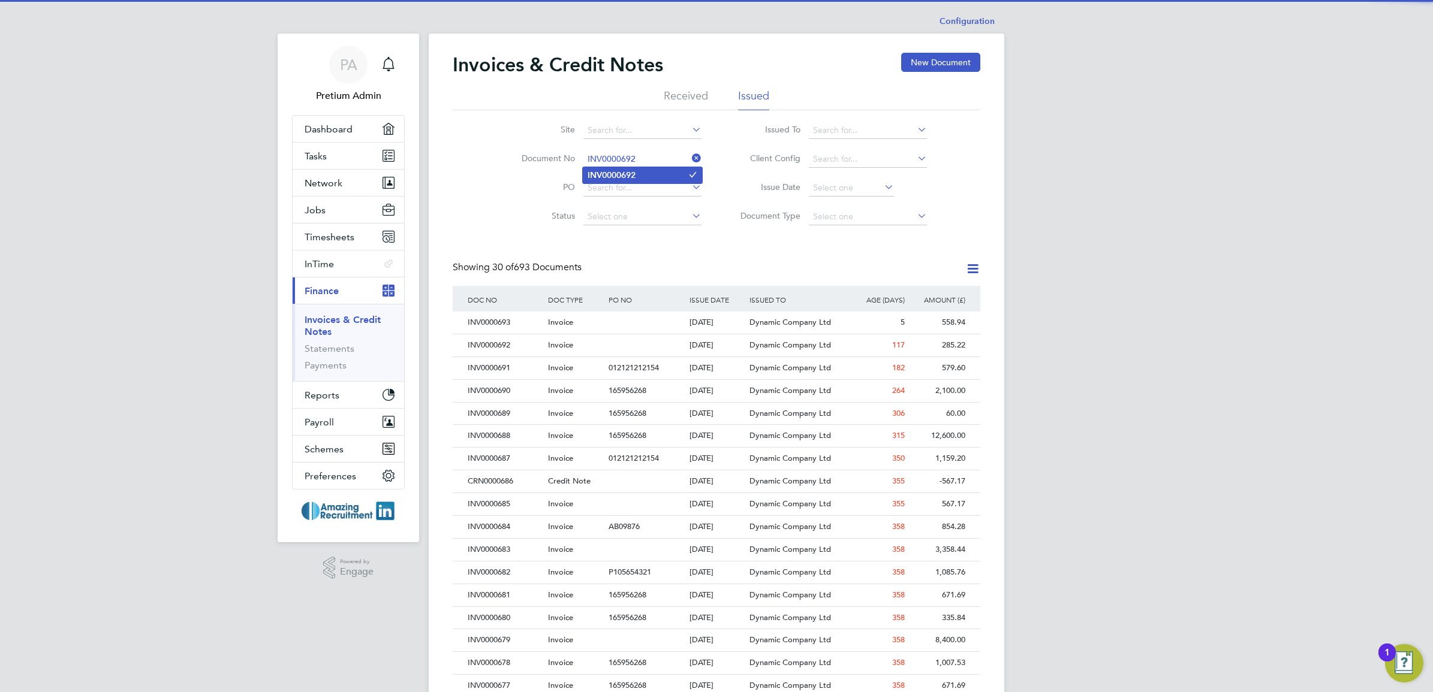
click at [630, 170] on b "INV0000692" at bounding box center [612, 175] width 48 height 10
type input "INV0000692"
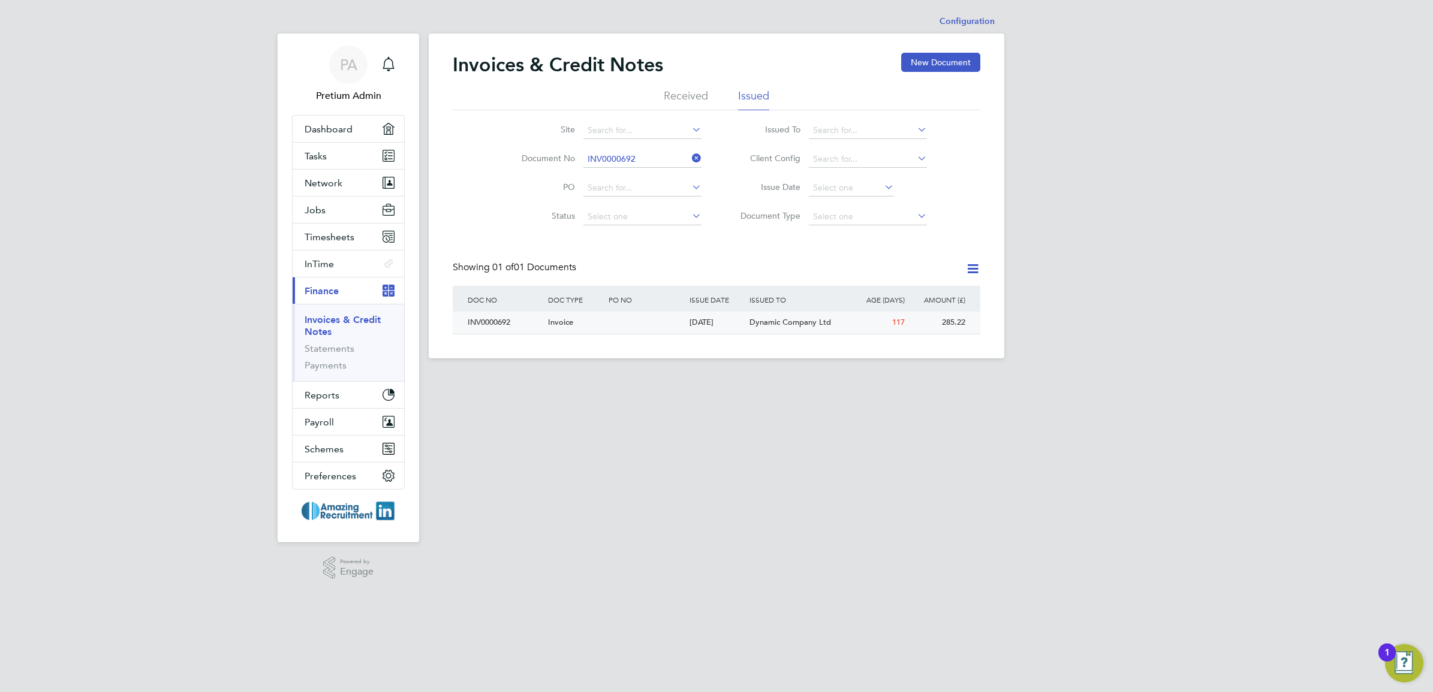
click at [622, 322] on div at bounding box center [646, 323] width 80 height 22
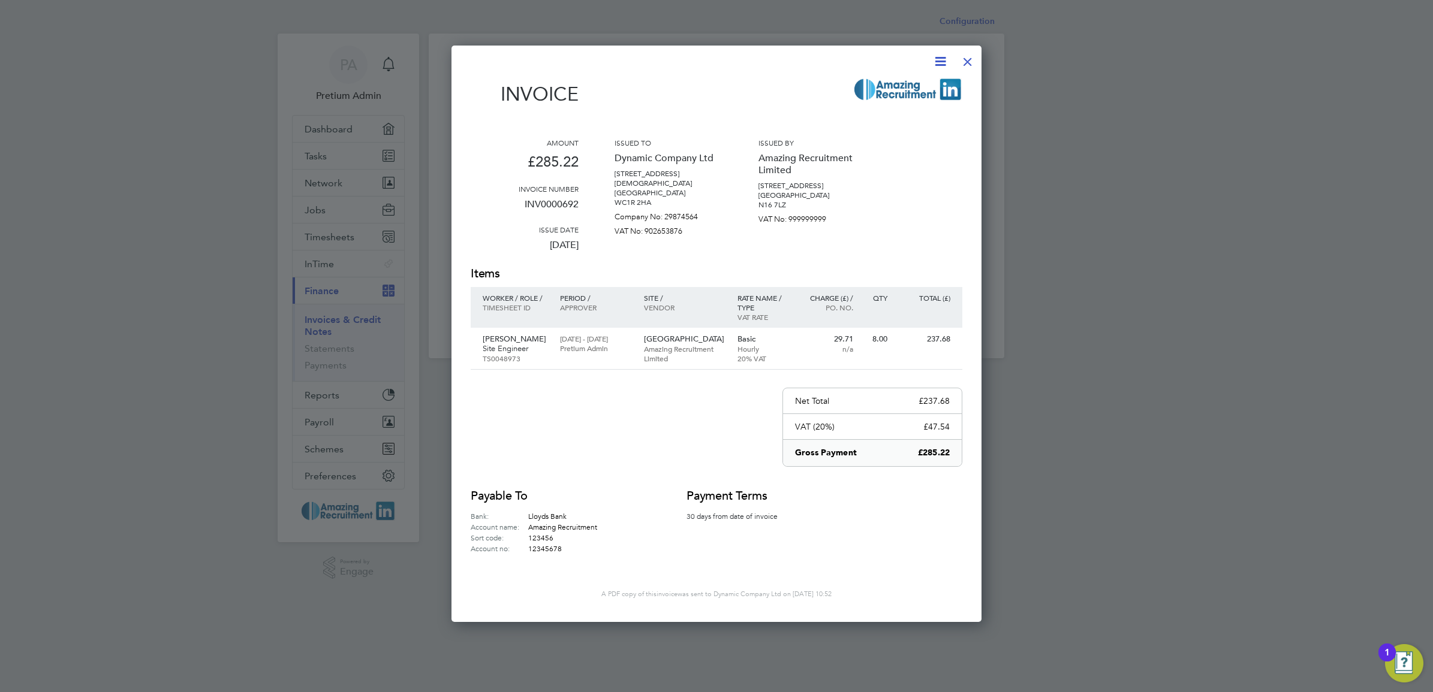
click at [943, 61] on icon at bounding box center [940, 61] width 15 height 15
click at [770, 77] on div "Invoice Amount £285.22 Invoice number INV0000692 Issue date 05 Jun 2025 Issued …" at bounding box center [717, 326] width 492 height 544
click at [969, 61] on div at bounding box center [968, 59] width 22 height 22
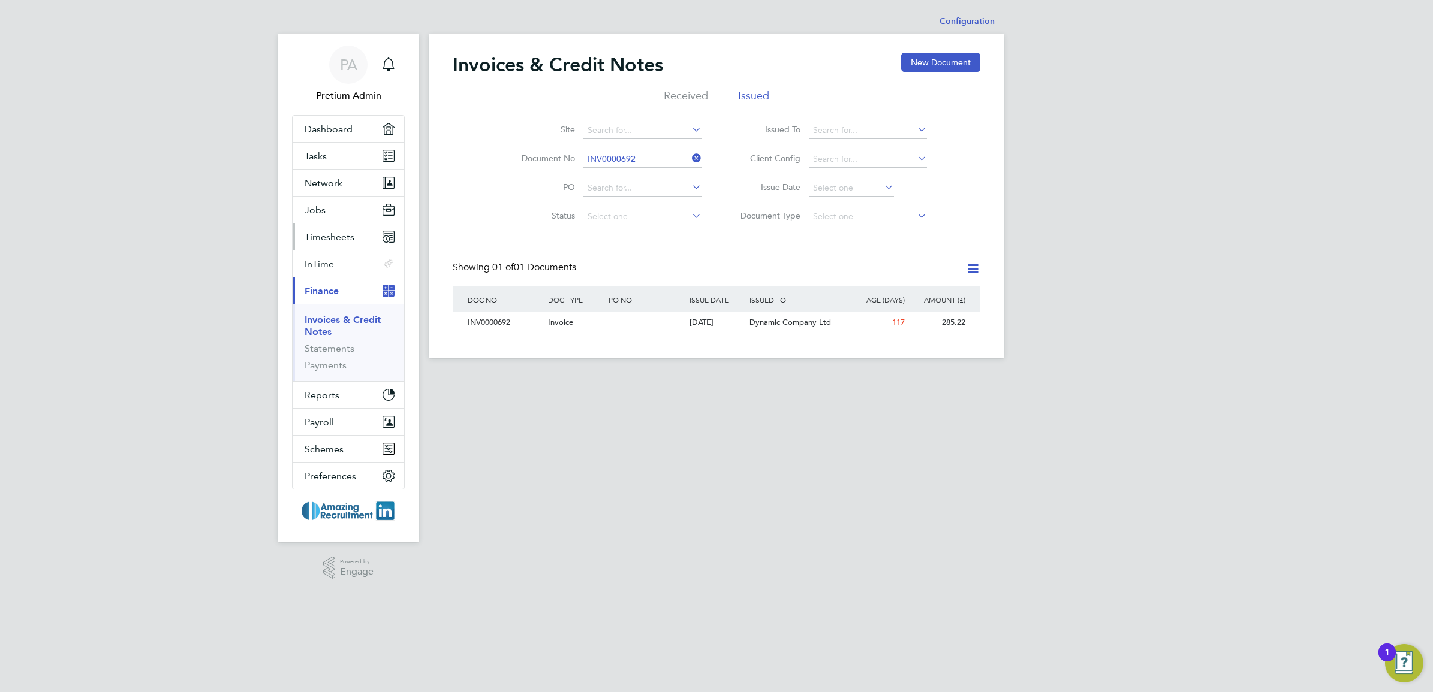
click at [341, 239] on span "Timesheets" at bounding box center [330, 236] width 50 height 11
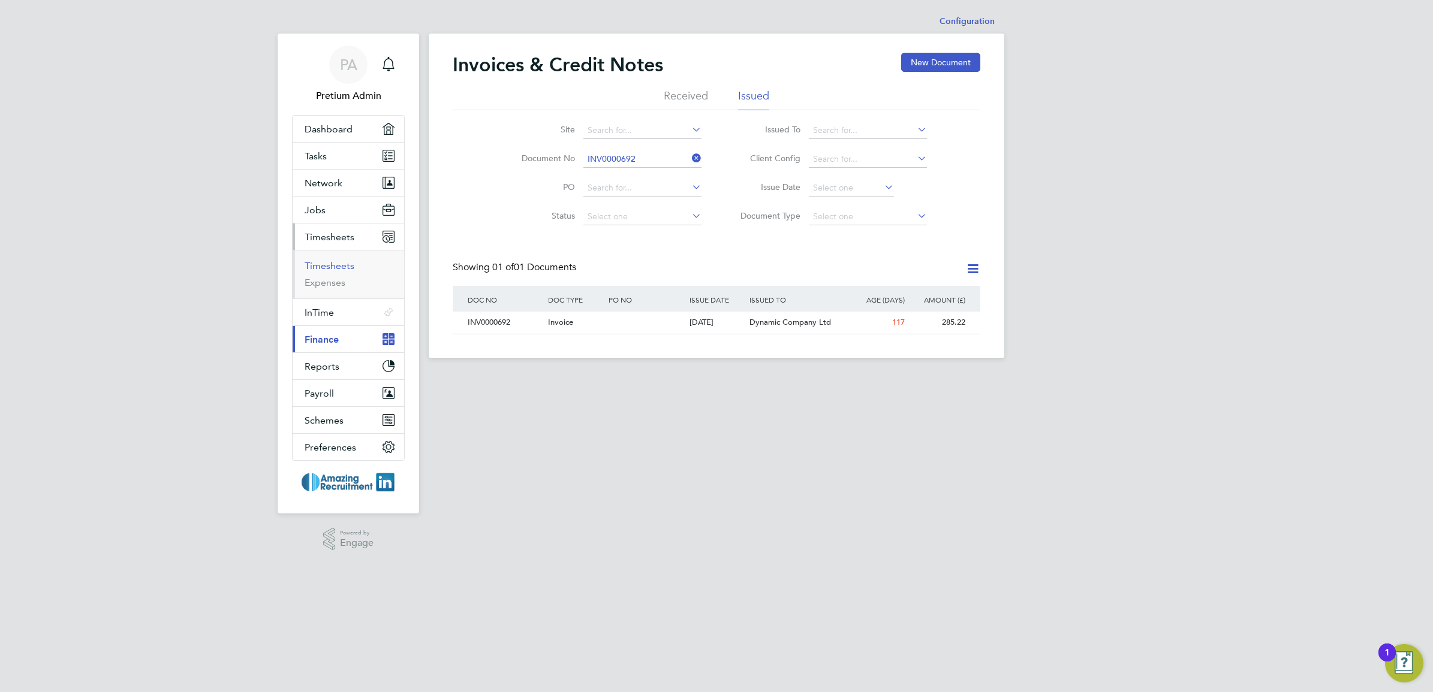
click at [334, 265] on link "Timesheets" at bounding box center [330, 265] width 50 height 11
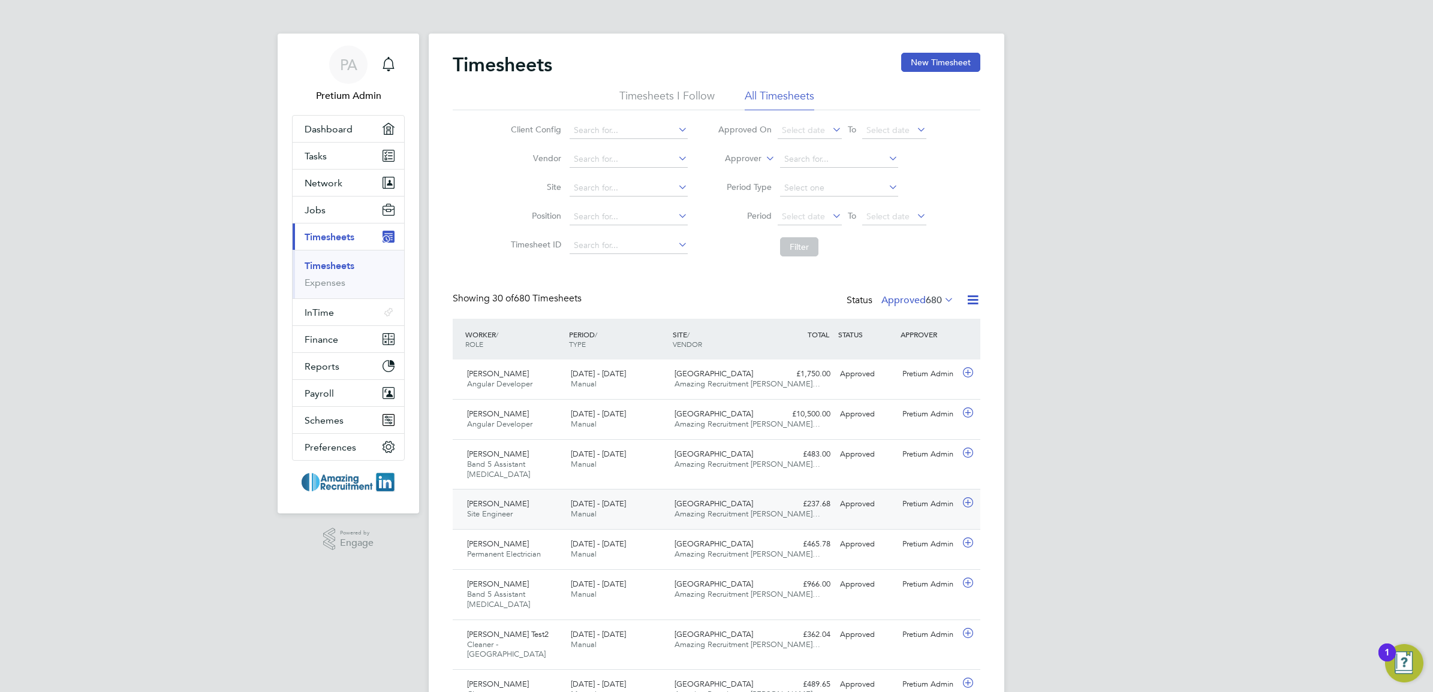
click at [598, 507] on span "[DATE] - [DATE]" at bounding box center [598, 504] width 55 height 10
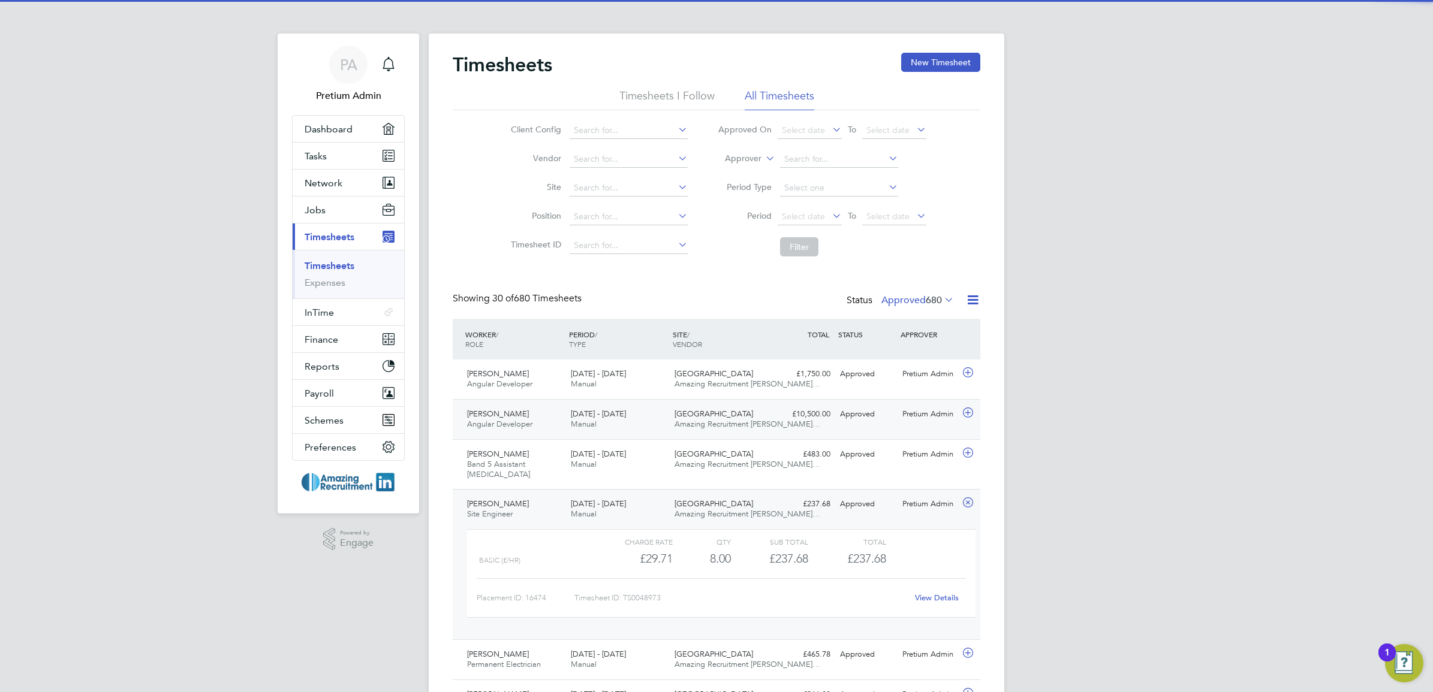
scroll to position [75, 0]
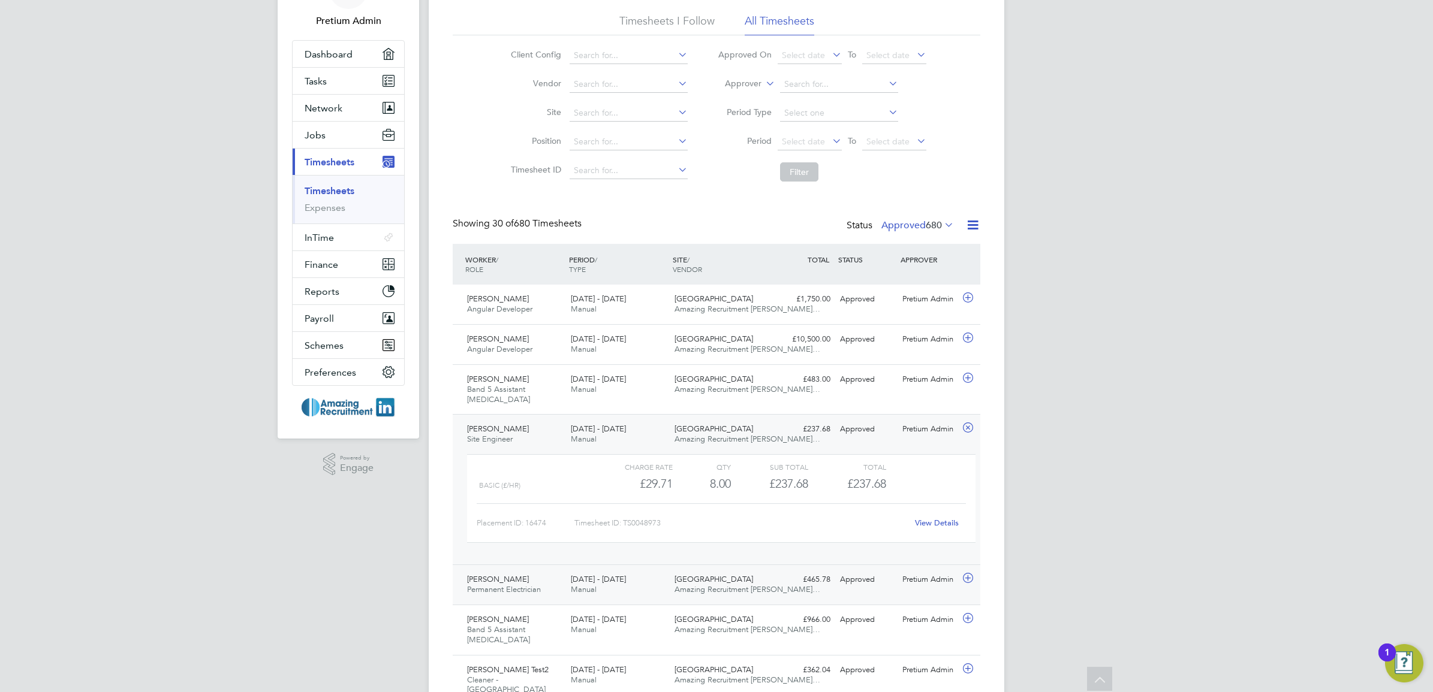
click at [630, 594] on div "30 Sep - 6 Oct 2024 Manual" at bounding box center [618, 585] width 104 height 30
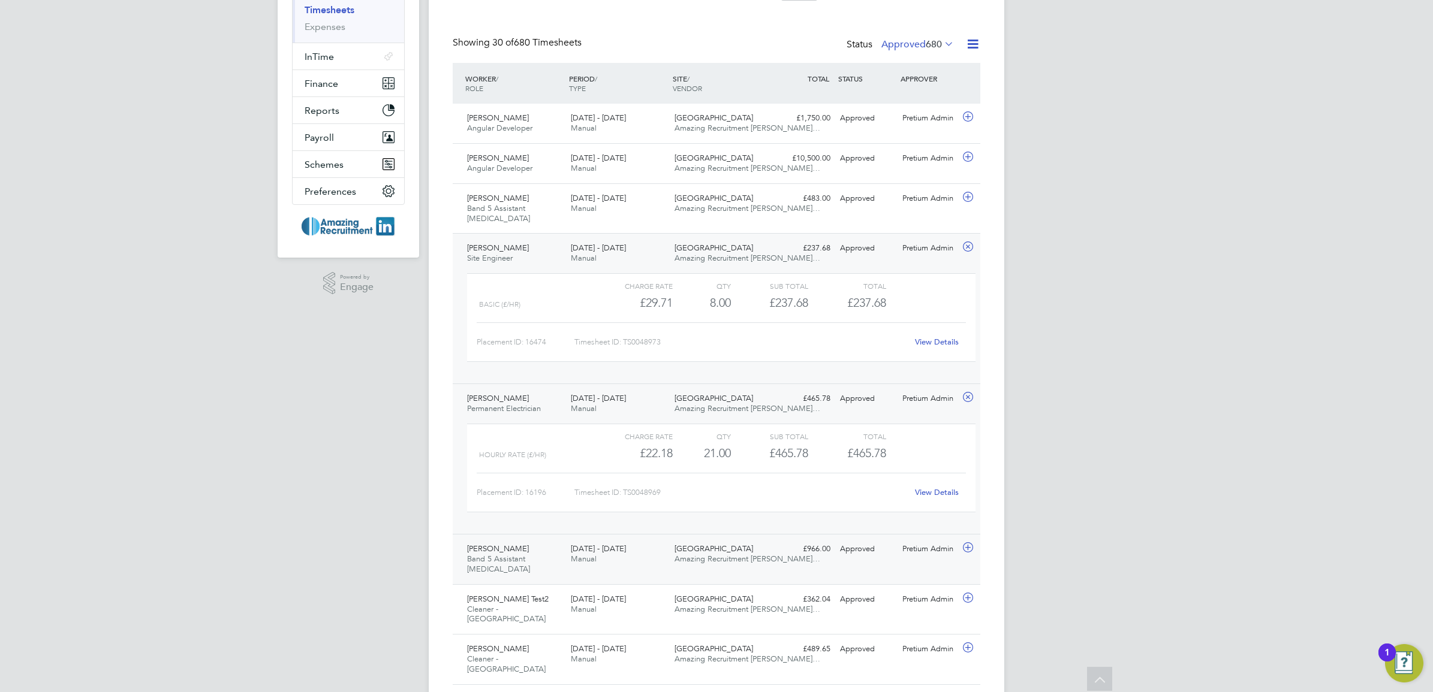
scroll to position [300, 0]
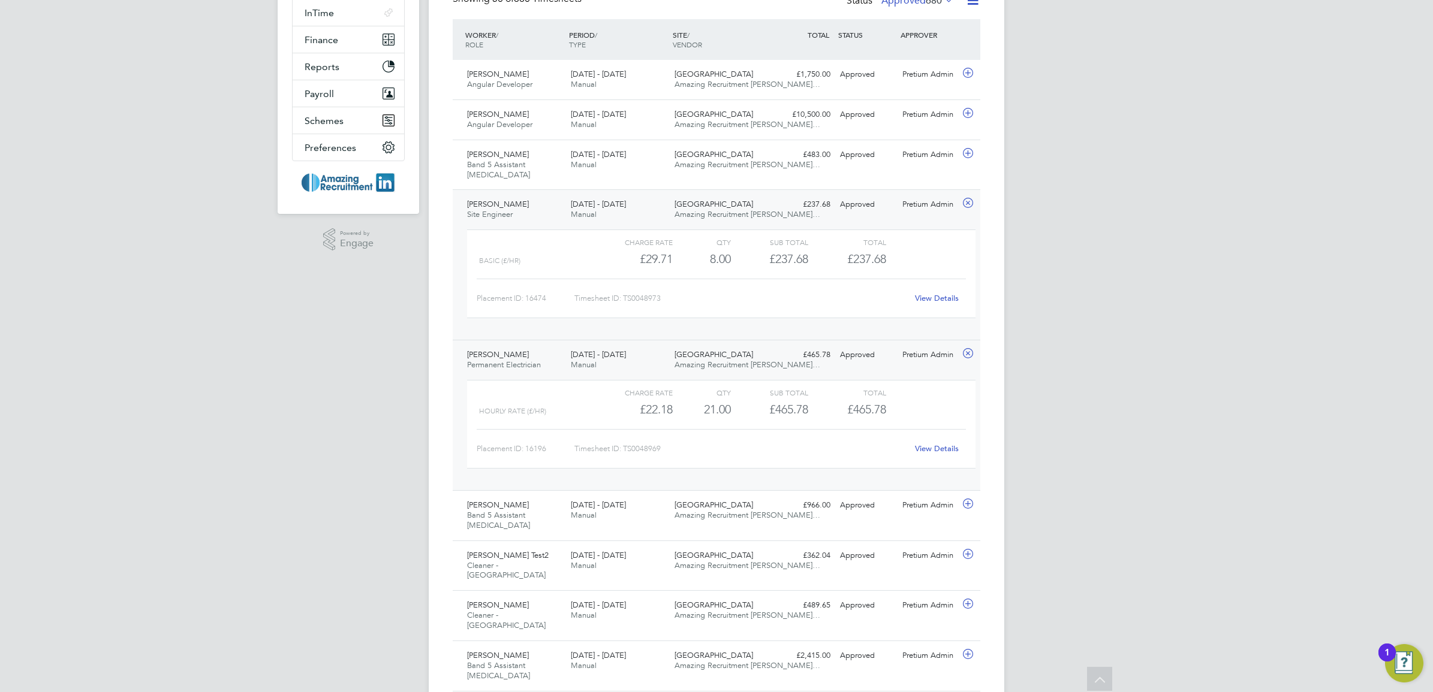
click at [706, 361] on span "Amazing Recruitment [PERSON_NAME]…" at bounding box center [748, 365] width 146 height 10
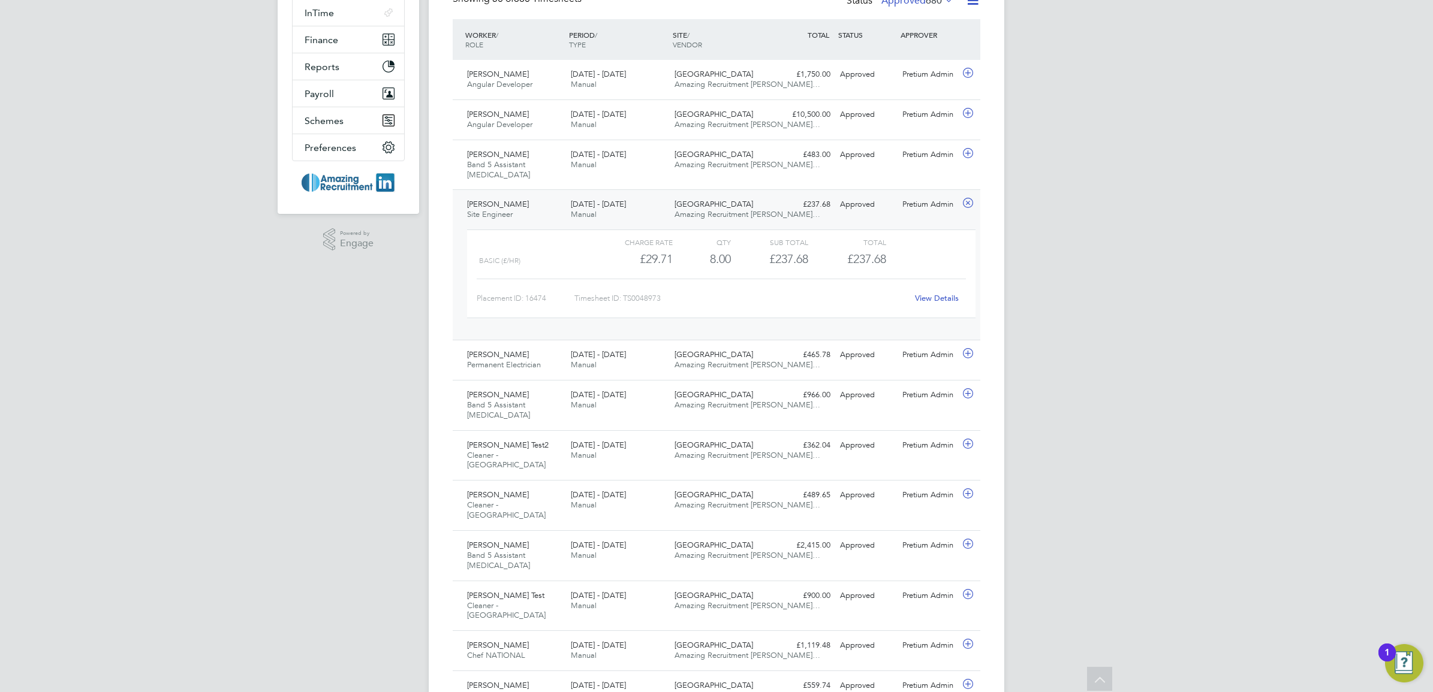
click at [688, 207] on span "[GEOGRAPHIC_DATA]" at bounding box center [714, 204] width 79 height 10
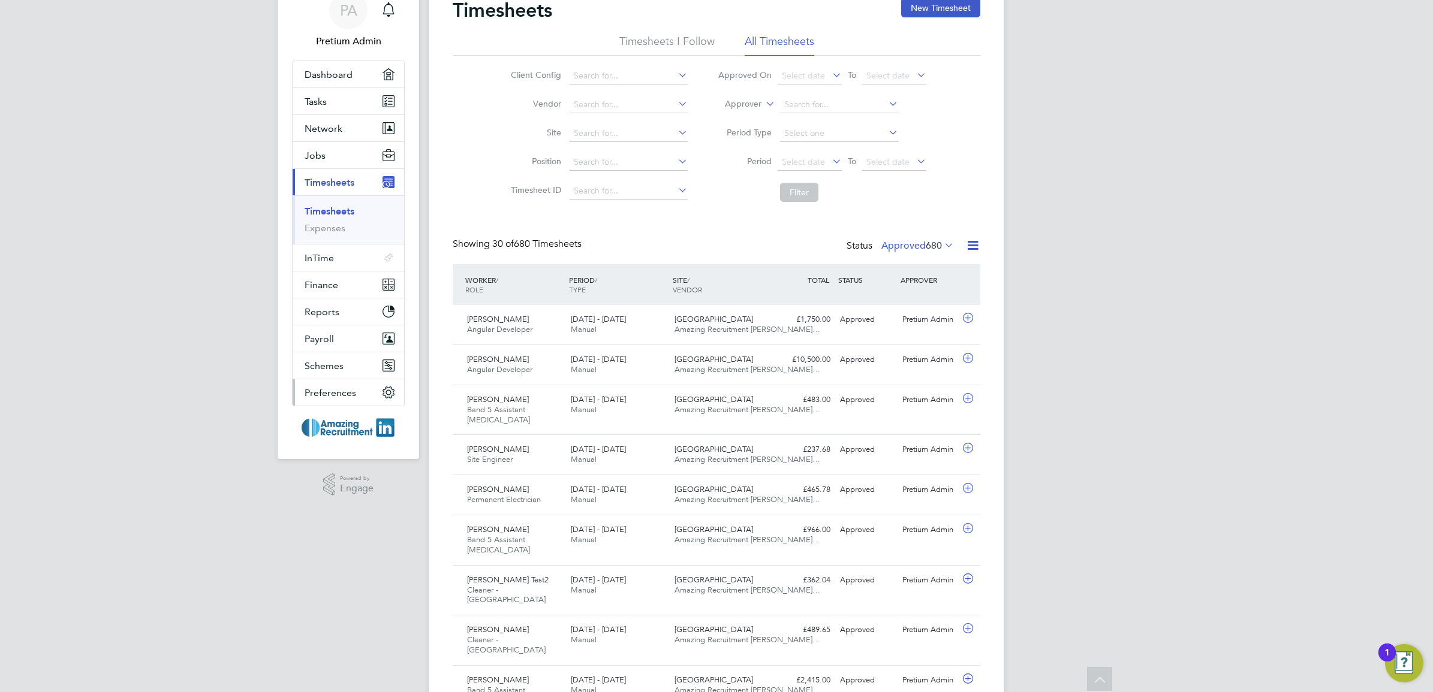
scroll to position [0, 0]
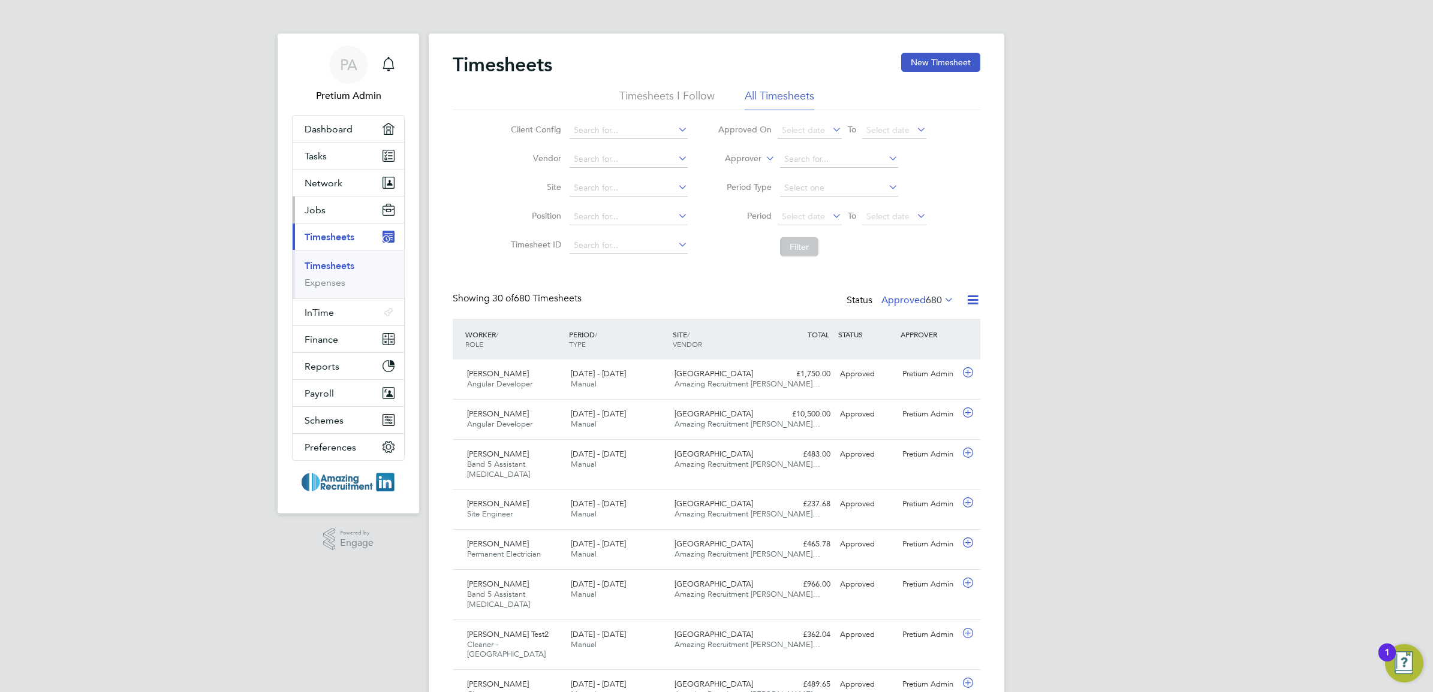
click at [328, 207] on button "Jobs" at bounding box center [349, 210] width 112 height 26
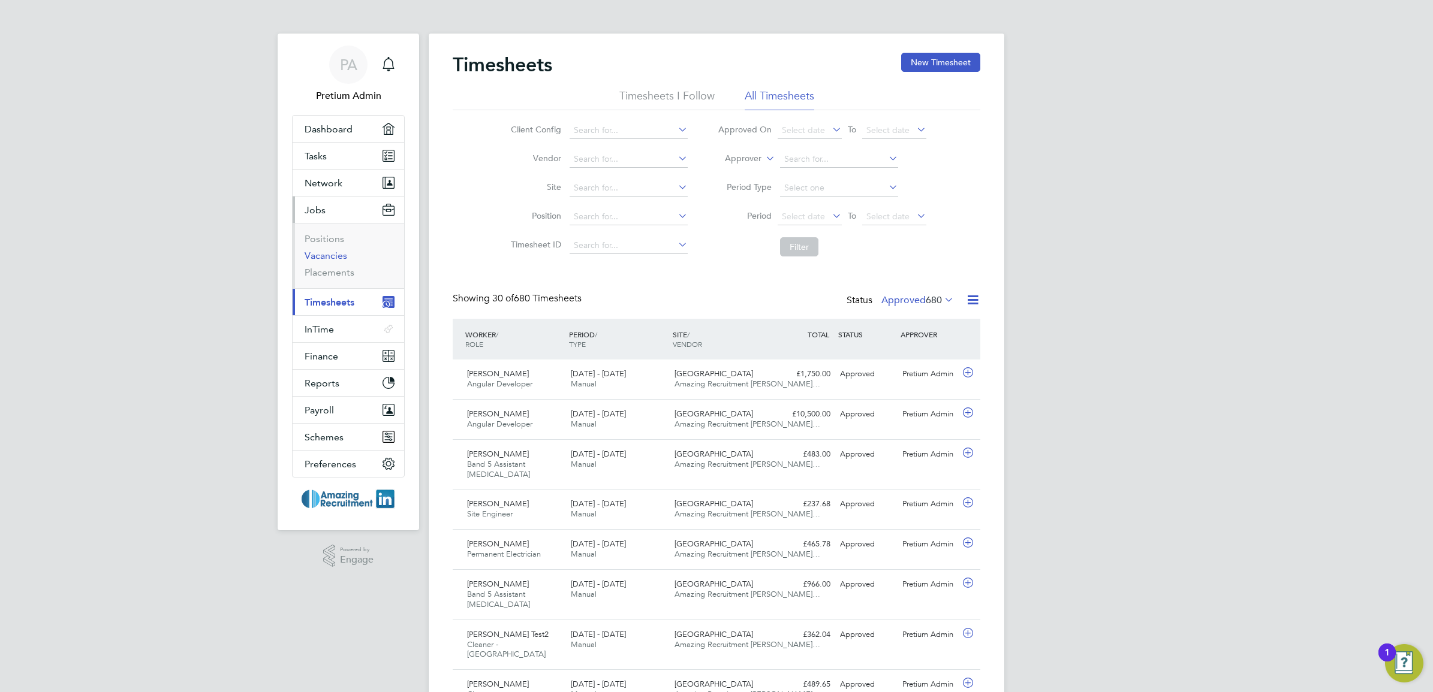
click at [330, 255] on link "Vacancies" at bounding box center [326, 255] width 43 height 11
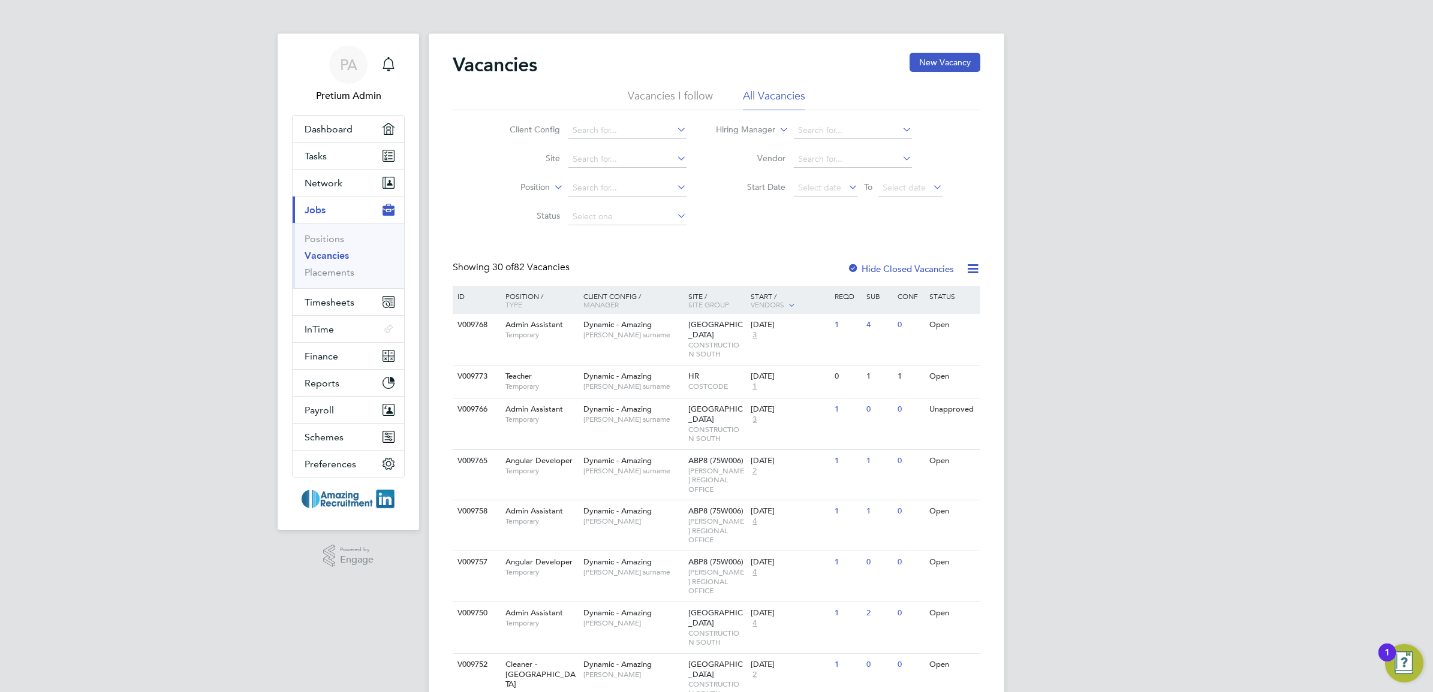
click at [971, 267] on icon at bounding box center [972, 268] width 15 height 15
click at [318, 277] on link "Placements" at bounding box center [330, 272] width 50 height 11
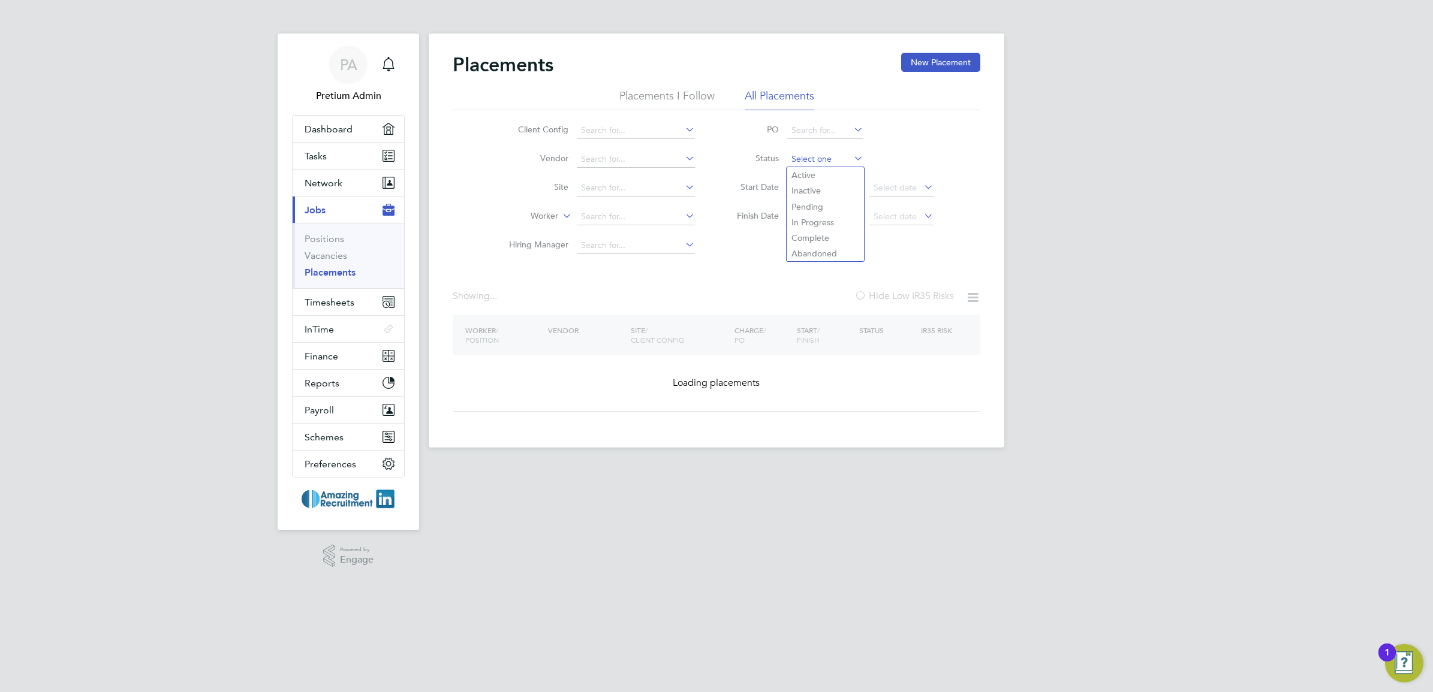
click at [808, 156] on input at bounding box center [825, 159] width 76 height 17
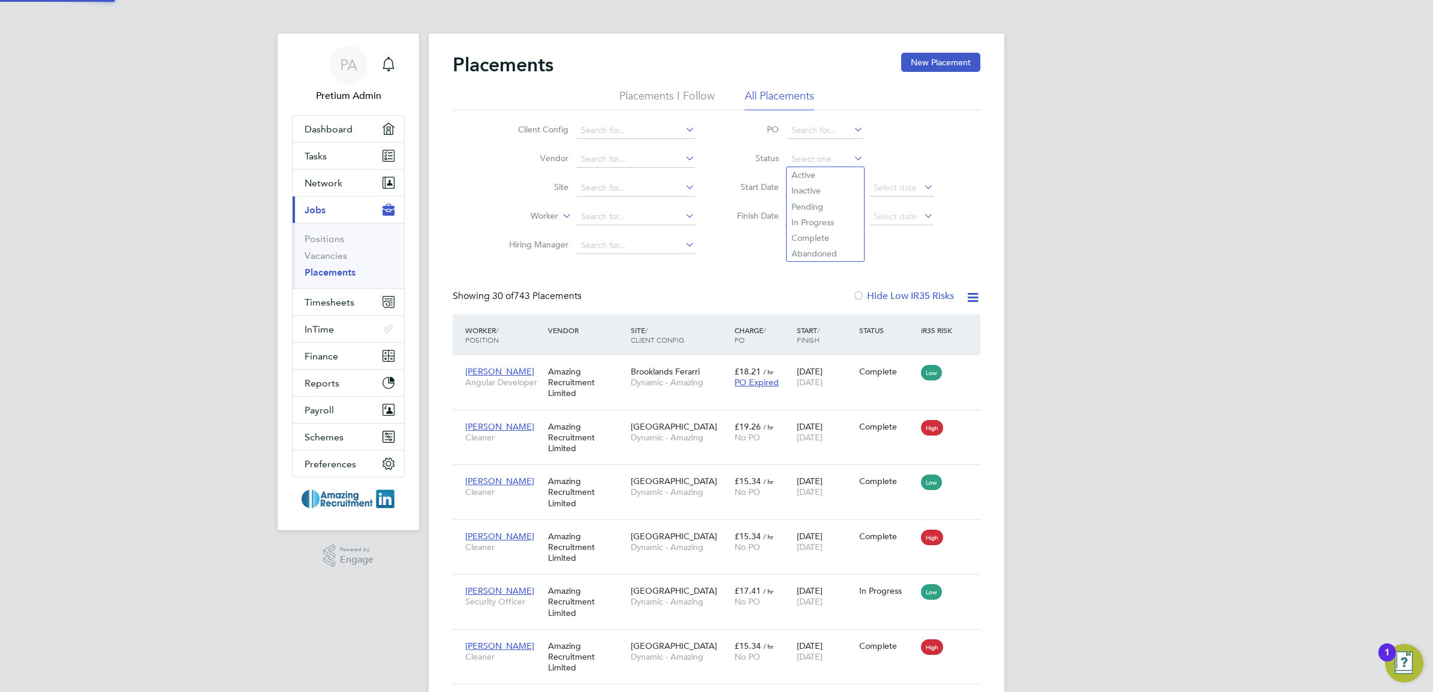
click at [973, 298] on icon at bounding box center [972, 297] width 15 height 15
drag, startPoint x: 344, startPoint y: 306, endPoint x: 352, endPoint y: 305, distance: 8.6
click at [349, 306] on span "Timesheets" at bounding box center [330, 302] width 50 height 11
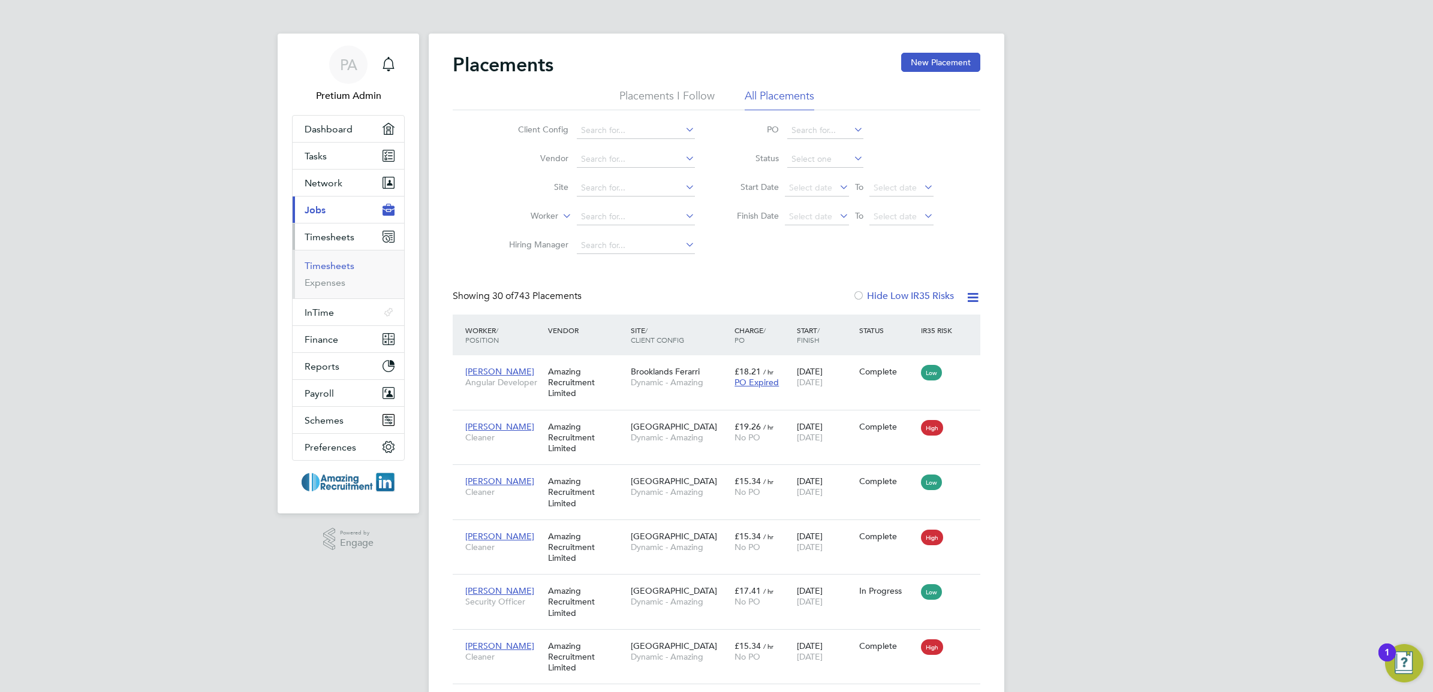
click at [337, 270] on link "Timesheets" at bounding box center [330, 265] width 50 height 11
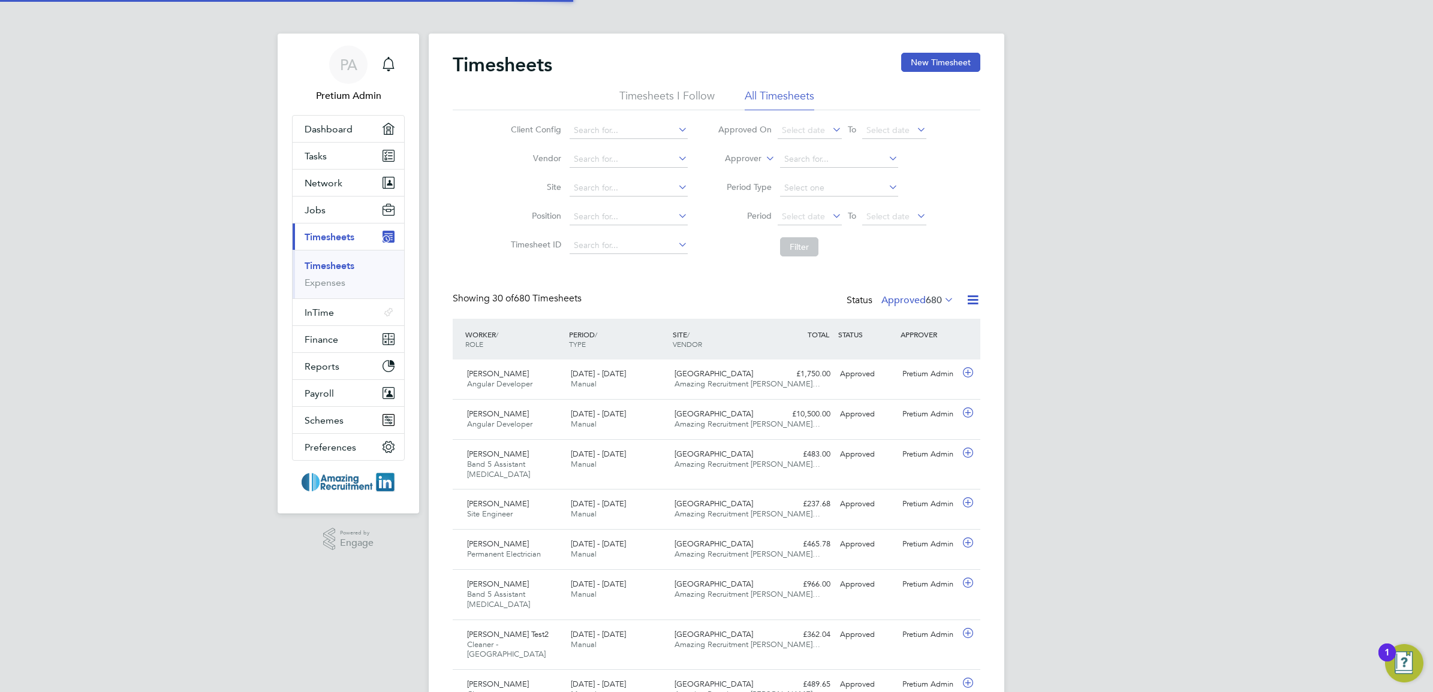
click at [975, 300] on icon at bounding box center [972, 300] width 15 height 15
